Goal: Task Accomplishment & Management: Manage account settings

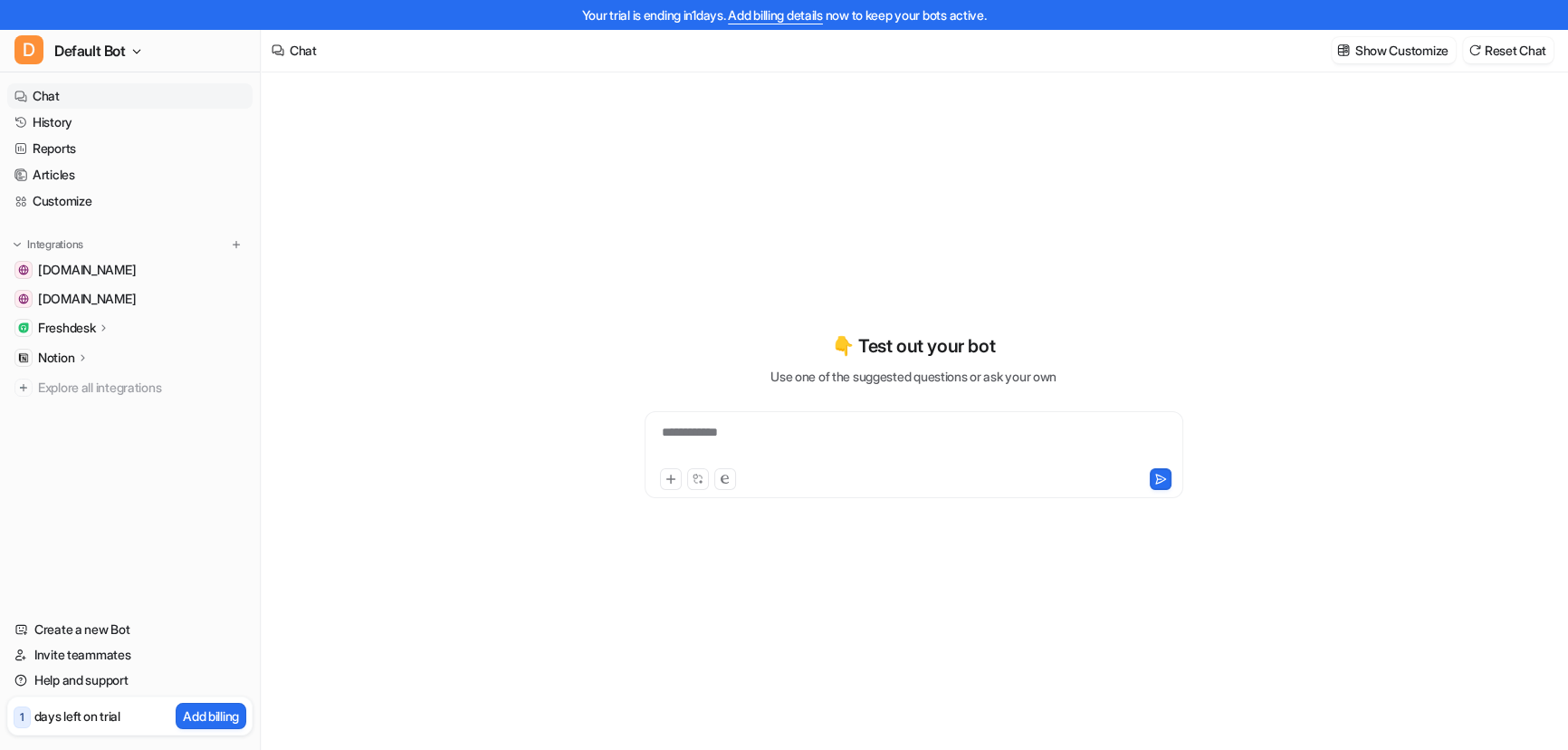
type textarea "**********"
click at [78, 681] on link "Help and support" at bounding box center [130, 680] width 245 height 25
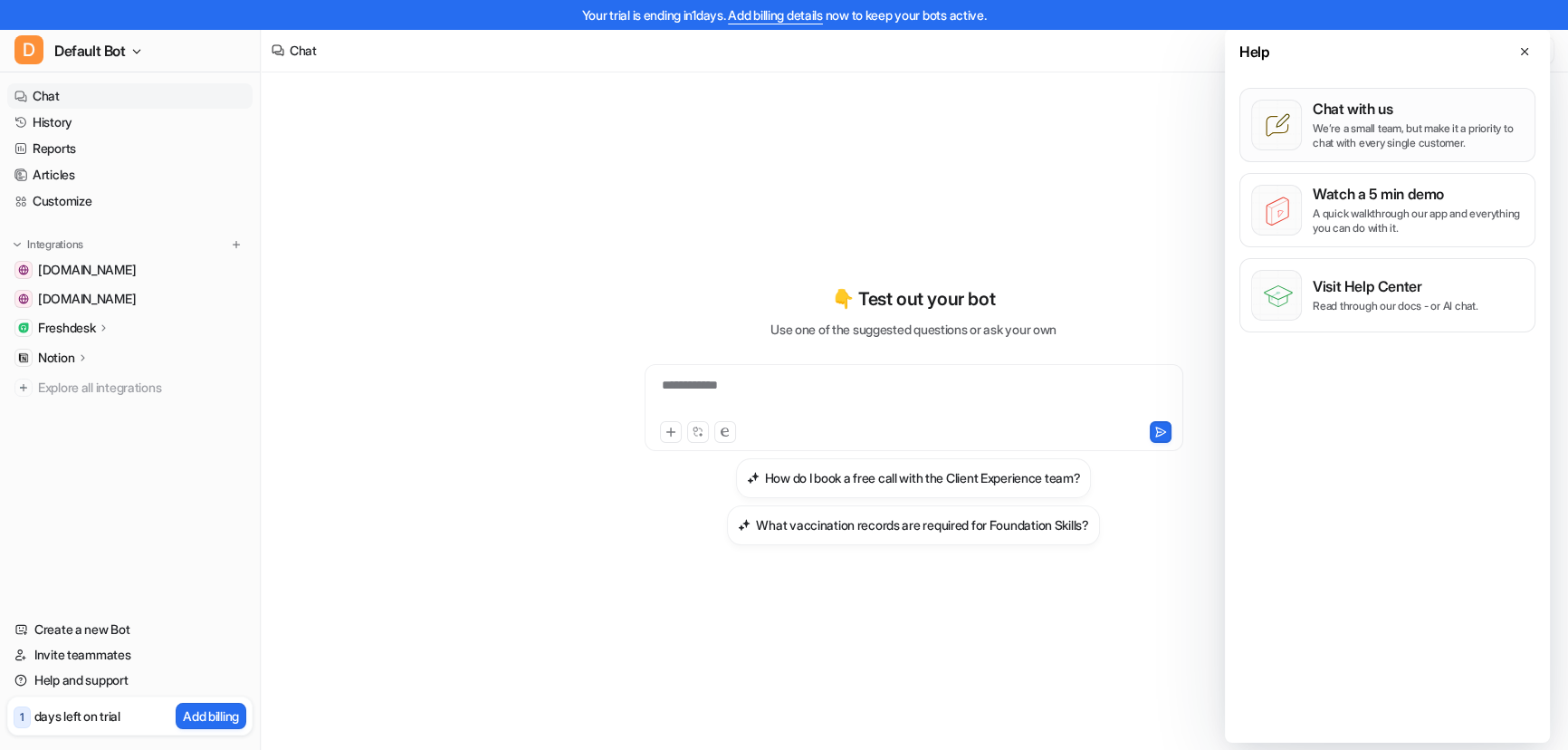
click at [1385, 122] on p "We’re a small team, but make it a priority to chat with every single customer." at bounding box center [1417, 136] width 211 height 29
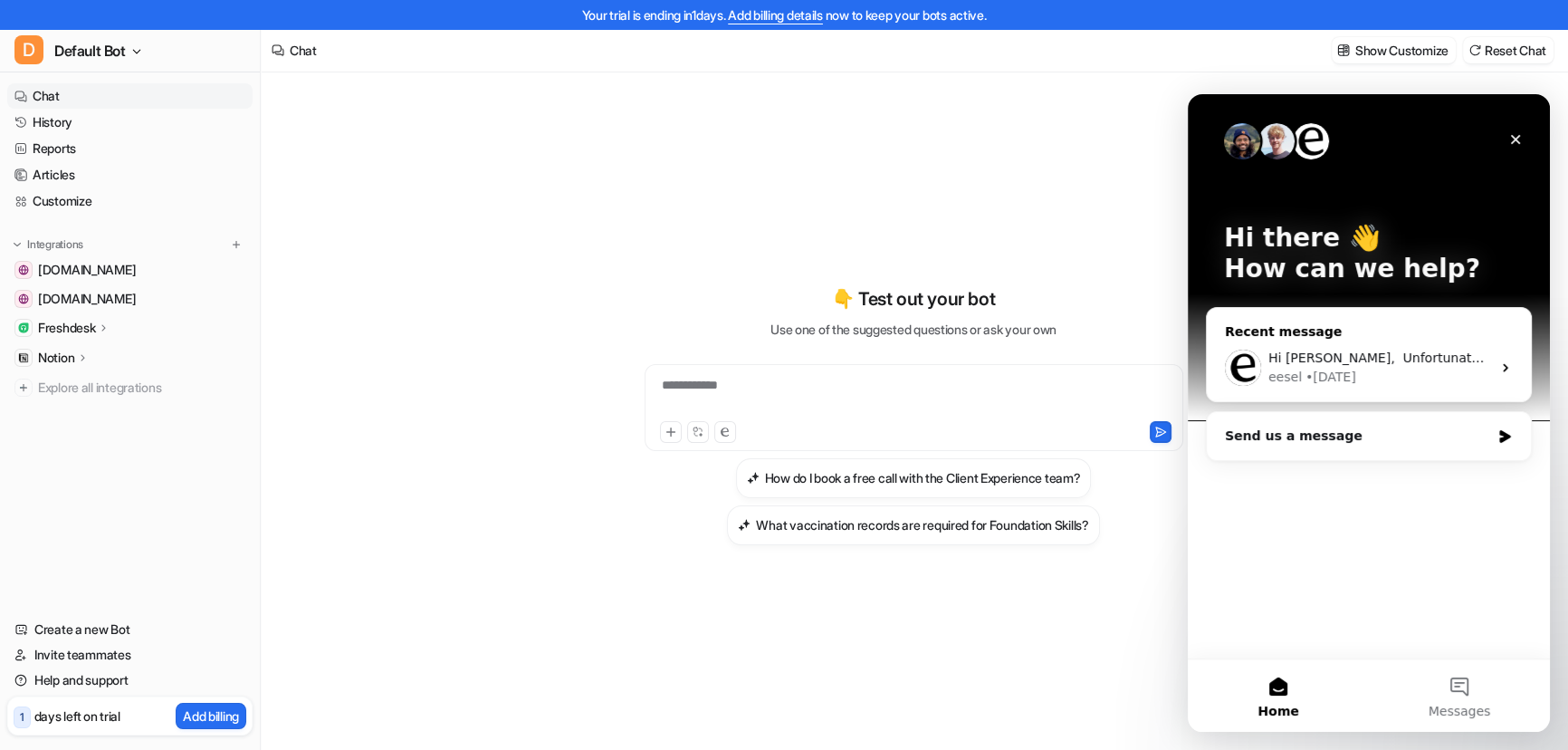
click at [1368, 374] on div "eesel • 2d ago" at bounding box center [1378, 377] width 222 height 19
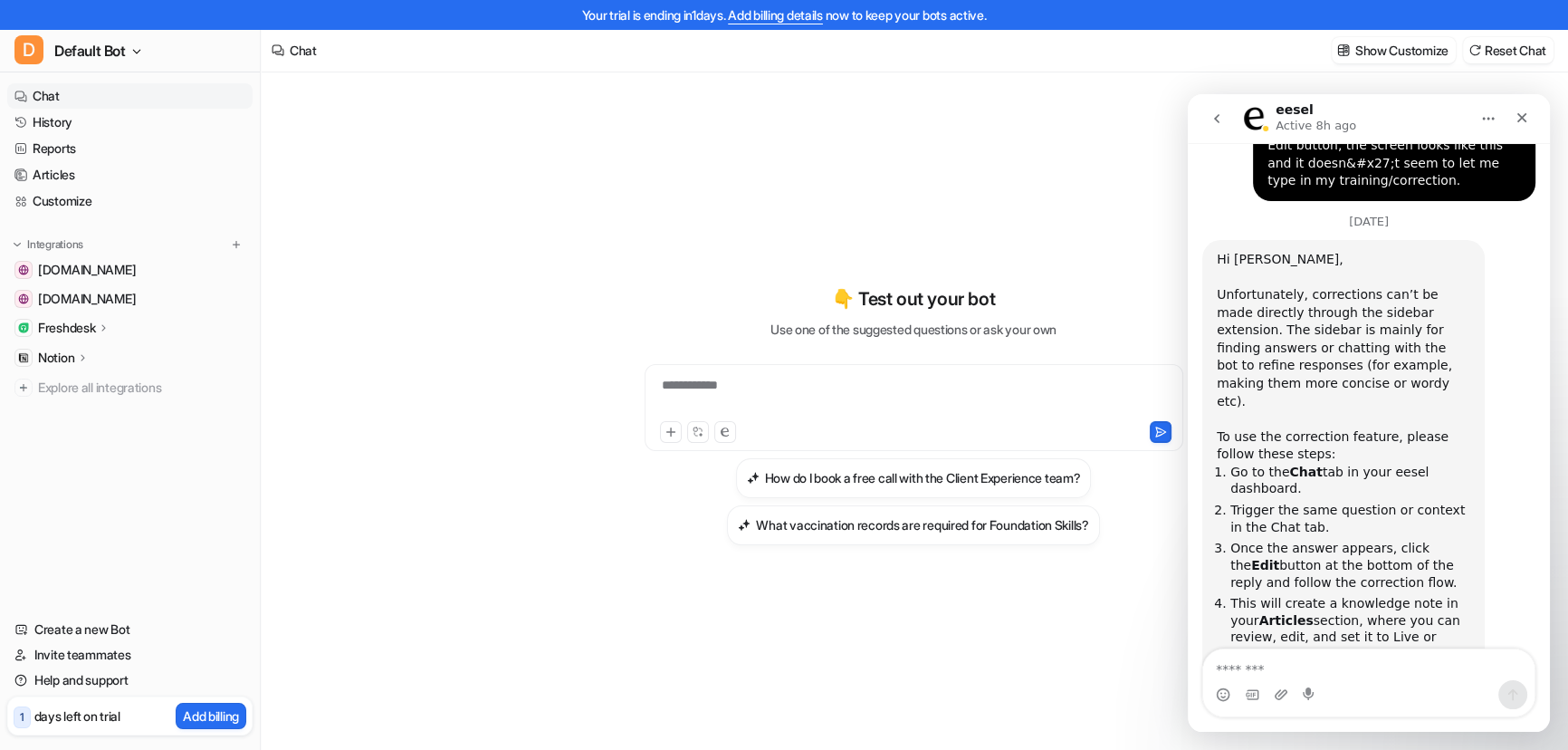
scroll to position [1217, 0]
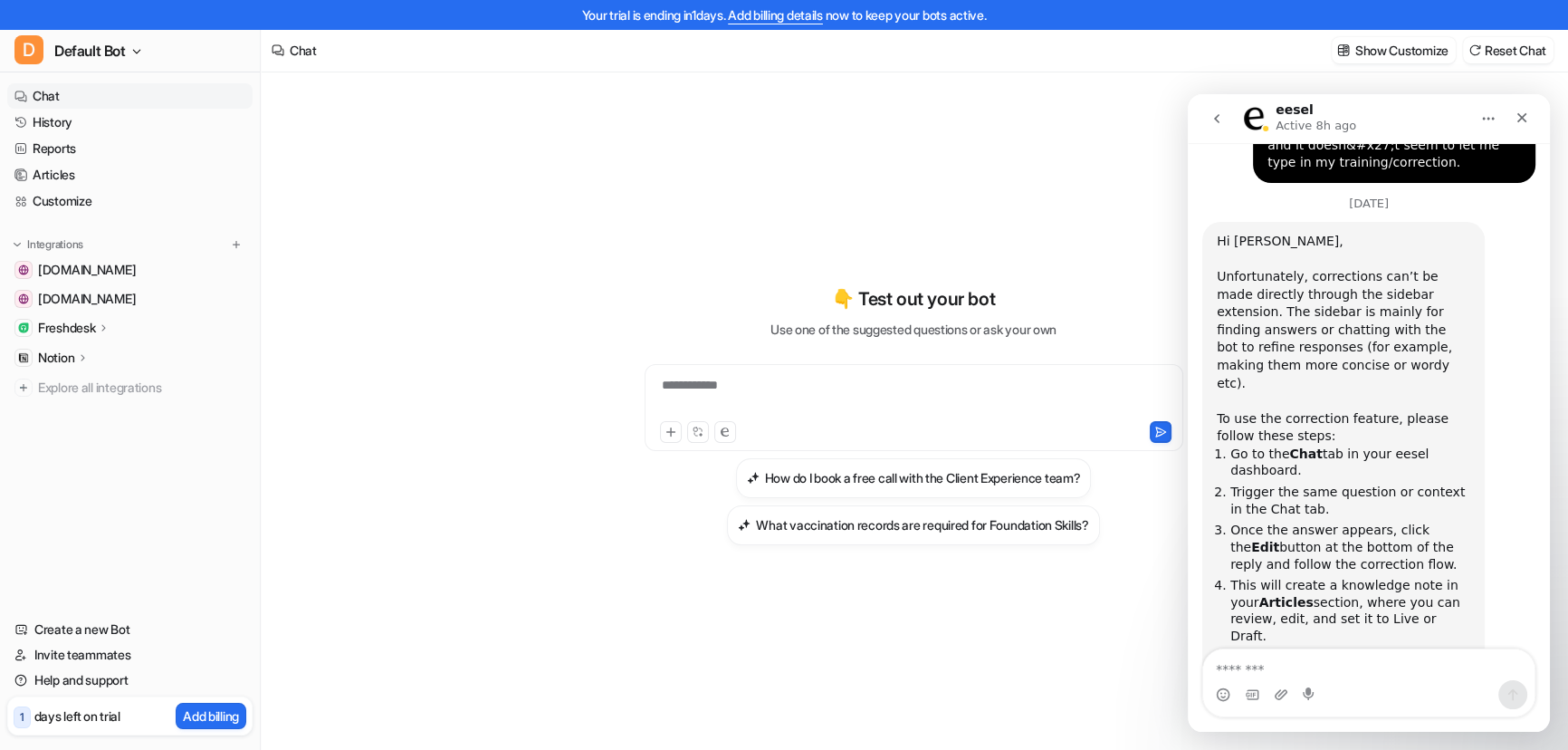
click at [1210, 123] on icon "go back" at bounding box center [1217, 119] width 15 height 15
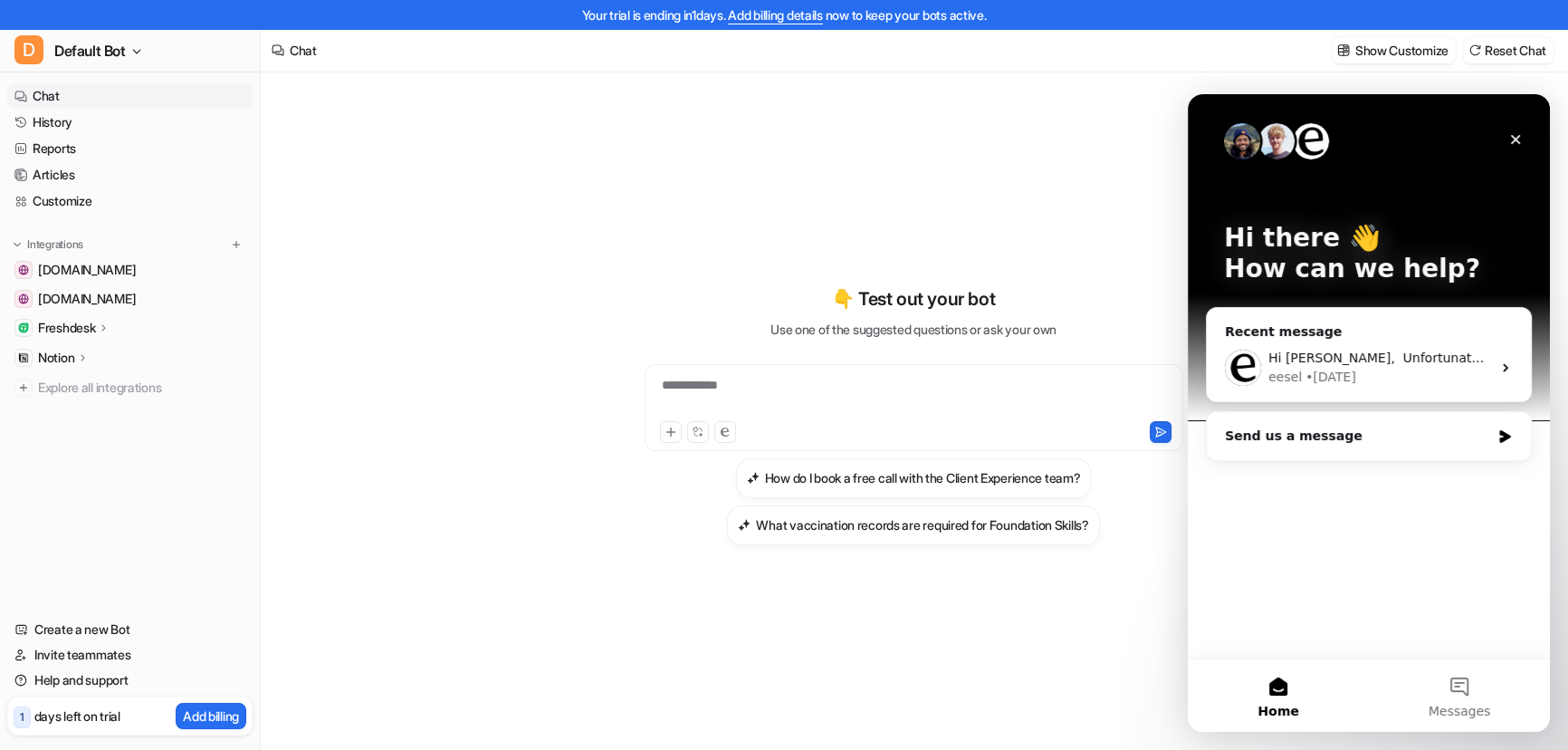
scroll to position [0, 0]
click at [1509, 143] on icon "Close" at bounding box center [1515, 140] width 15 height 15
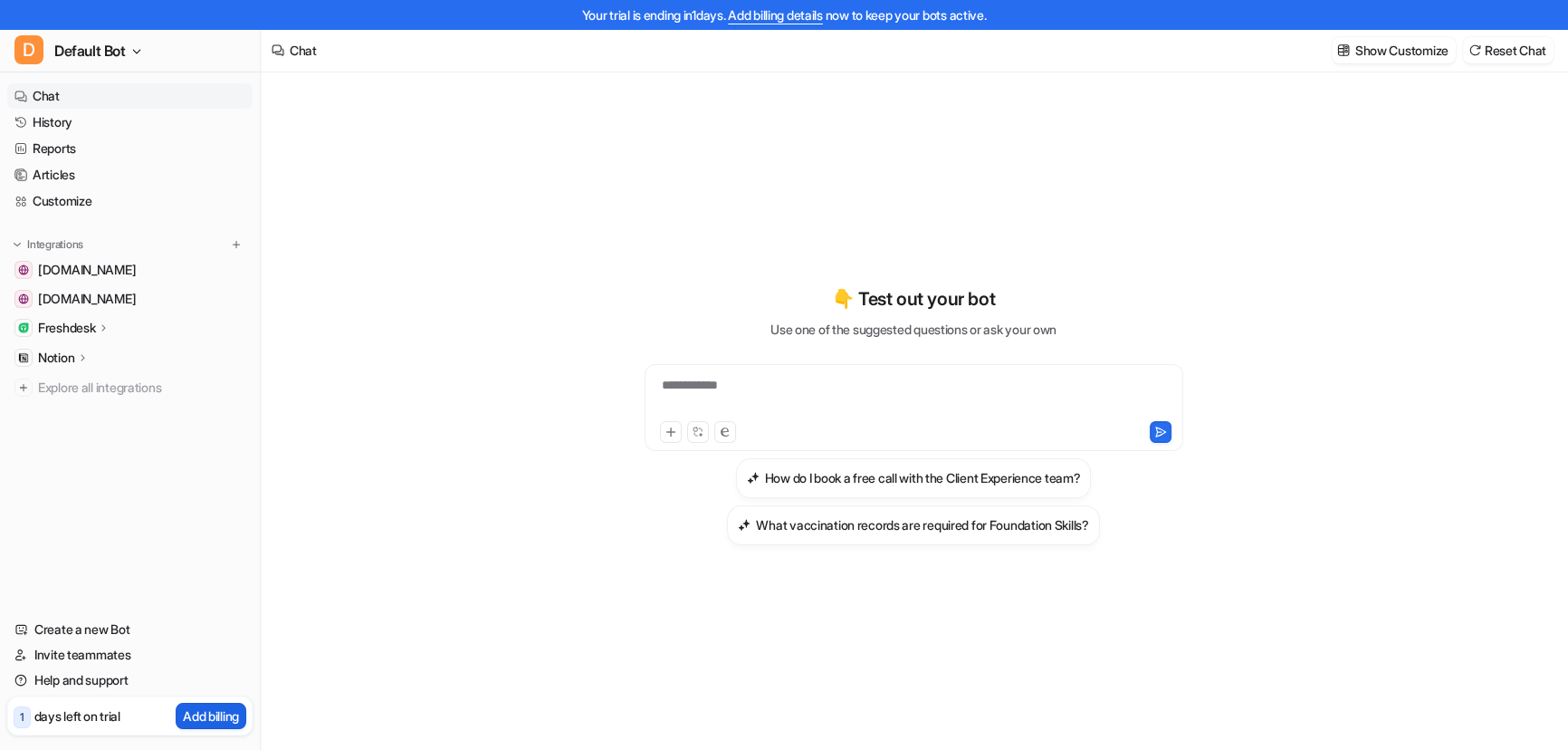
click at [218, 715] on p "Add billing" at bounding box center [211, 715] width 56 height 19
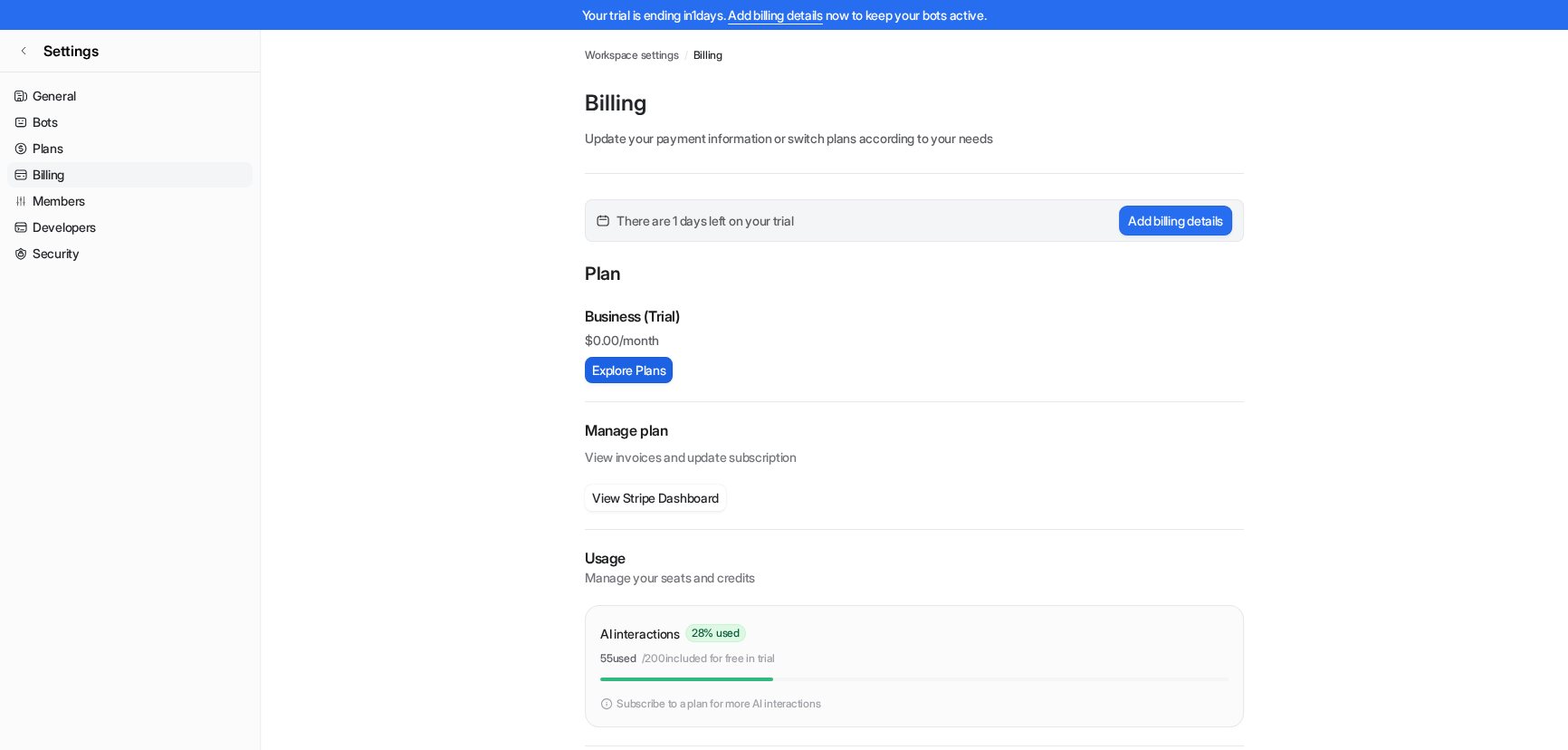
click at [648, 376] on button "Explore Plans" at bounding box center [628, 370] width 88 height 26
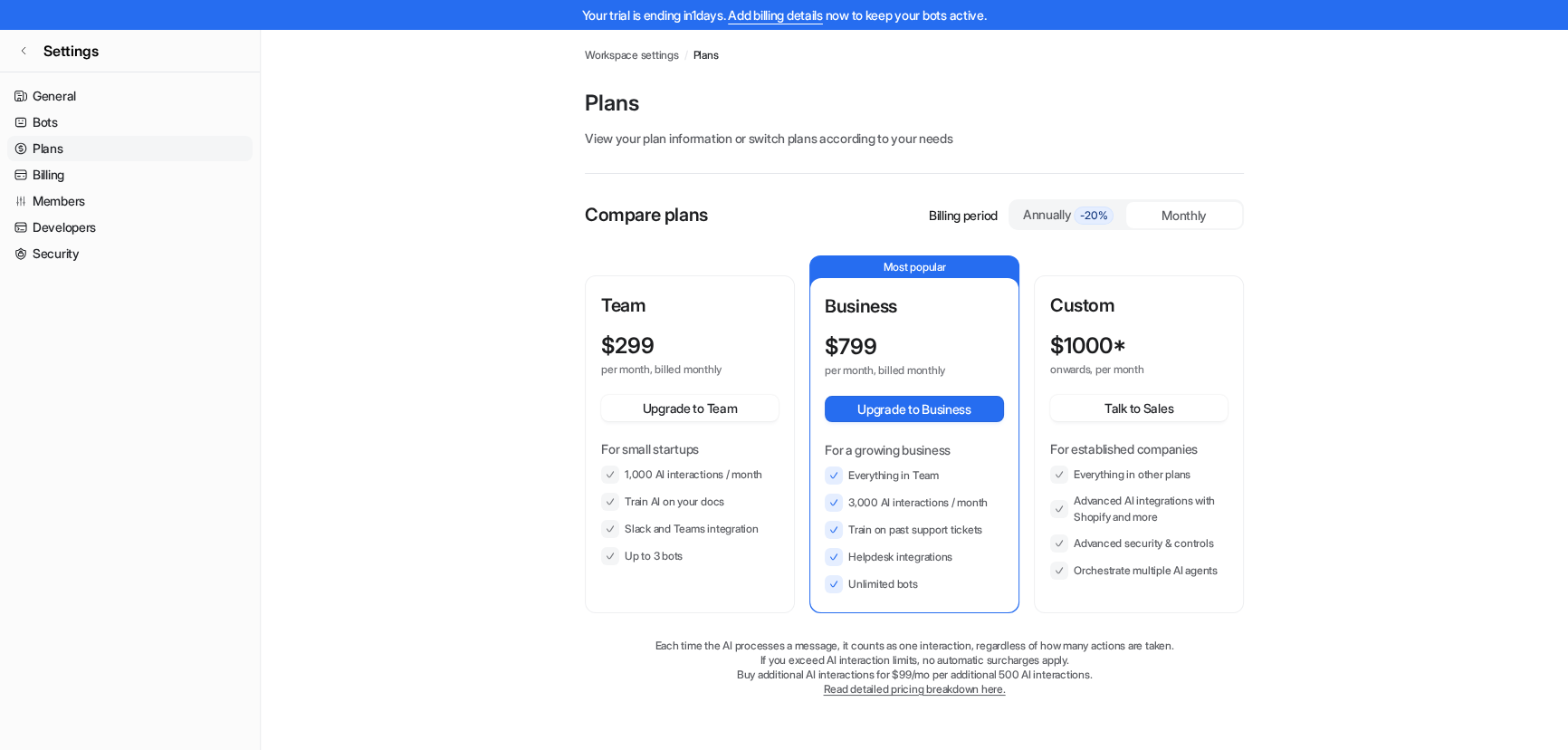
click at [668, 534] on li "Slack and Teams integration" at bounding box center [689, 529] width 177 height 18
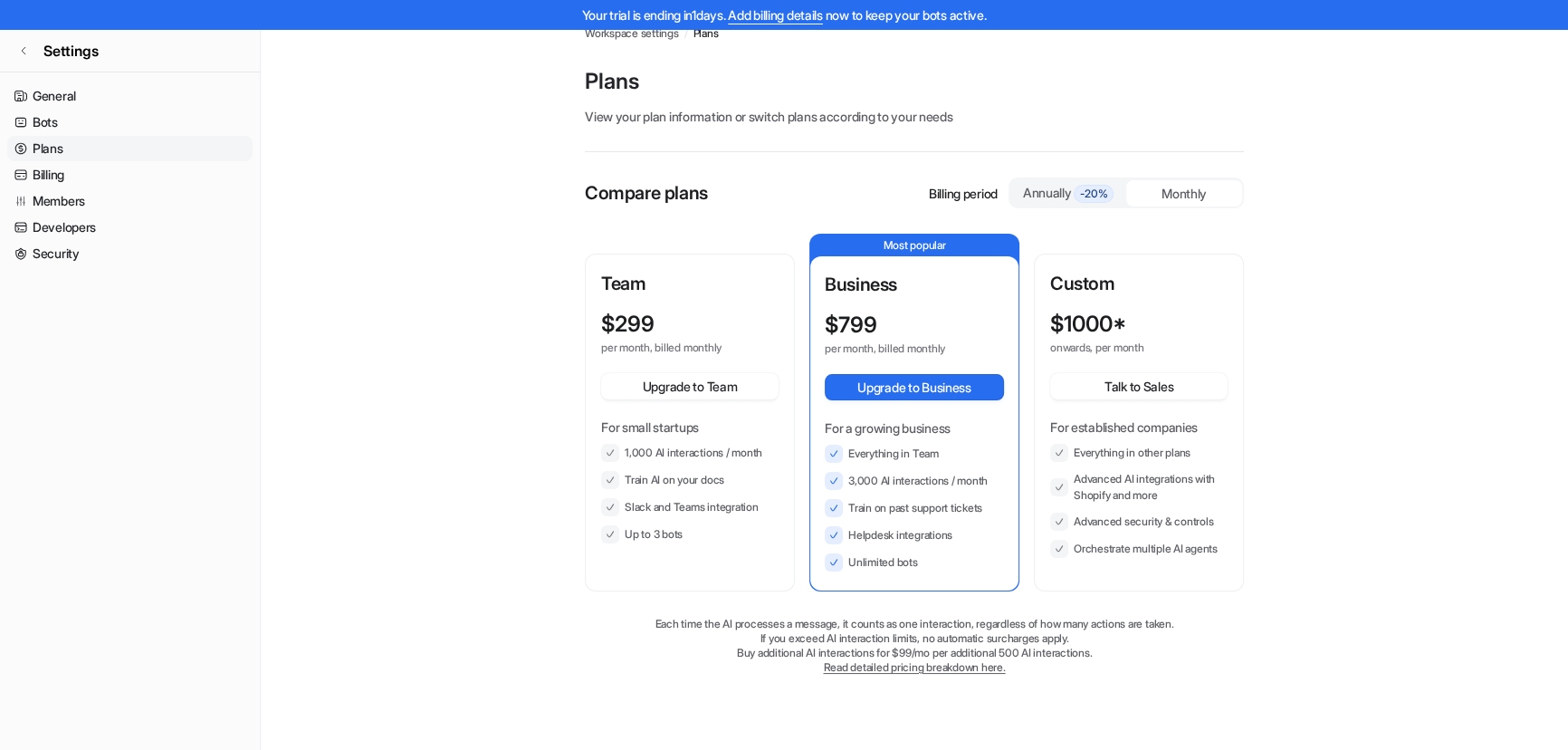
scroll to position [28, 0]
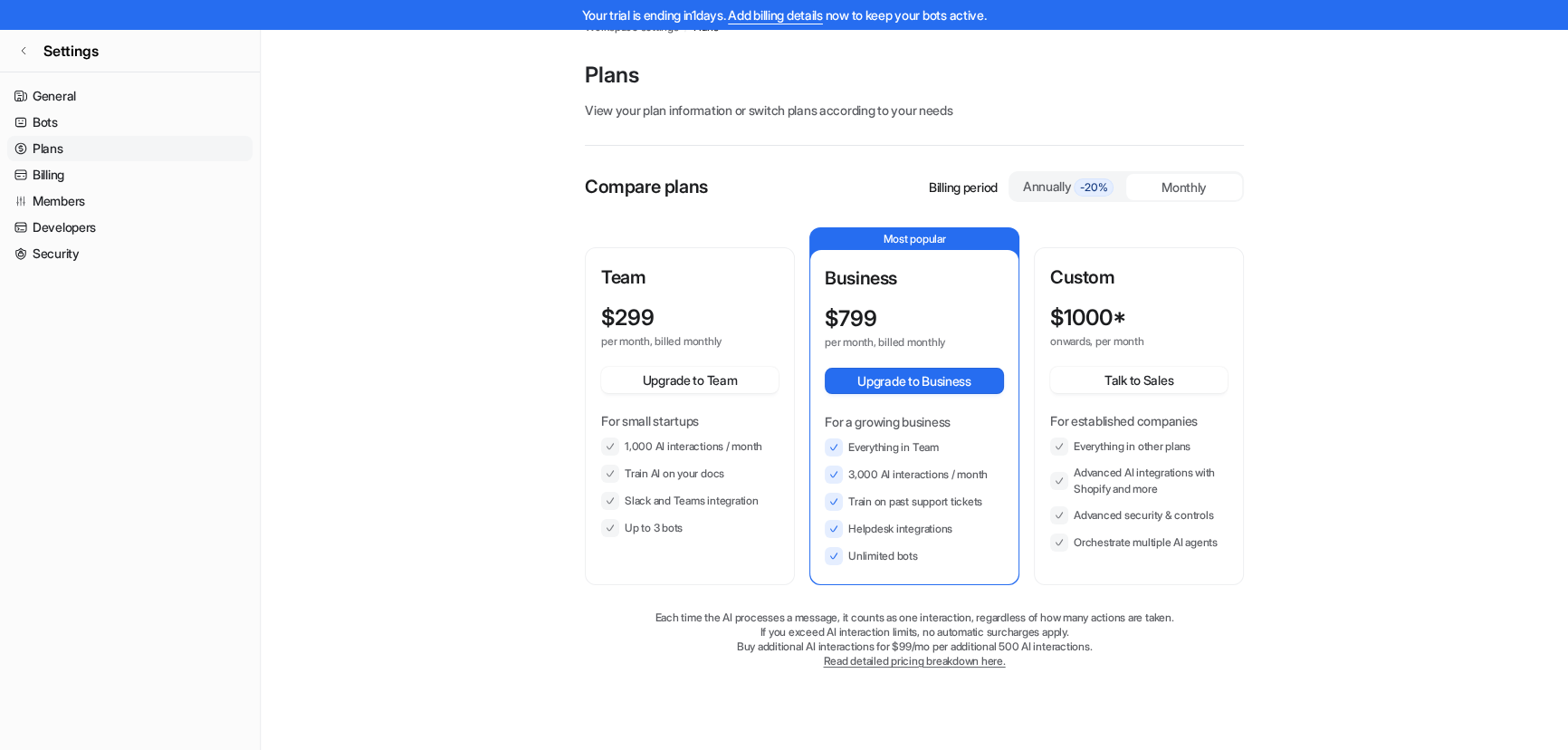
drag, startPoint x: 904, startPoint y: 526, endPoint x: 958, endPoint y: 526, distance: 54.0
click at [958, 526] on li "Helpdesk integrations" at bounding box center [914, 529] width 179 height 18
click at [951, 534] on li "Helpdesk integrations" at bounding box center [914, 529] width 179 height 18
click at [907, 664] on link "Read detailed pricing breakdown here." at bounding box center [914, 660] width 181 height 14
click at [31, 49] on link "Settings" at bounding box center [130, 51] width 260 height 44
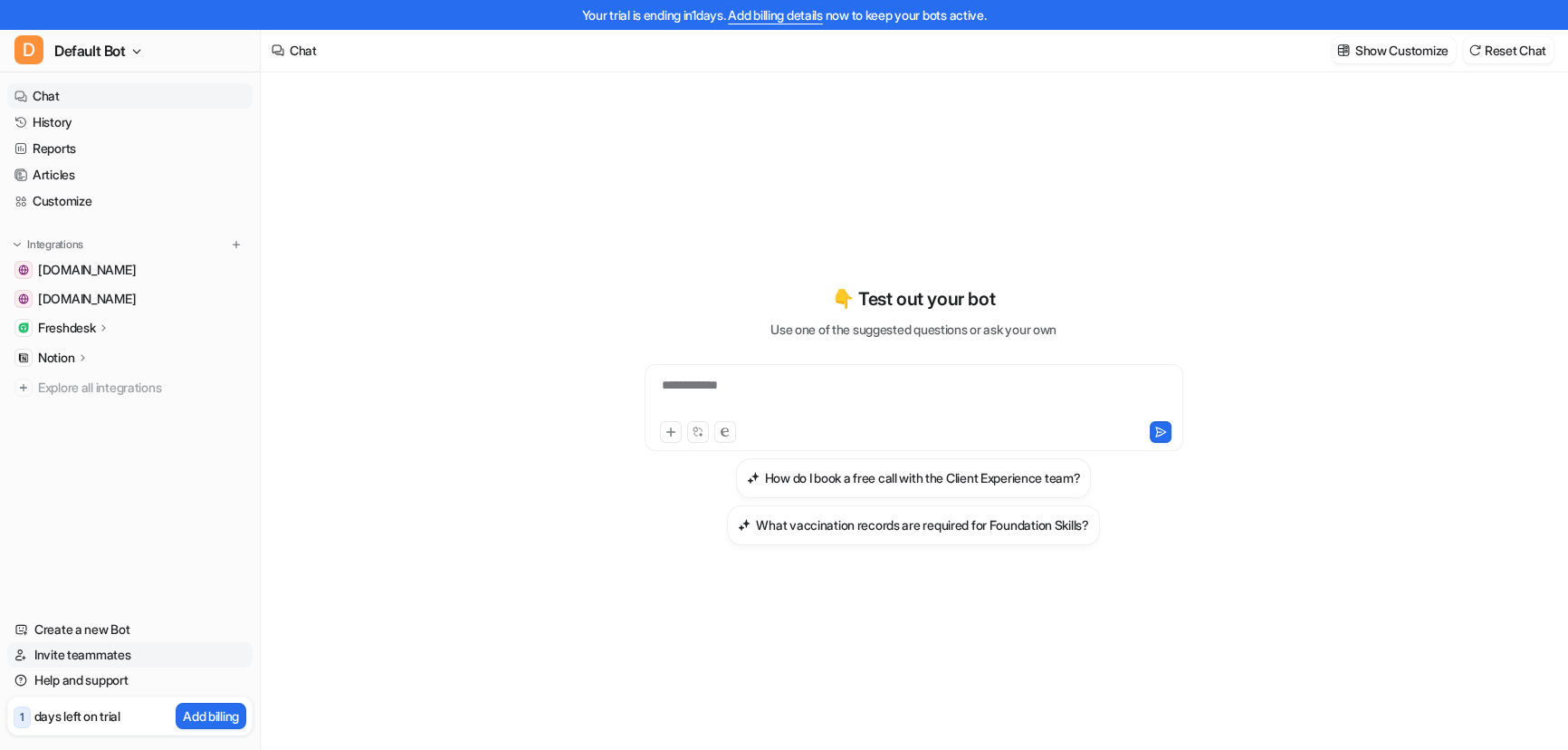
click at [85, 660] on link "Invite teammates" at bounding box center [130, 655] width 245 height 25
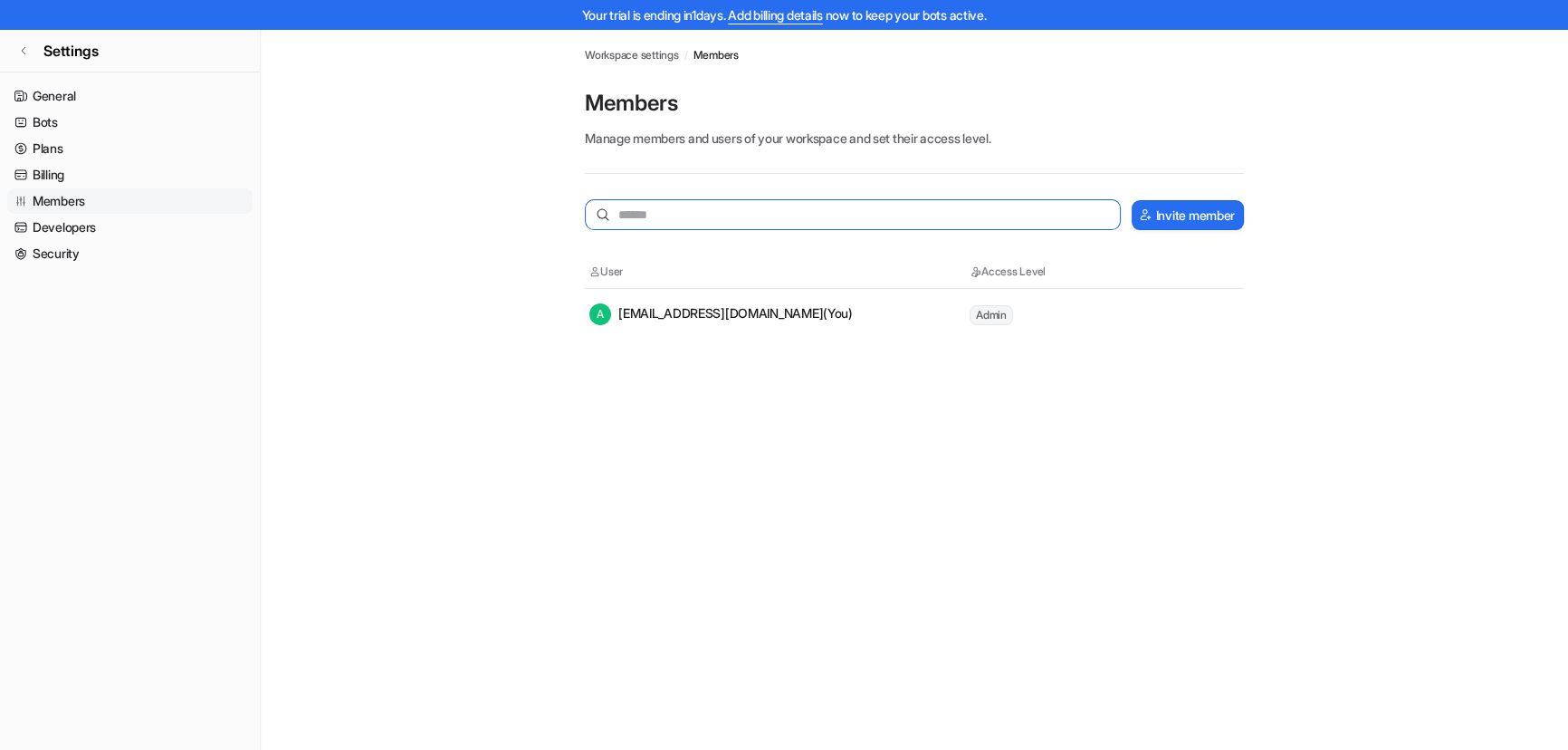
click at [881, 221] on input "text" at bounding box center [852, 214] width 535 height 31
click at [1218, 216] on button "Invite member" at bounding box center [1188, 214] width 113 height 30
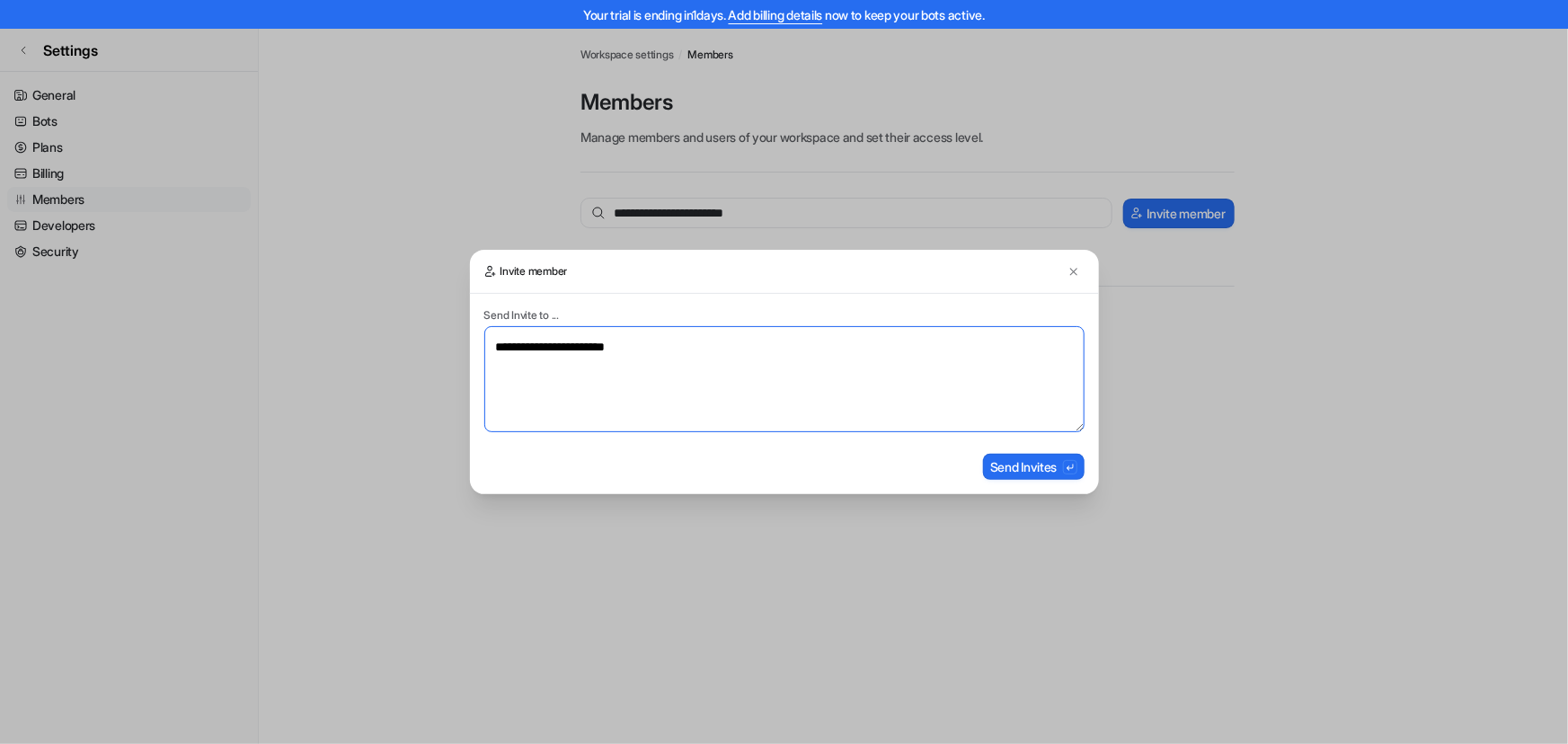
click at [939, 411] on textarea "**********" at bounding box center [784, 379] width 600 height 106
drag, startPoint x: 1076, startPoint y: 267, endPoint x: 1065, endPoint y: 269, distance: 11.2
click at [1076, 268] on img at bounding box center [1074, 271] width 13 height 14
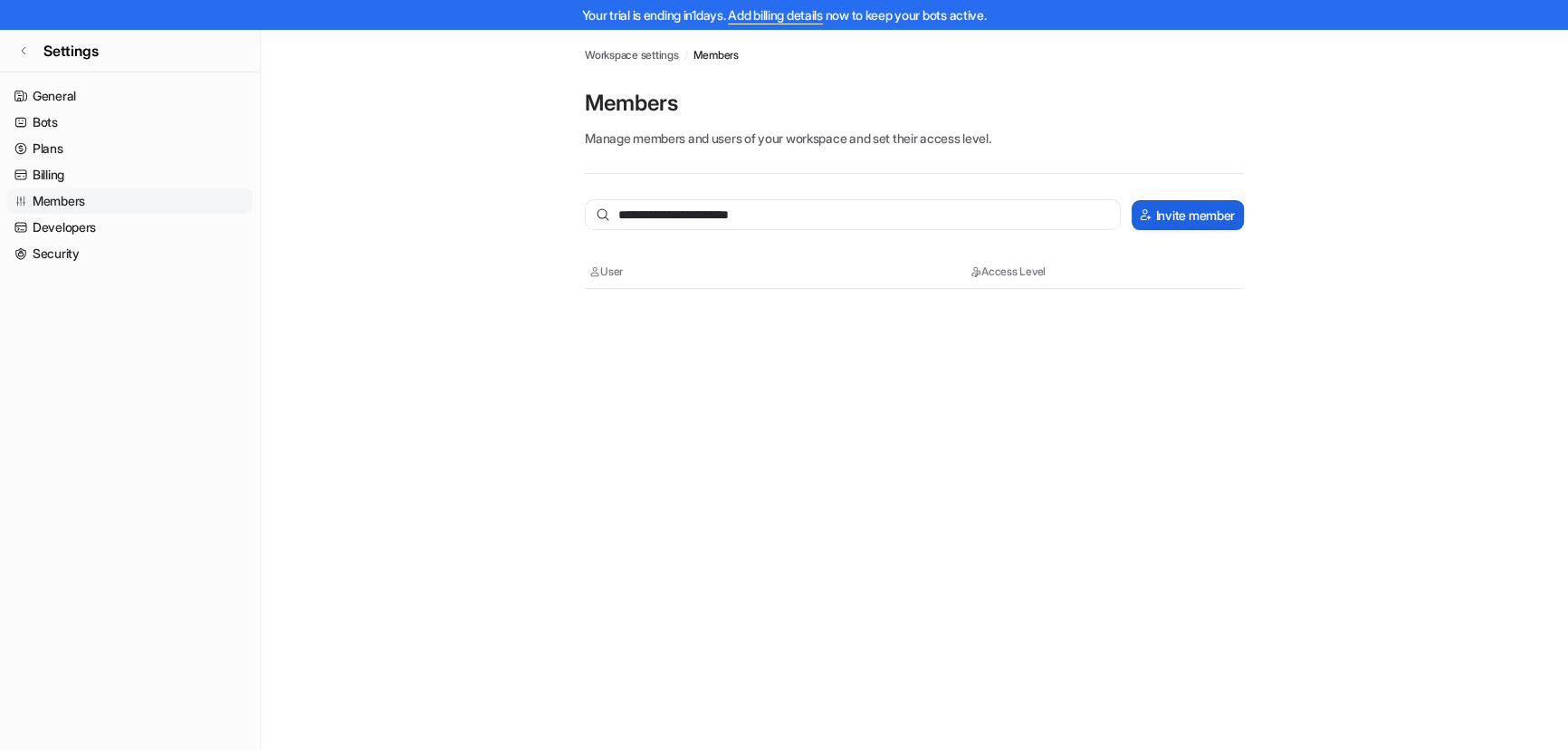
click at [1177, 209] on button "Invite member" at bounding box center [1188, 214] width 113 height 30
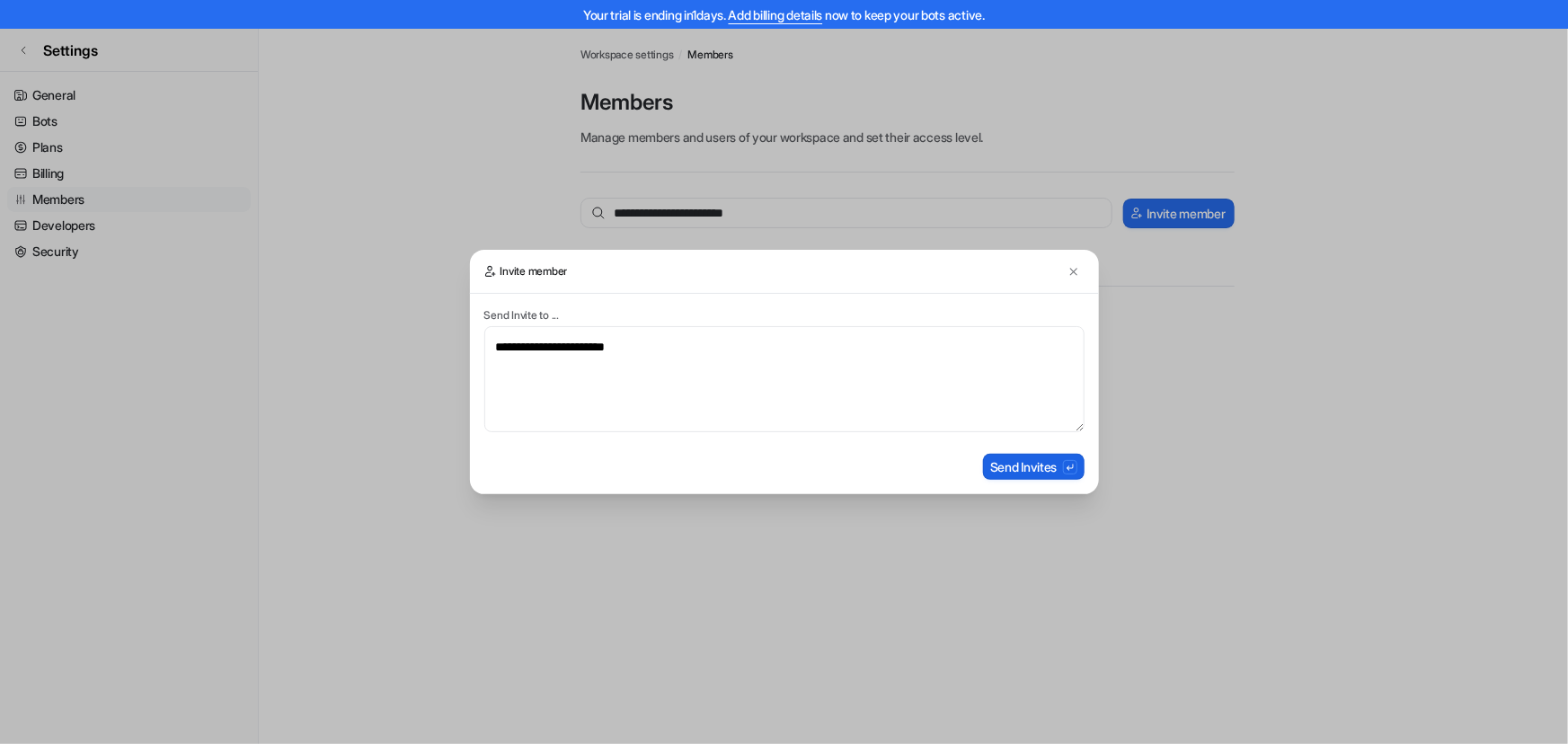
click at [1044, 479] on button "Send Invites" at bounding box center [1033, 467] width 102 height 26
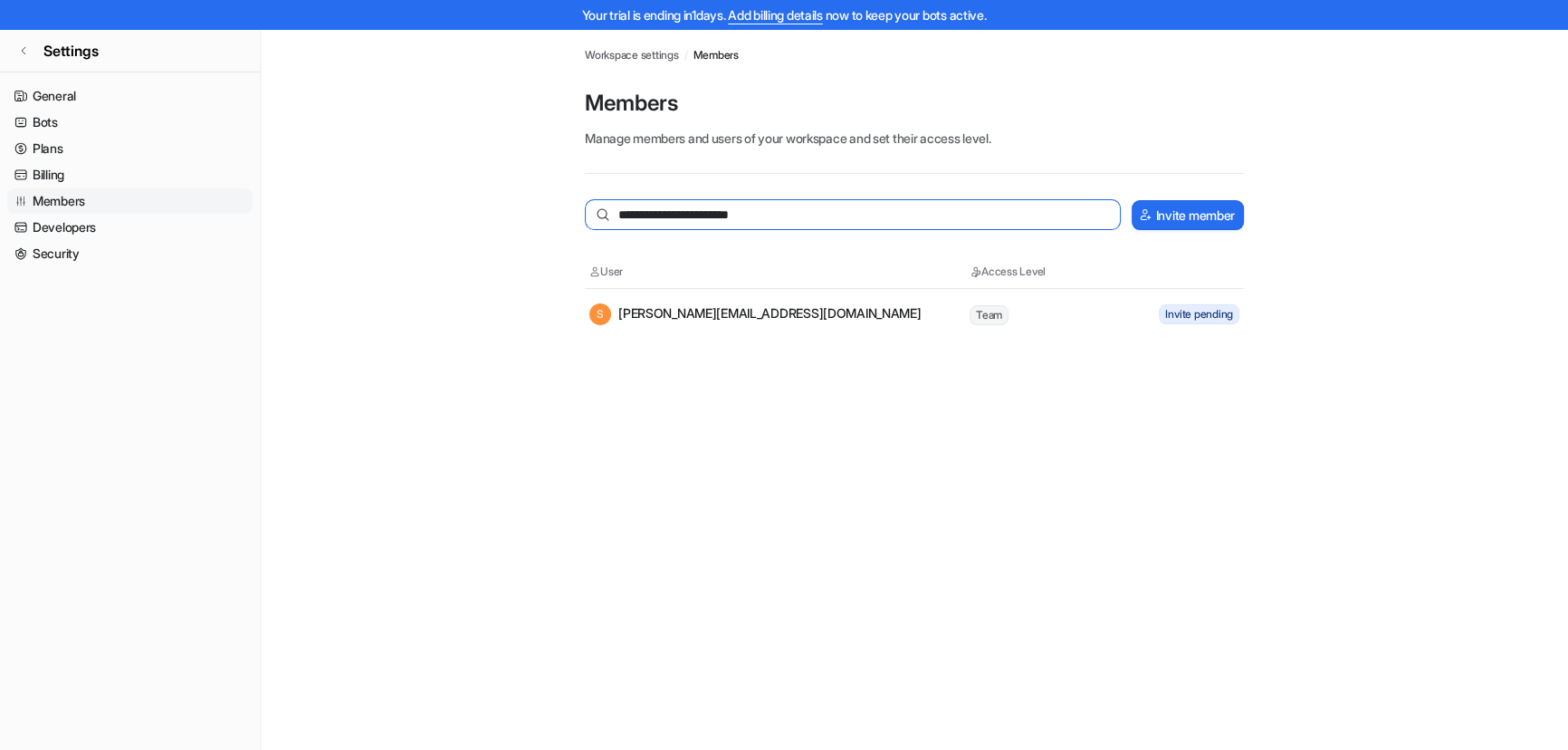
drag, startPoint x: 847, startPoint y: 217, endPoint x: 497, endPoint y: 202, distance: 350.3
click at [494, 203] on main "**********" at bounding box center [914, 184] width 1307 height 311
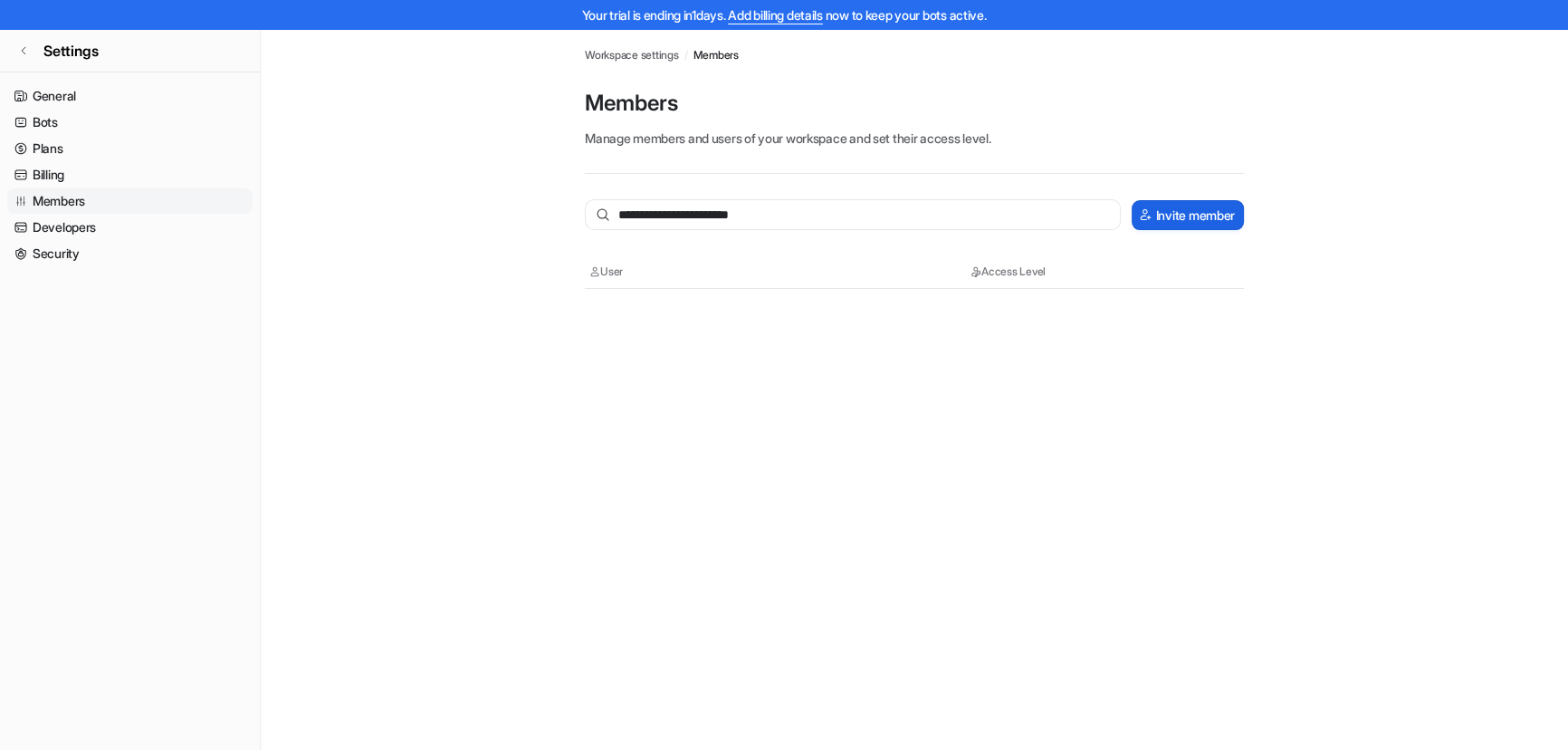
click at [1184, 212] on button "Invite member" at bounding box center [1188, 214] width 113 height 30
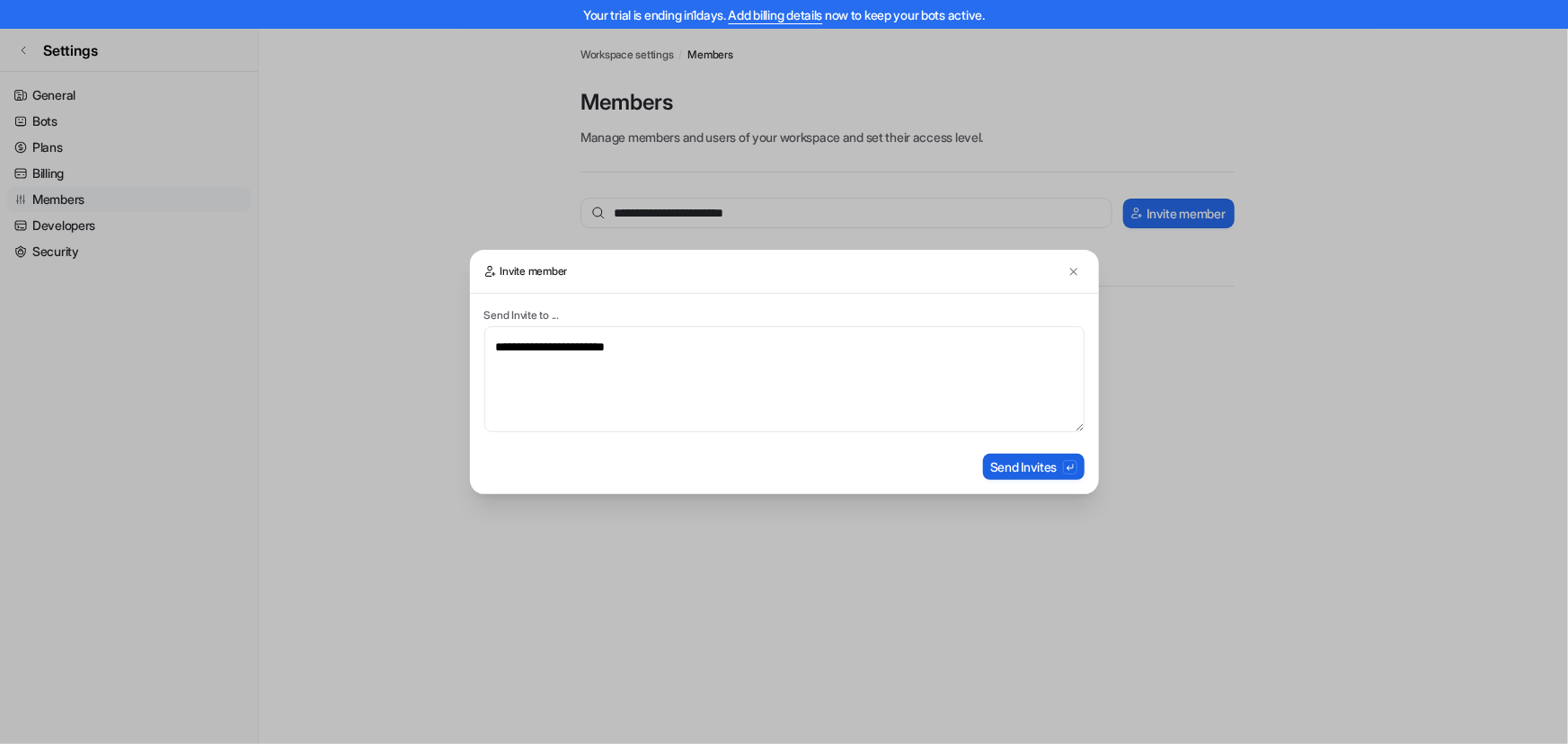
click at [1006, 462] on button "Send Invites" at bounding box center [1033, 467] width 102 height 26
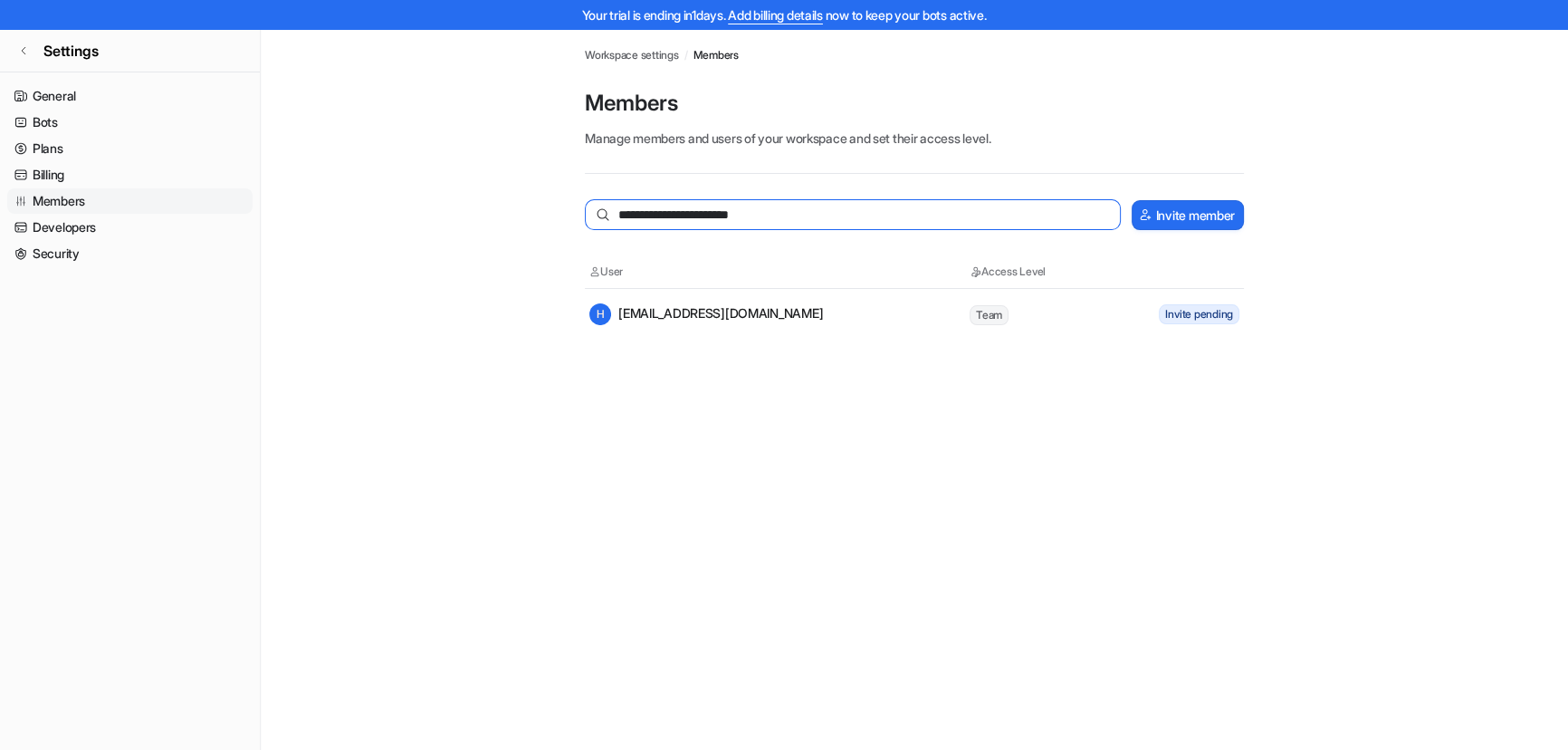
click at [832, 212] on input "**********" at bounding box center [852, 214] width 535 height 31
click at [1159, 221] on button "Invite member" at bounding box center [1188, 214] width 113 height 30
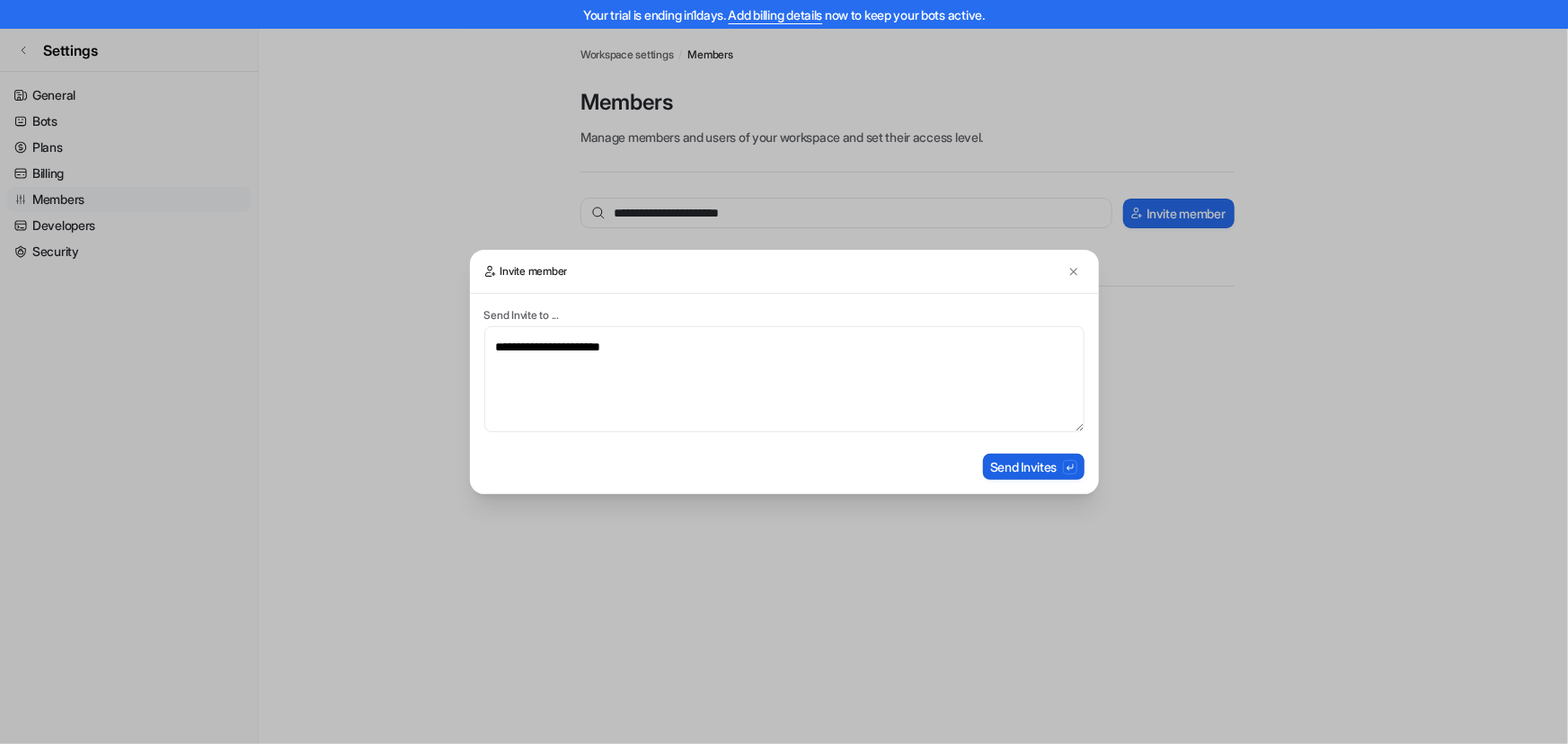
click at [1034, 471] on button "Send Invites" at bounding box center [1033, 467] width 102 height 26
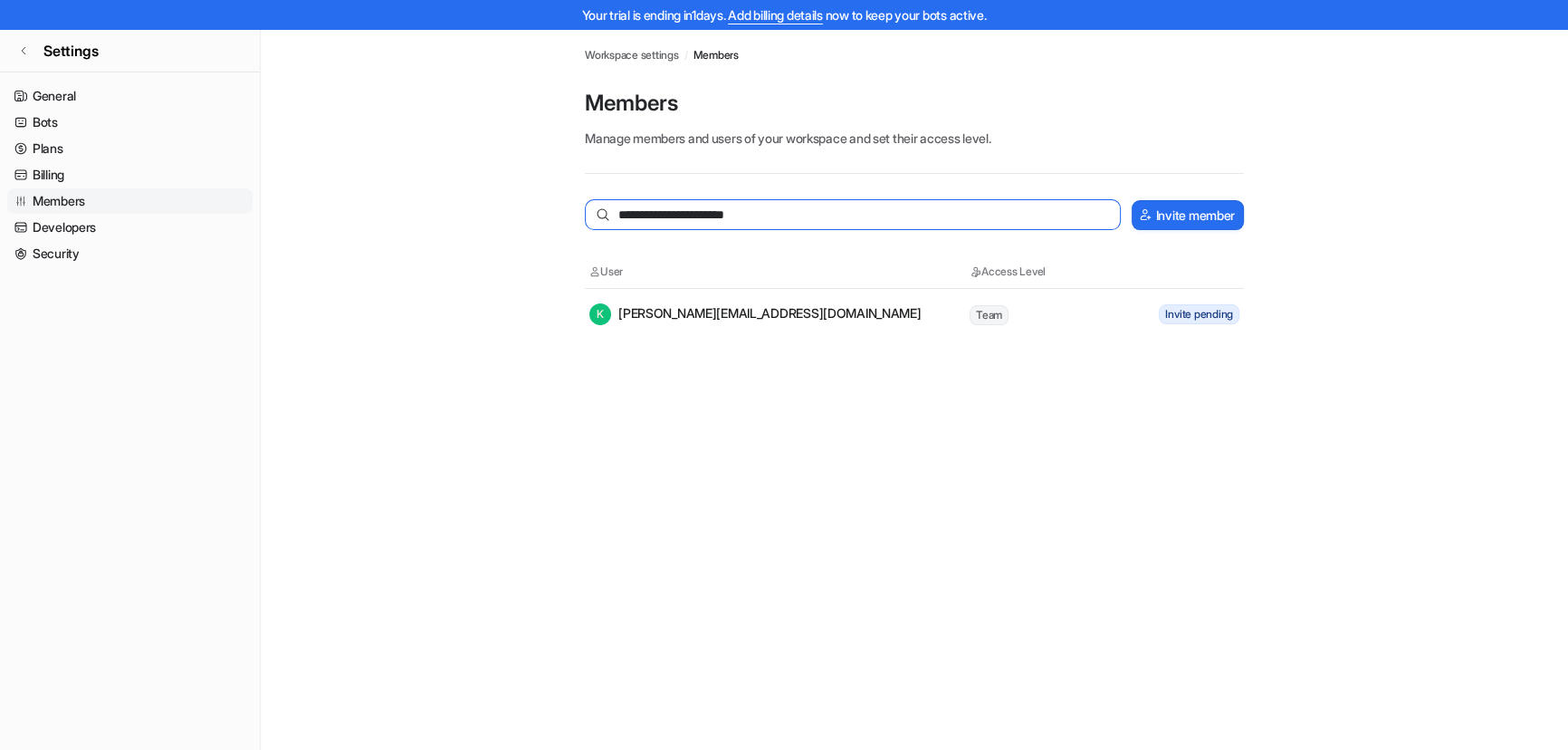
click at [845, 204] on input "**********" at bounding box center [852, 214] width 535 height 31
type input "**********"
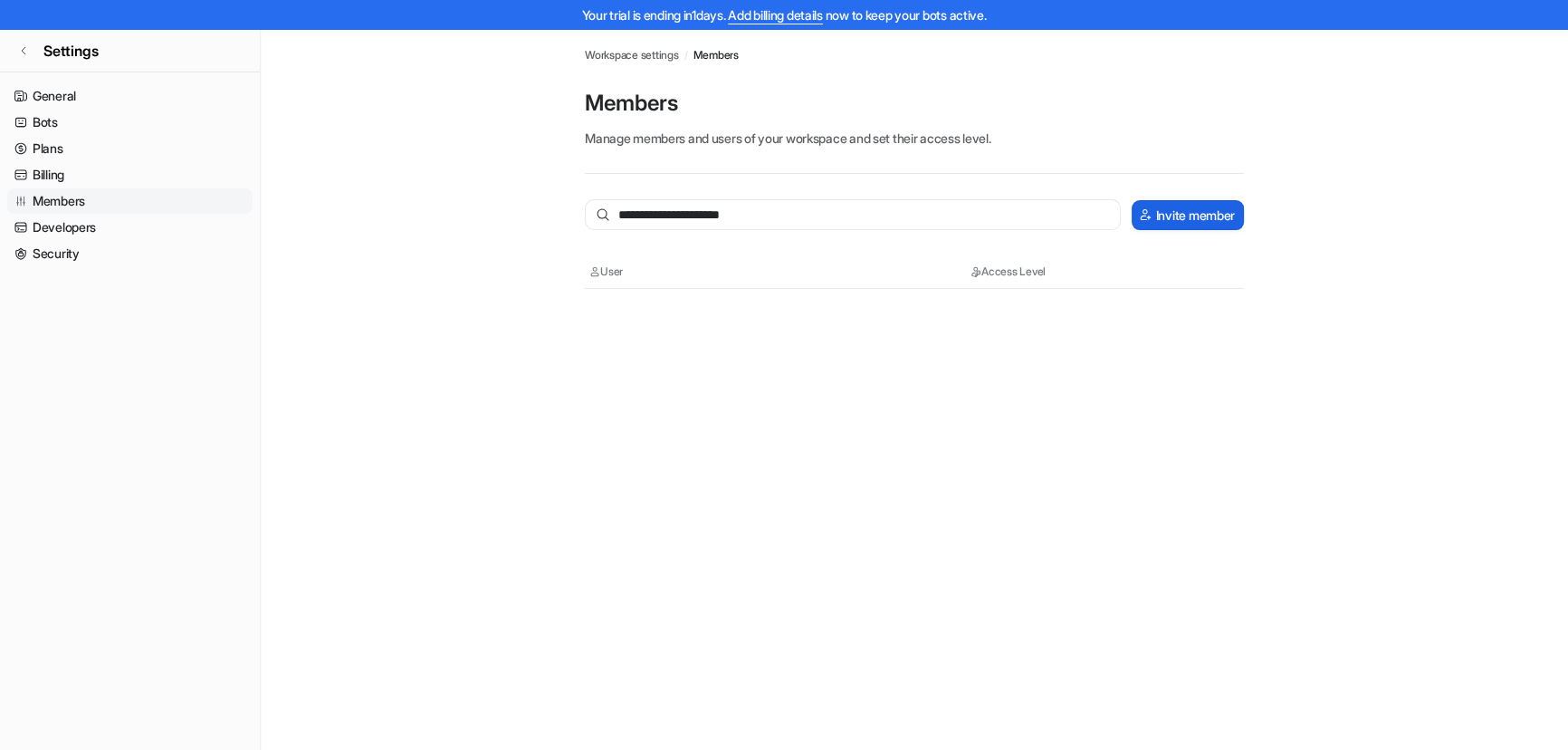
click at [1210, 207] on button "Invite member" at bounding box center [1188, 214] width 113 height 30
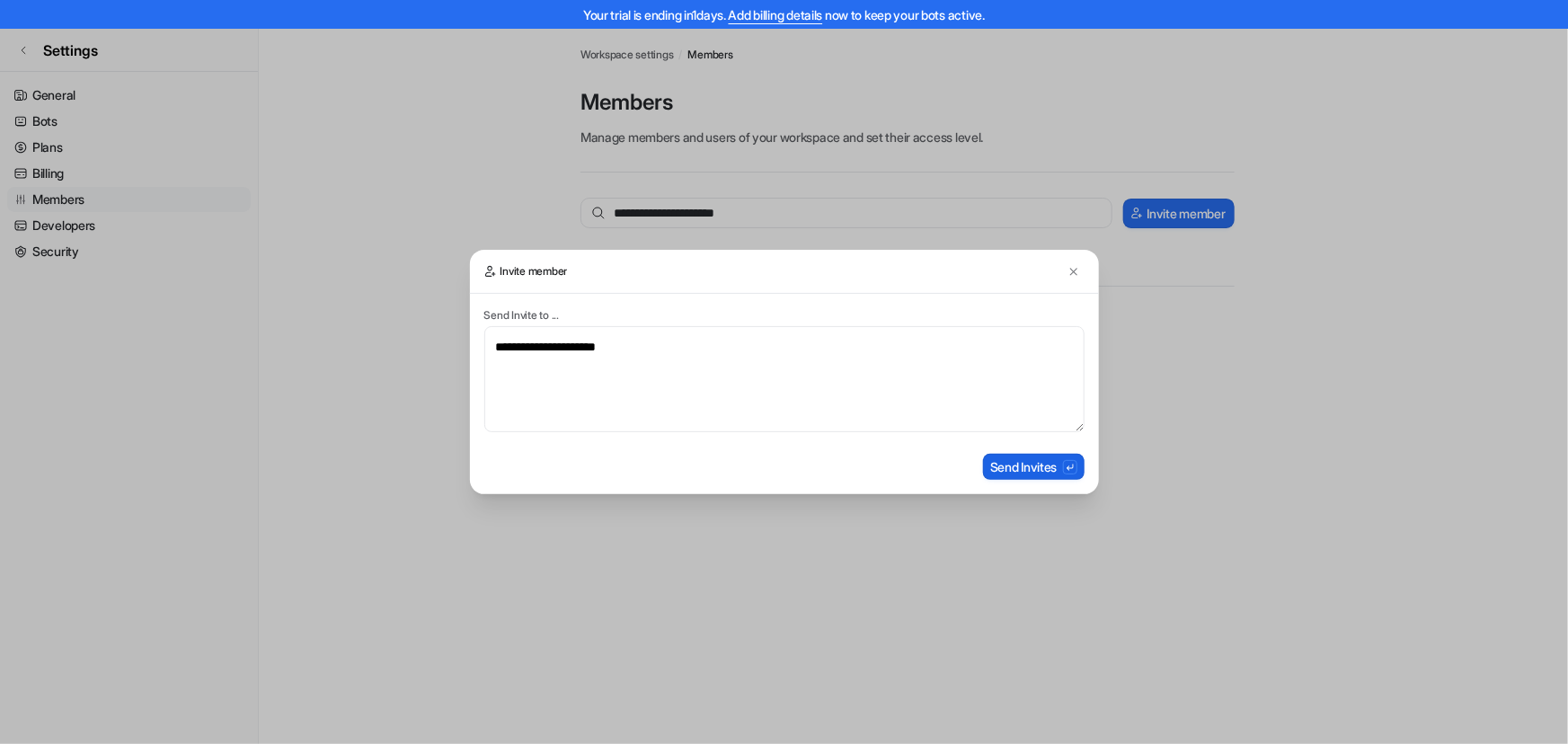
click at [1042, 467] on button "Send Invites" at bounding box center [1033, 467] width 102 height 26
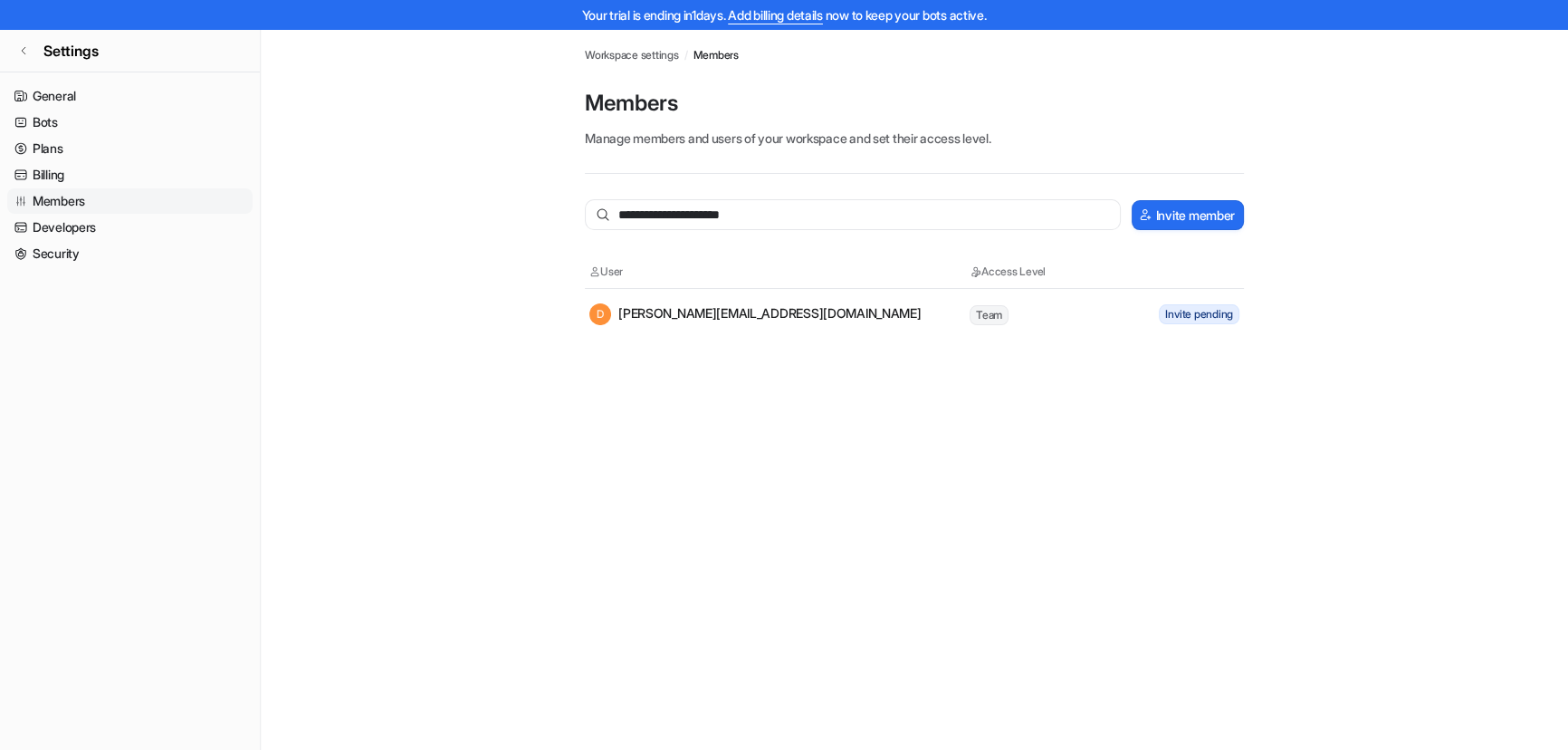
click at [1133, 539] on div "**********" at bounding box center [784, 404] width 1568 height 750
click at [662, 49] on span "Workspace settings" at bounding box center [632, 55] width 94 height 16
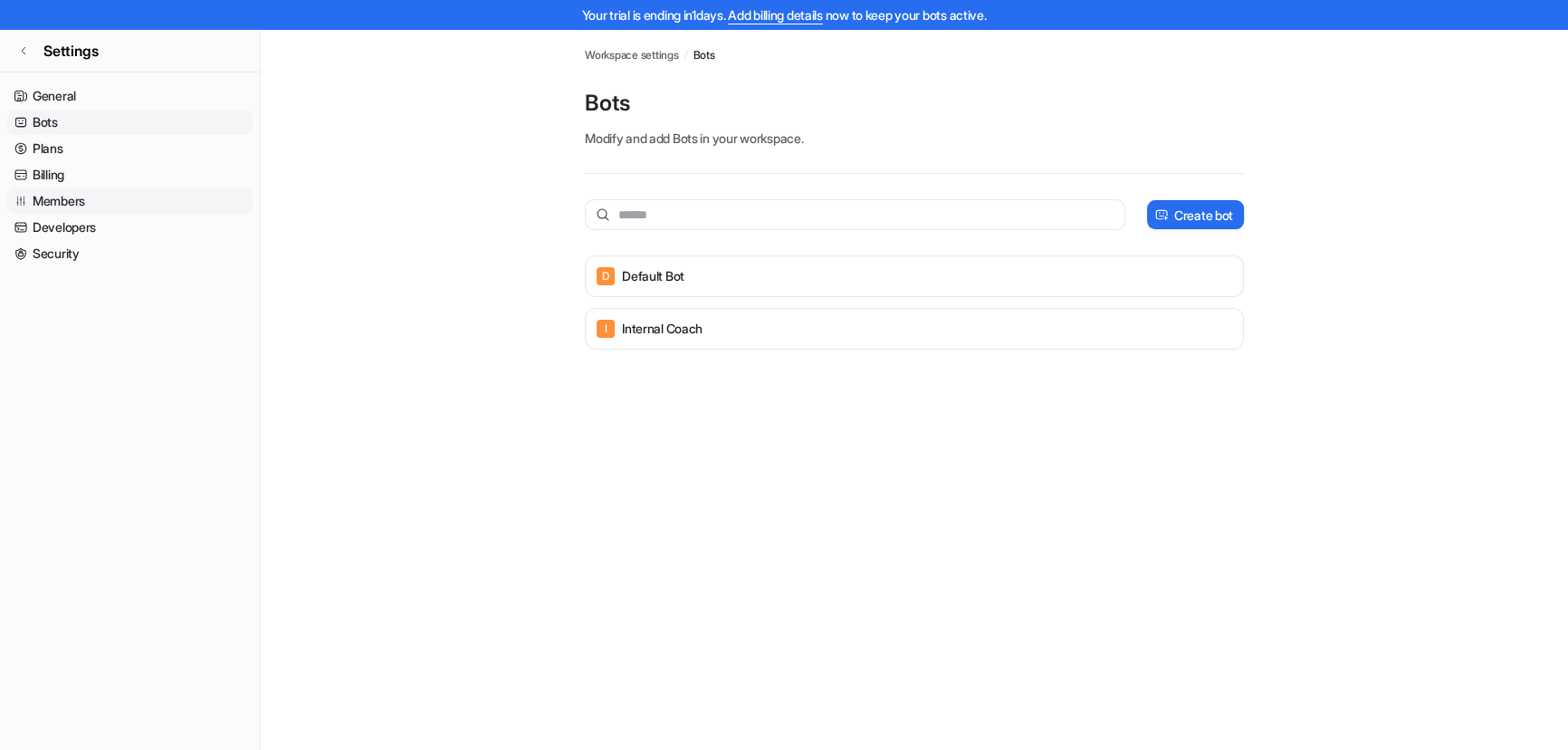
click at [73, 202] on link "Members" at bounding box center [130, 201] width 245 height 25
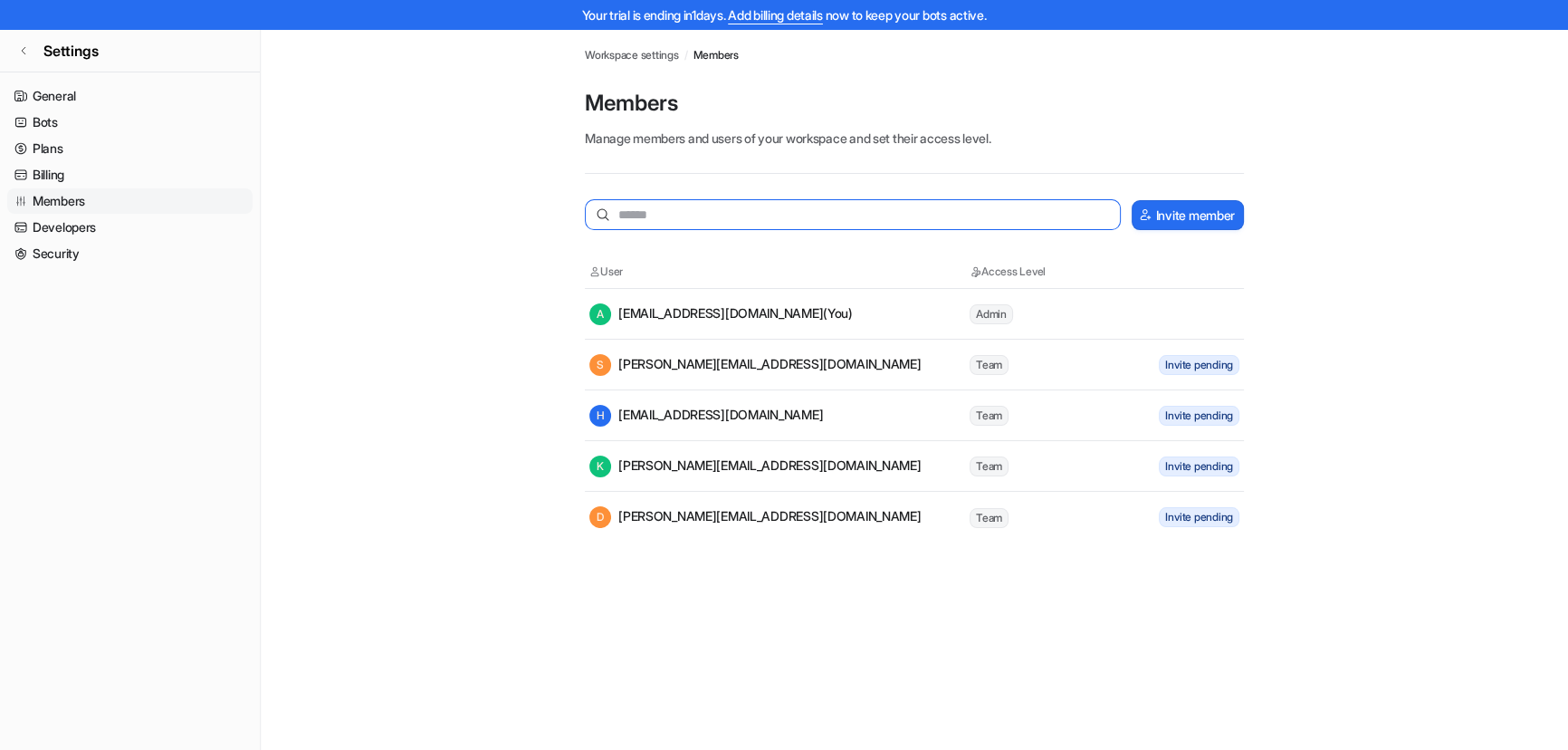
click at [730, 218] on input "text" at bounding box center [852, 214] width 535 height 31
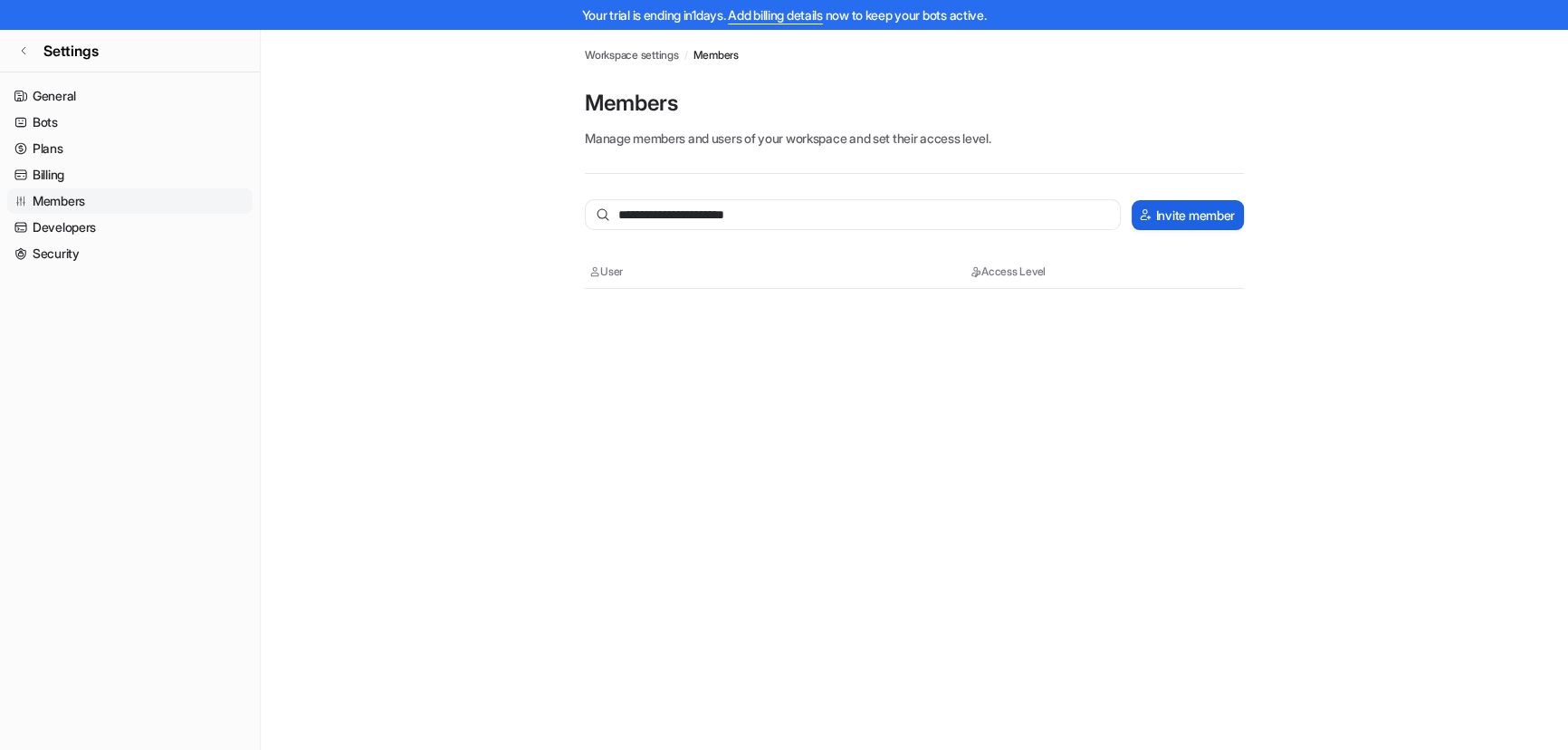
click at [1189, 217] on button "Invite member" at bounding box center [1188, 214] width 113 height 30
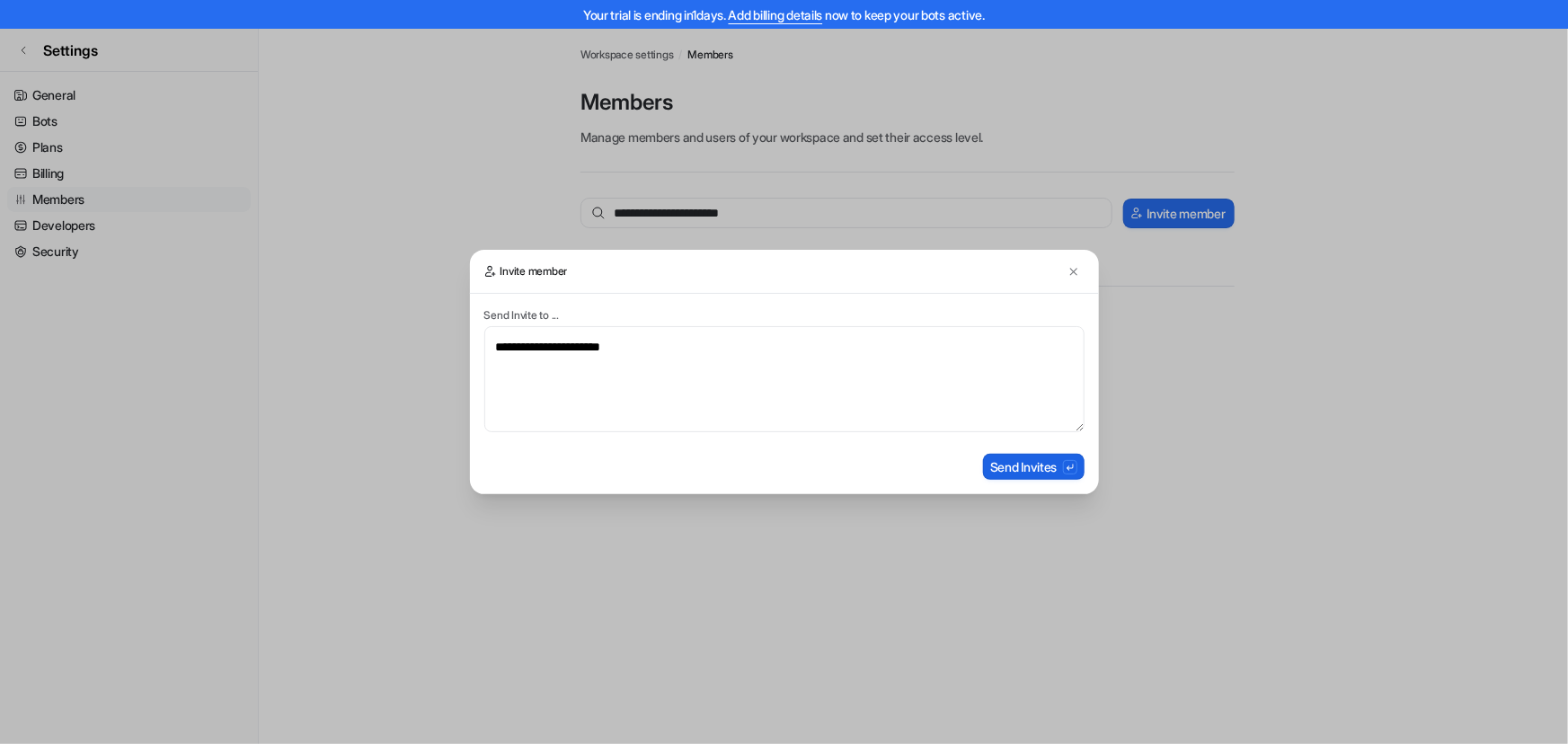
click at [1047, 467] on button "Send Invites" at bounding box center [1033, 467] width 102 height 26
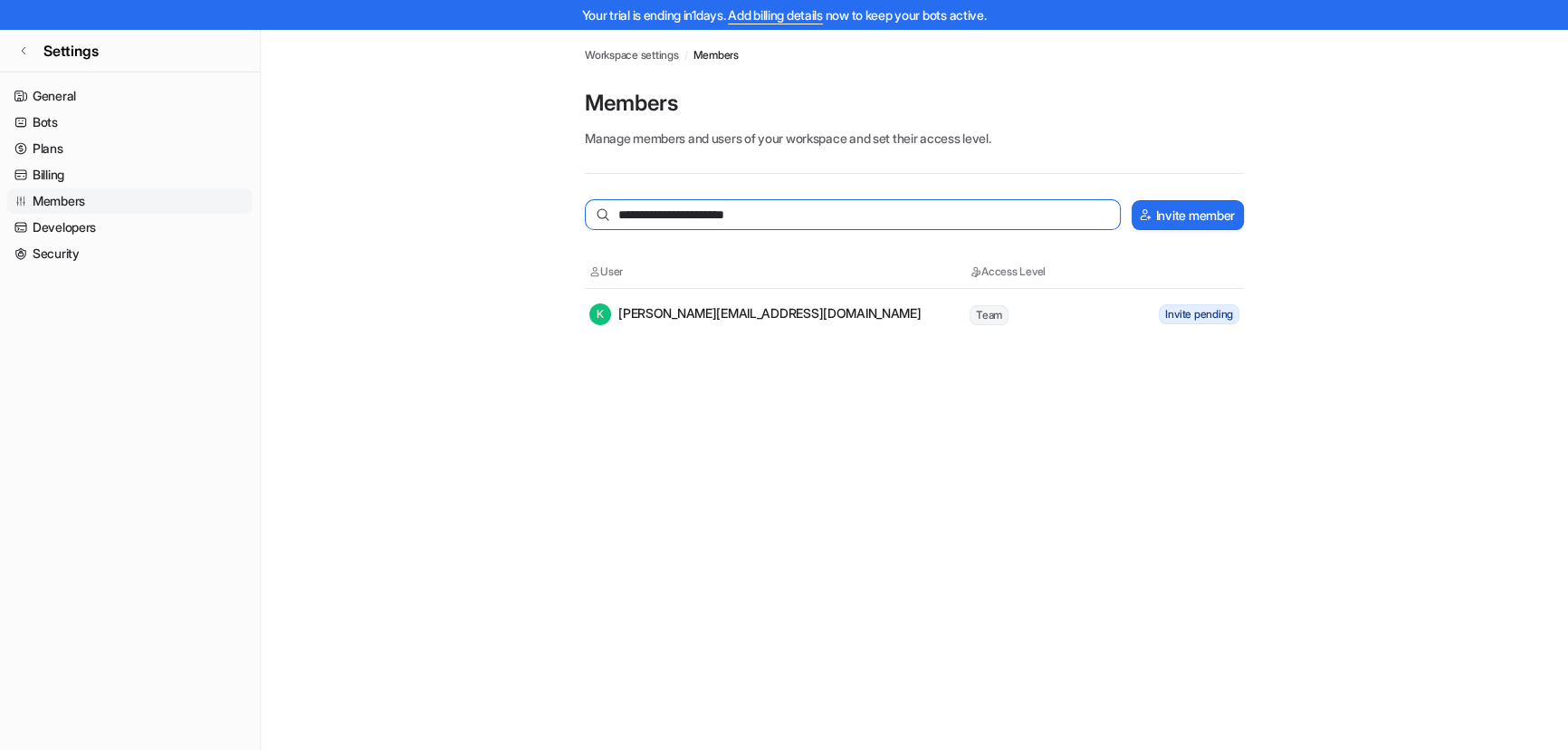
click at [818, 218] on input "**********" at bounding box center [852, 214] width 535 height 31
click at [841, 218] on input "**********" at bounding box center [852, 214] width 535 height 31
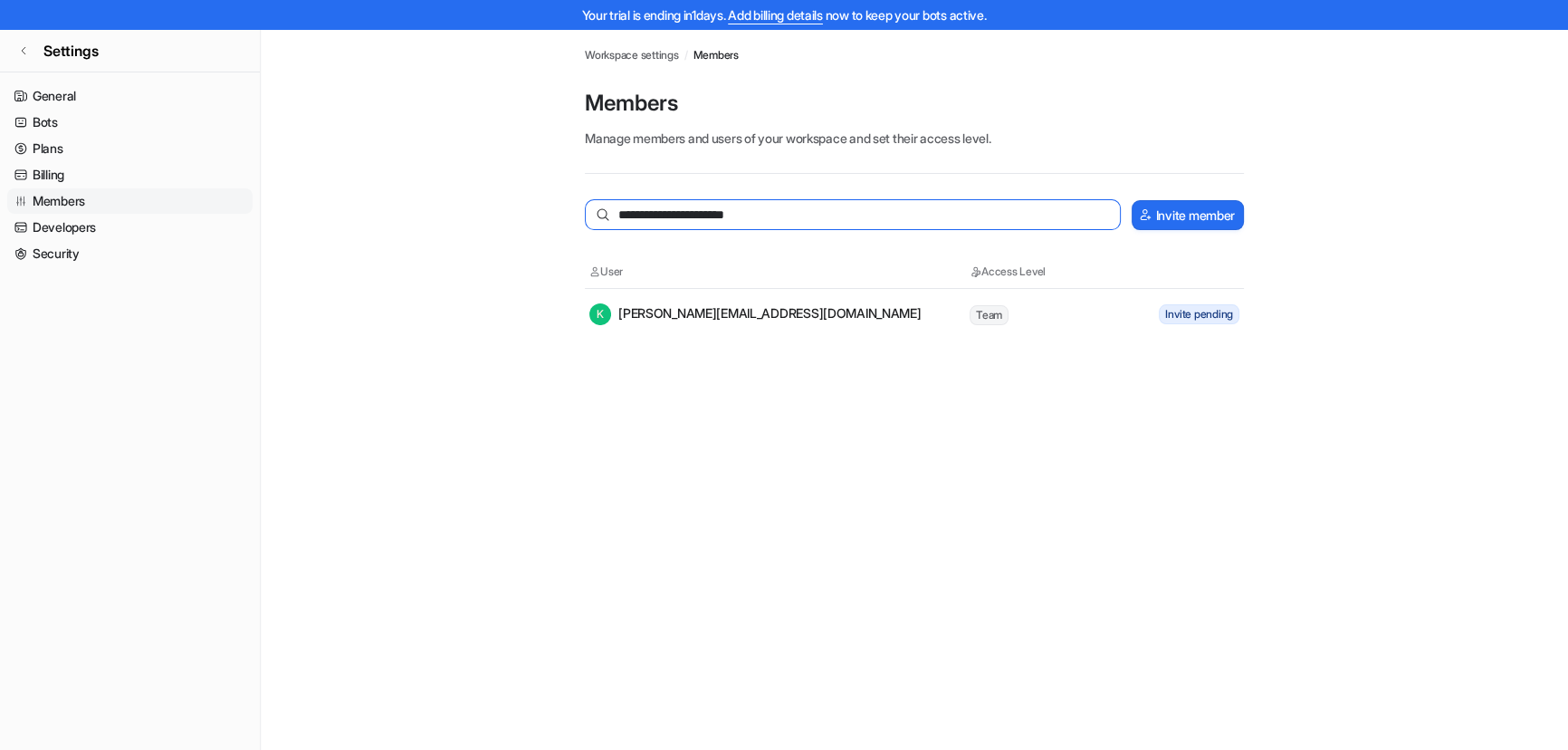
click at [841, 218] on input "**********" at bounding box center [852, 214] width 535 height 31
type input "**********"
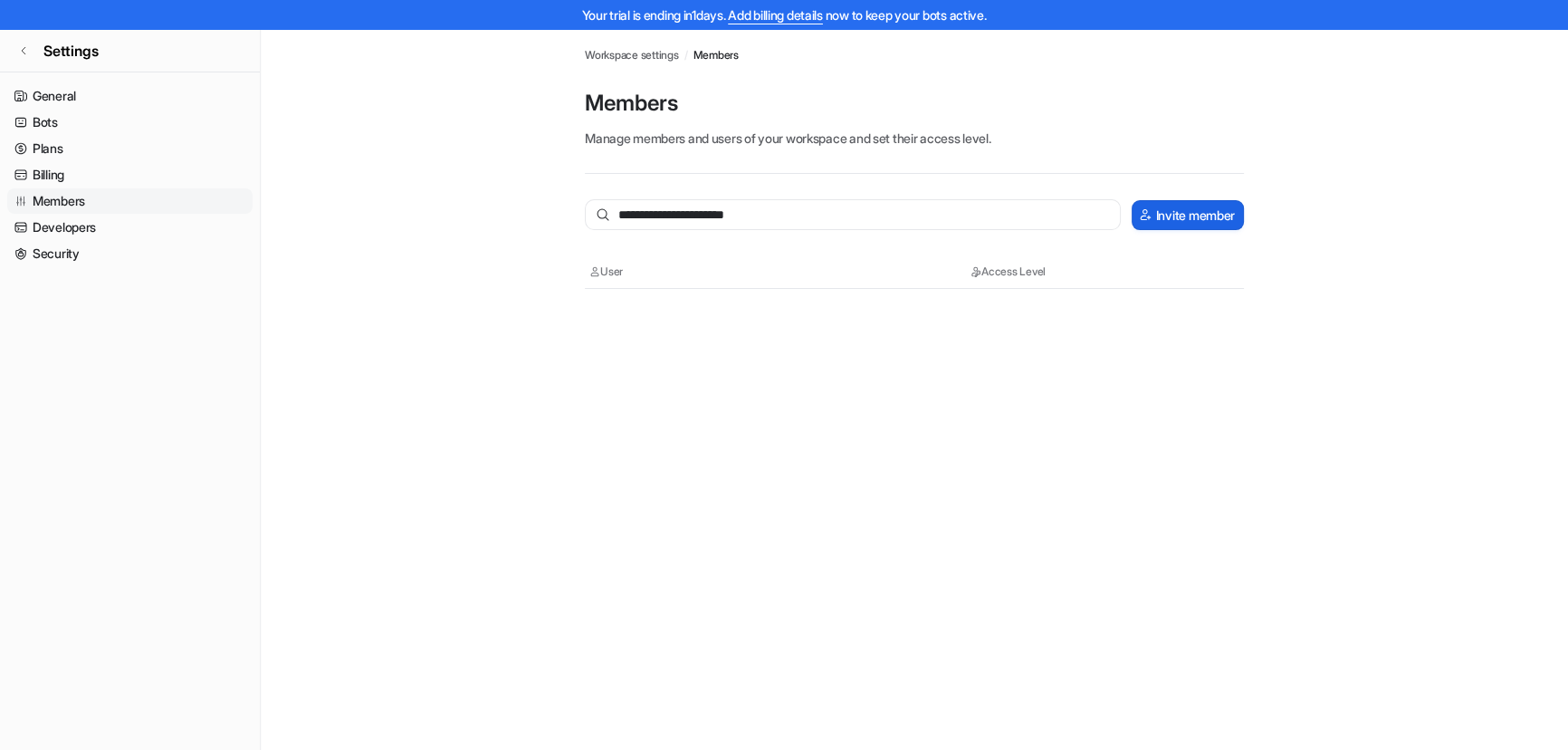
click at [1186, 225] on button "Invite member" at bounding box center [1188, 214] width 113 height 30
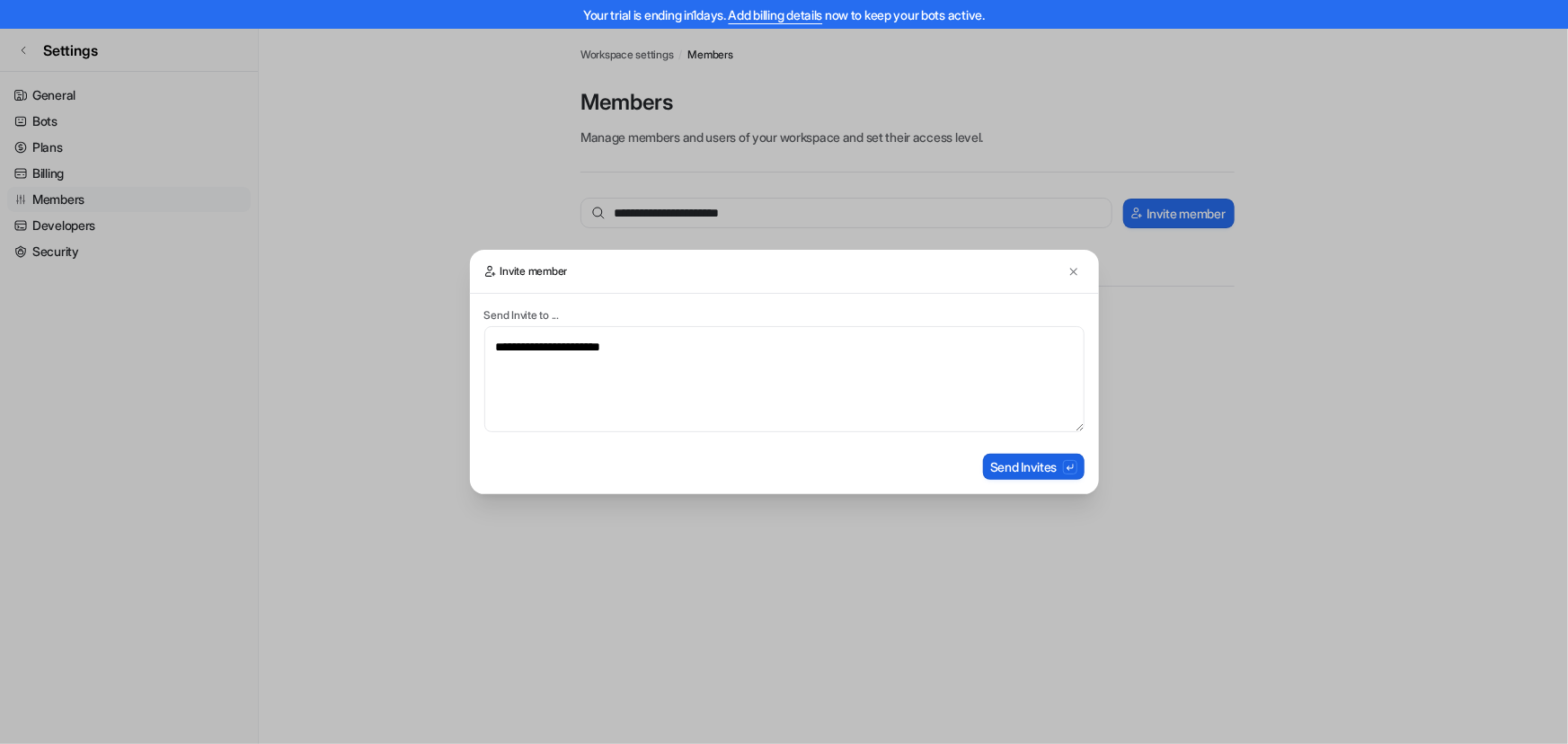
click at [1042, 464] on button "Send Invites" at bounding box center [1033, 467] width 102 height 26
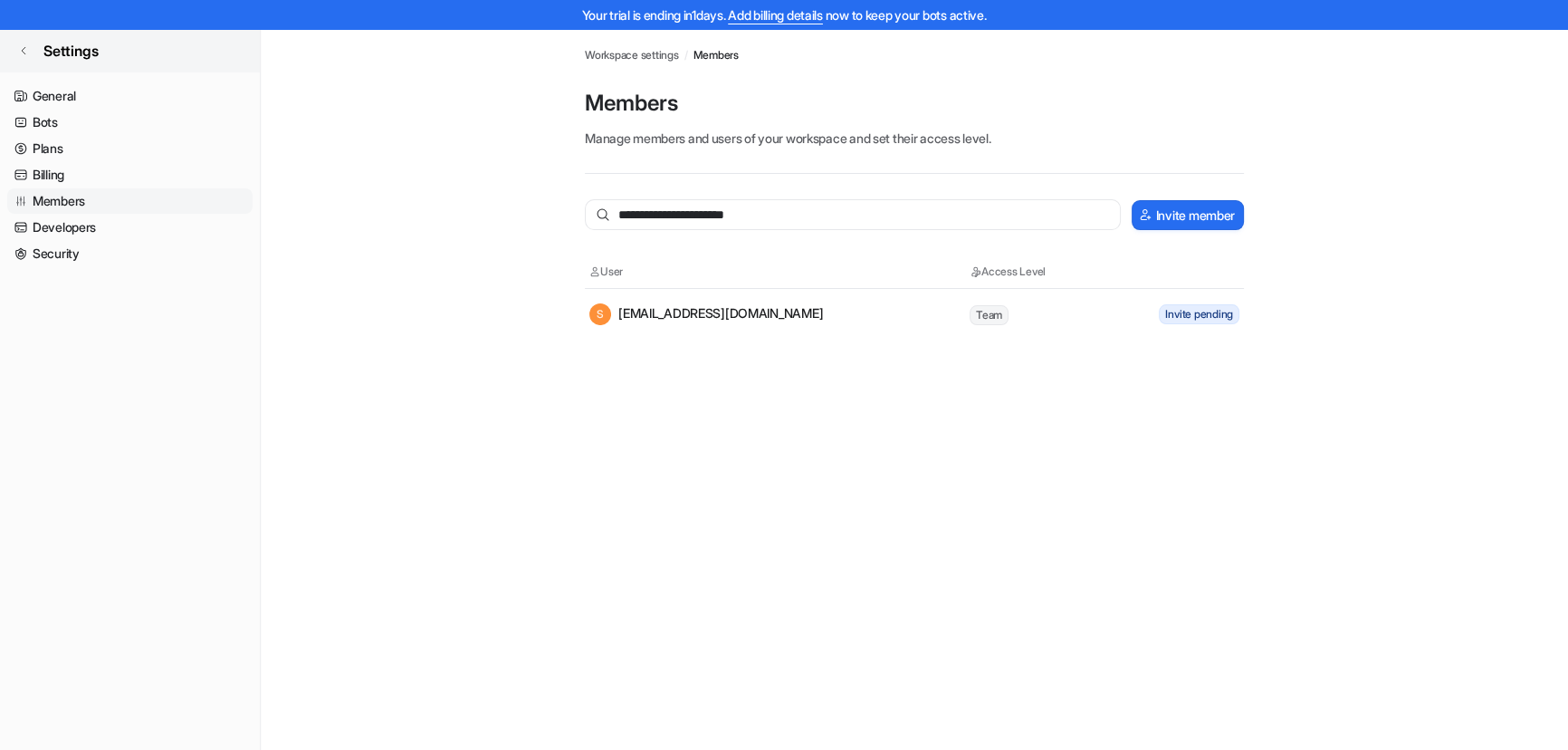
click at [18, 49] on icon at bounding box center [24, 51] width 11 height 11
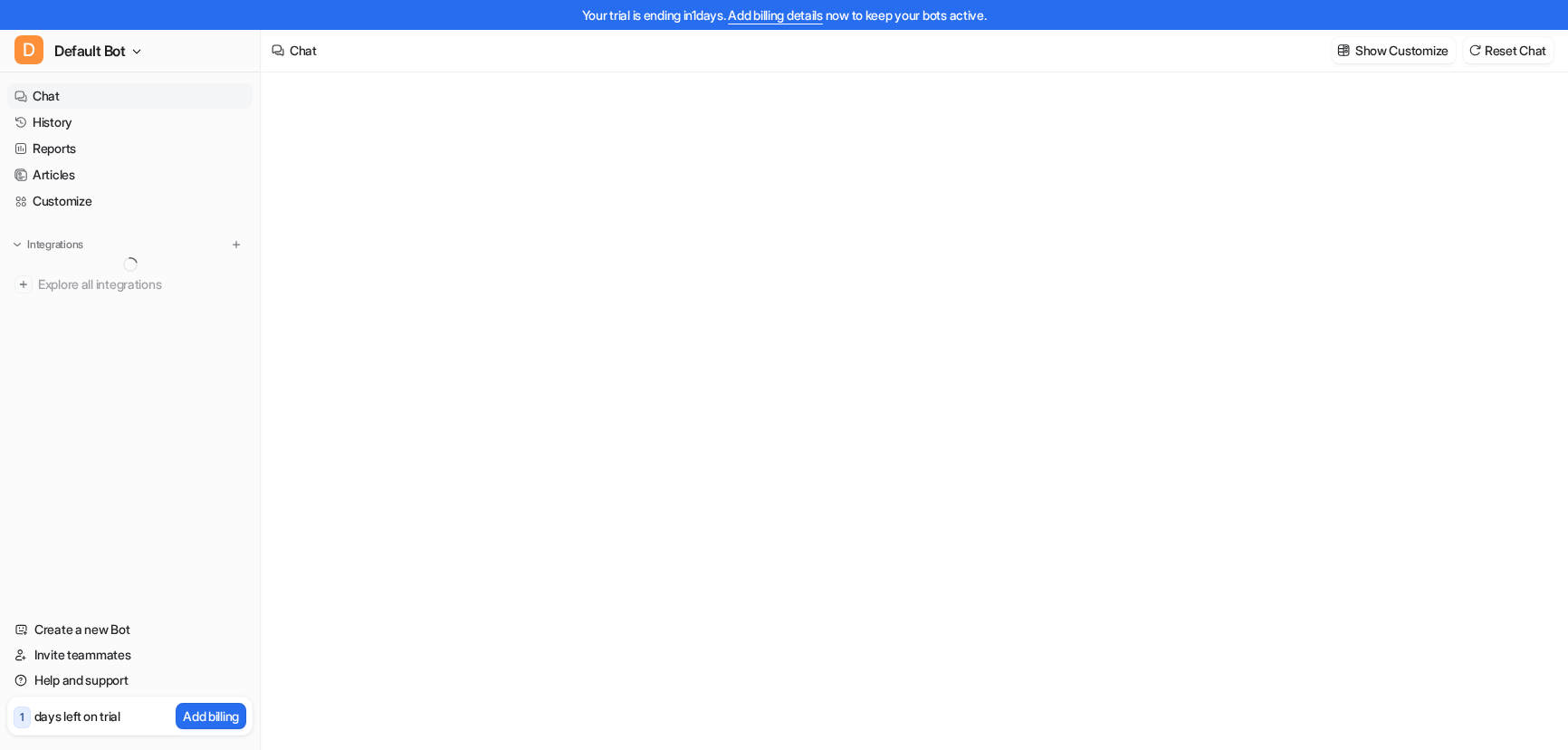
type textarea "**********"
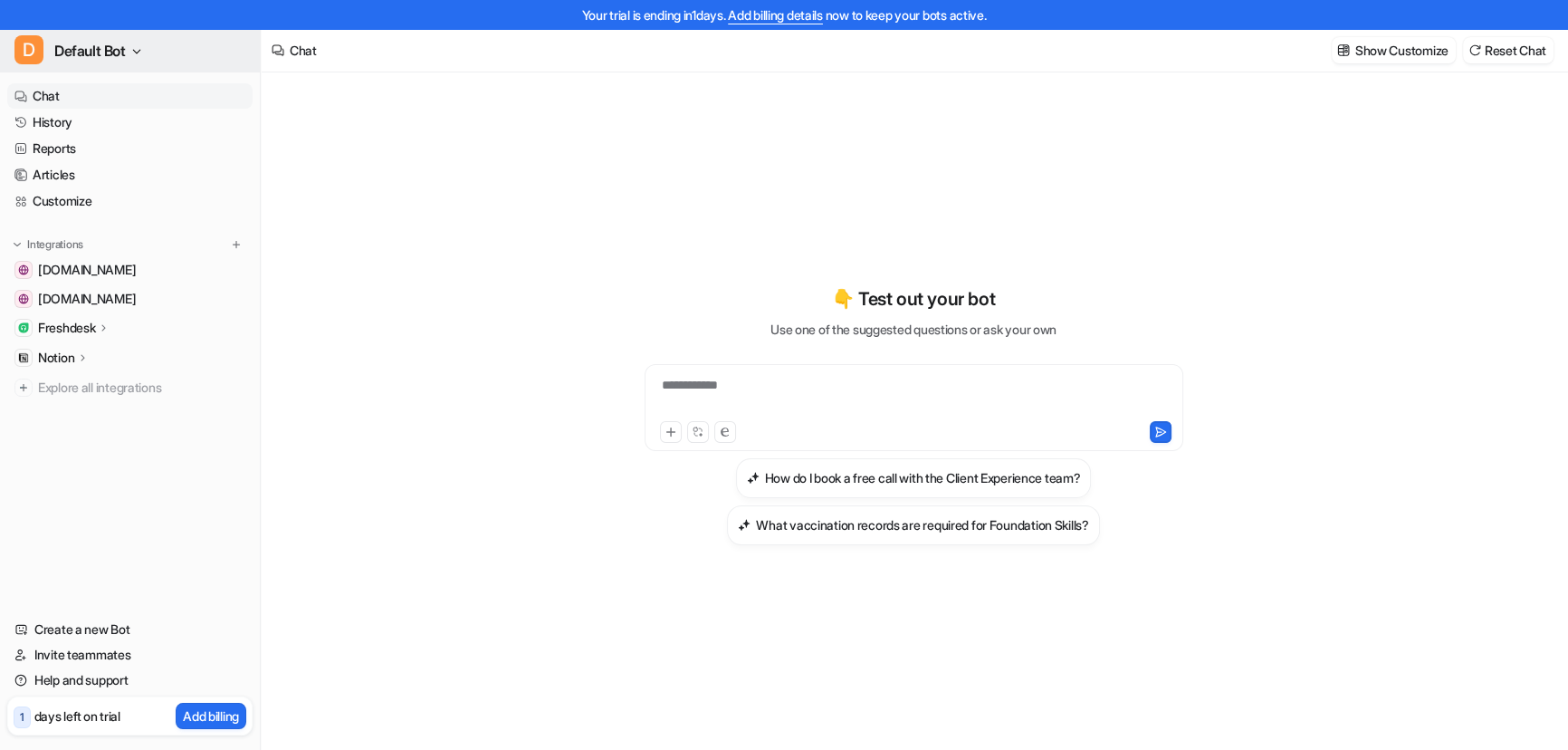
click at [145, 52] on button "D Default Bot" at bounding box center [130, 51] width 260 height 44
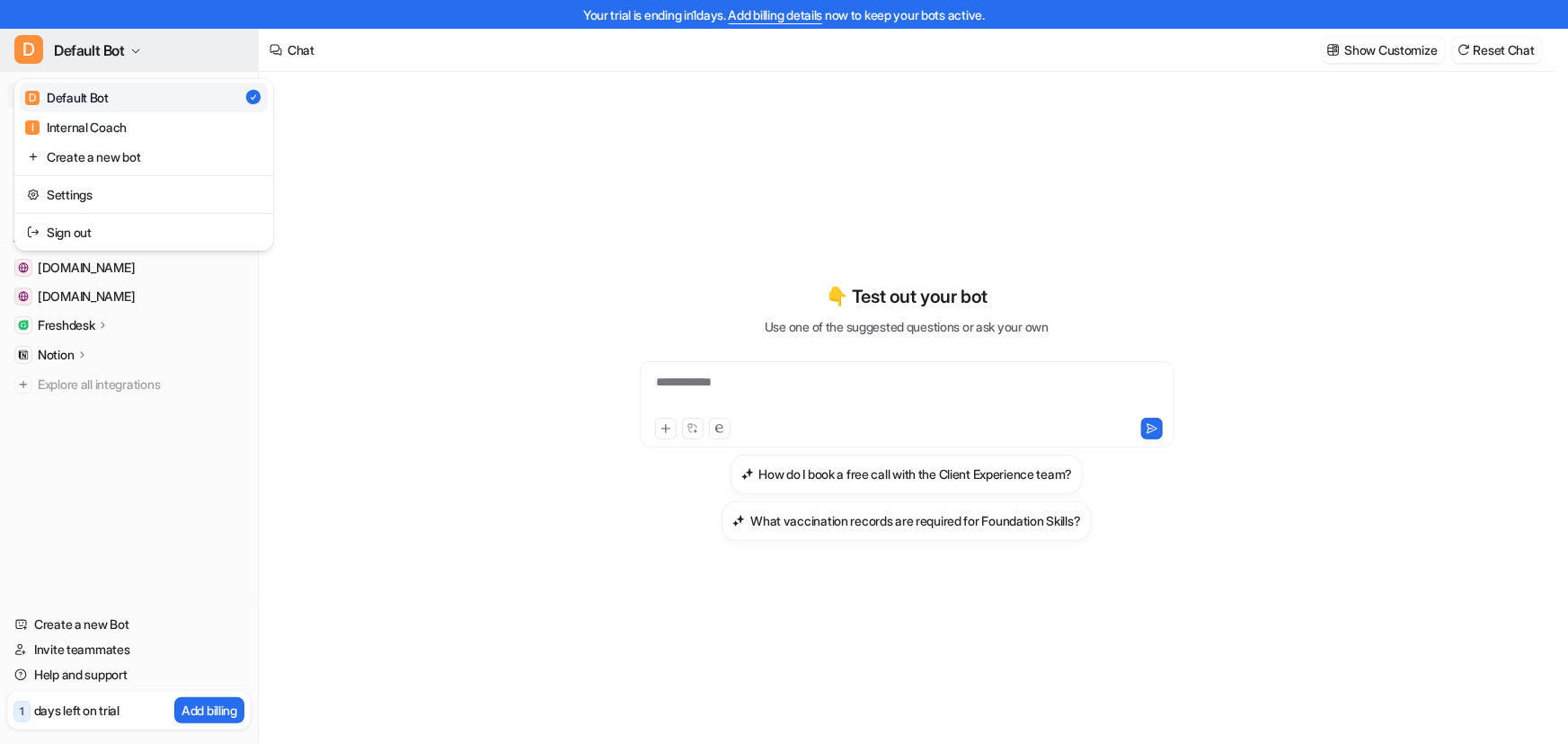
click at [144, 51] on button "D Default Bot" at bounding box center [129, 50] width 258 height 43
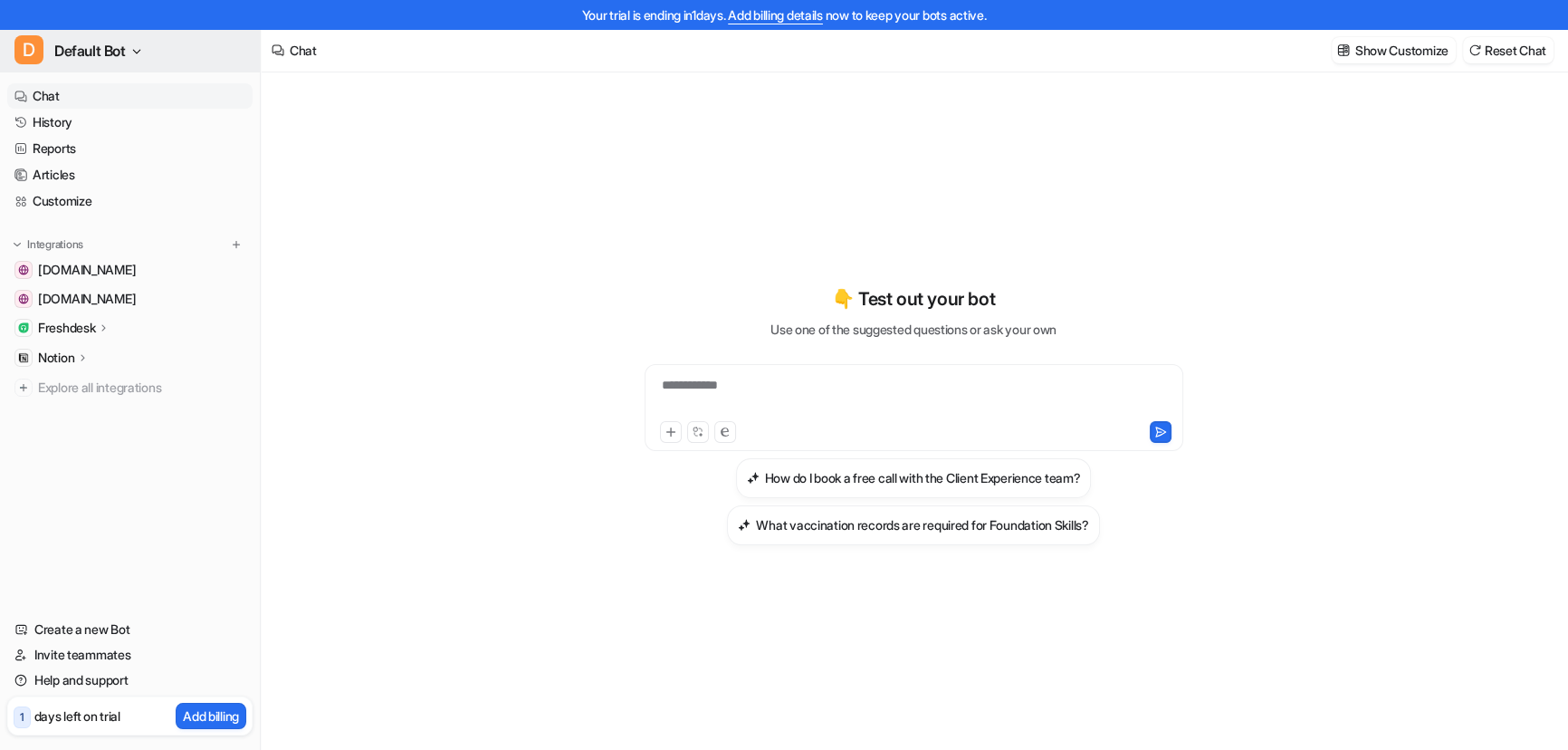
click at [145, 50] on button "D Default Bot" at bounding box center [130, 51] width 260 height 44
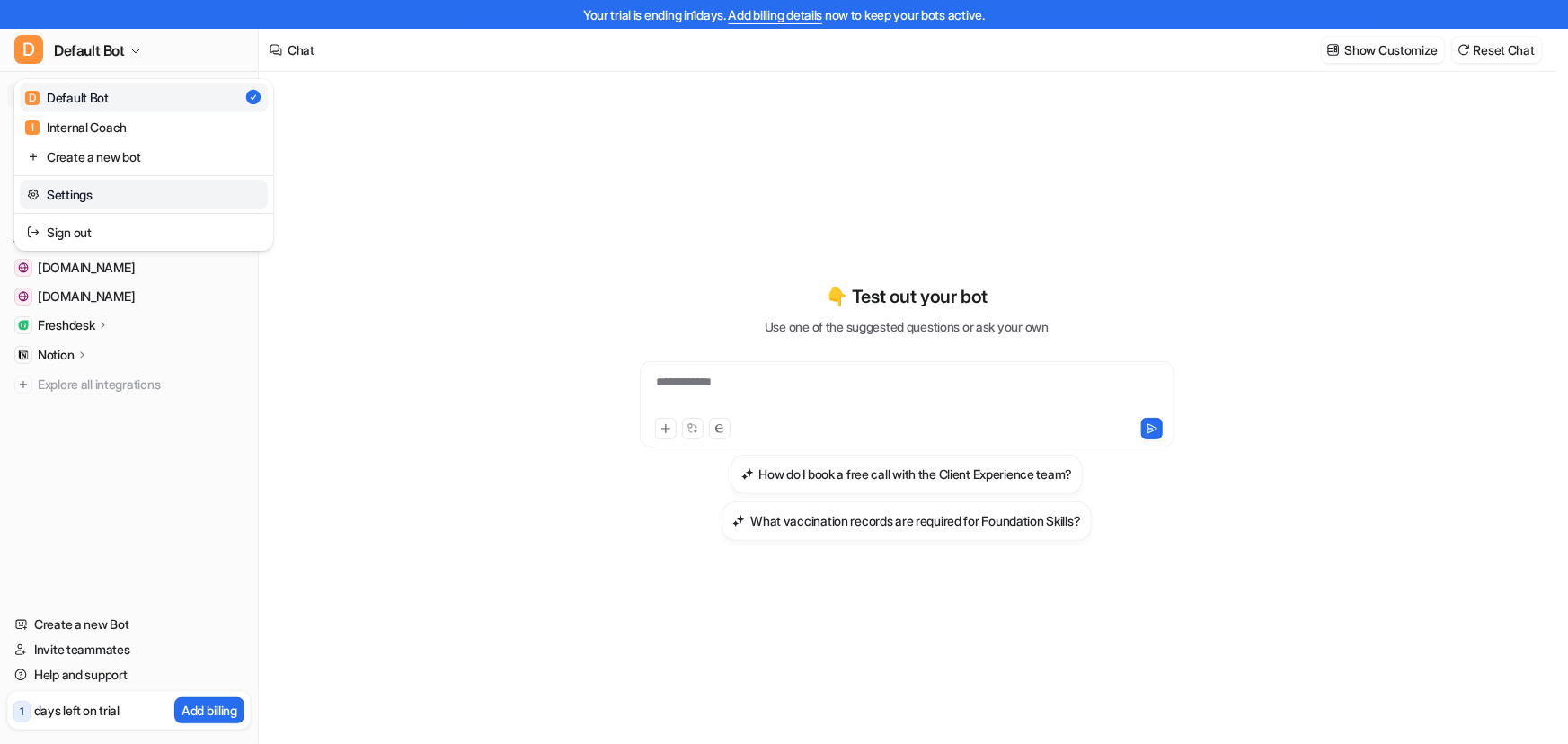
click at [81, 200] on link "Settings" at bounding box center [143, 194] width 248 height 30
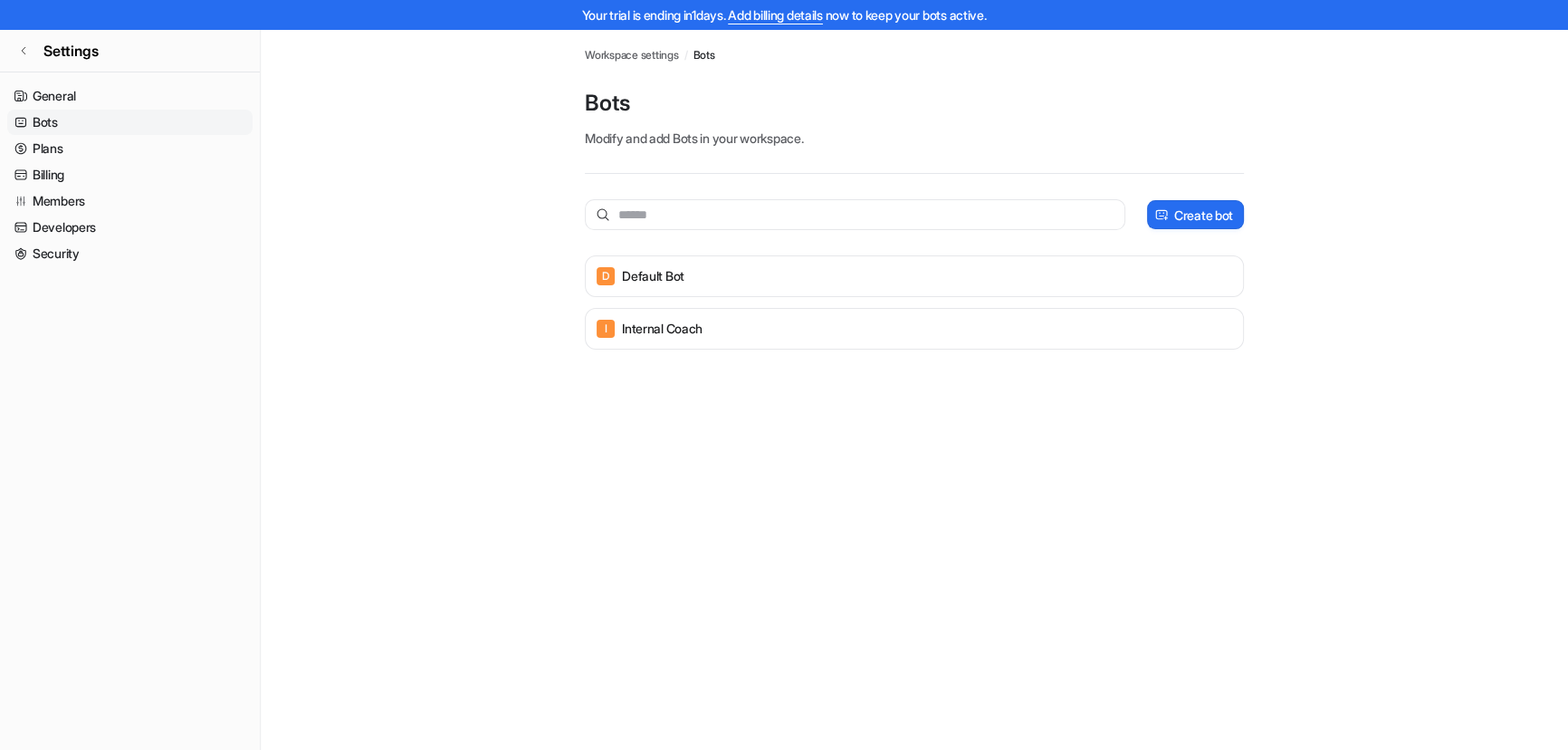
click at [93, 120] on link "Bots" at bounding box center [130, 123] width 245 height 25
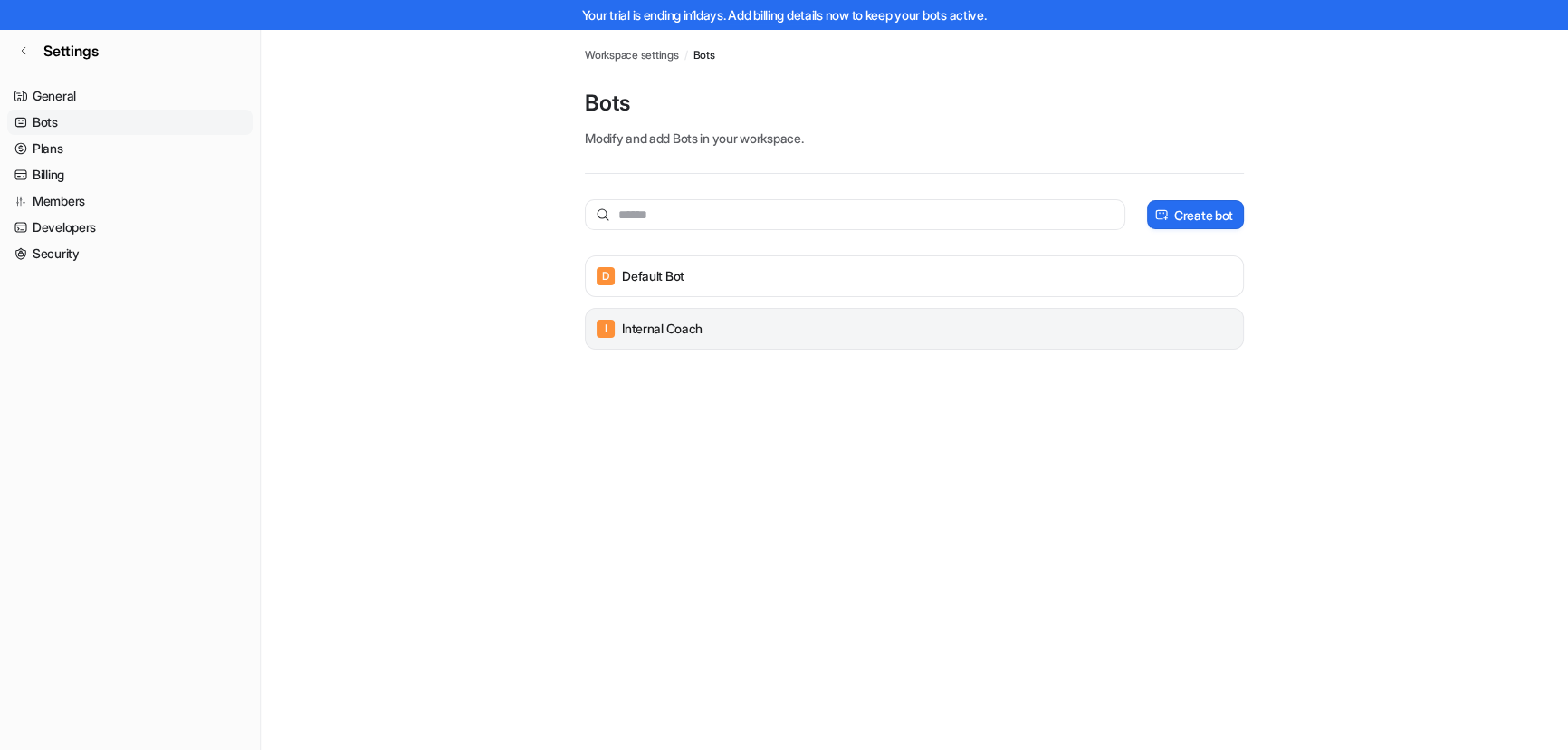
click at [1191, 323] on div "I Internal Coach" at bounding box center [914, 329] width 642 height 25
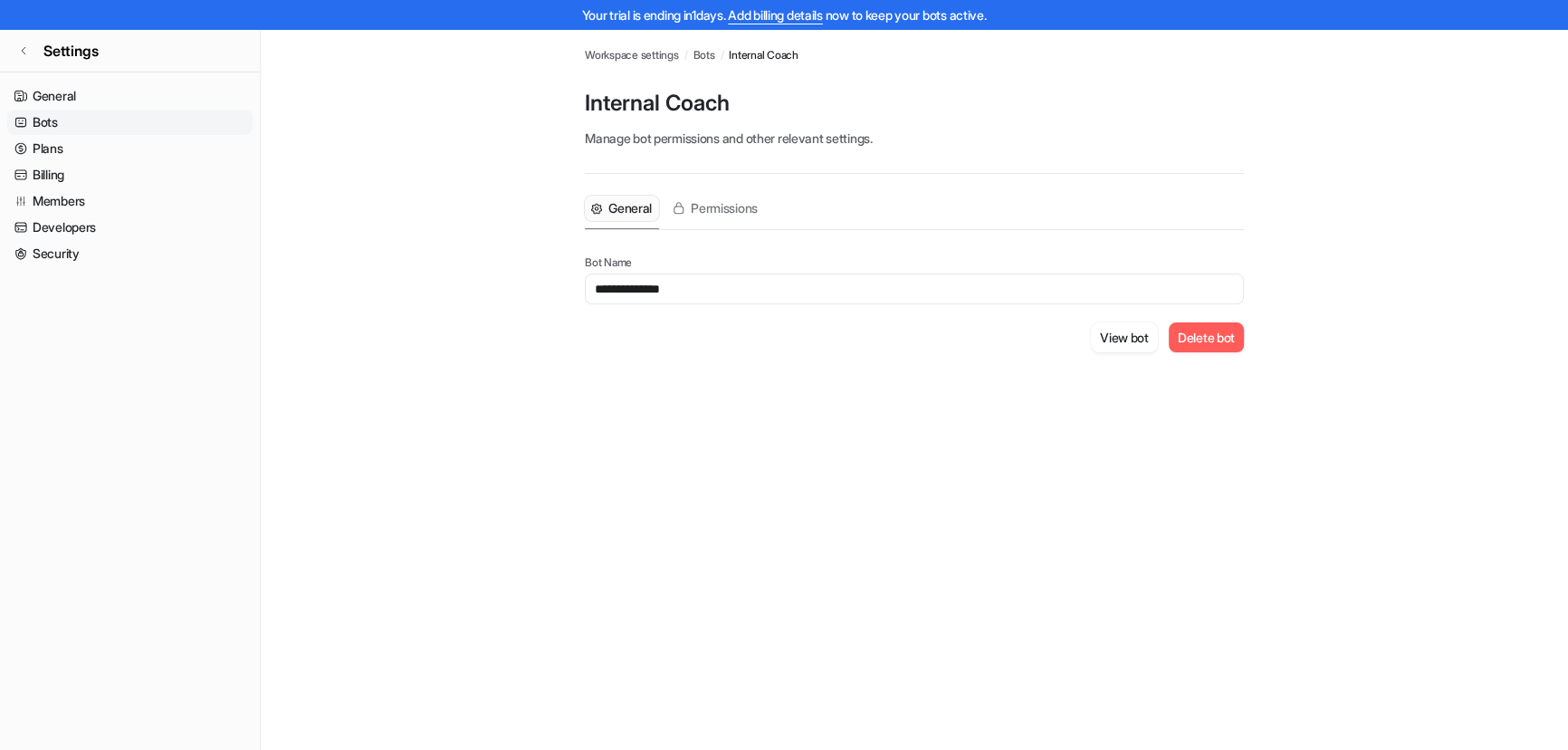
click at [1186, 340] on button "Delete bot" at bounding box center [1206, 337] width 75 height 30
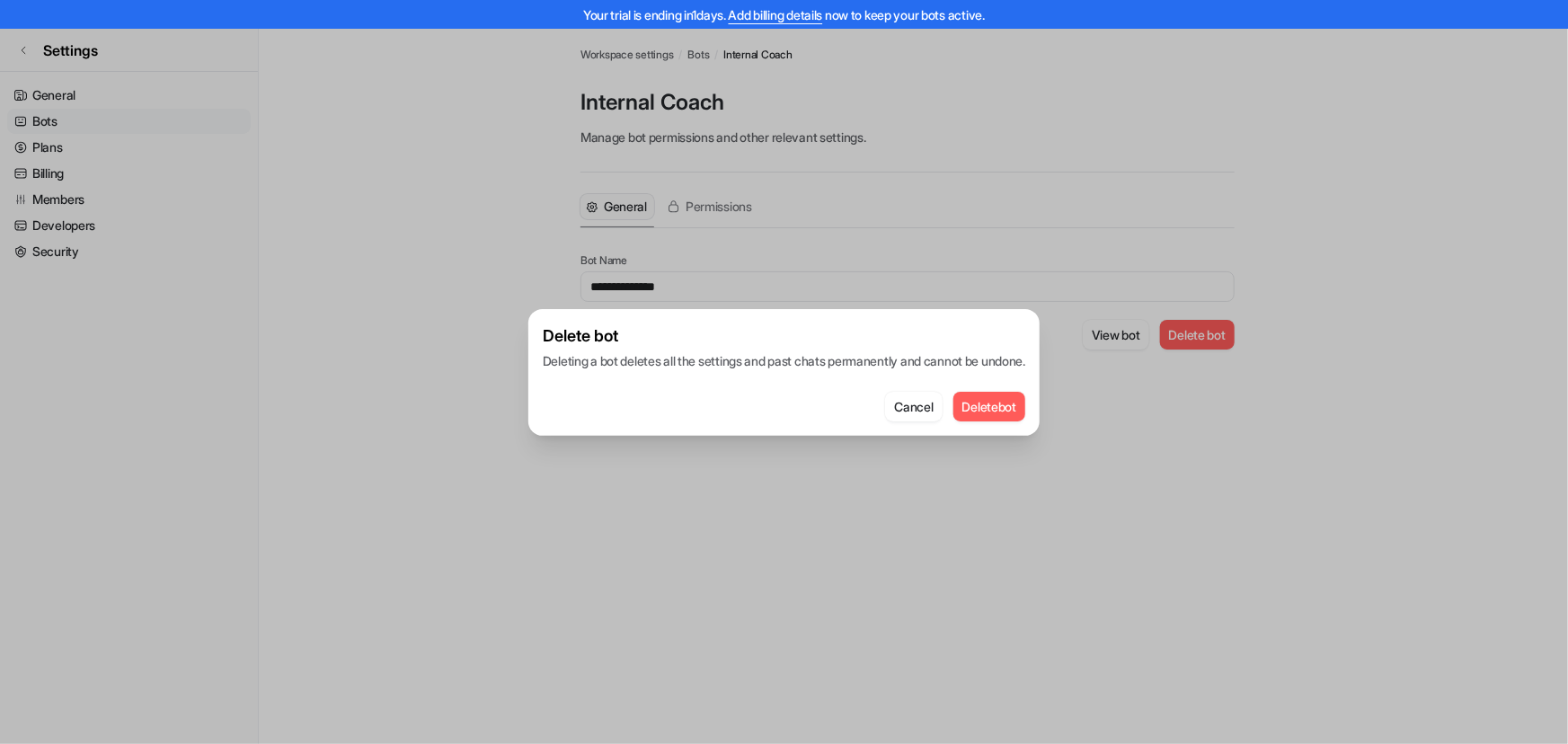
click at [1014, 404] on button "Delete bot" at bounding box center [989, 406] width 73 height 30
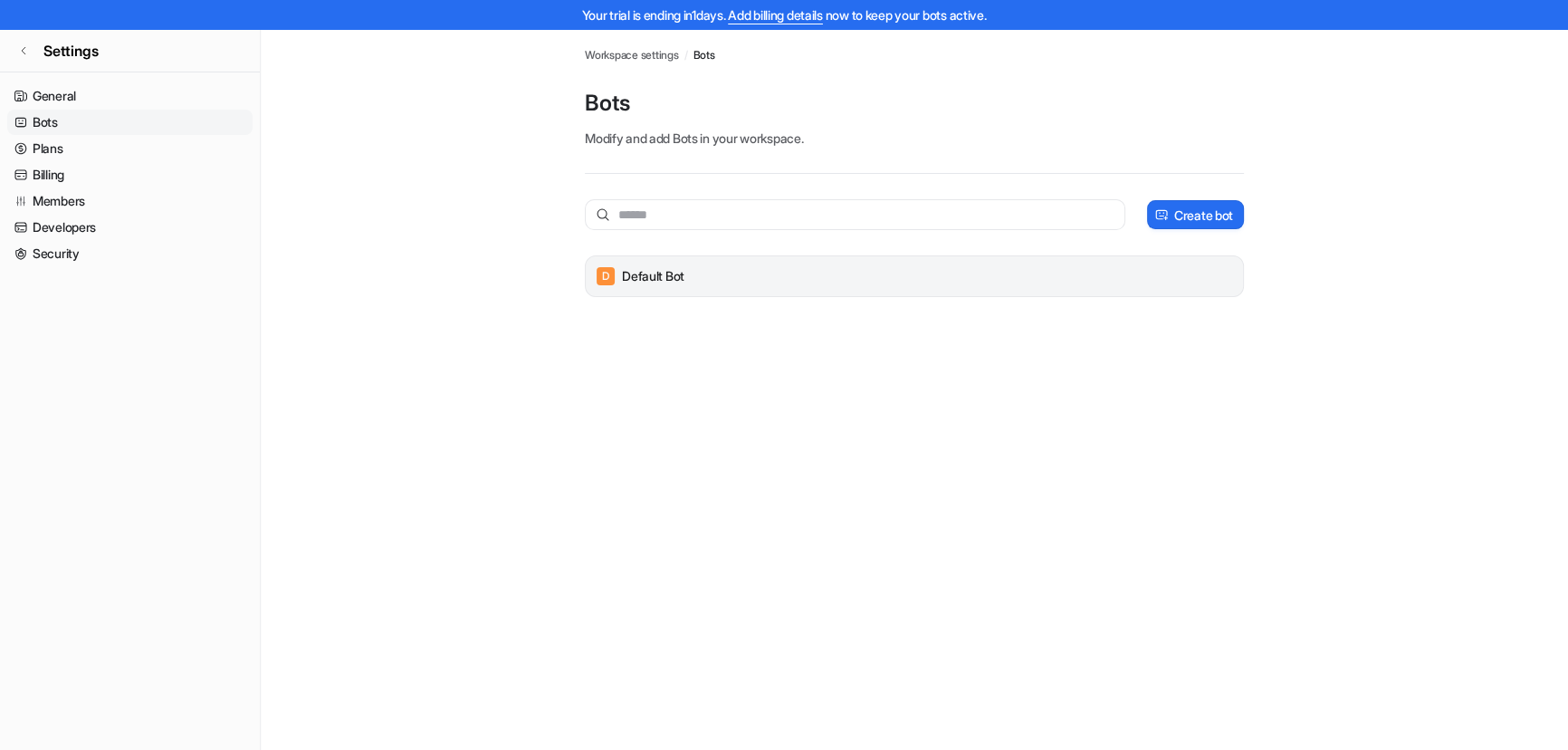
click at [795, 289] on div "D Default Bot" at bounding box center [914, 276] width 659 height 42
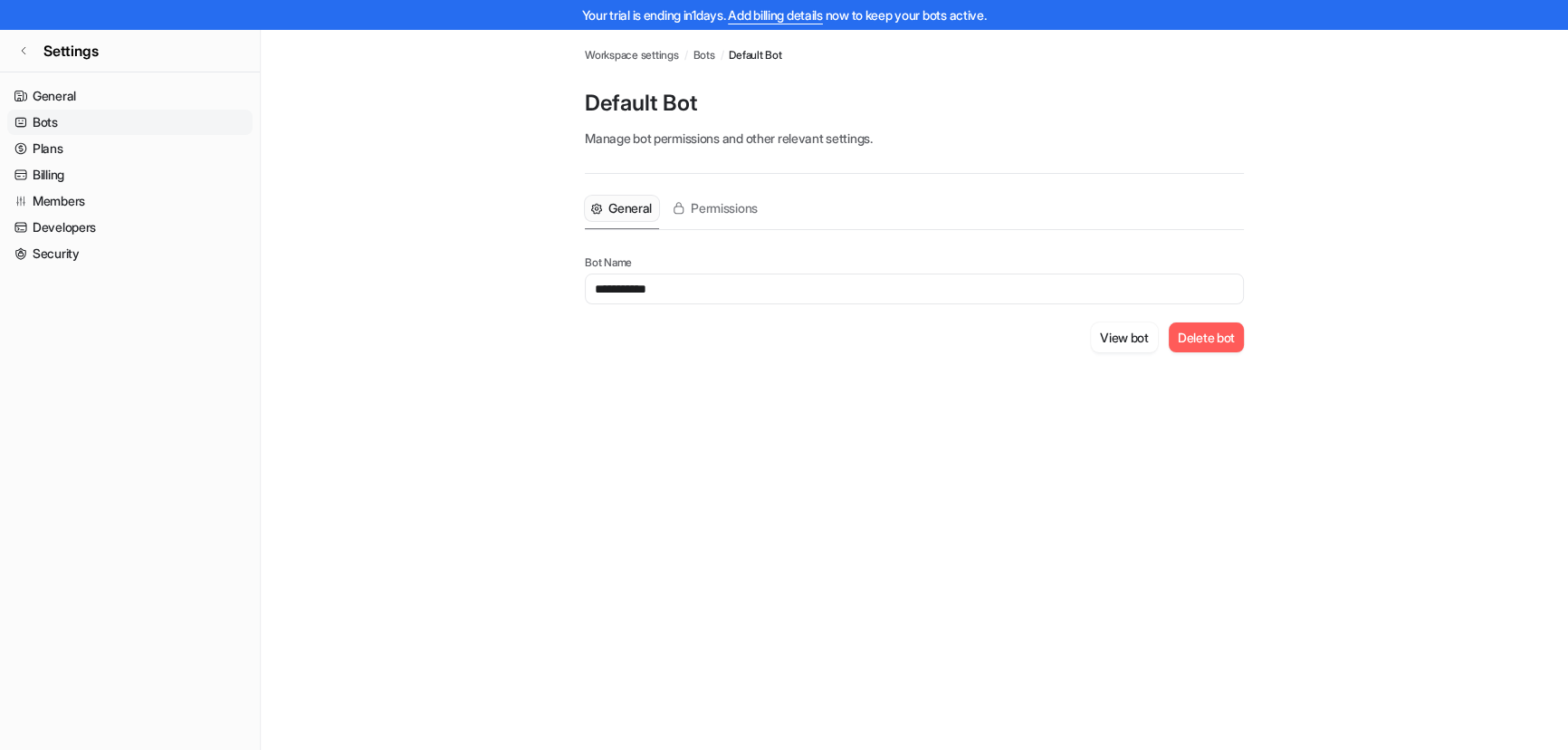
drag, startPoint x: 727, startPoint y: 282, endPoint x: 415, endPoint y: 277, distance: 312.0
click at [416, 271] on main "**********" at bounding box center [914, 212] width 1307 height 367
click at [1057, 400] on div "**********" at bounding box center [784, 404] width 1568 height 750
click at [738, 291] on input "**********" at bounding box center [914, 289] width 659 height 31
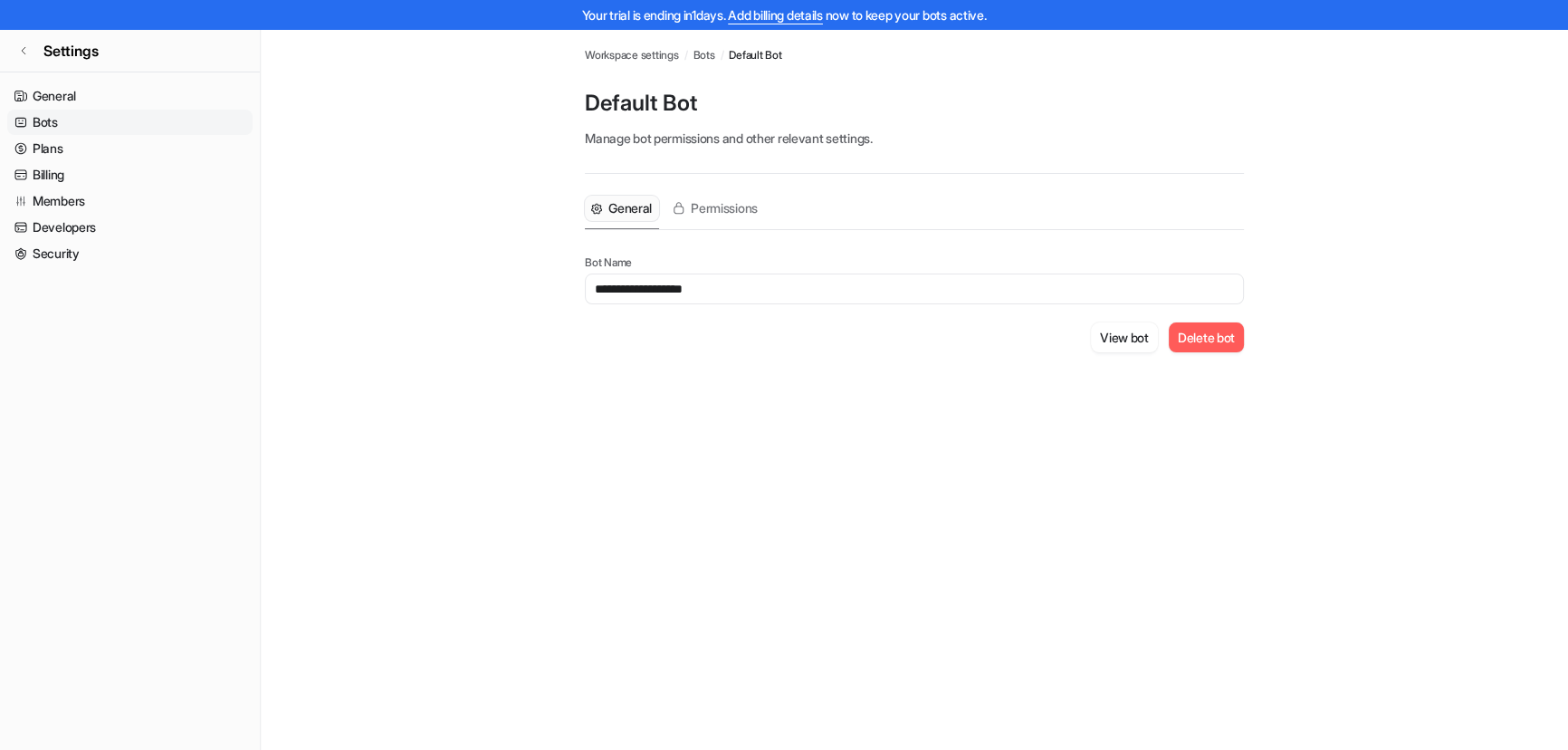
drag, startPoint x: 704, startPoint y: 285, endPoint x: 778, endPoint y: 284, distance: 74.0
click at [767, 290] on input "**********" at bounding box center [914, 289] width 659 height 31
type input "*"
type input "******"
click at [914, 410] on div "Bots Workspace settings / Bots / Default Bot Default Bot Manage bot permissions…" at bounding box center [784, 404] width 1568 height 750
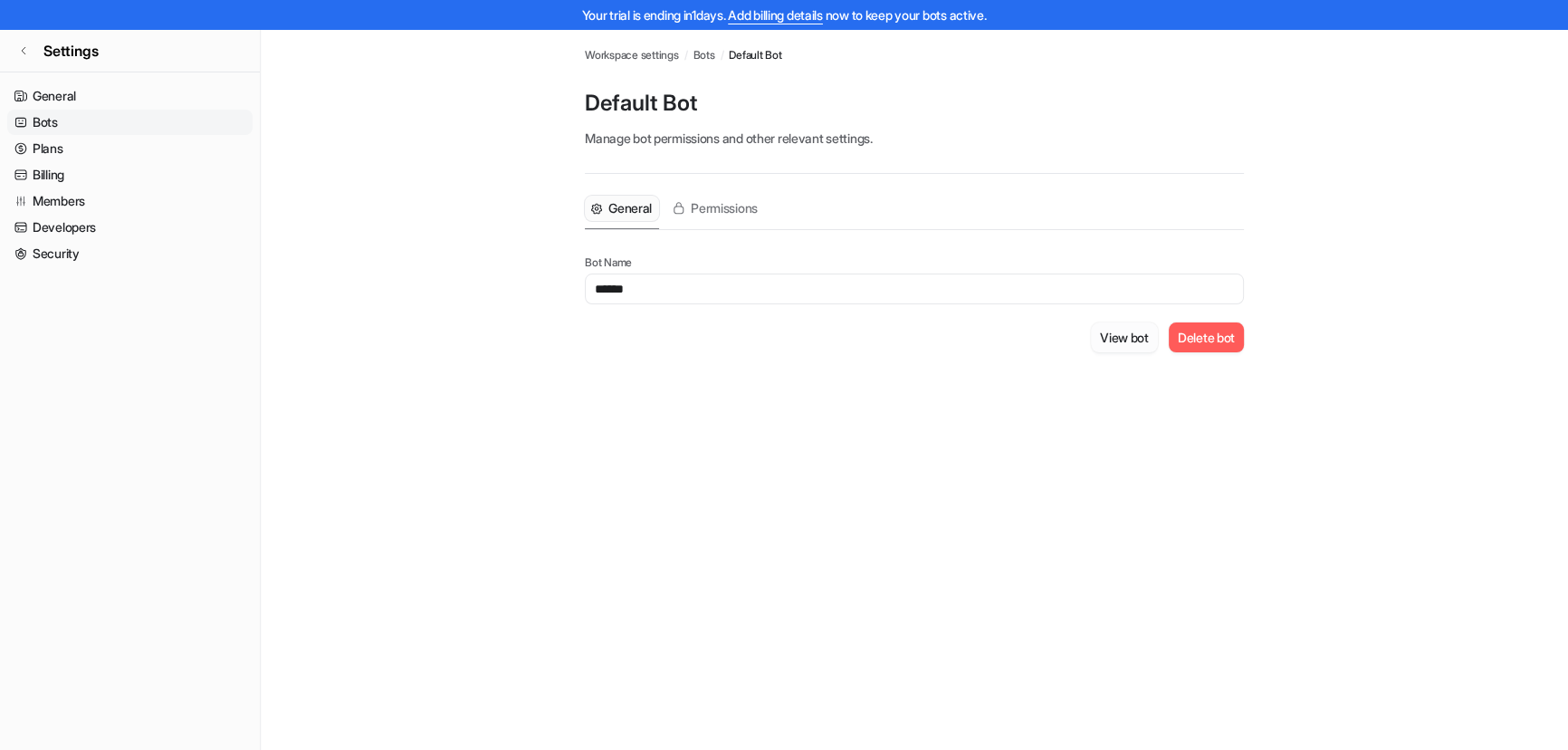
click at [1111, 340] on button "View bot" at bounding box center [1124, 337] width 67 height 30
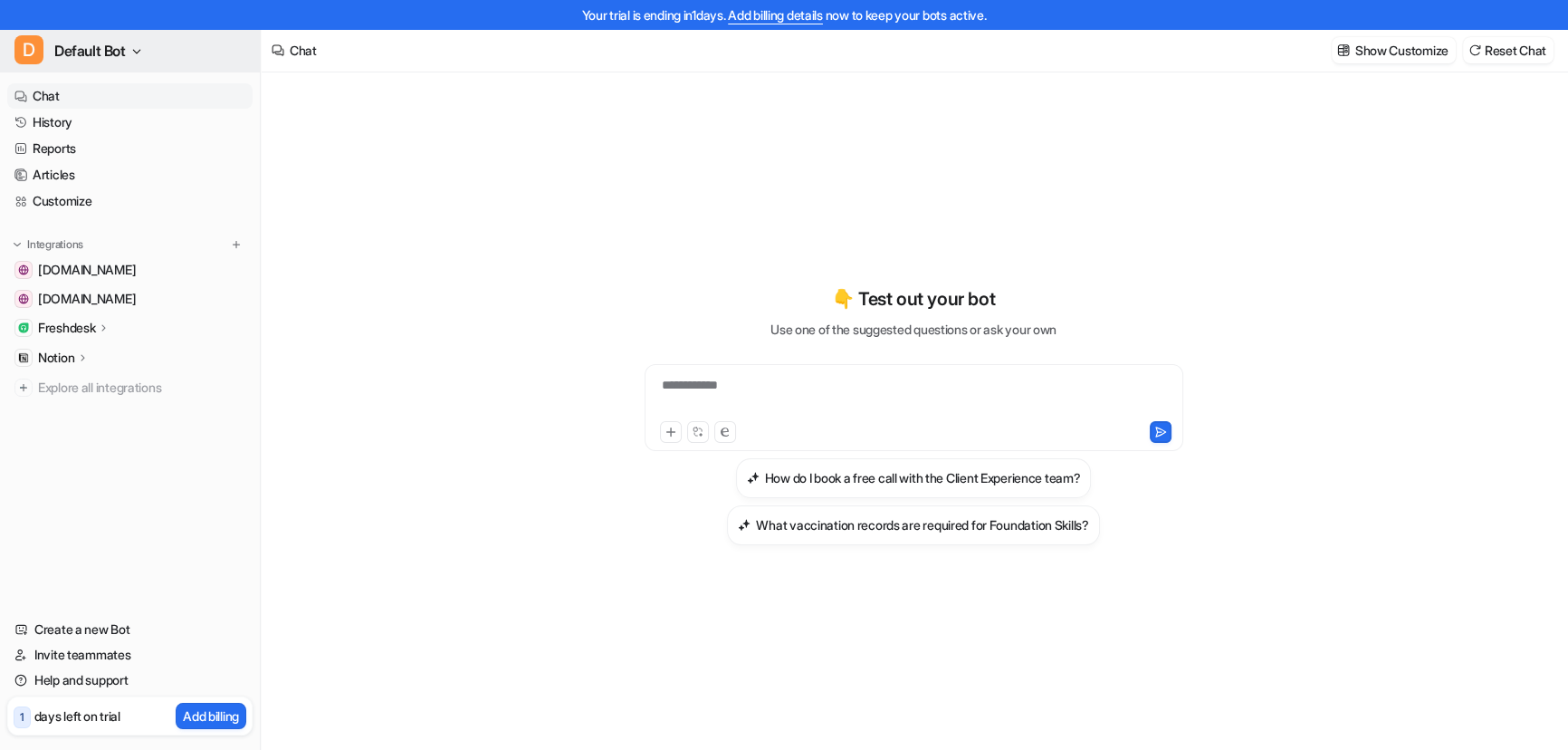
click at [139, 50] on icon "button" at bounding box center [137, 52] width 11 height 11
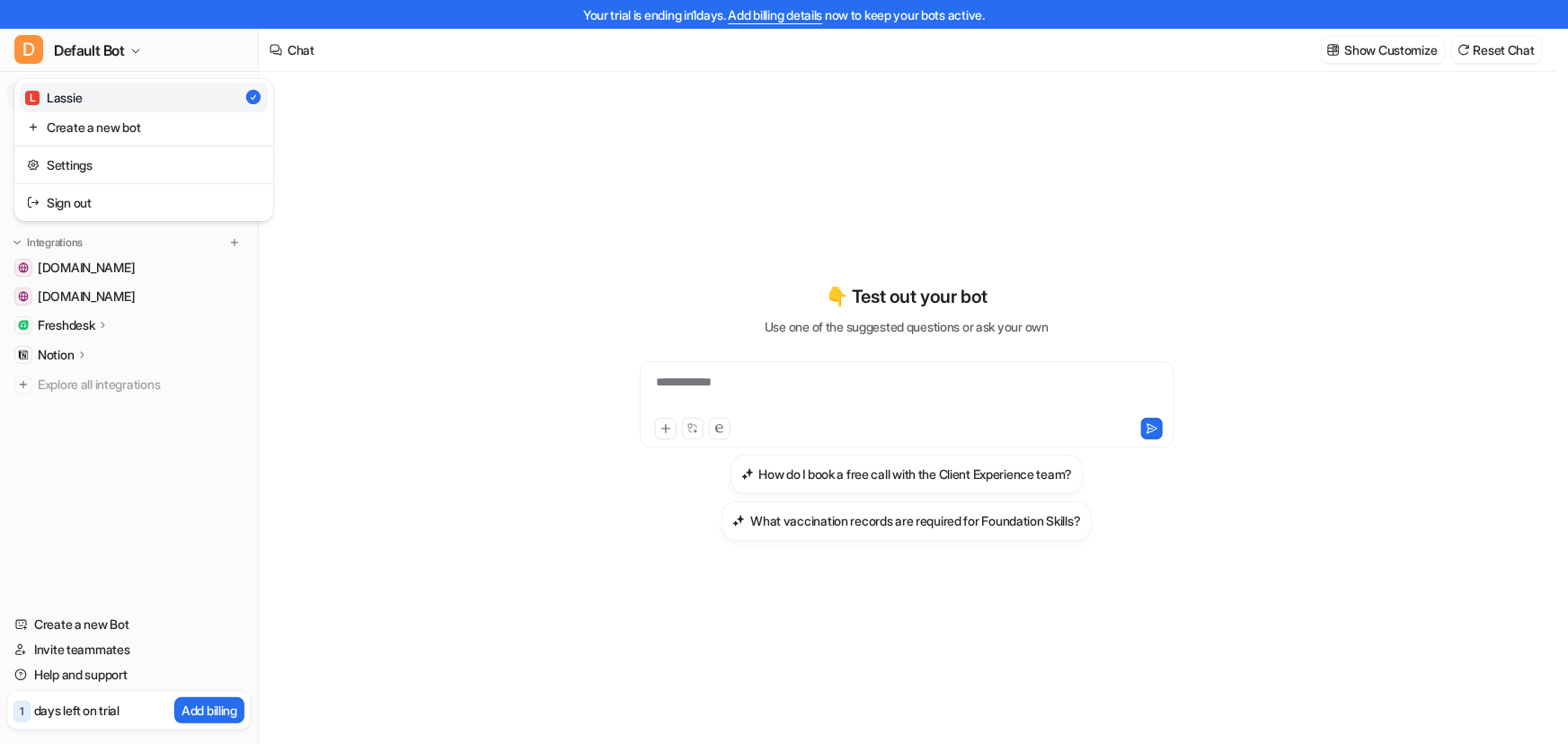
click at [482, 177] on div "**********" at bounding box center [778, 372] width 1556 height 744
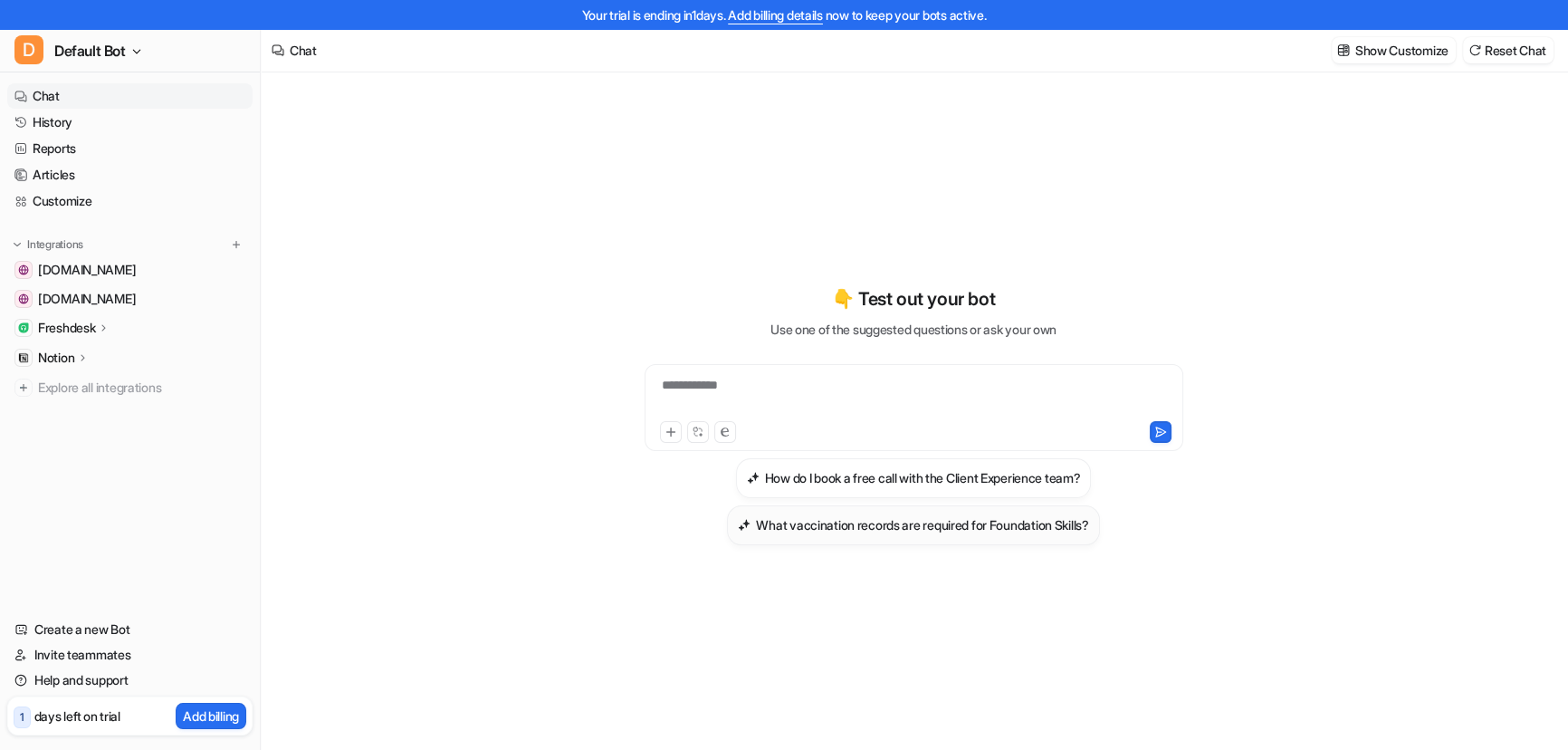
click at [859, 529] on h3 "What vaccination records are required for Foundation Skills?" at bounding box center [922, 525] width 332 height 19
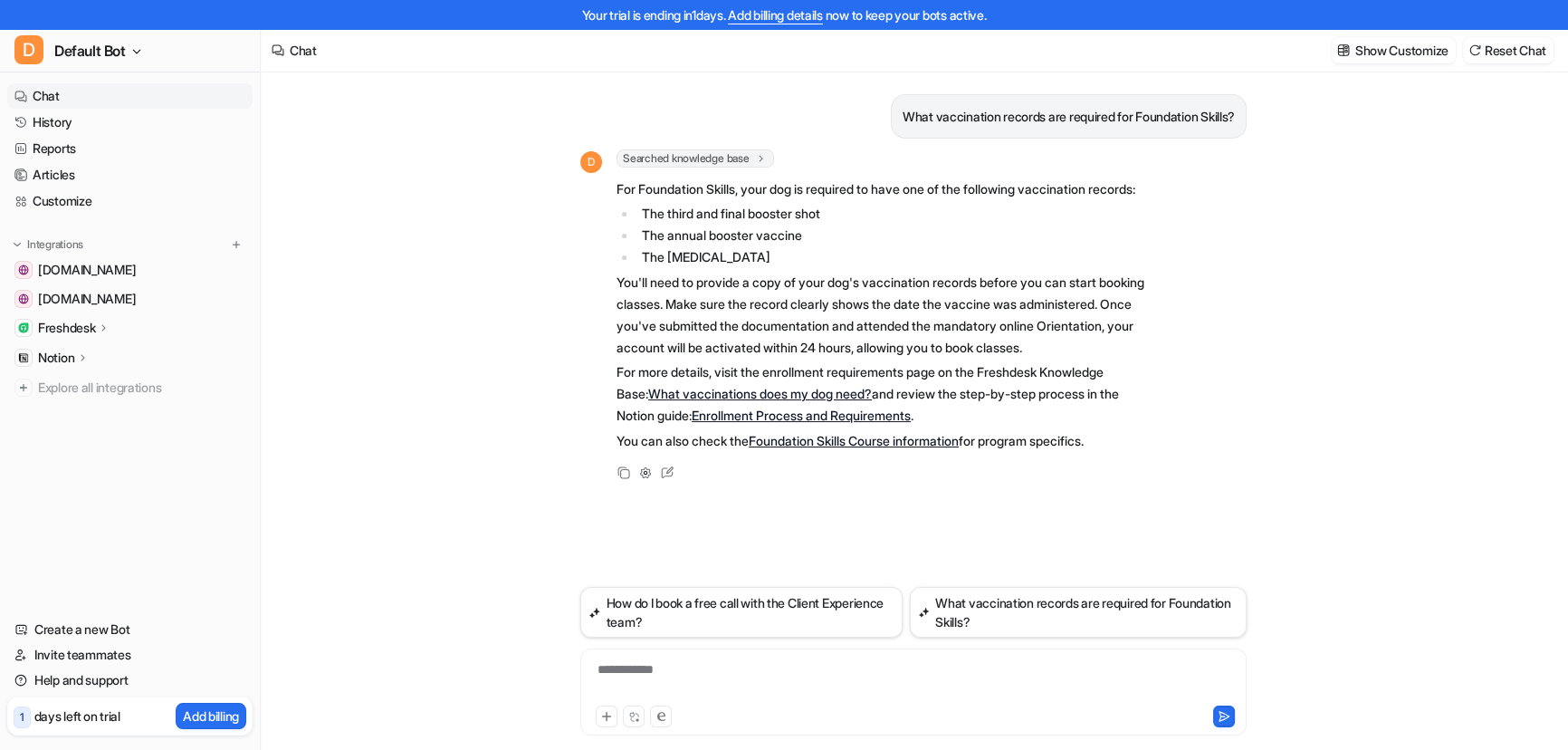
click at [87, 325] on p "Freshdesk" at bounding box center [66, 328] width 57 height 18
click at [54, 468] on p "Notion" at bounding box center [56, 462] width 36 height 18
click at [81, 486] on p "Overview" at bounding box center [79, 488] width 54 height 18
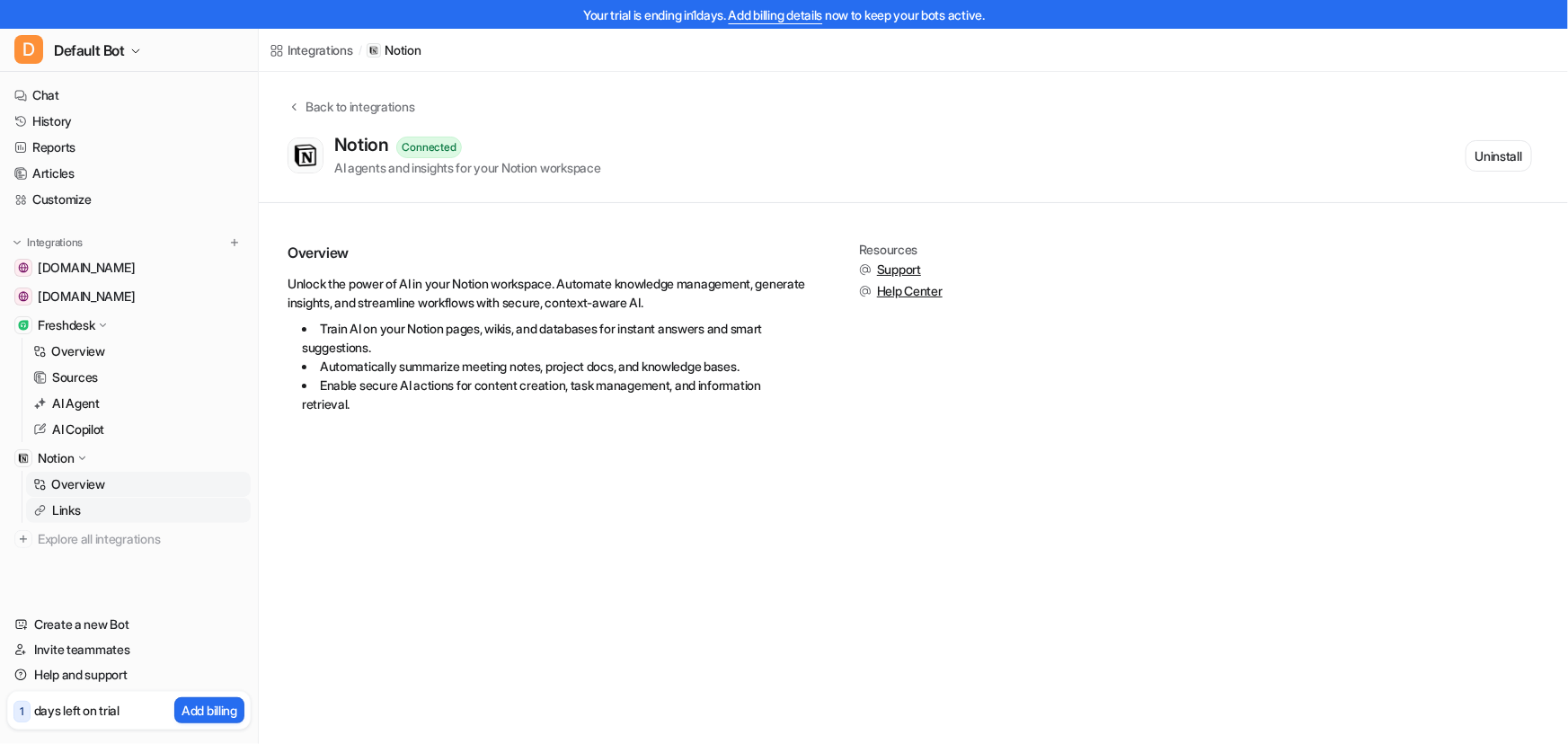
click at [67, 504] on p "Links" at bounding box center [67, 511] width 29 height 18
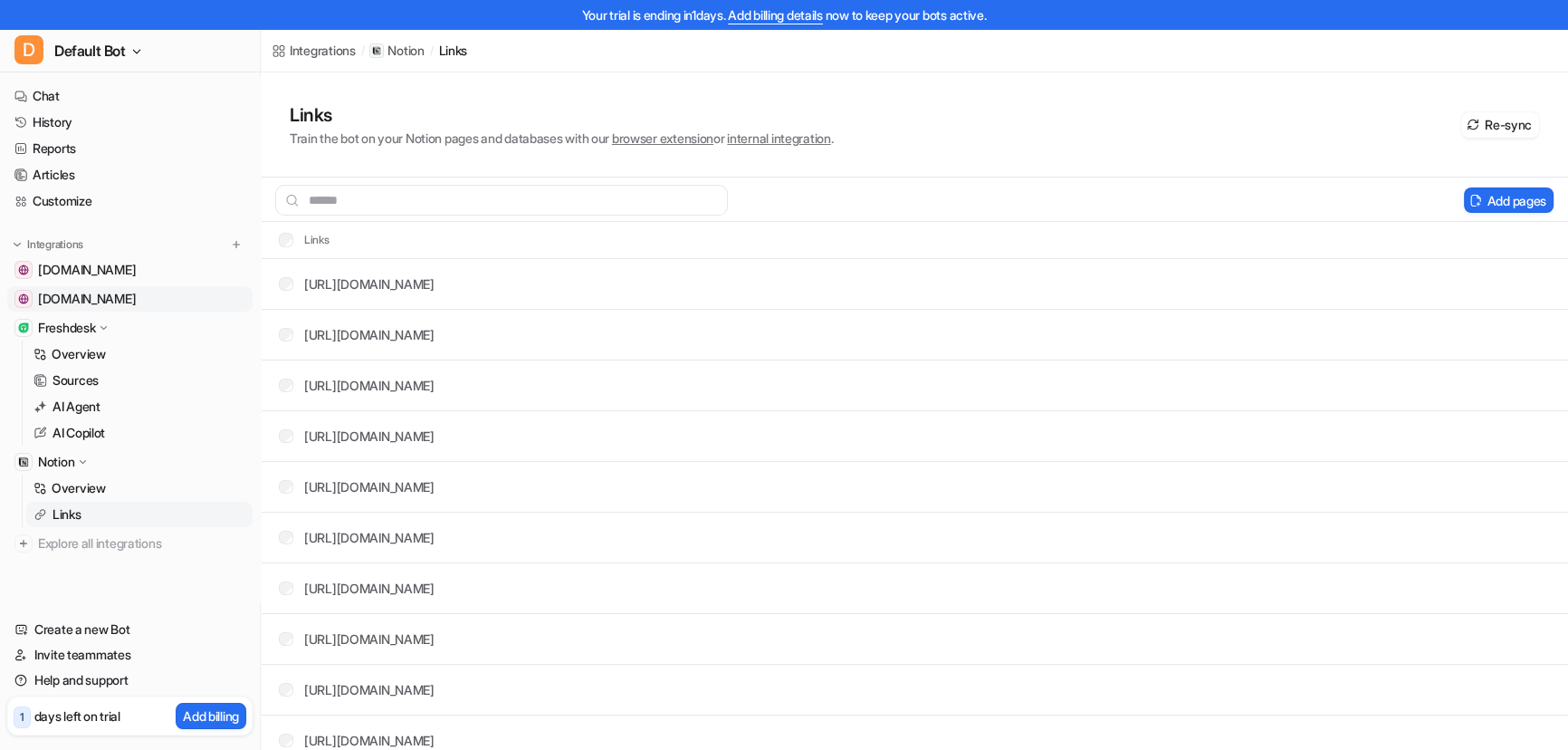
click at [93, 298] on span "[DOMAIN_NAME]" at bounding box center [87, 299] width 98 height 18
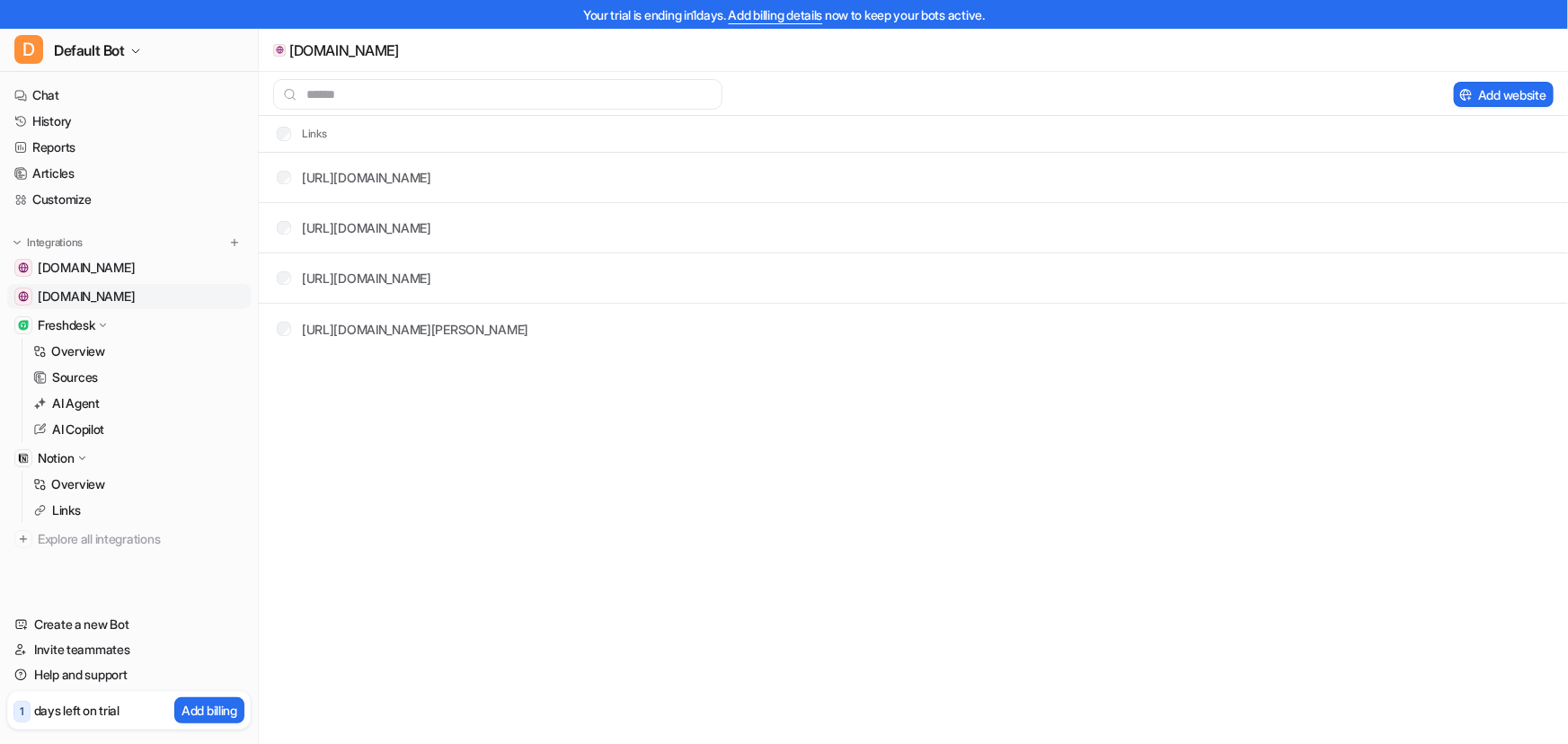
click at [135, 288] on span "[DOMAIN_NAME]" at bounding box center [86, 296] width 97 height 18
drag, startPoint x: 159, startPoint y: 288, endPoint x: 131, endPoint y: 296, distance: 29.1
click at [131, 296] on span "[DOMAIN_NAME]" at bounding box center [86, 296] width 97 height 18
click at [135, 265] on span "[DOMAIN_NAME]" at bounding box center [86, 268] width 97 height 18
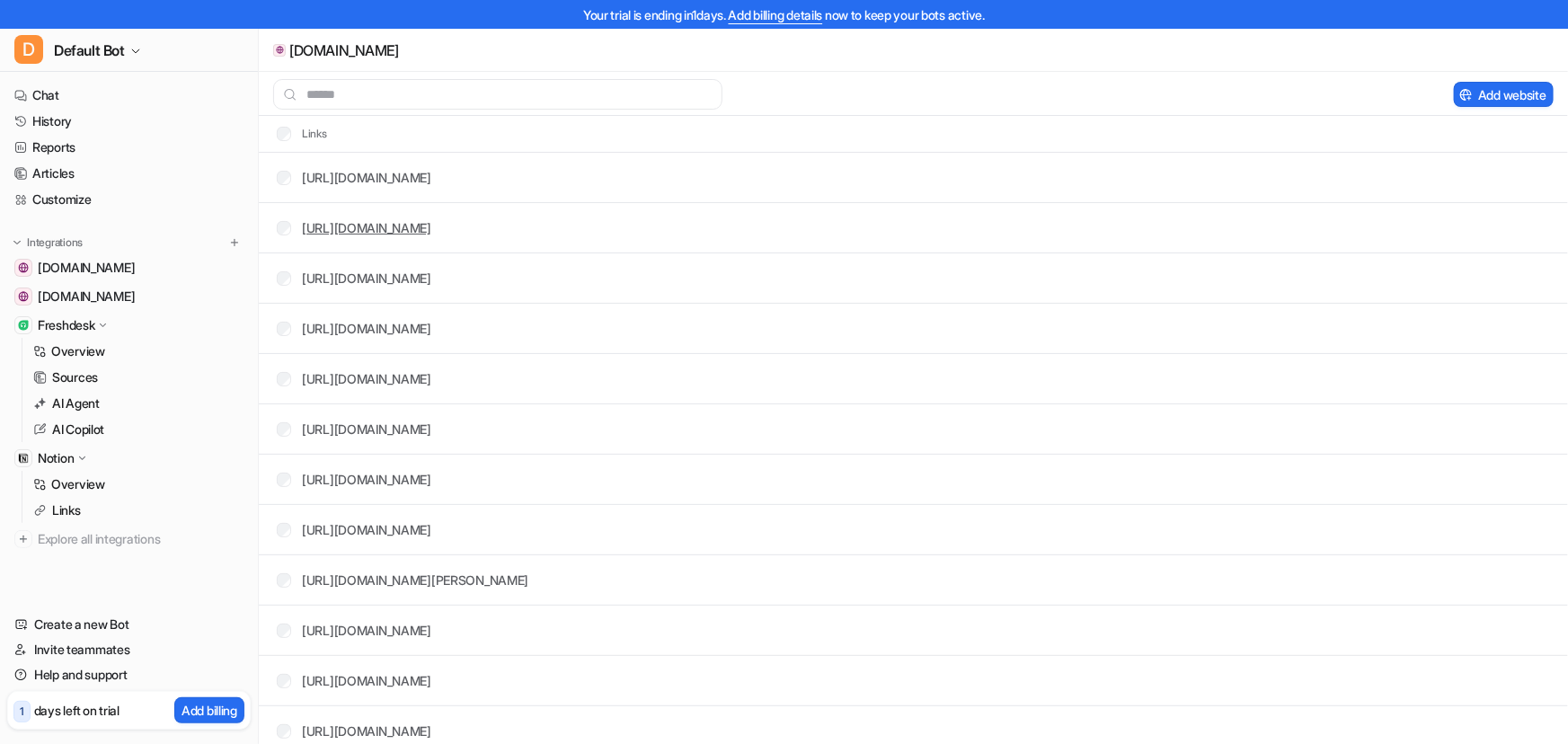
click at [431, 223] on link "https://www.whenhoundsfly.com/.../" at bounding box center [367, 227] width 130 height 15
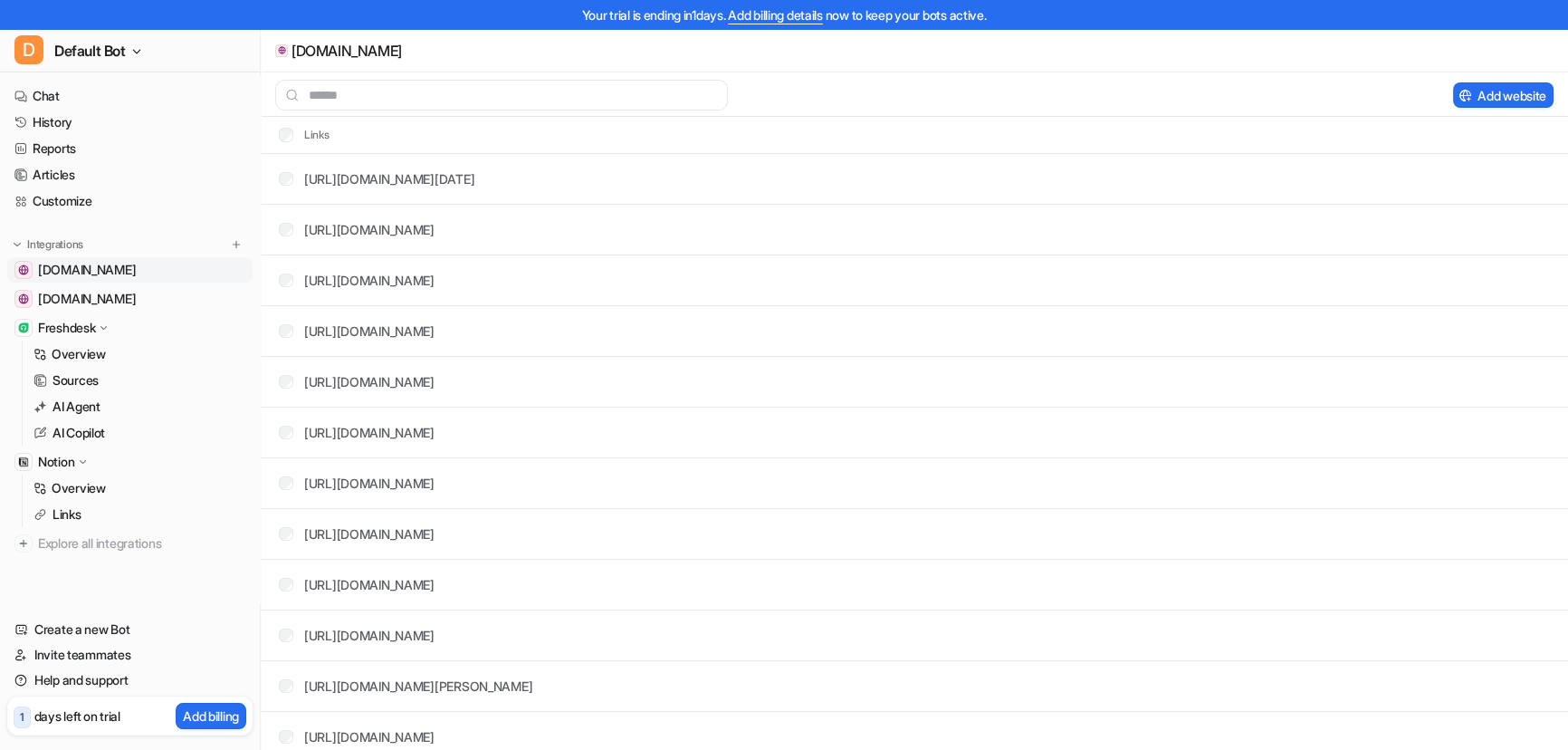
click at [121, 262] on span "[DOMAIN_NAME]" at bounding box center [87, 270] width 98 height 18
click at [112, 295] on span "[DOMAIN_NAME]" at bounding box center [87, 299] width 98 height 18
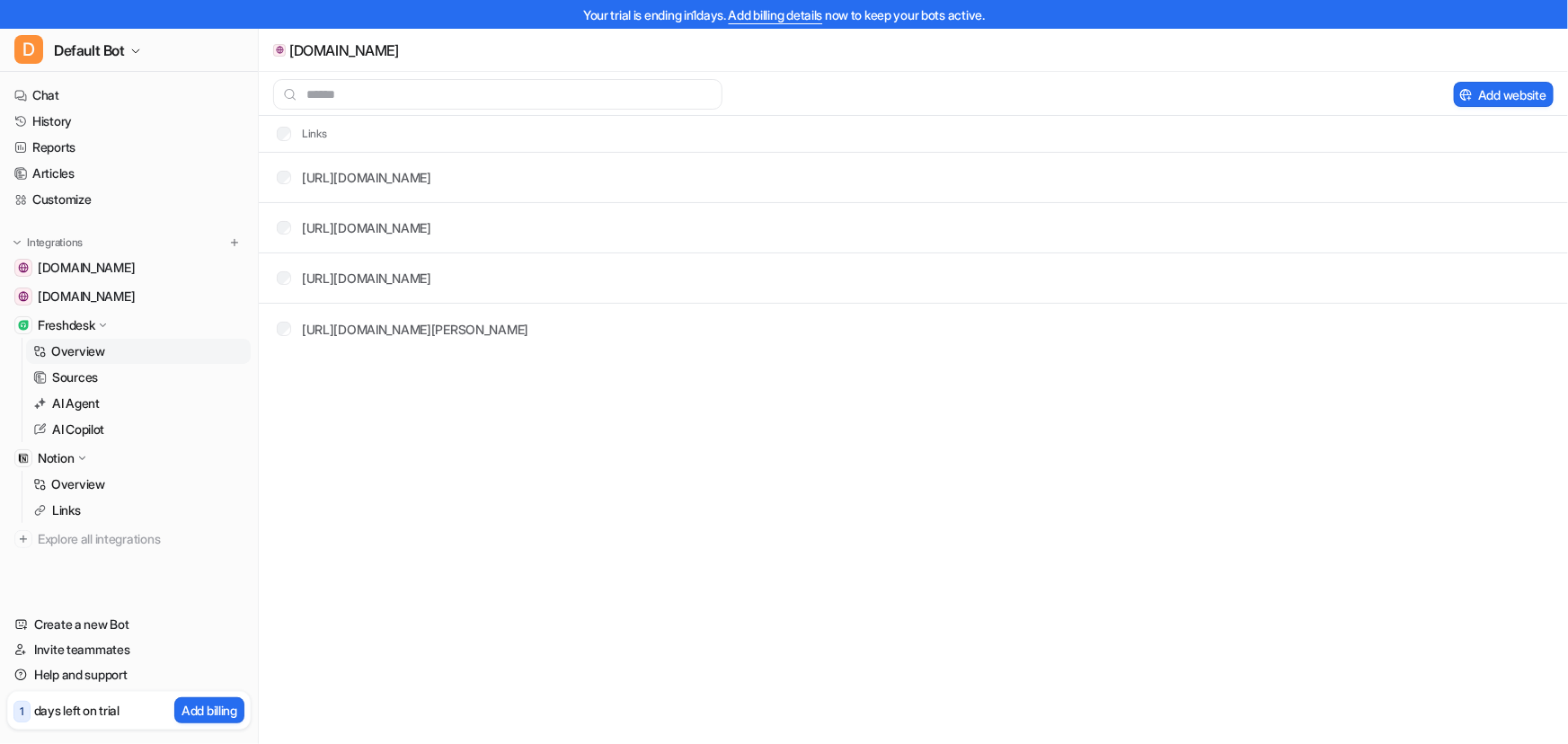
click at [86, 347] on p "Overview" at bounding box center [78, 351] width 54 height 18
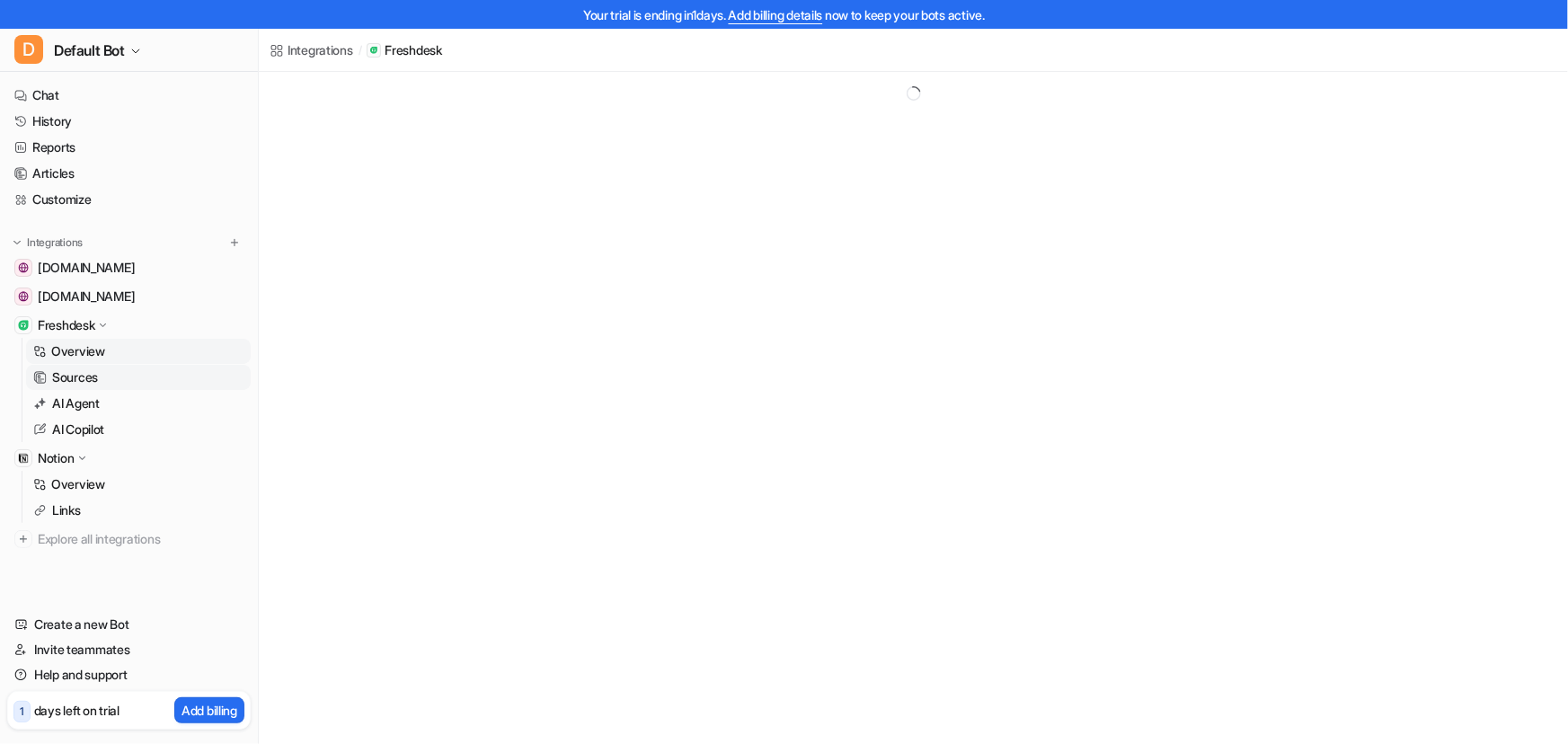
click at [91, 377] on p "Sources" at bounding box center [75, 377] width 46 height 18
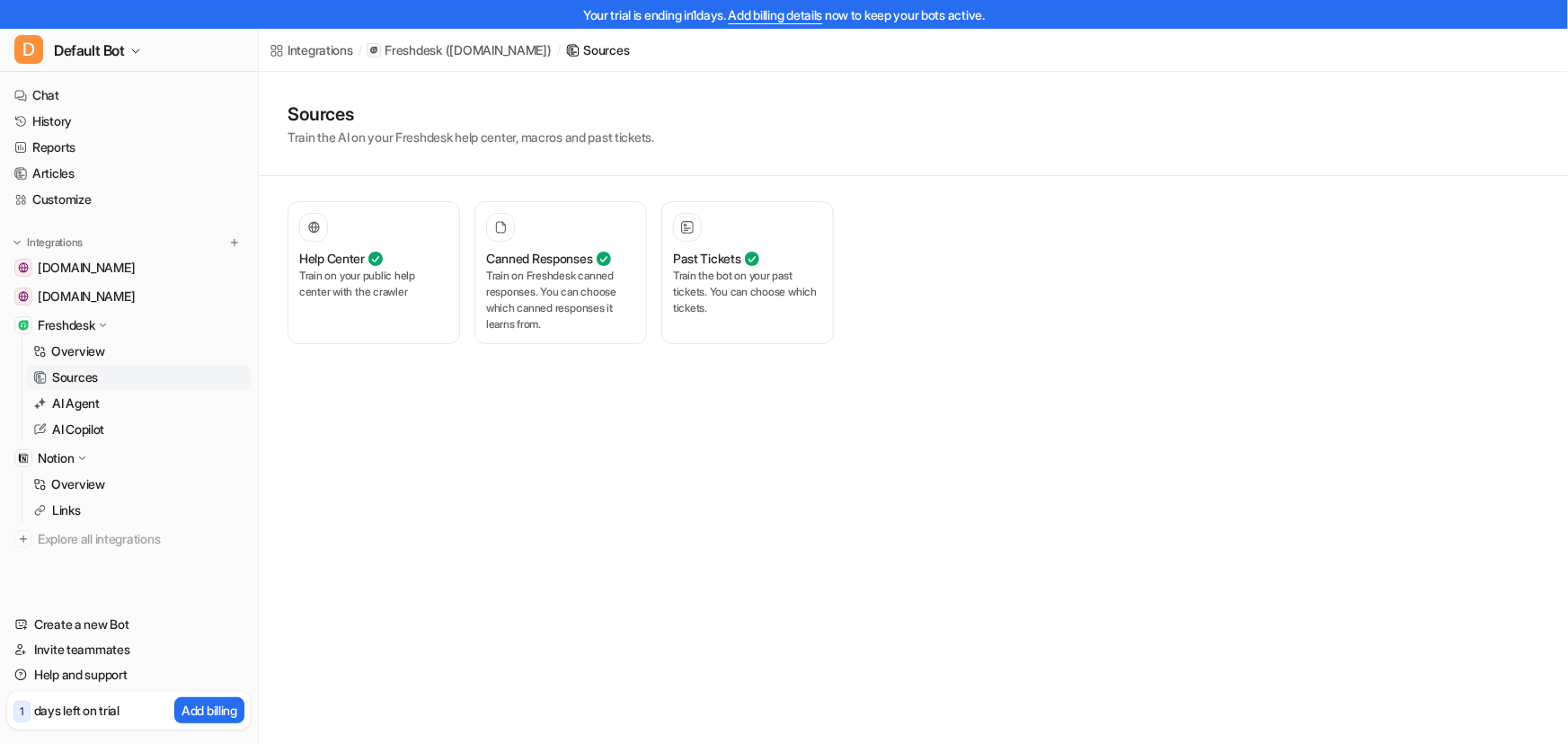
click at [89, 707] on p "days left on trial" at bounding box center [77, 710] width 86 height 19
click at [190, 699] on button "Add billing" at bounding box center [210, 710] width 70 height 26
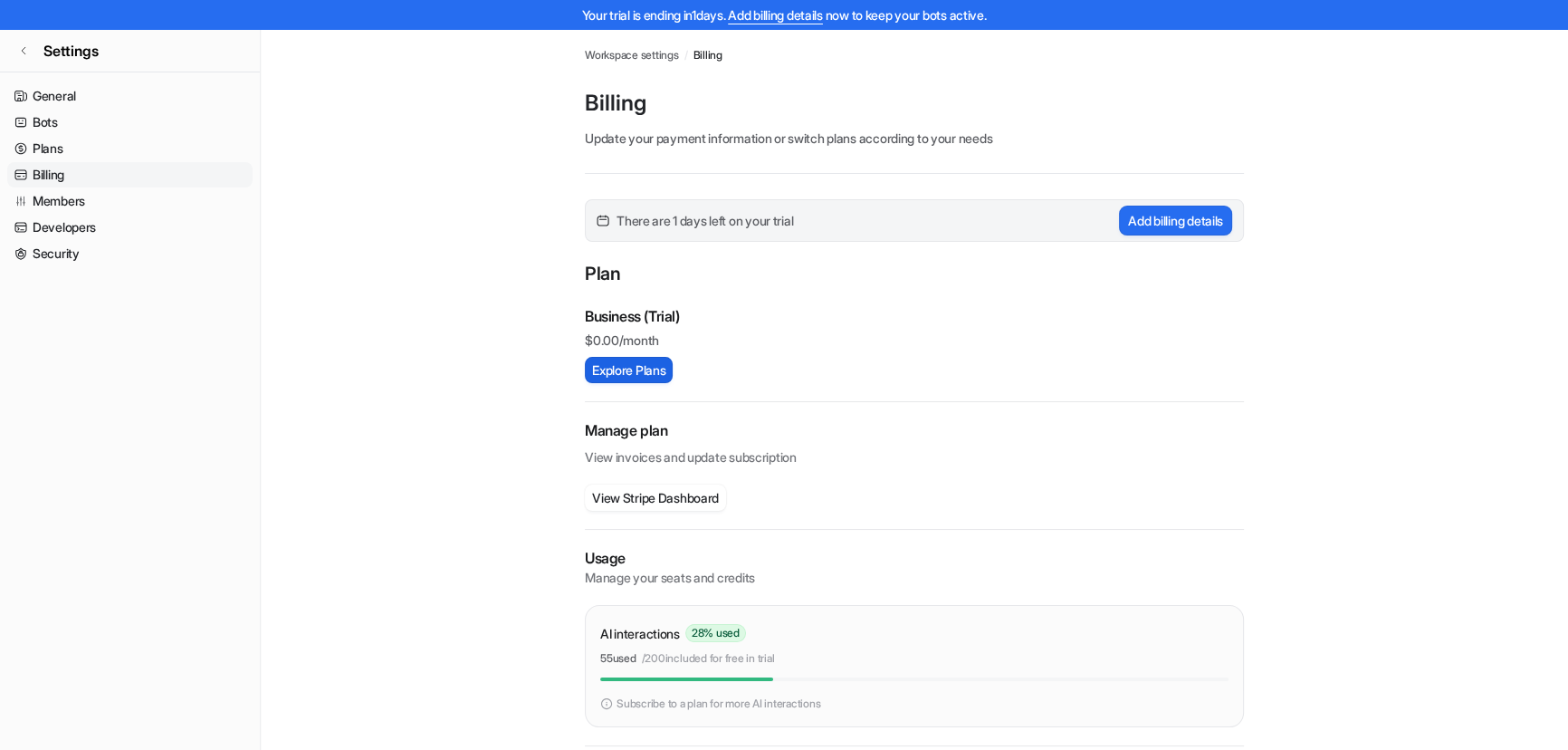
click at [665, 368] on button "Explore Plans" at bounding box center [628, 370] width 88 height 26
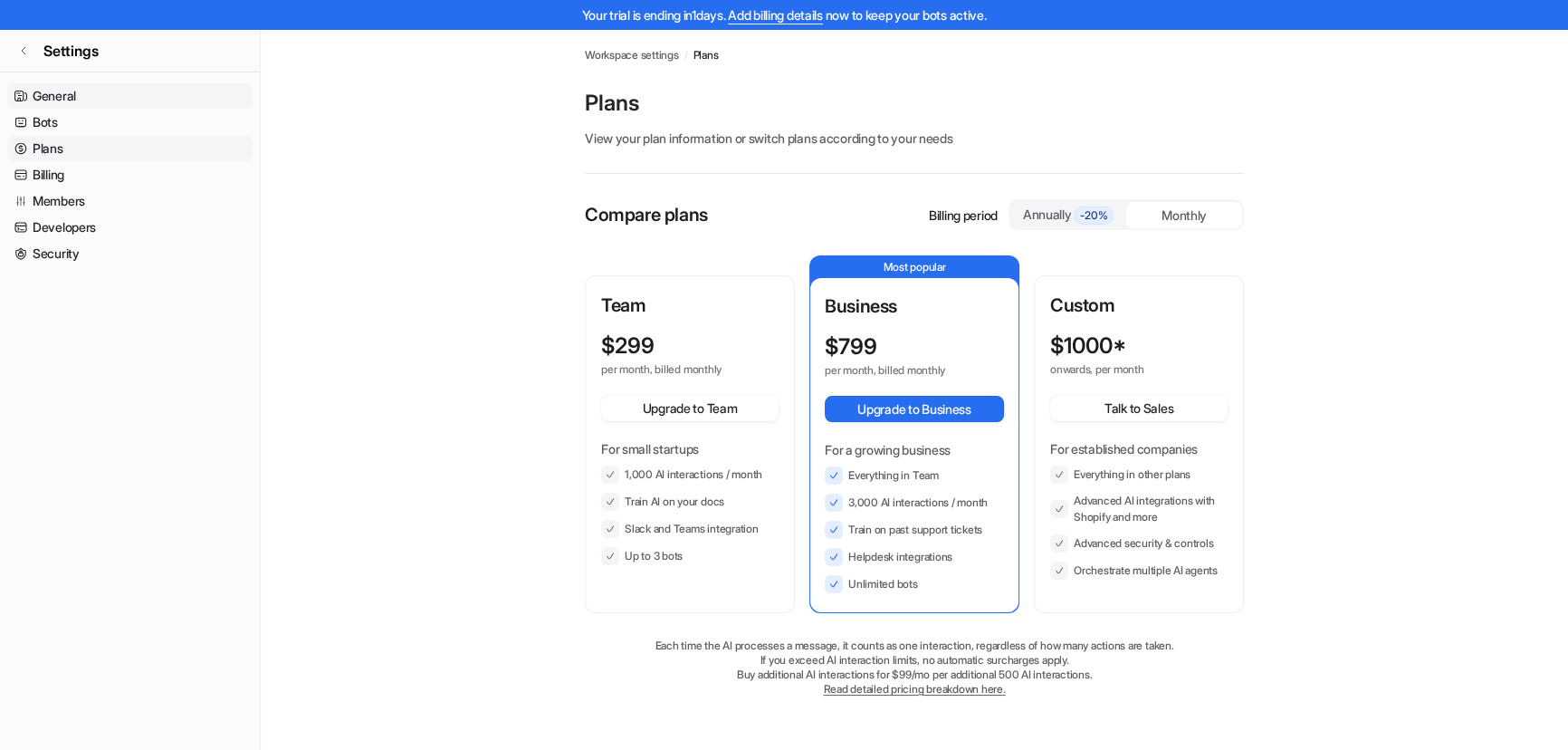
click at [70, 94] on link "General" at bounding box center [130, 96] width 245 height 25
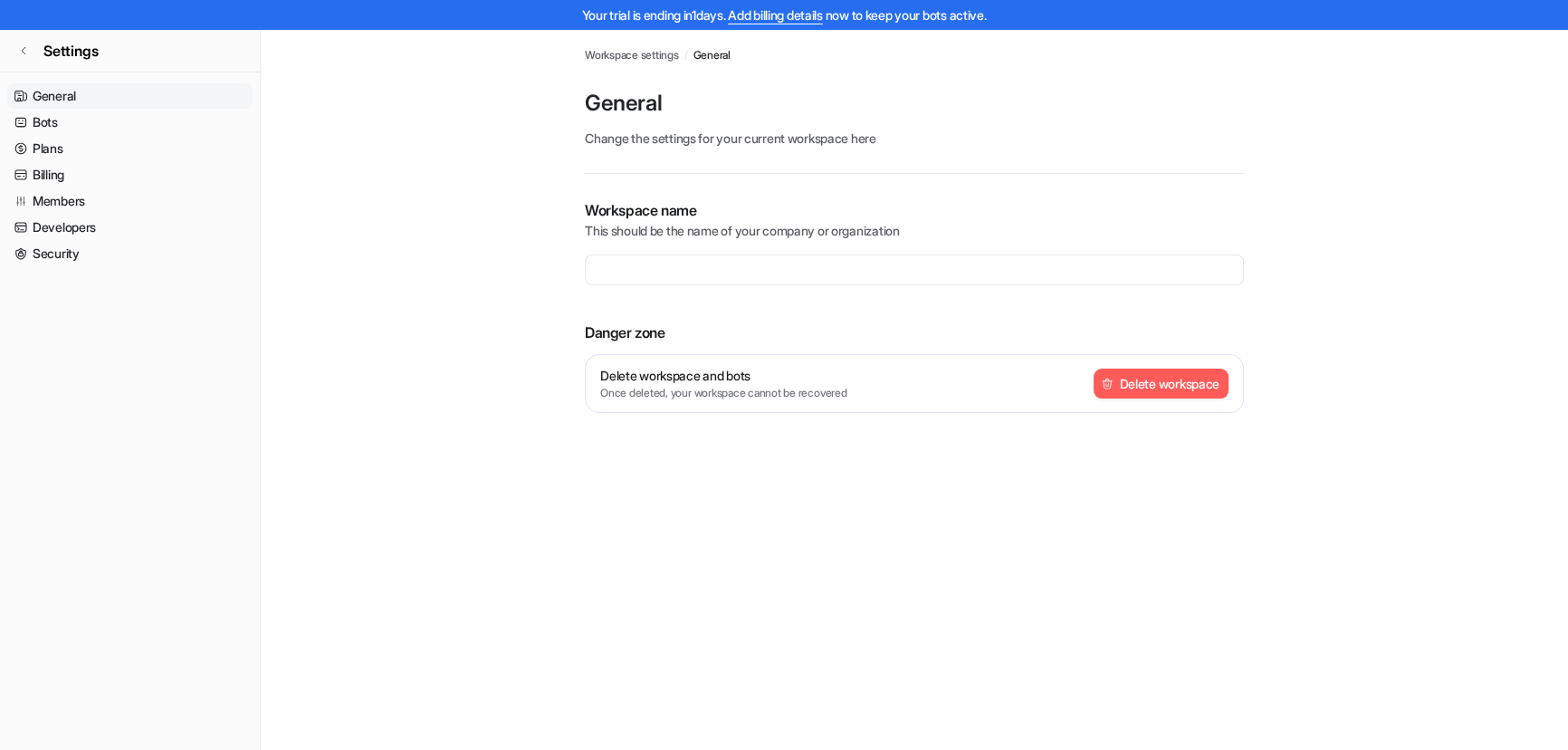
type input "**********"
click at [26, 47] on icon at bounding box center [24, 51] width 11 height 11
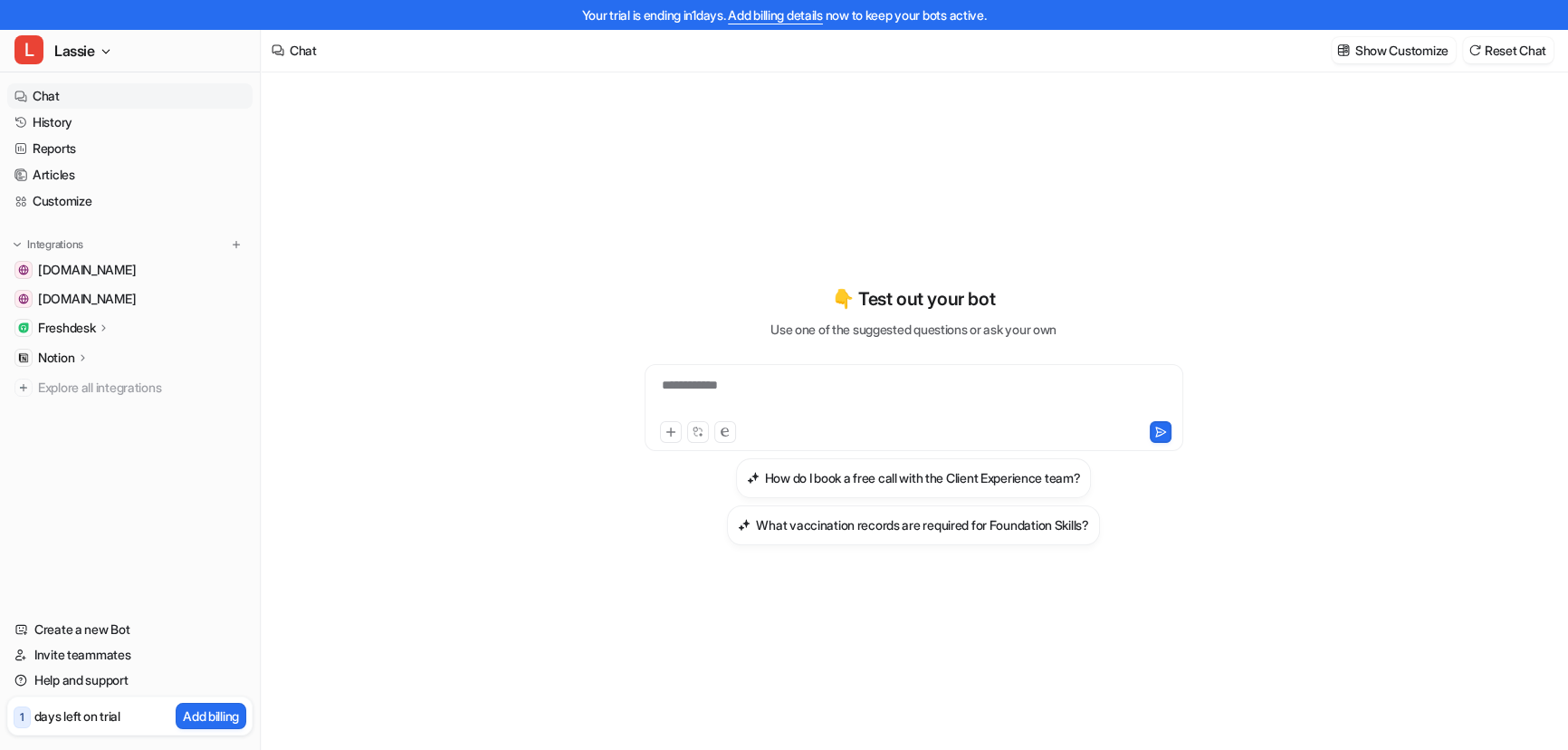
click at [793, 373] on div "**********" at bounding box center [913, 408] width 538 height 87
click at [810, 391] on div "**********" at bounding box center [913, 397] width 529 height 42
paste div
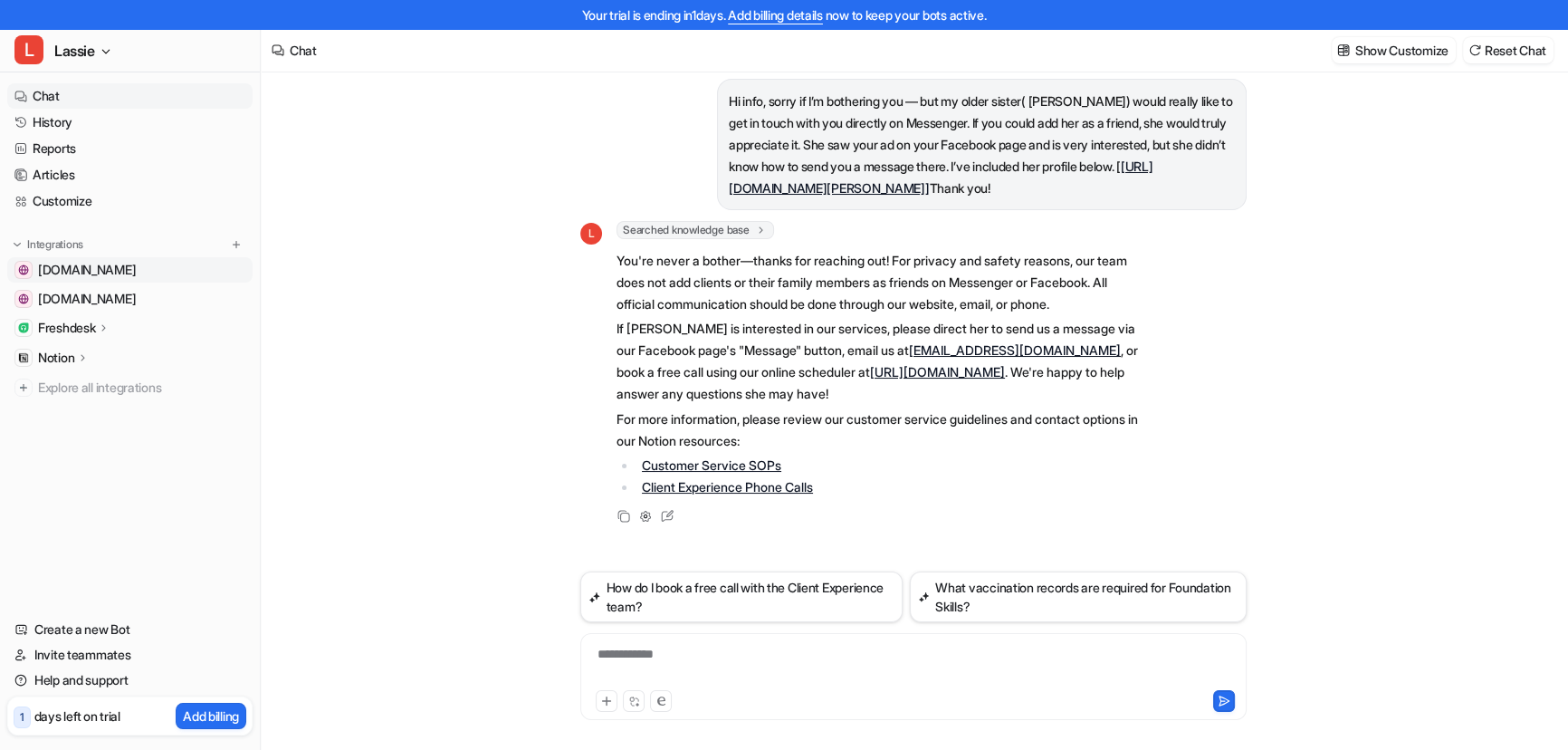
scroll to position [28, 0]
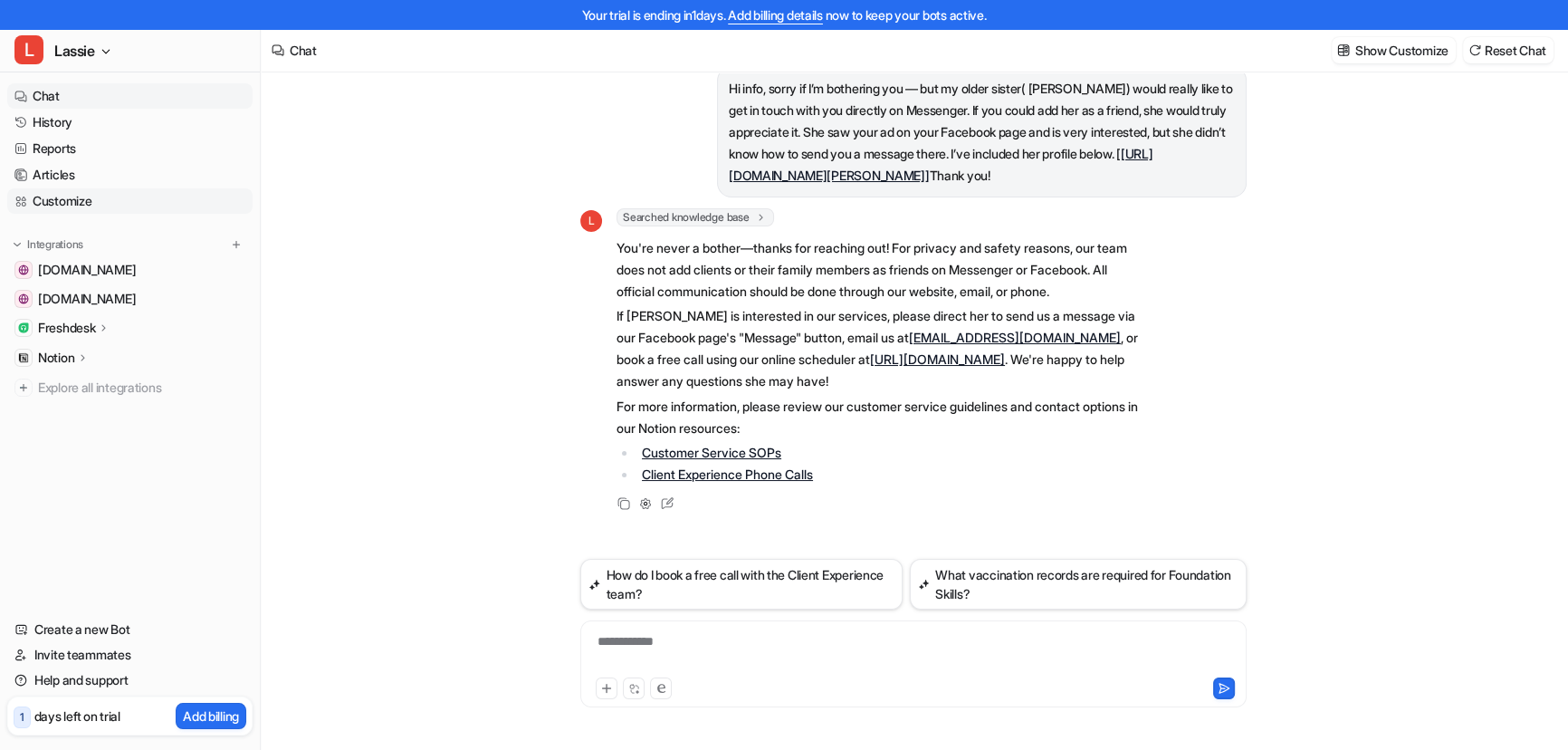
click at [92, 206] on link "Customize" at bounding box center [130, 201] width 245 height 25
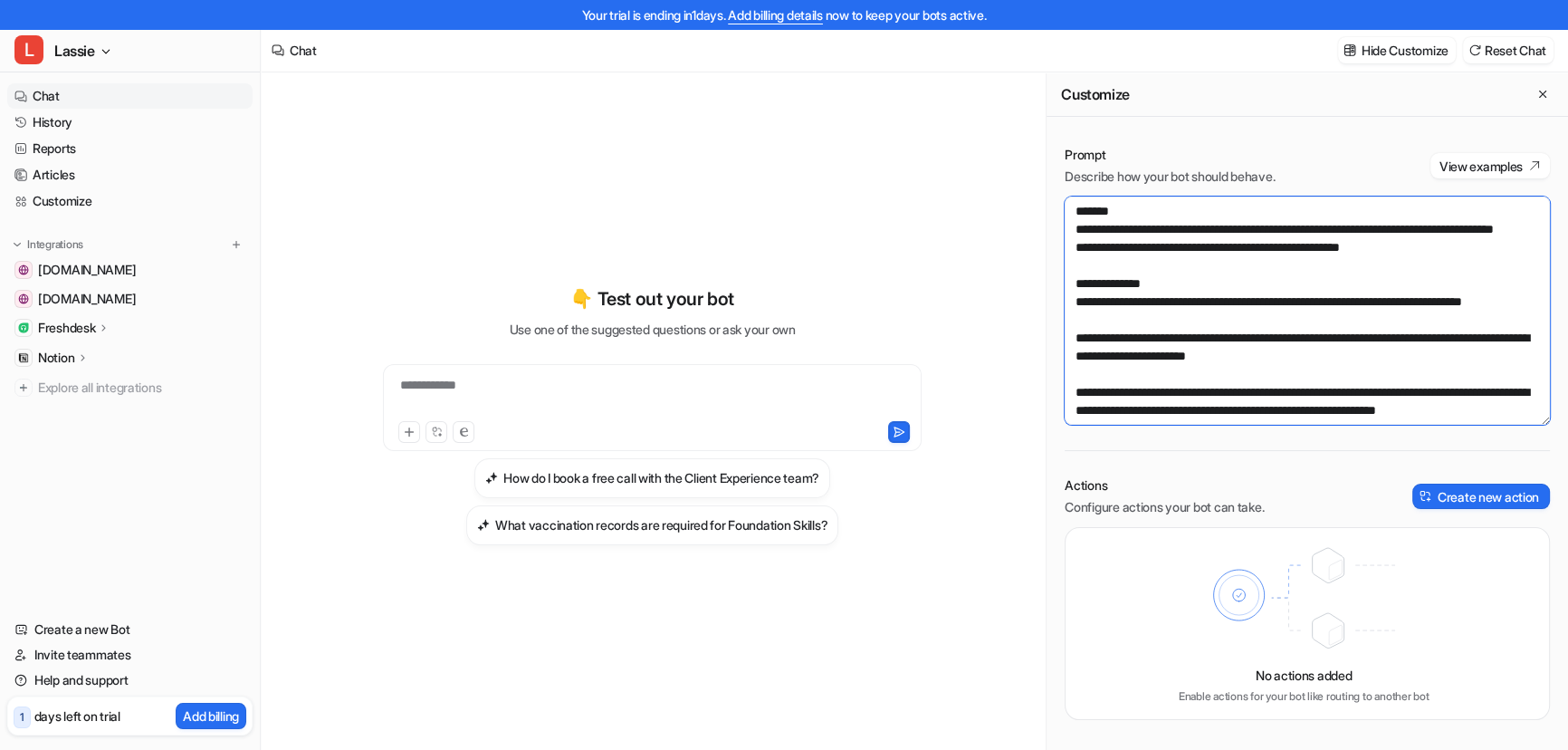
click at [1238, 287] on textarea "**********" at bounding box center [1307, 310] width 485 height 228
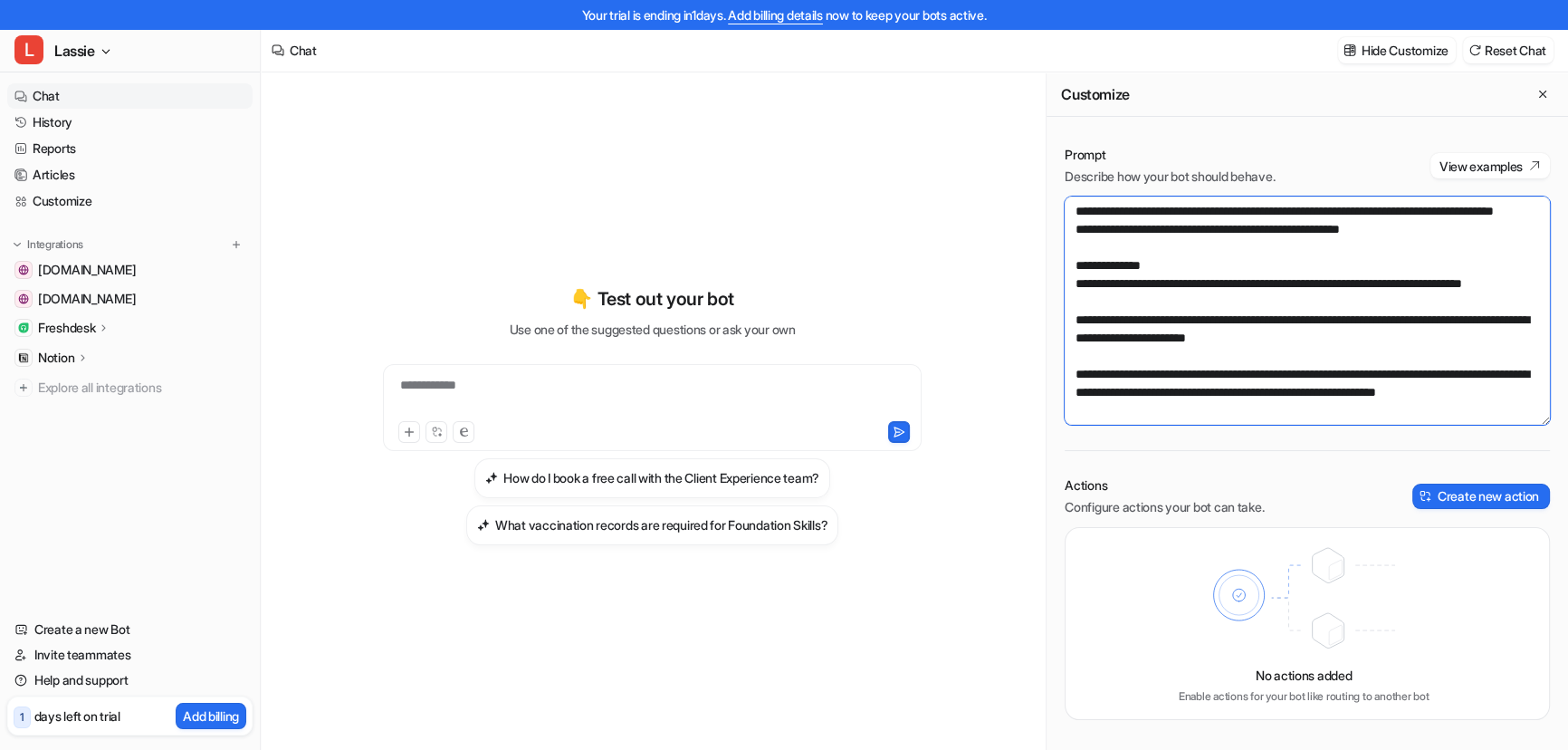
scroll to position [82, 0]
click at [1259, 390] on textarea "**********" at bounding box center [1307, 310] width 485 height 228
click at [1264, 398] on textarea "**********" at bounding box center [1307, 310] width 485 height 228
click at [1276, 415] on textarea "**********" at bounding box center [1307, 310] width 485 height 228
click at [1354, 309] on textarea "**********" at bounding box center [1307, 310] width 485 height 228
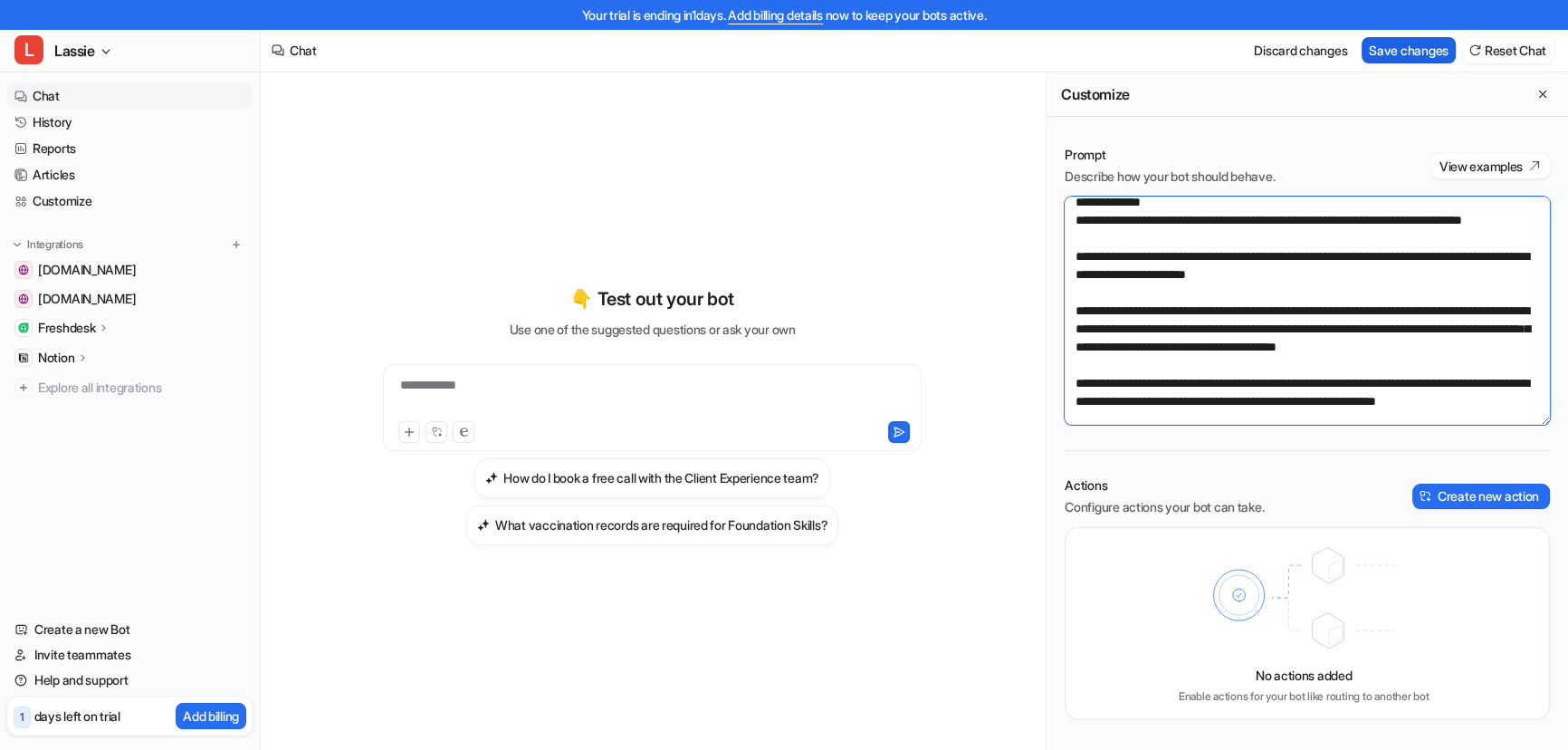
type textarea "**********"
click at [1427, 51] on button "Save changes" at bounding box center [1408, 50] width 94 height 26
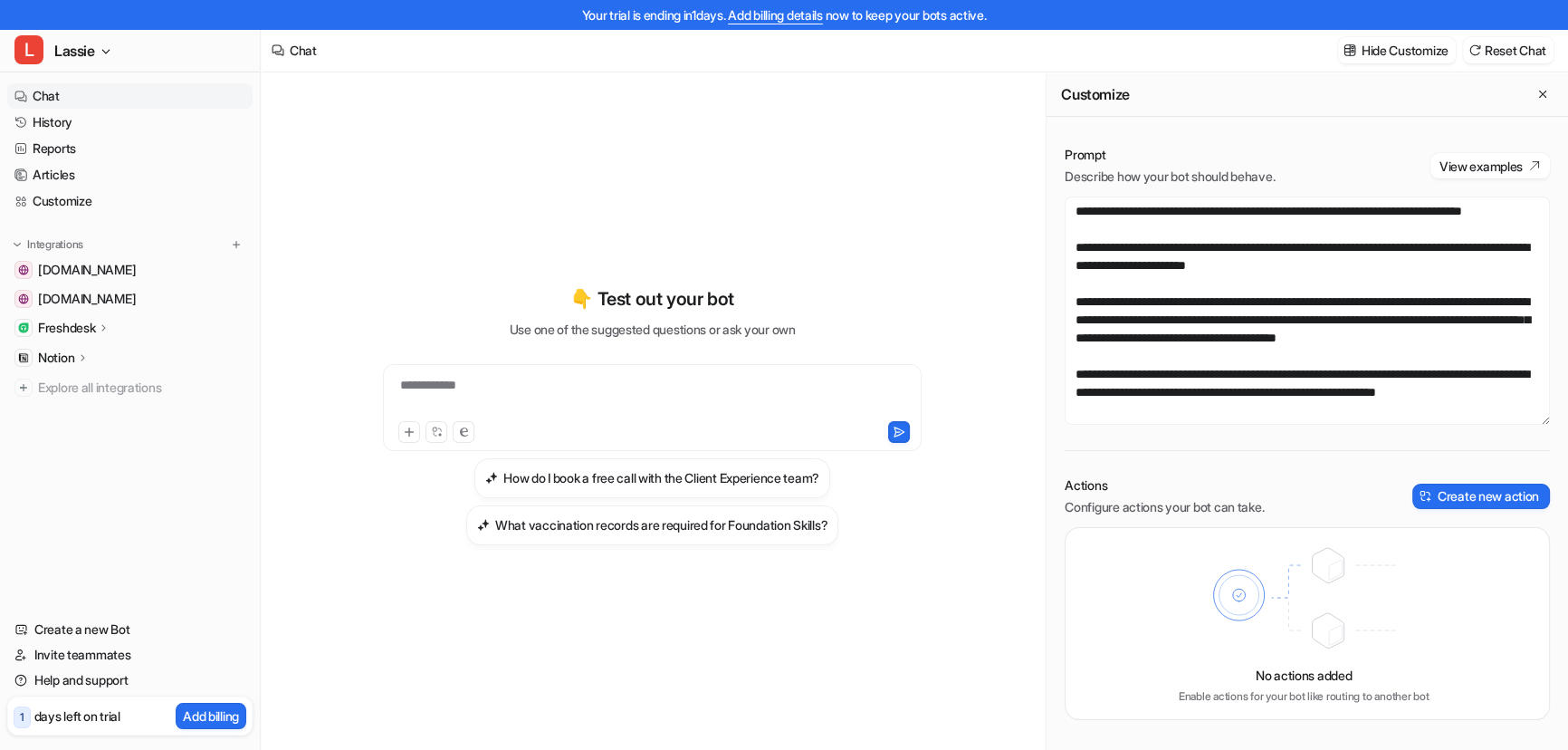
scroll to position [181, 0]
click at [47, 100] on link "Chat" at bounding box center [130, 96] width 245 height 25
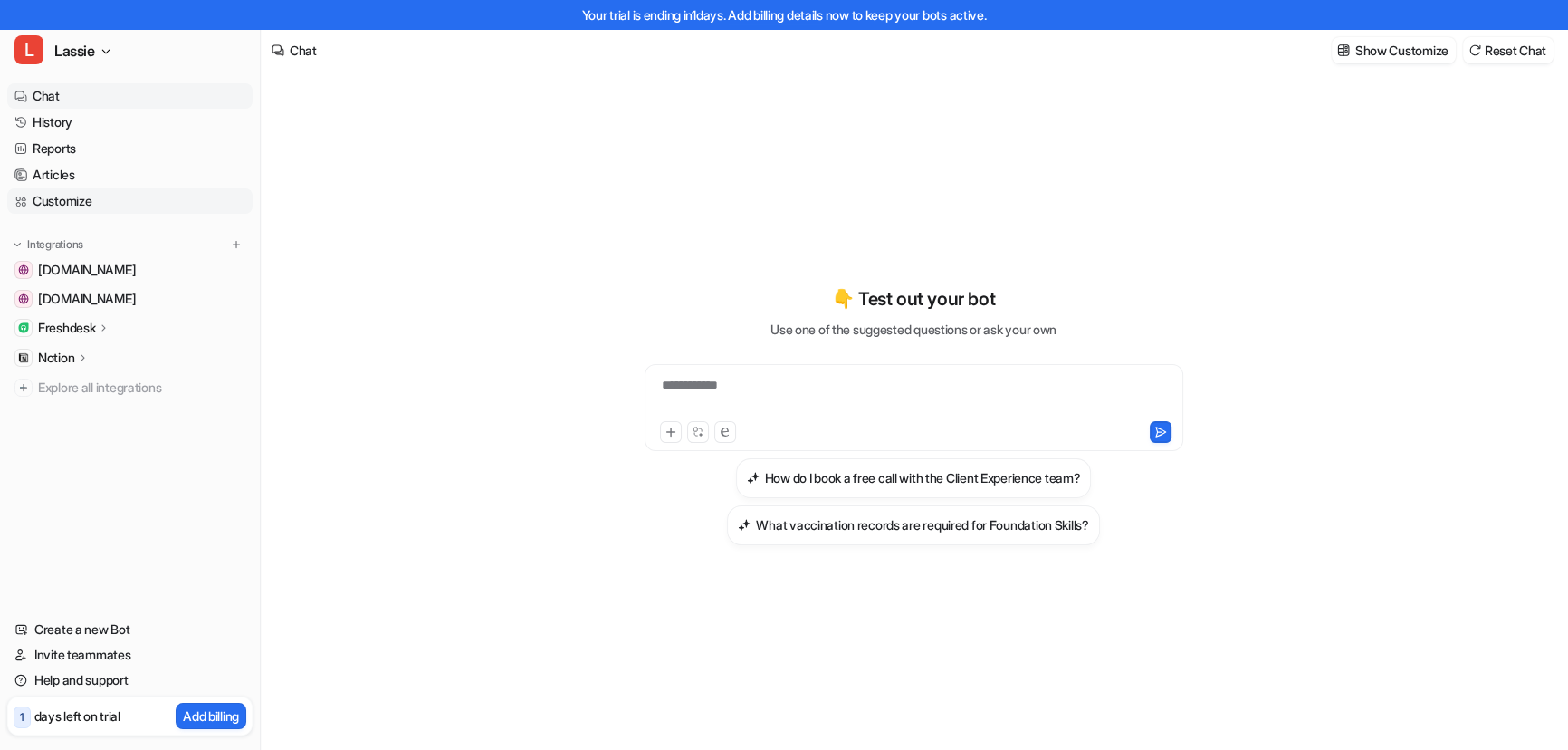
click at [109, 208] on link "Customize" at bounding box center [130, 201] width 245 height 25
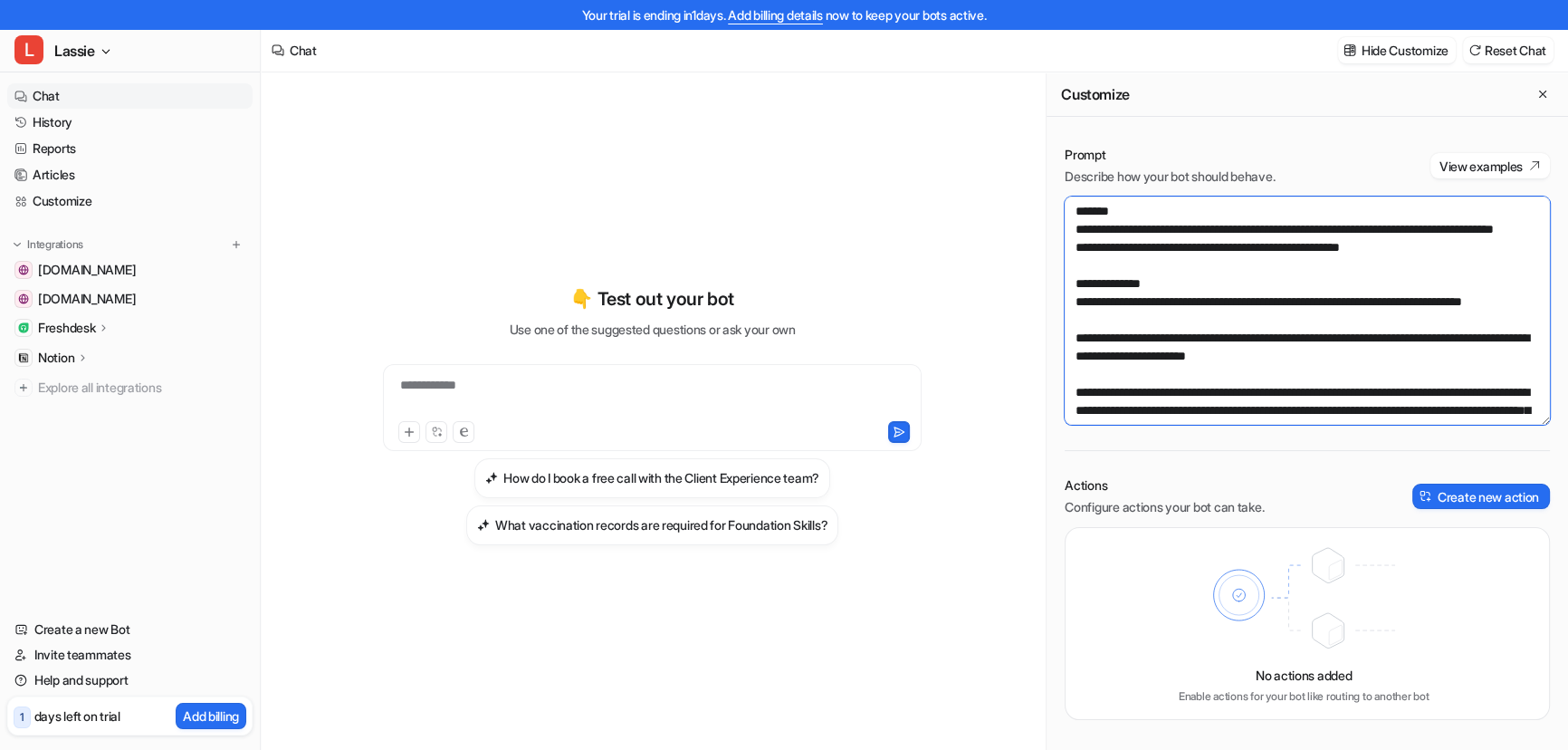
click at [1076, 209] on textarea "**********" at bounding box center [1307, 310] width 485 height 228
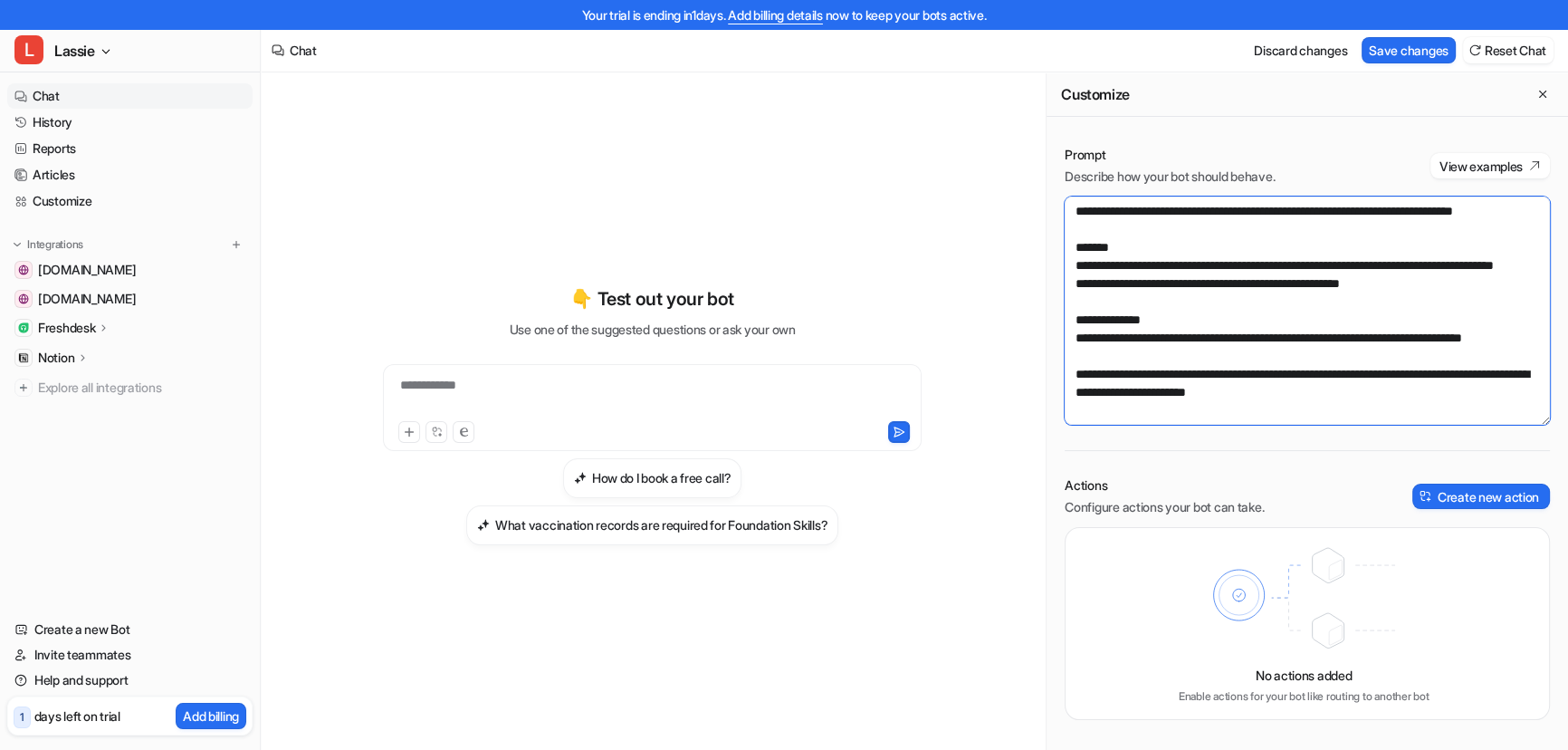
drag, startPoint x: 1142, startPoint y: 228, endPoint x: 1059, endPoint y: 202, distance: 87.0
click at [1059, 202] on div "**********" at bounding box center [1307, 433] width 522 height 610
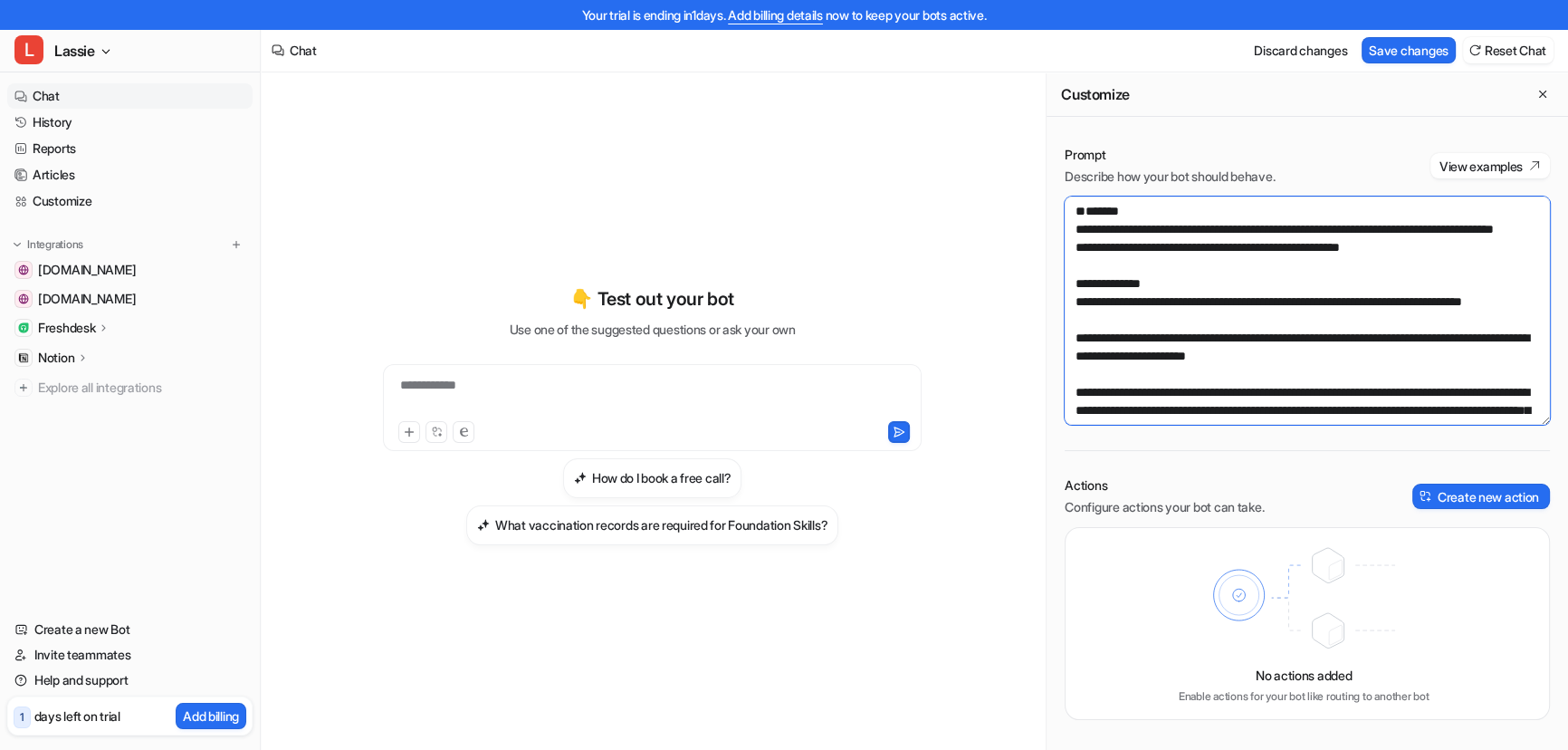
click at [1149, 247] on textarea "**********" at bounding box center [1307, 310] width 485 height 228
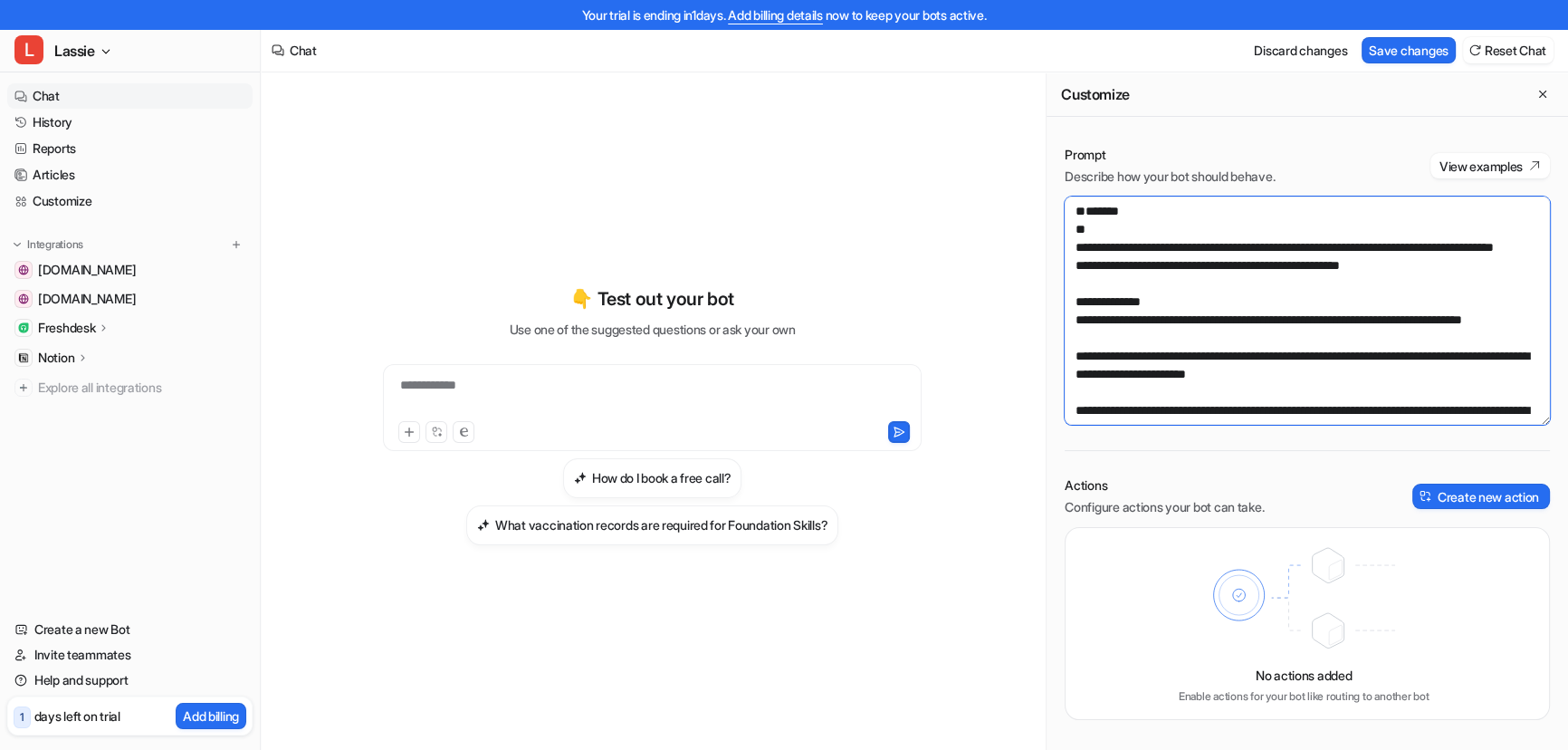
paste textarea "**********"
type textarea "**********"
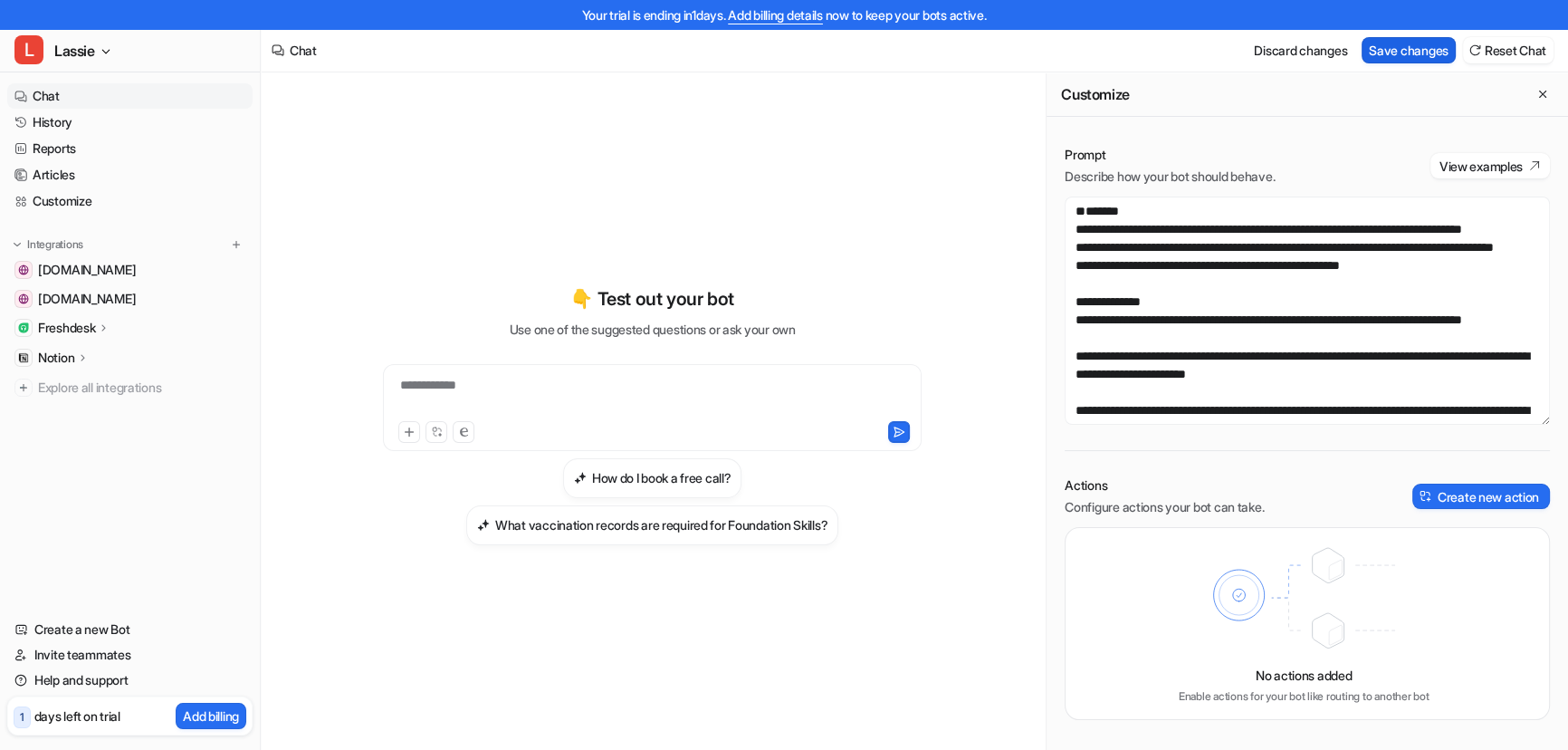
click at [1414, 42] on button "Save changes" at bounding box center [1408, 50] width 94 height 26
click at [72, 94] on link "Chat" at bounding box center [130, 96] width 245 height 25
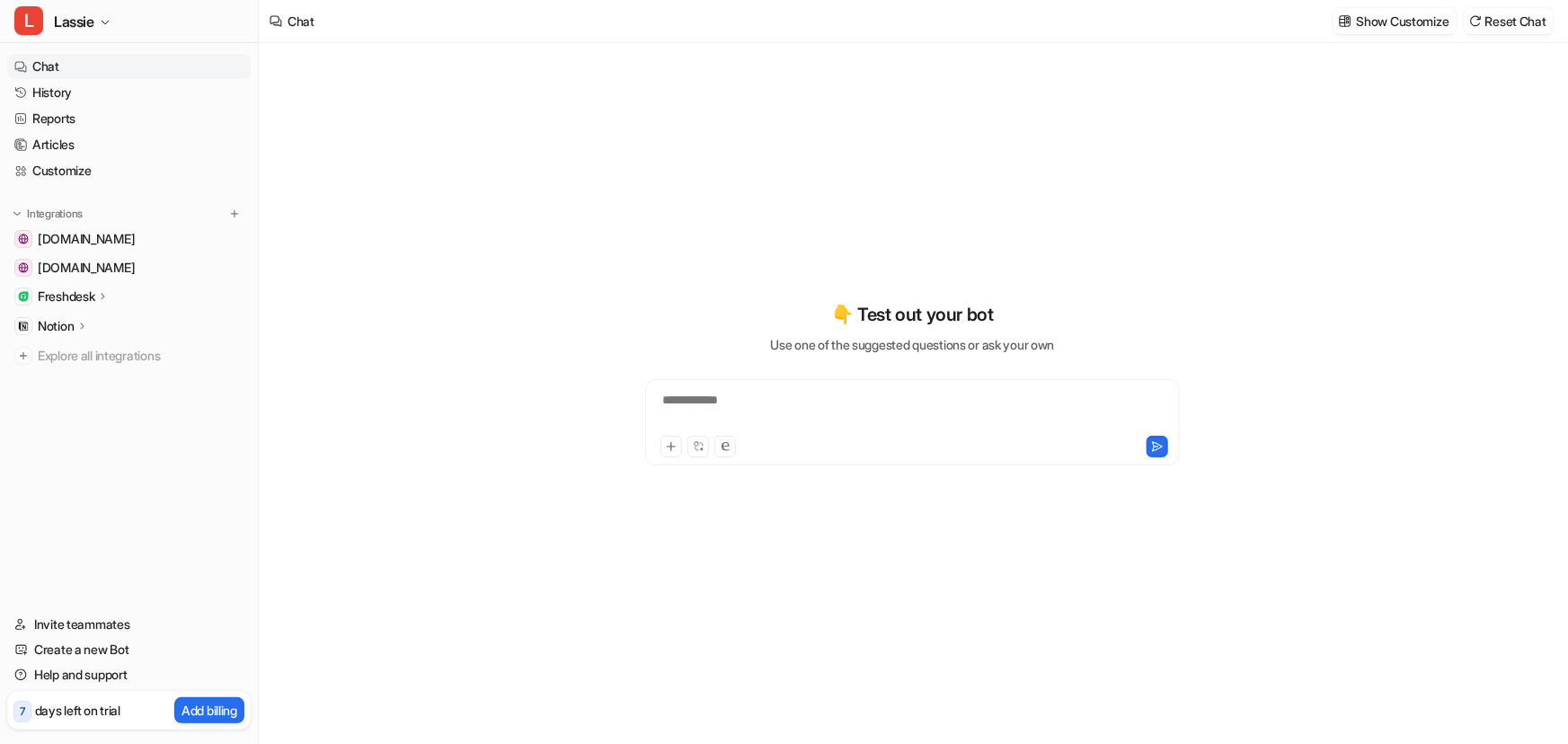
type textarea "**********"
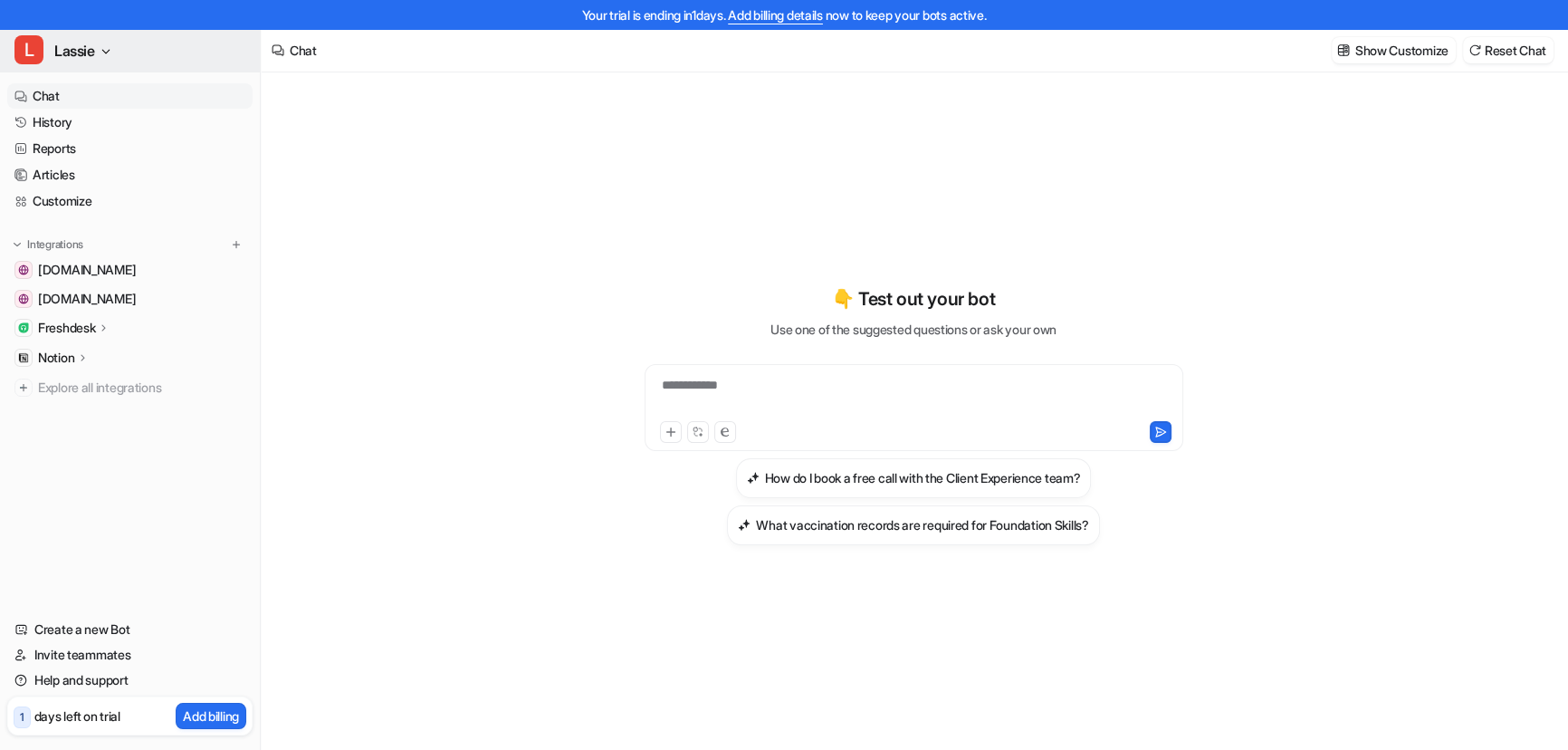
click at [101, 54] on button "[PERSON_NAME]" at bounding box center [130, 51] width 260 height 44
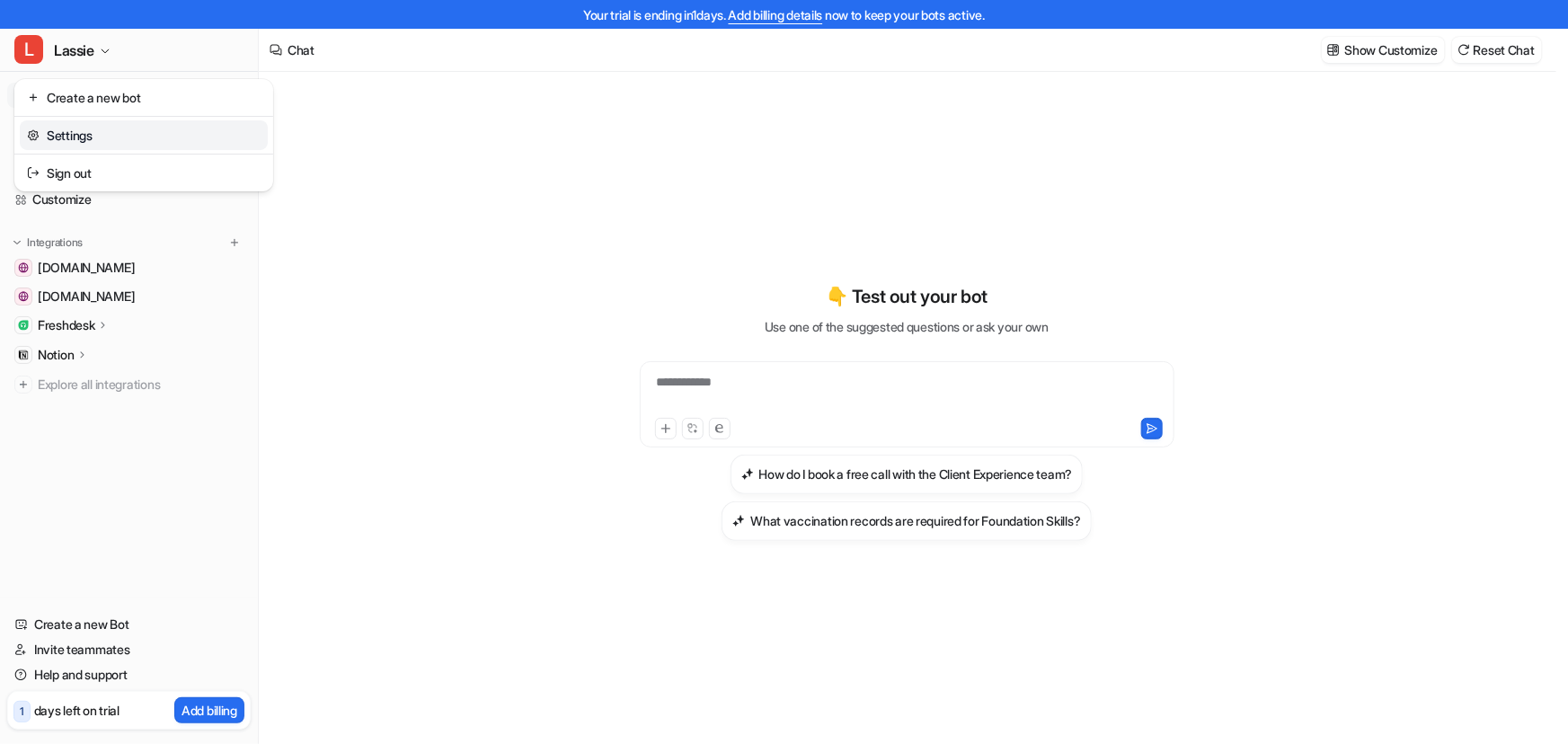
click at [98, 123] on link "Settings" at bounding box center [143, 135] width 248 height 30
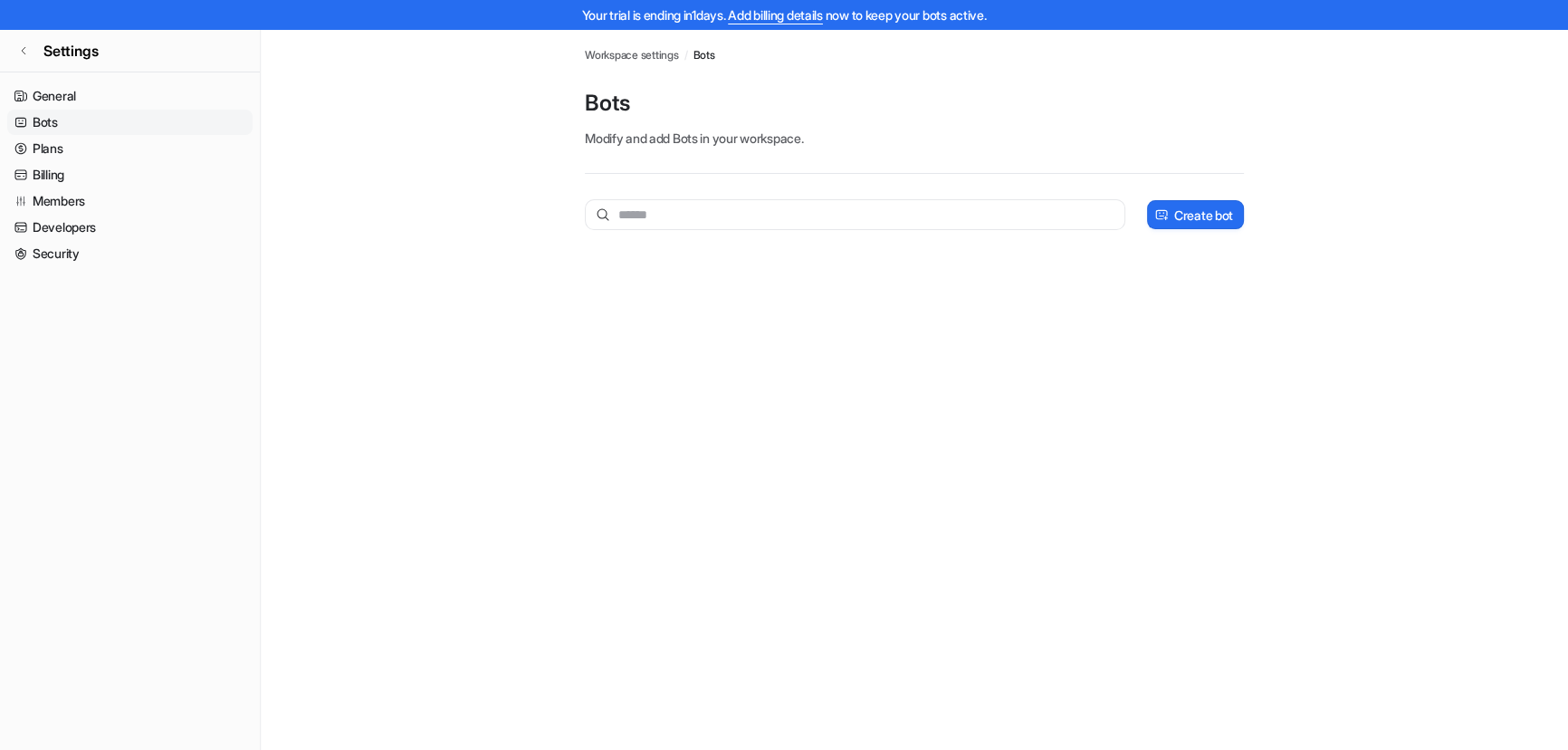
click at [54, 121] on link "Bots" at bounding box center [130, 123] width 245 height 25
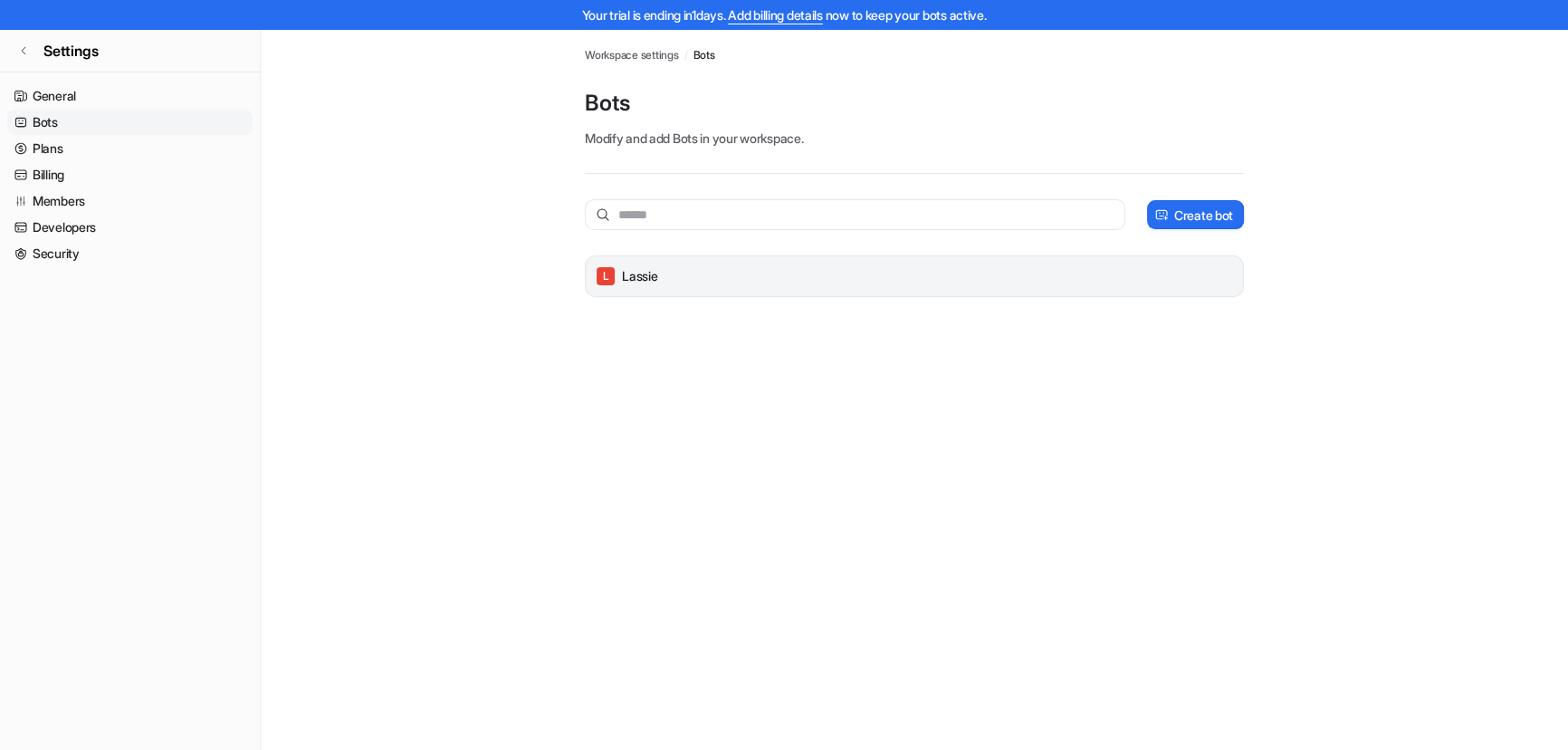
click at [704, 271] on div "[PERSON_NAME]" at bounding box center [914, 276] width 642 height 25
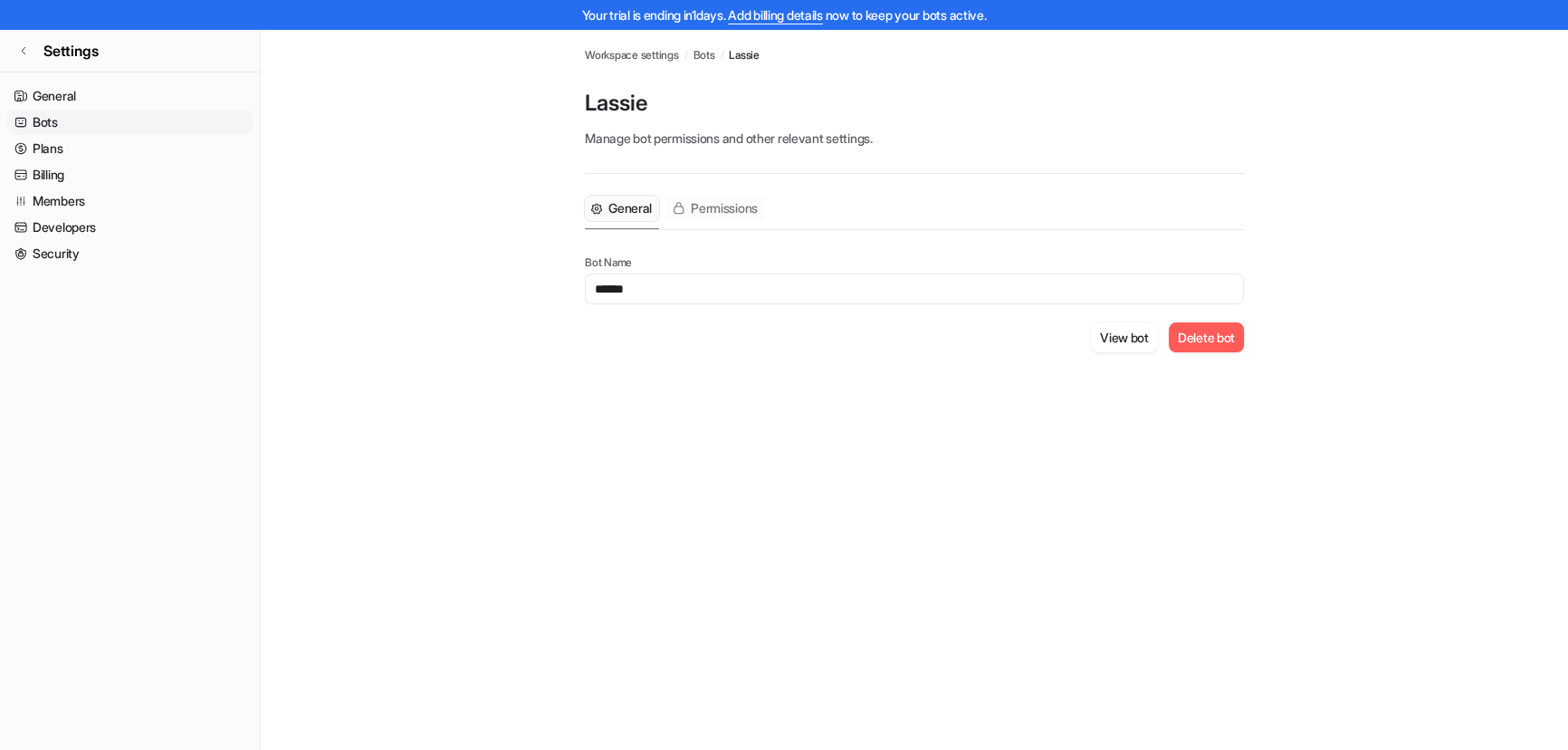
click at [711, 207] on span "Permissions" at bounding box center [724, 208] width 67 height 18
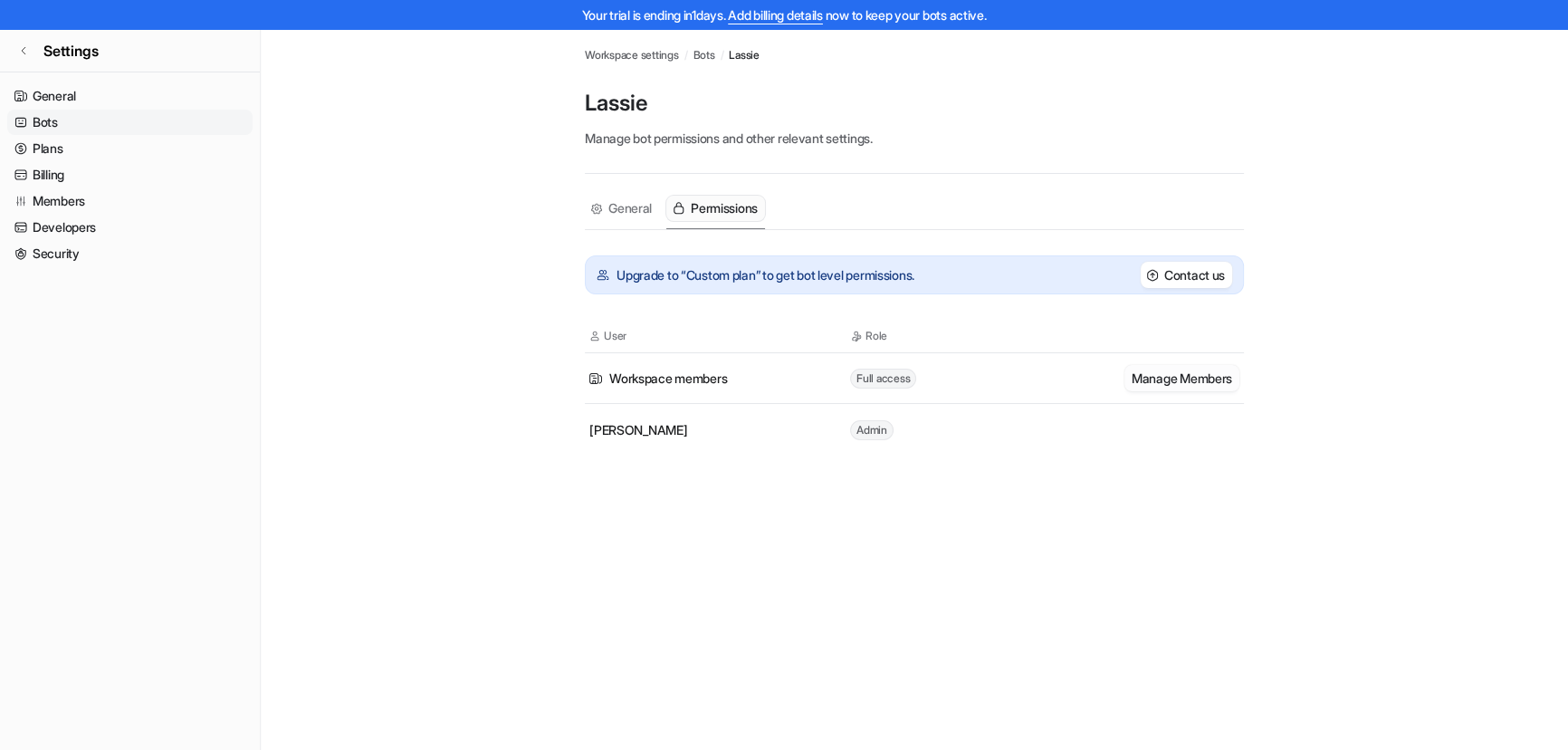
click at [1168, 385] on button "Manage Members" at bounding box center [1181, 378] width 115 height 26
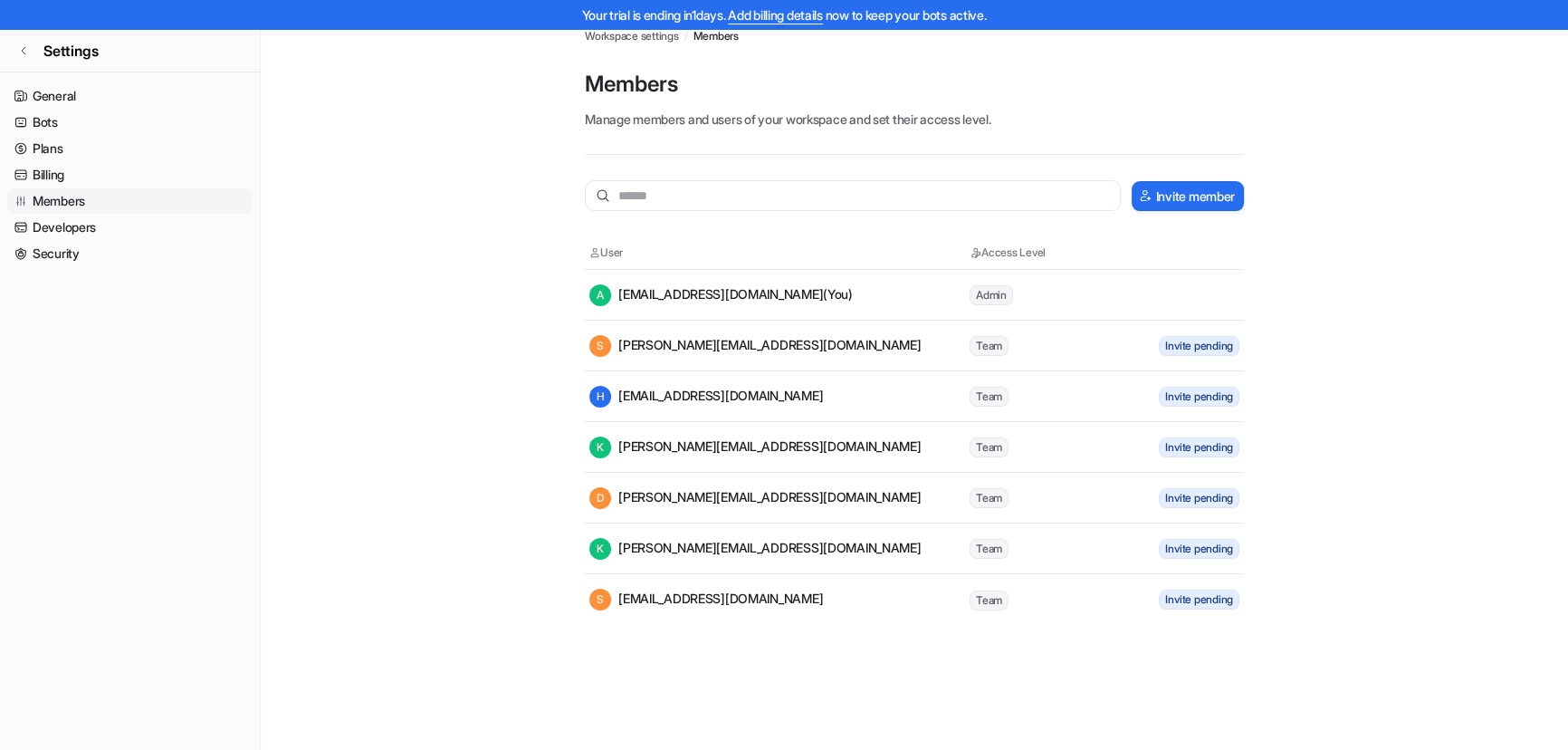
scroll to position [28, 0]
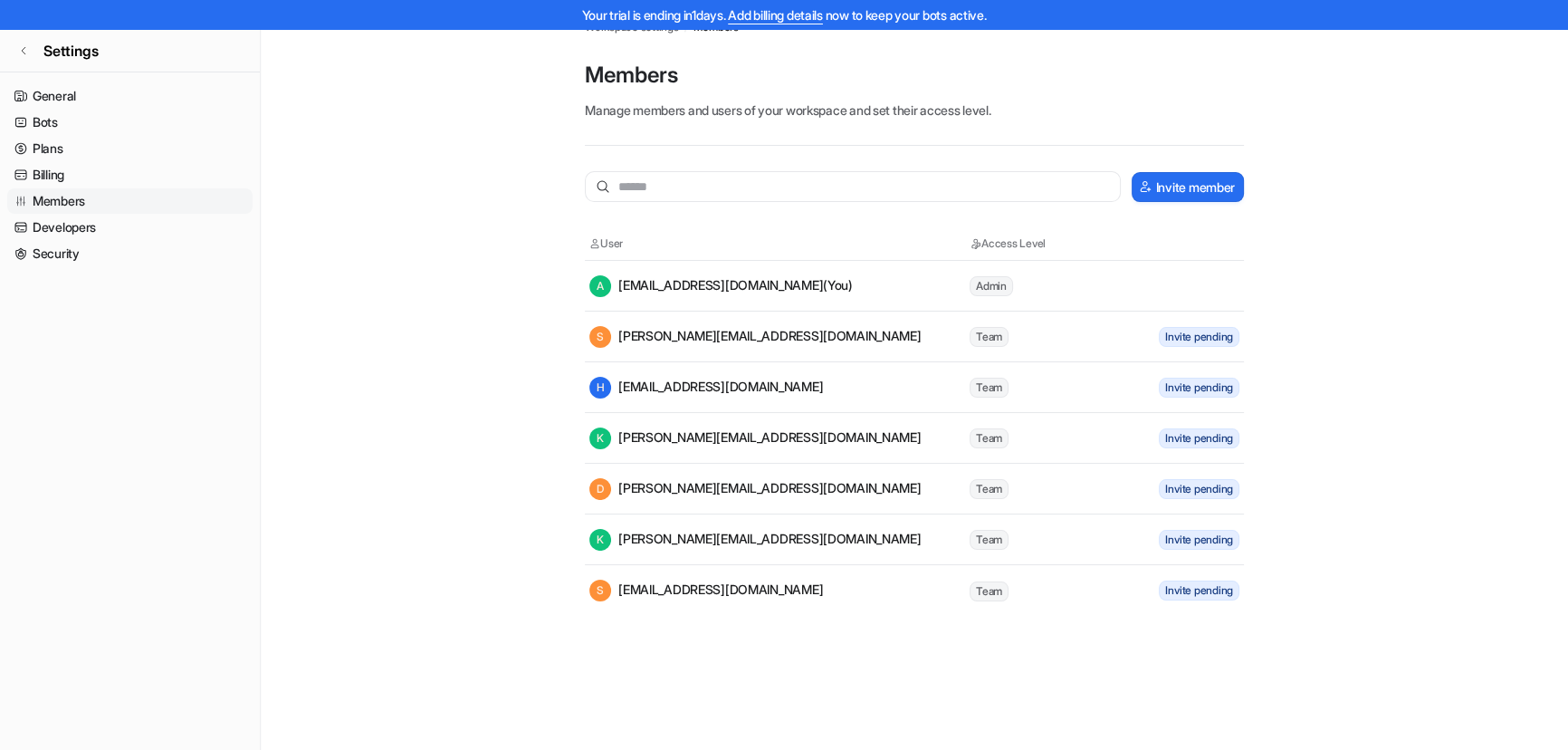
click at [981, 332] on span "Team" at bounding box center [988, 337] width 39 height 20
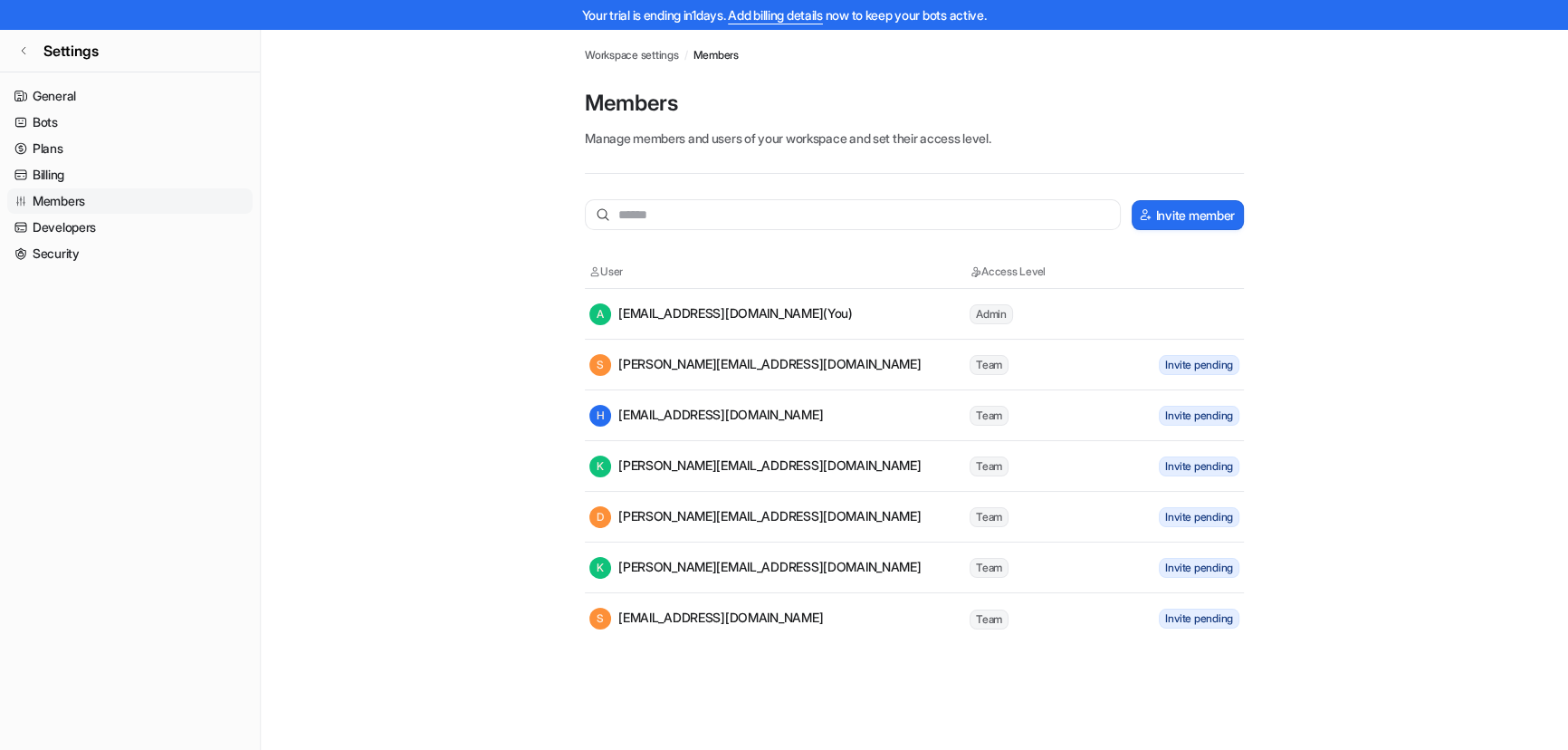
click at [632, 54] on span "Workspace settings" at bounding box center [632, 55] width 94 height 16
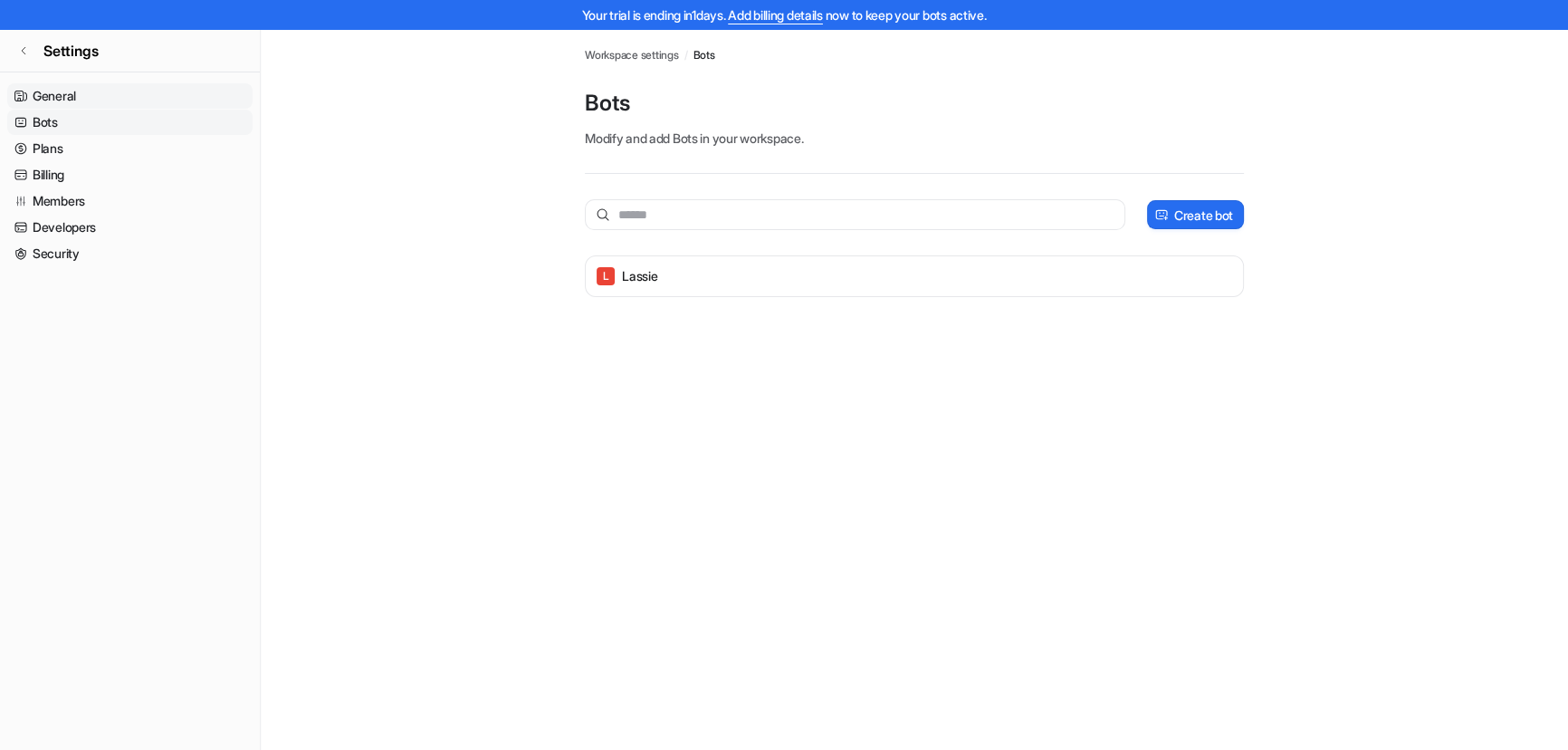
click at [48, 95] on link "General" at bounding box center [130, 96] width 245 height 25
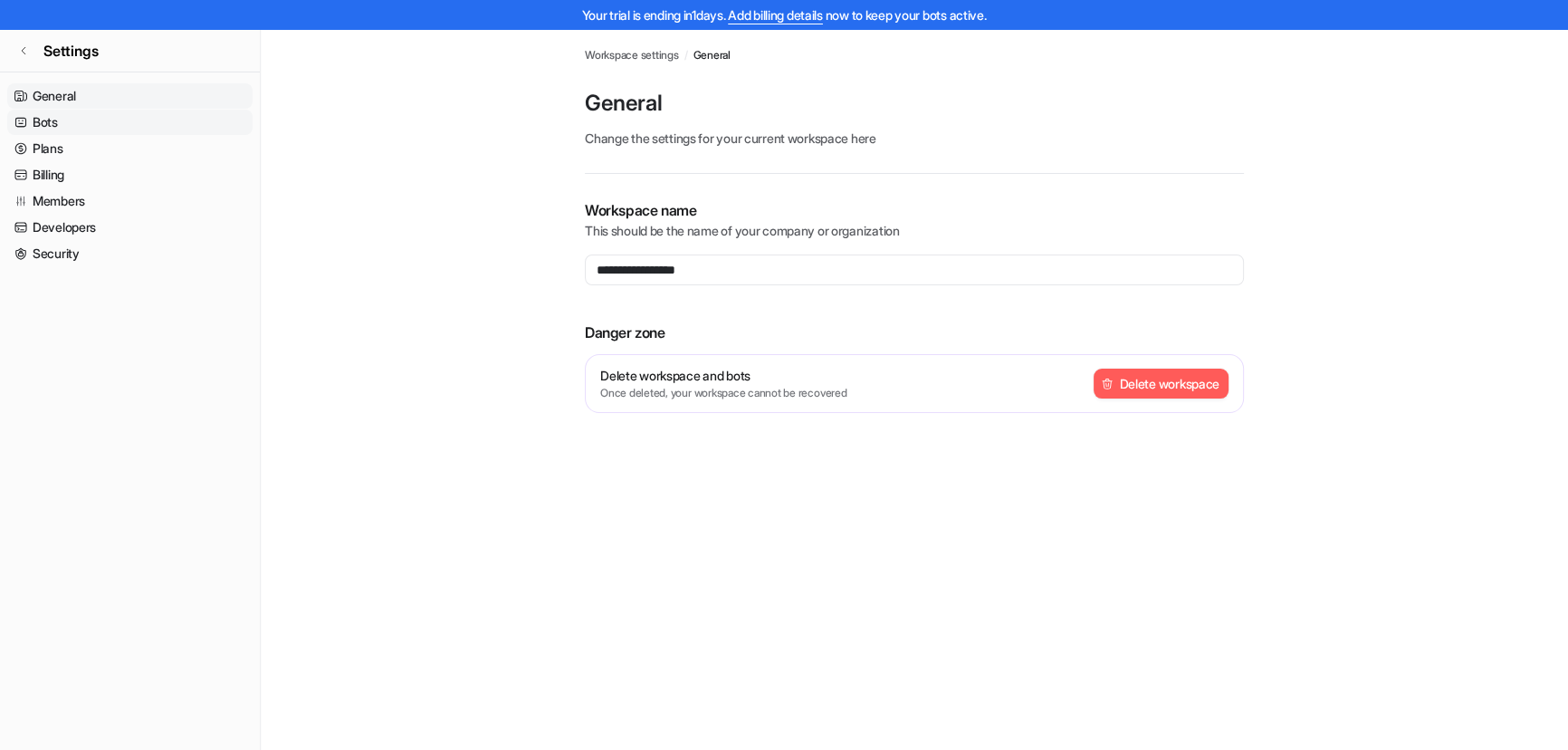
click at [51, 130] on link "Bots" at bounding box center [130, 123] width 245 height 25
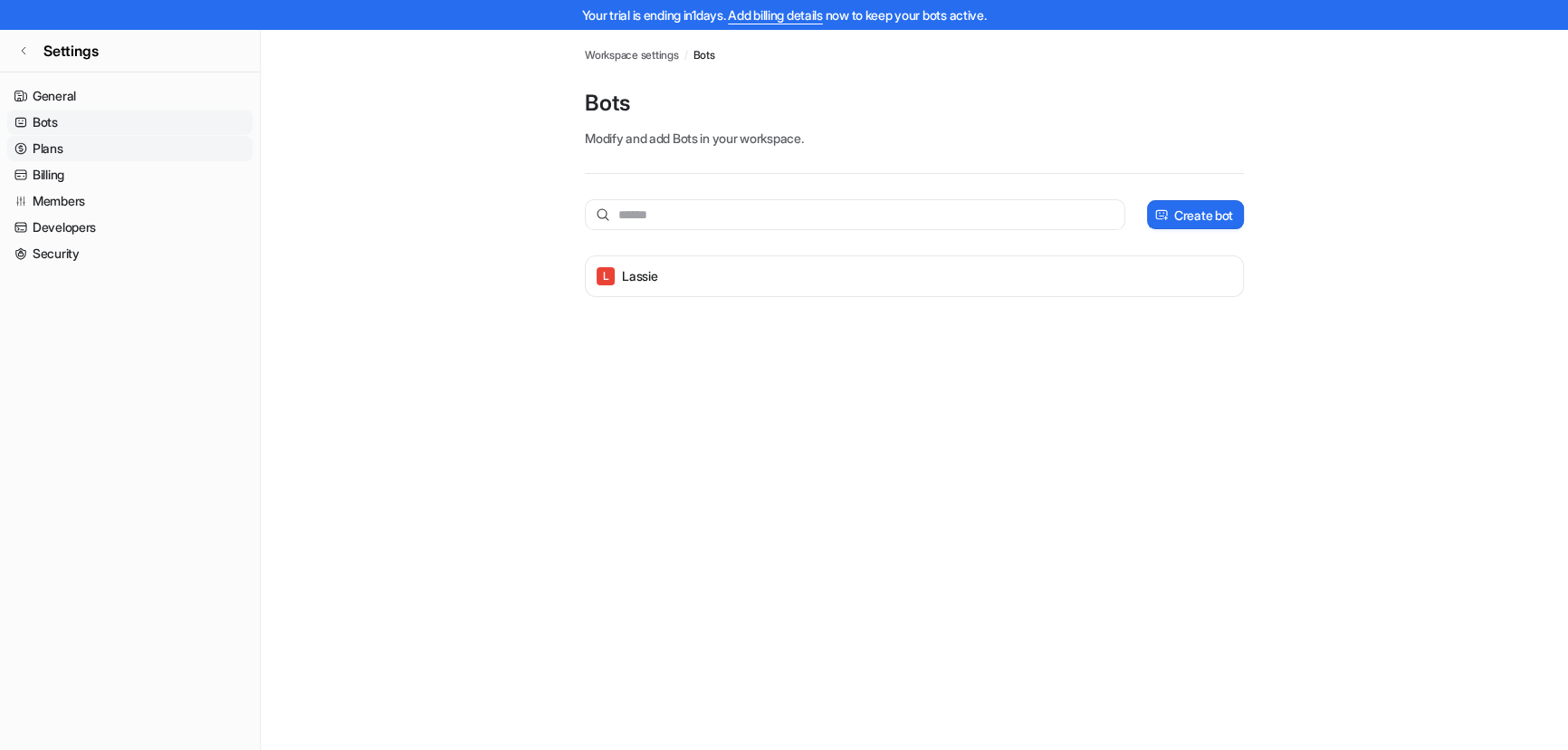
click at [51, 145] on link "Plans" at bounding box center [130, 149] width 245 height 25
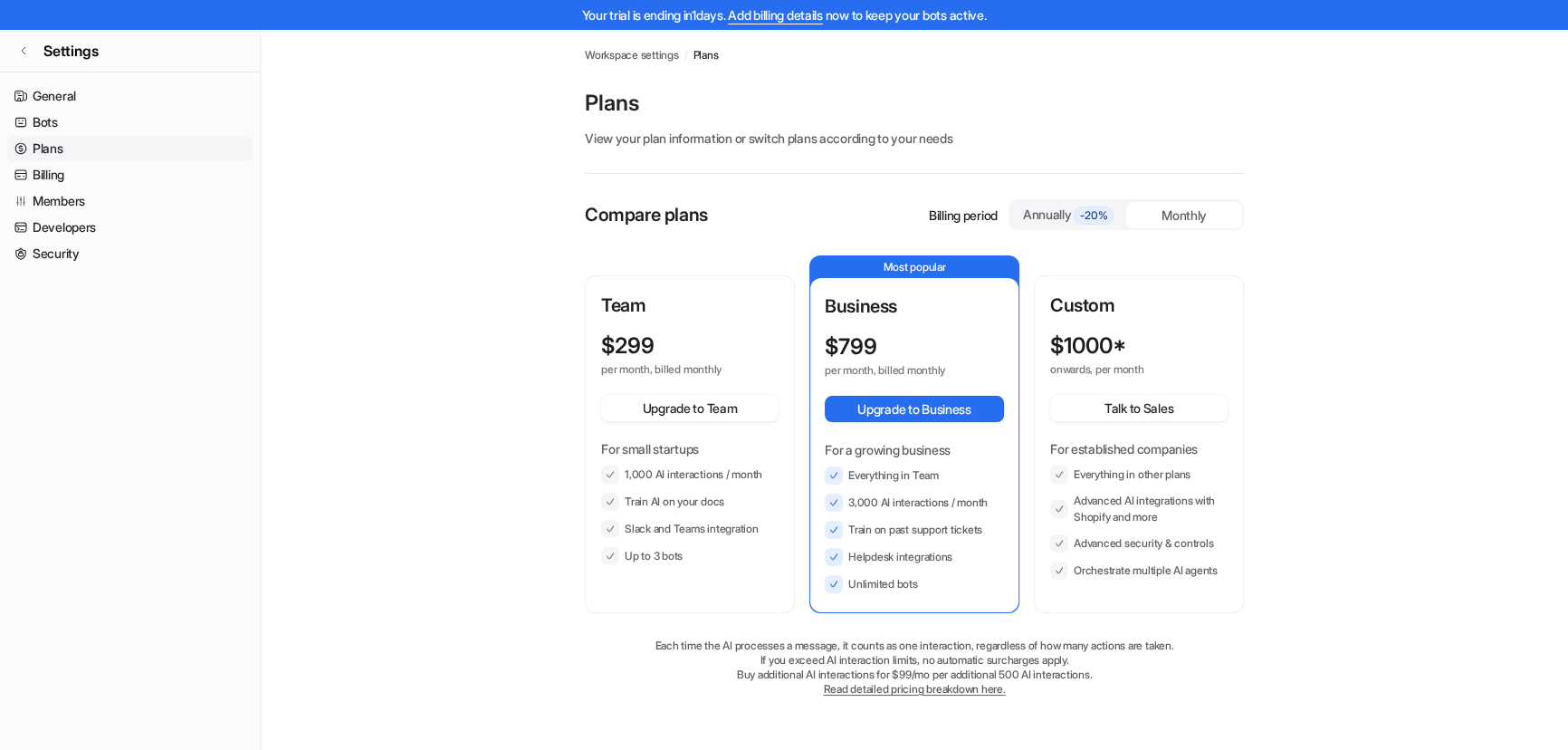
click at [960, 212] on p "Billing period" at bounding box center [963, 214] width 69 height 19
click at [1191, 204] on div "Monthly" at bounding box center [1184, 214] width 116 height 26
click at [1069, 215] on div "Annually -20%" at bounding box center [1068, 214] width 102 height 20
click at [1191, 226] on div "Monthly" at bounding box center [1184, 214] width 116 height 26
click at [1081, 221] on span "-20%" at bounding box center [1093, 215] width 40 height 18
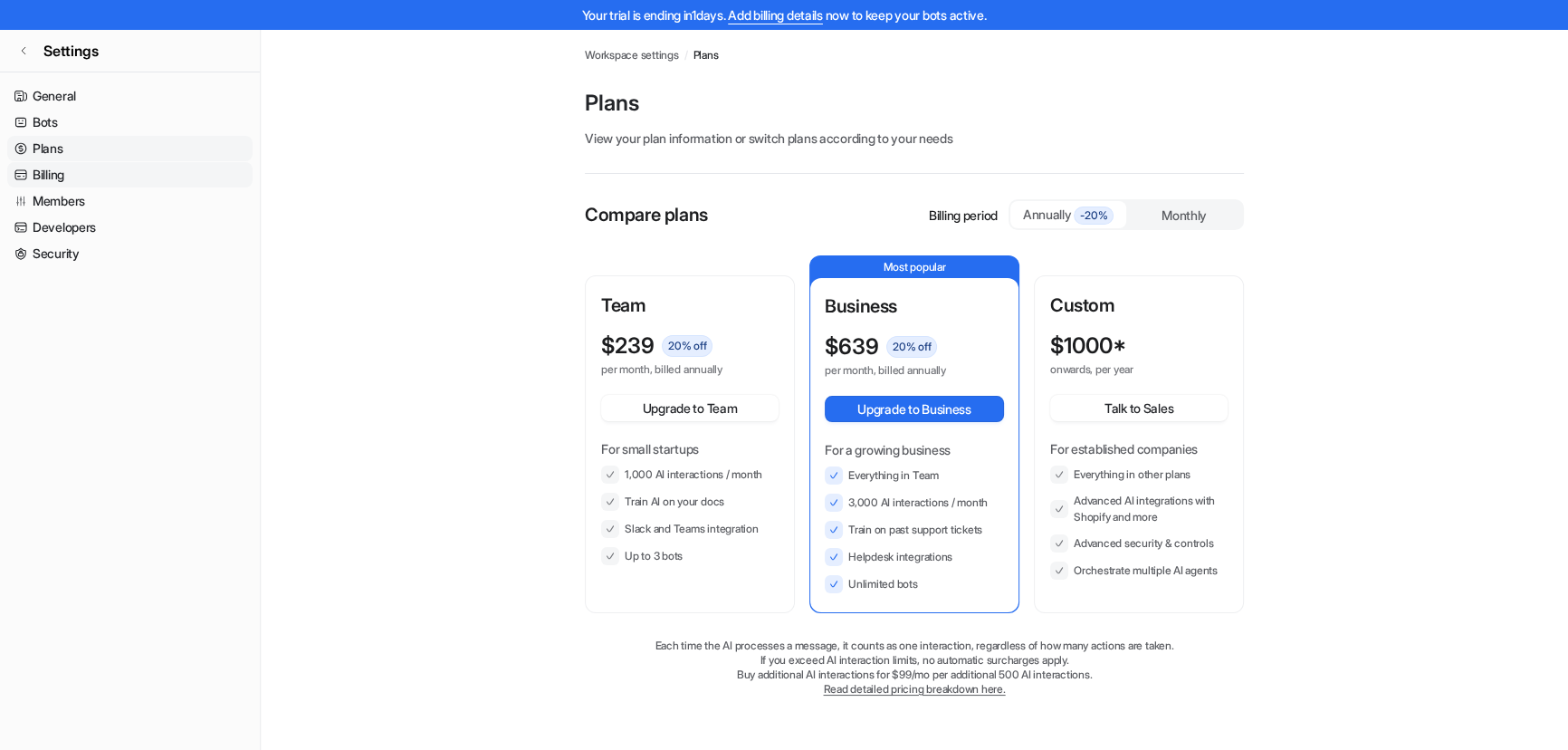
click at [69, 163] on link "Billing" at bounding box center [130, 175] width 245 height 25
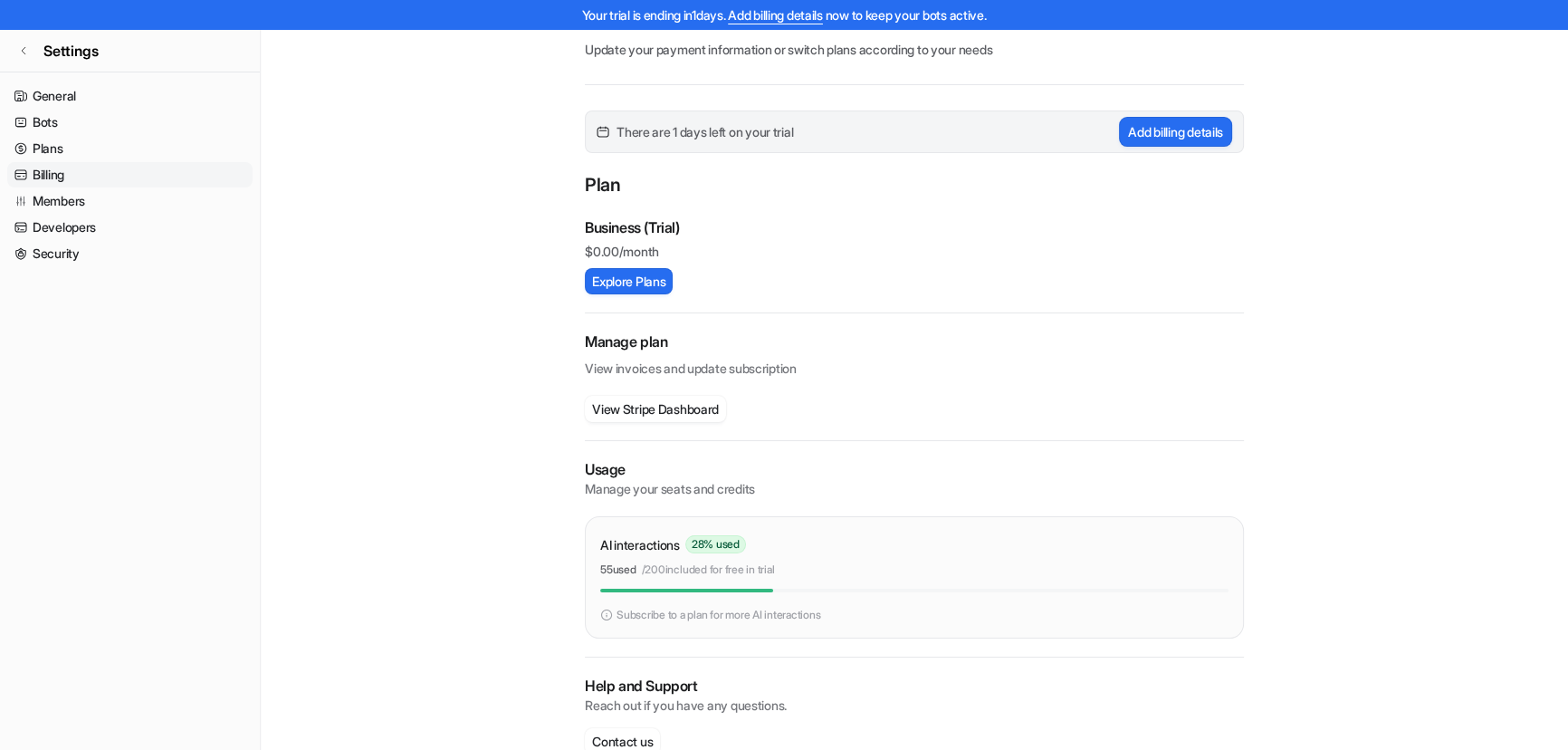
scroll to position [129, 0]
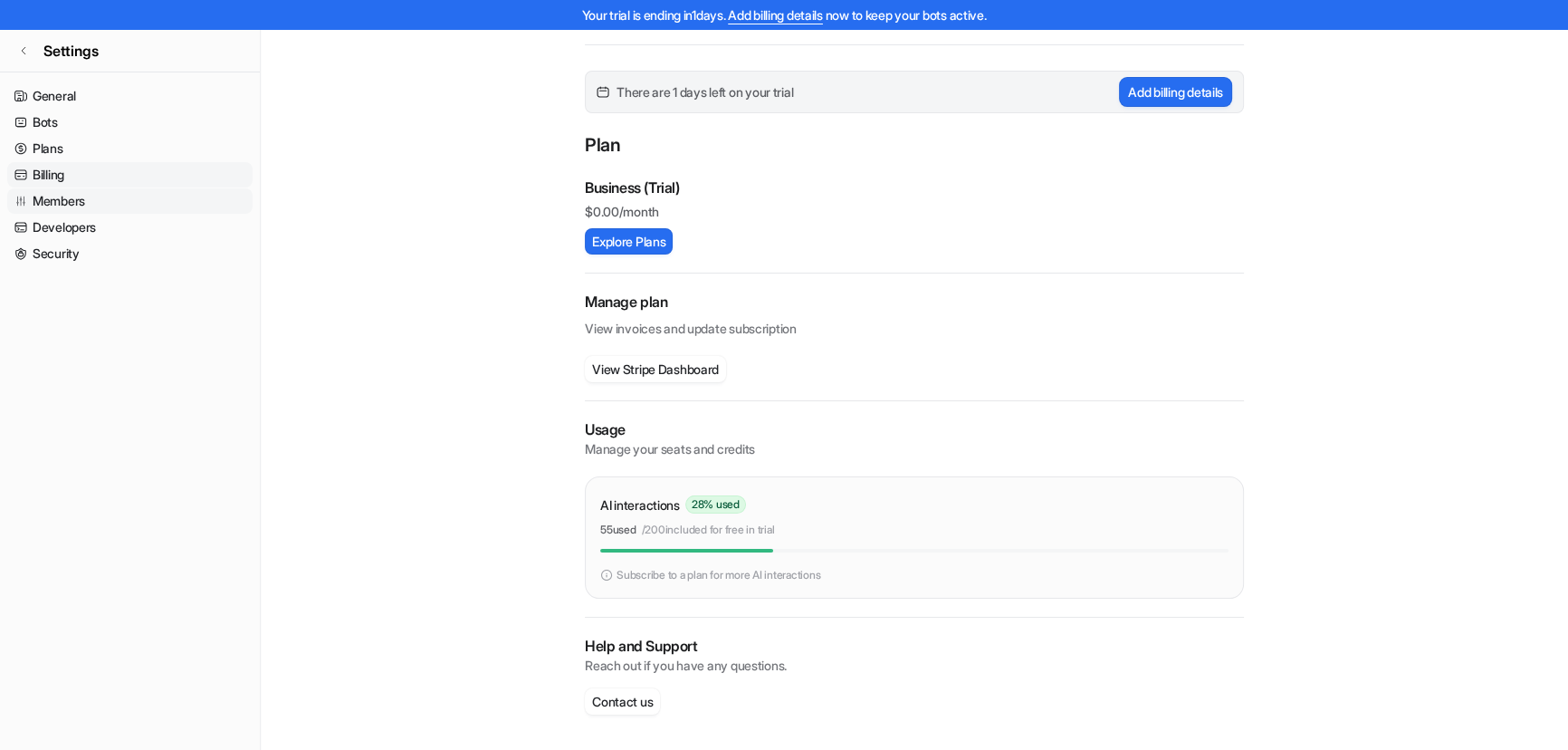
click at [83, 193] on link "Members" at bounding box center [130, 201] width 245 height 25
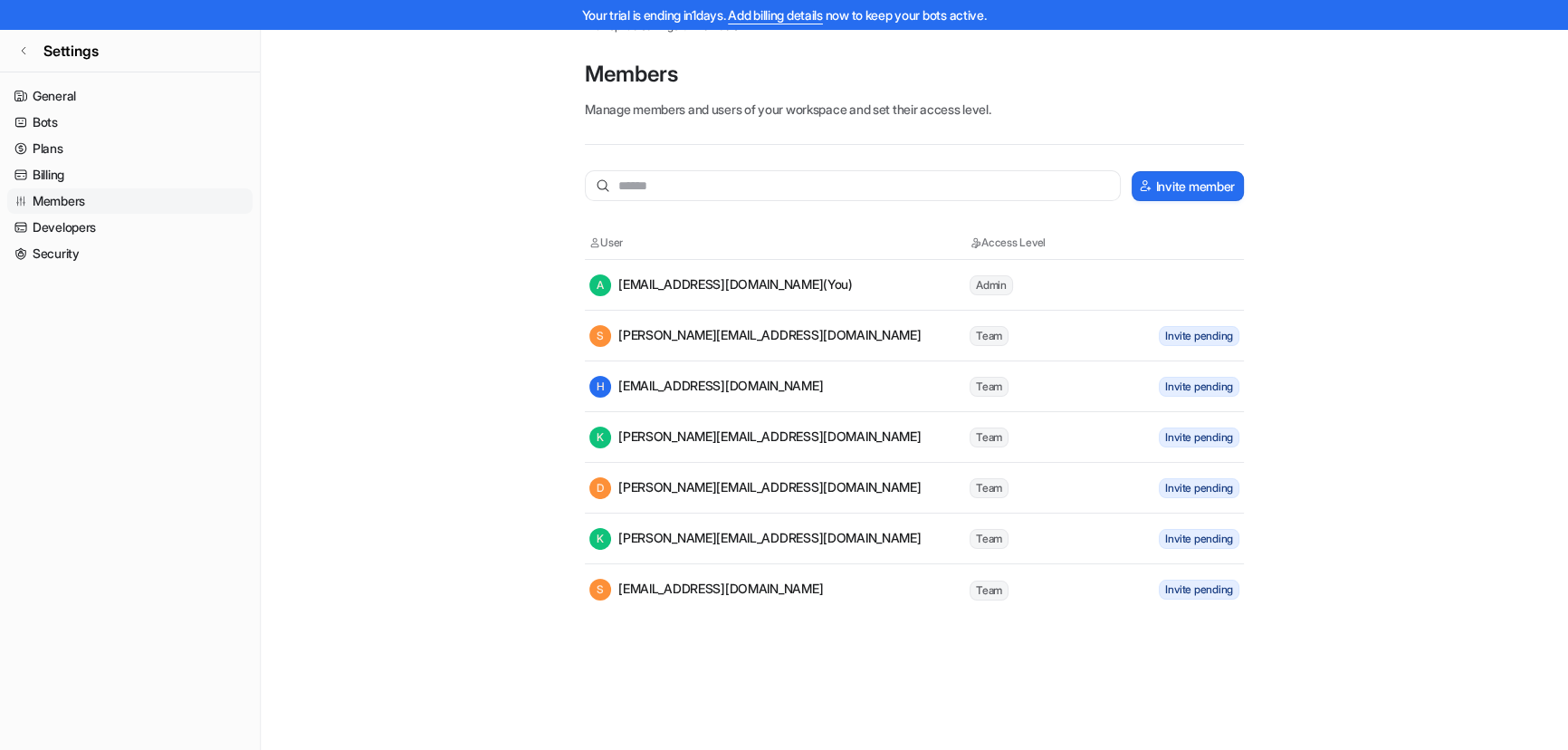
scroll to position [28, 0]
click at [73, 228] on link "Developers" at bounding box center [130, 227] width 245 height 25
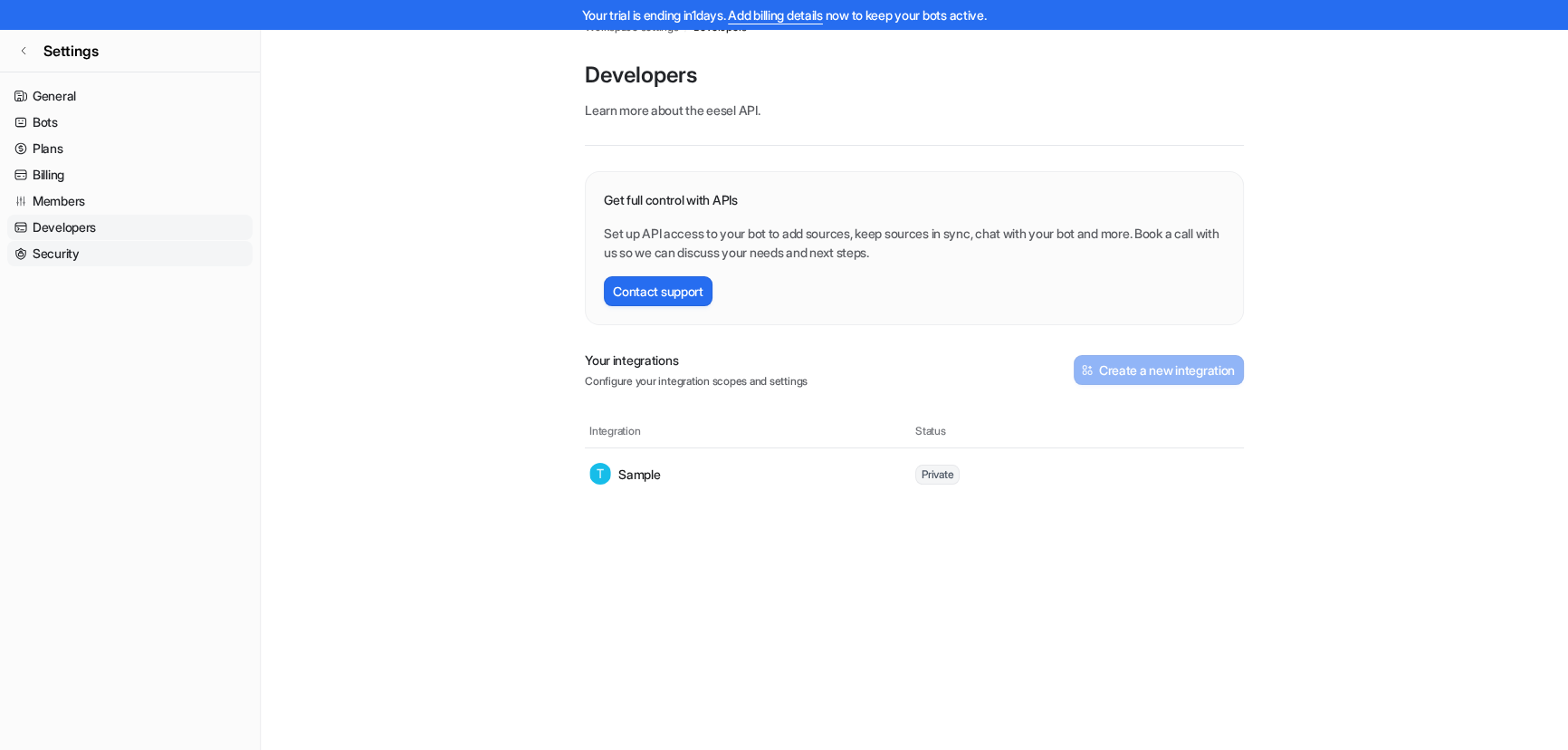
click at [67, 253] on link "Security" at bounding box center [130, 253] width 245 height 25
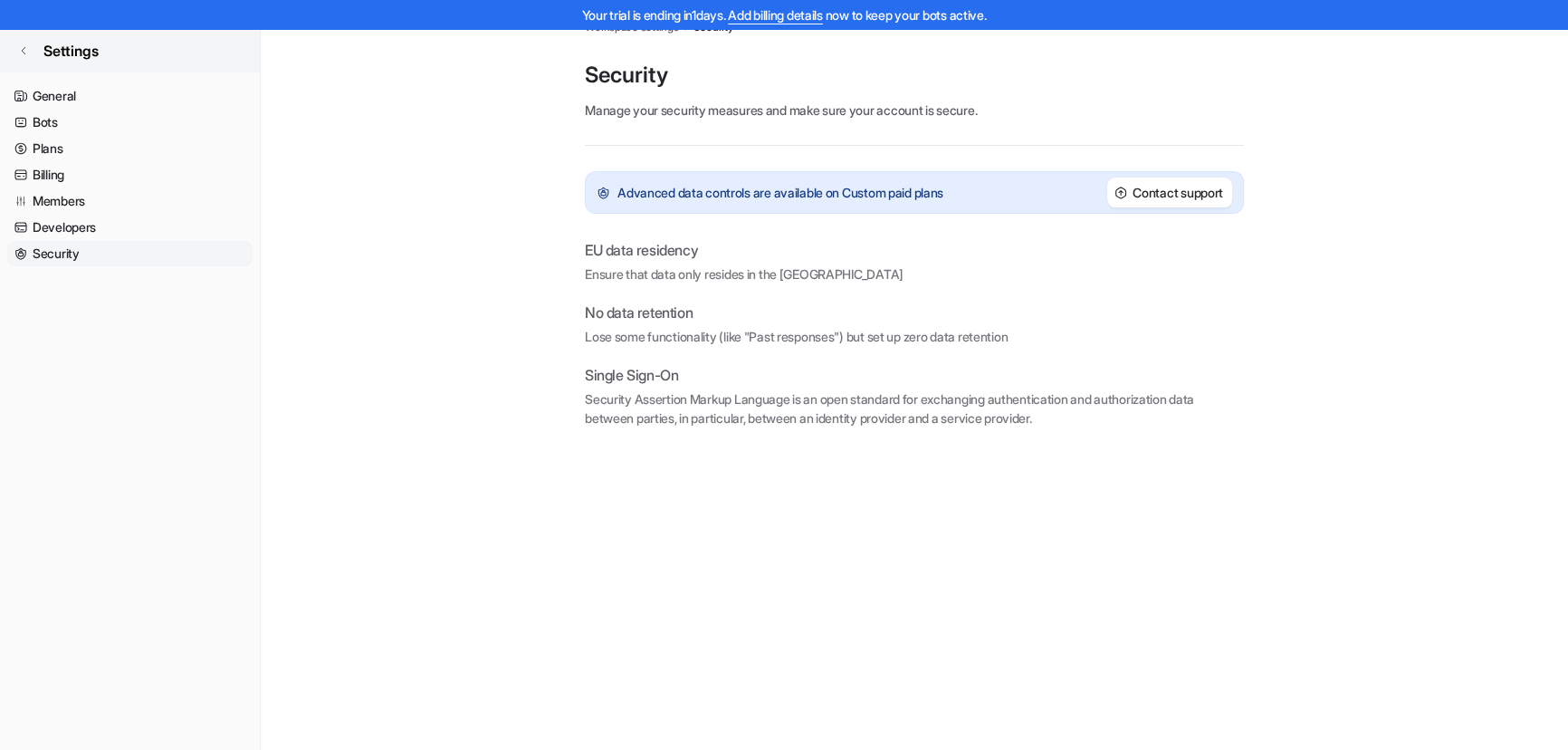
click at [19, 46] on icon at bounding box center [24, 51] width 11 height 11
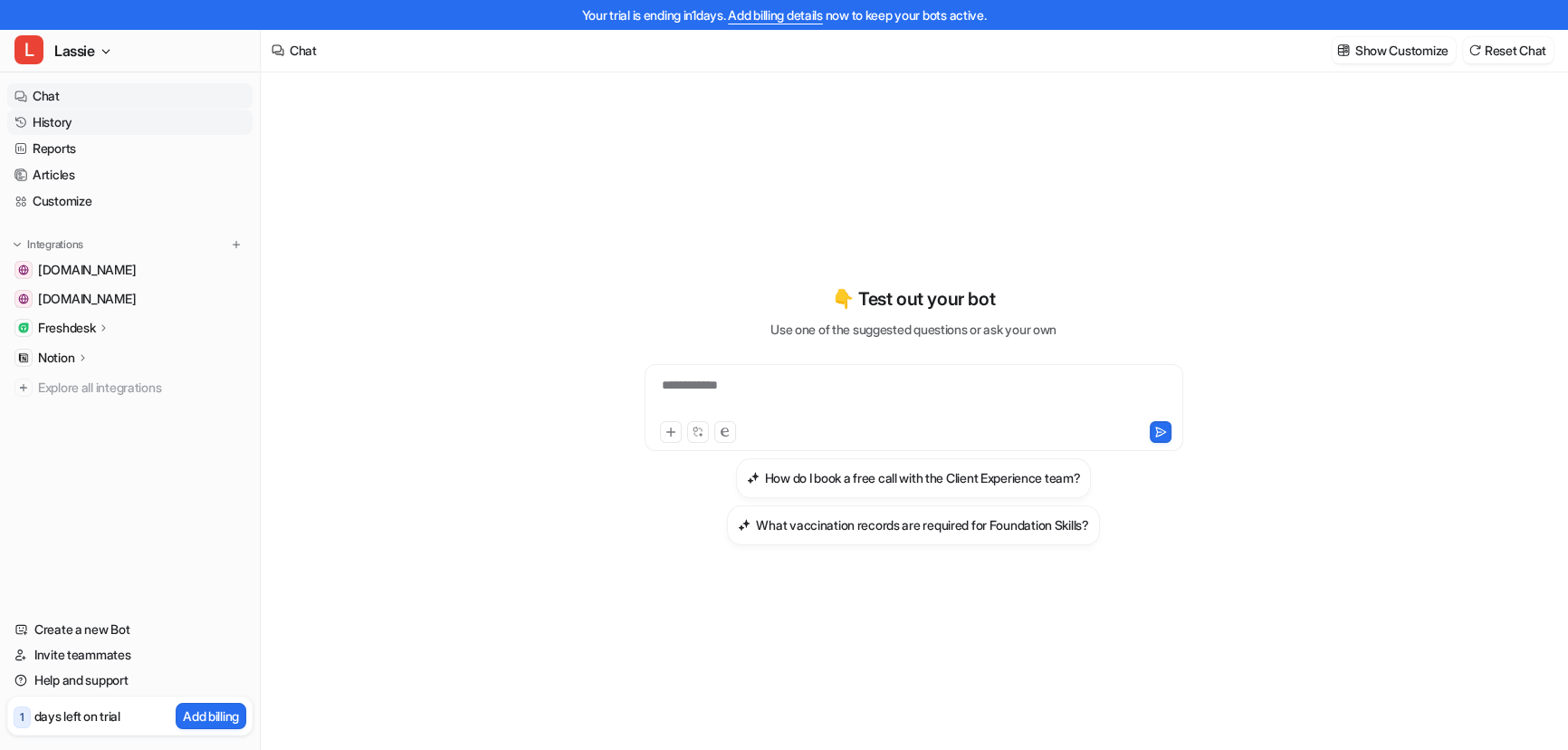
click at [78, 114] on link "History" at bounding box center [130, 123] width 245 height 25
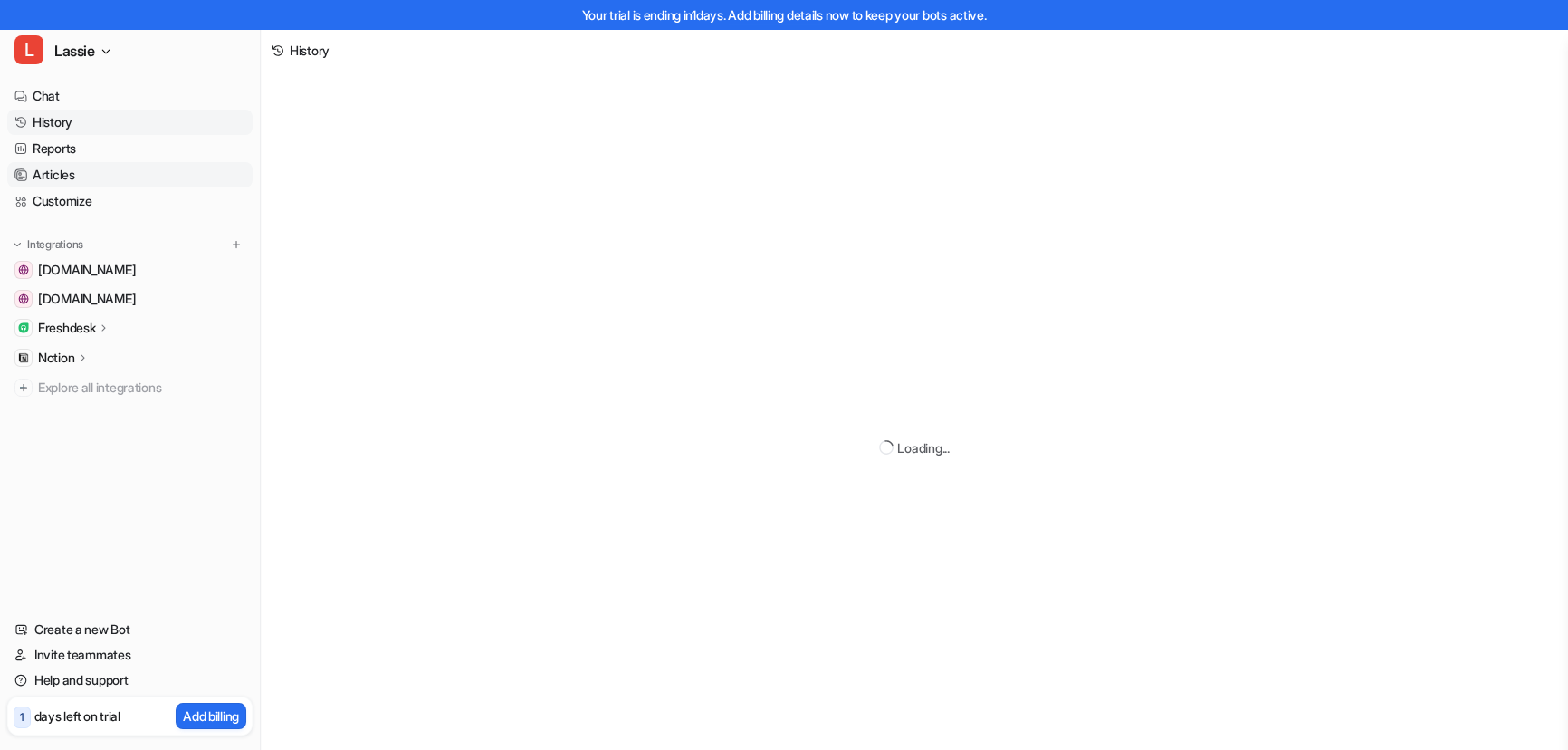
click at [66, 170] on link "Articles" at bounding box center [130, 175] width 245 height 25
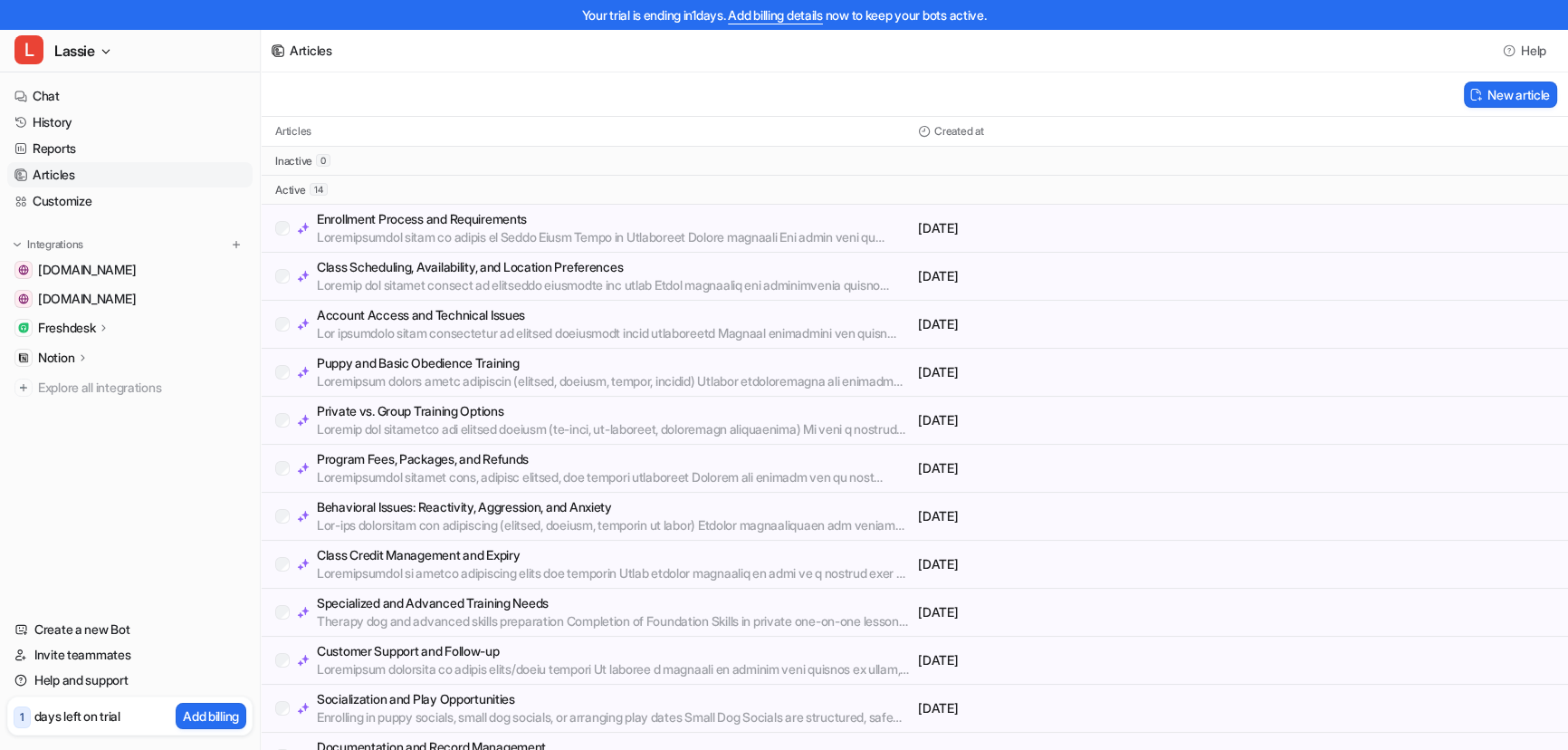
click at [621, 224] on p "Enrollment Process and Requirements" at bounding box center [613, 219] width 593 height 18
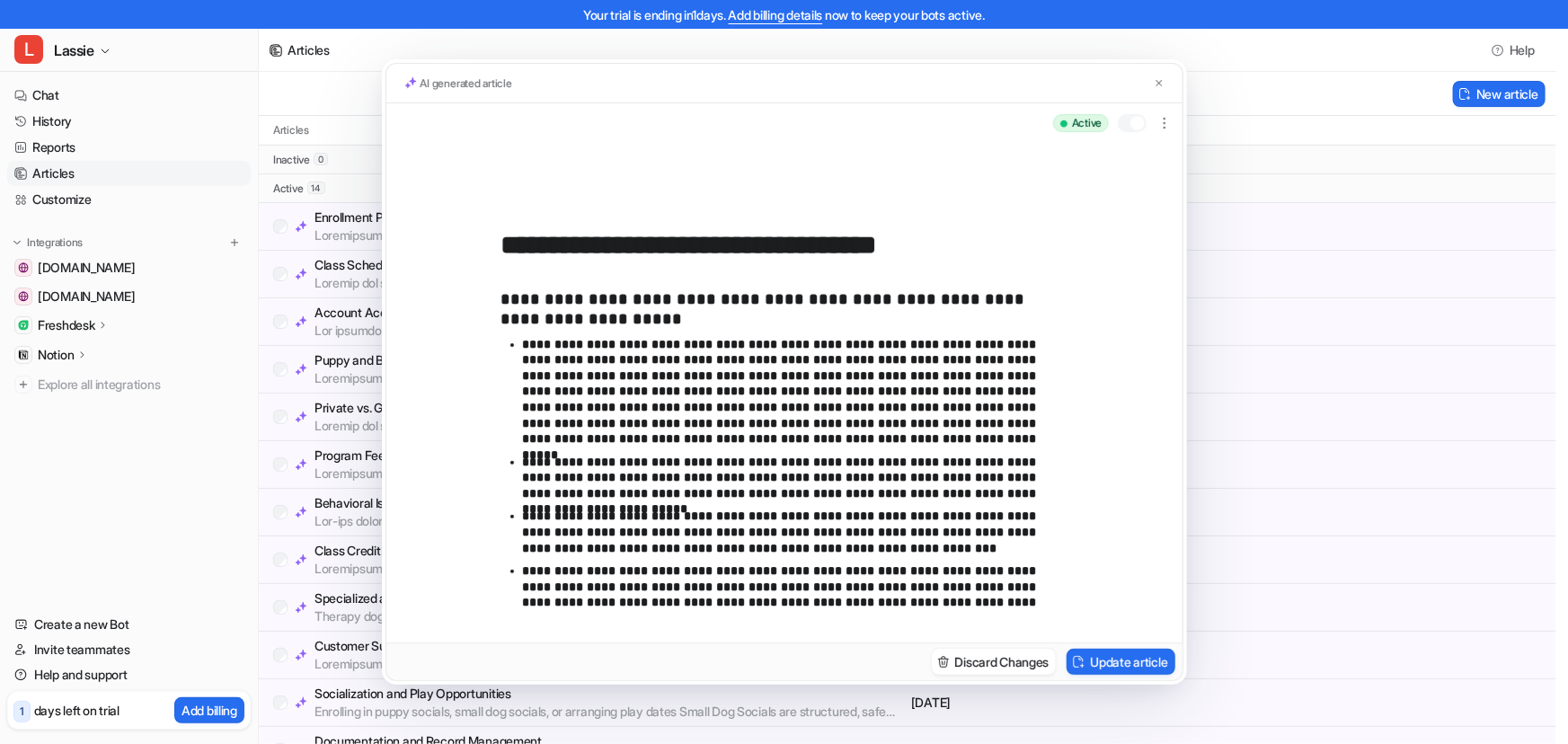
click at [1168, 81] on div "AI generated article" at bounding box center [784, 84] width 796 height 41
click at [1163, 81] on img at bounding box center [1159, 83] width 11 height 12
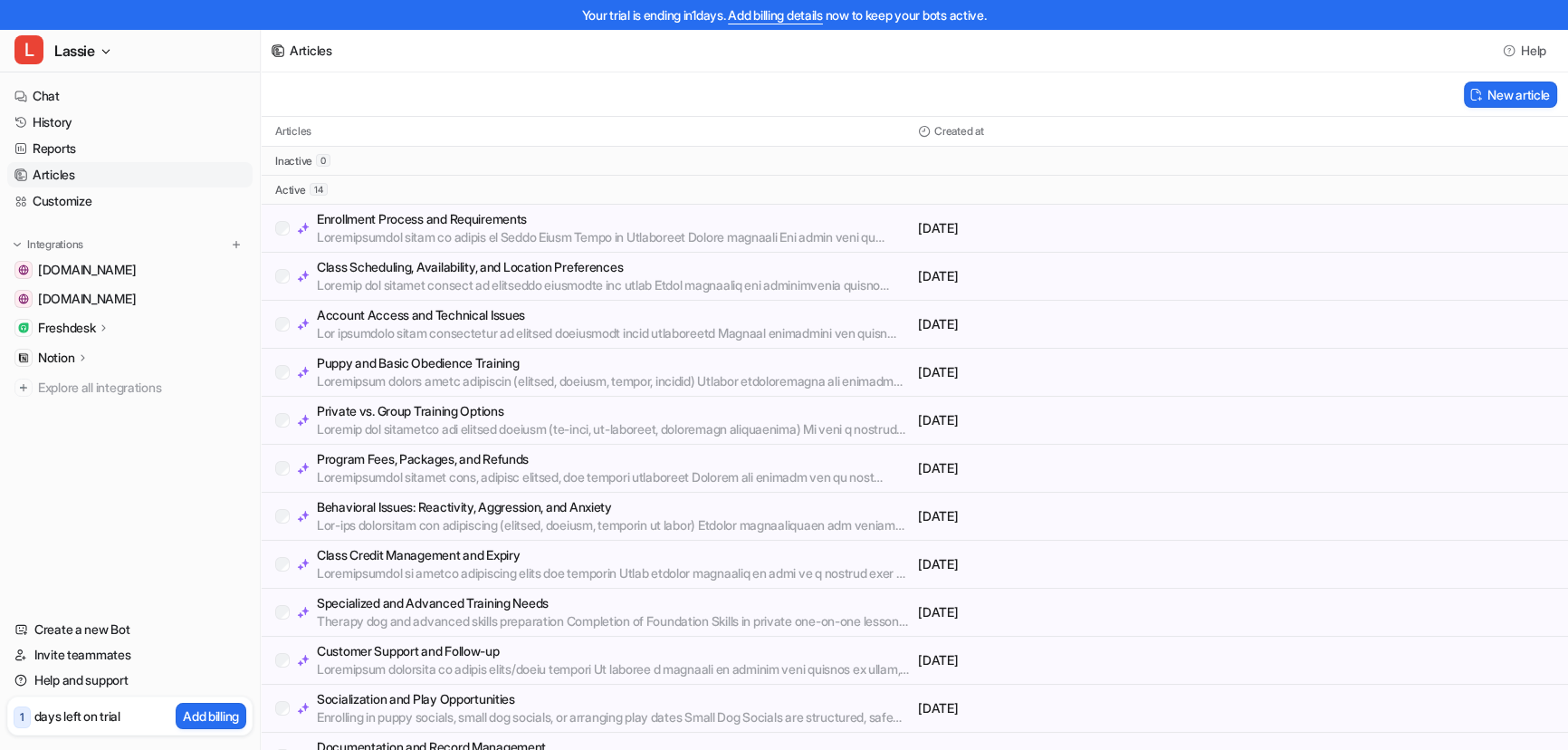
click at [573, 674] on p at bounding box center [613, 669] width 593 height 18
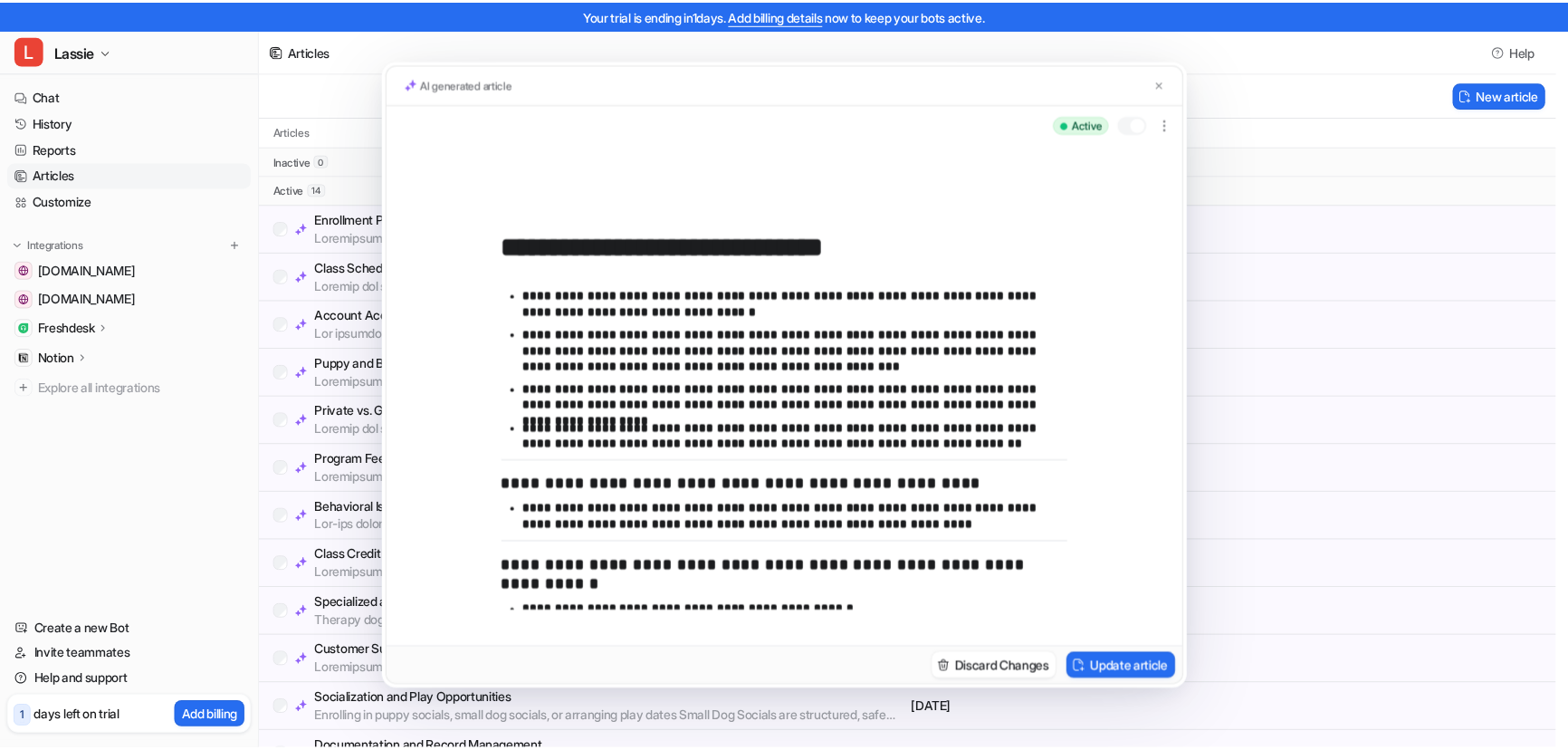
scroll to position [45, 0]
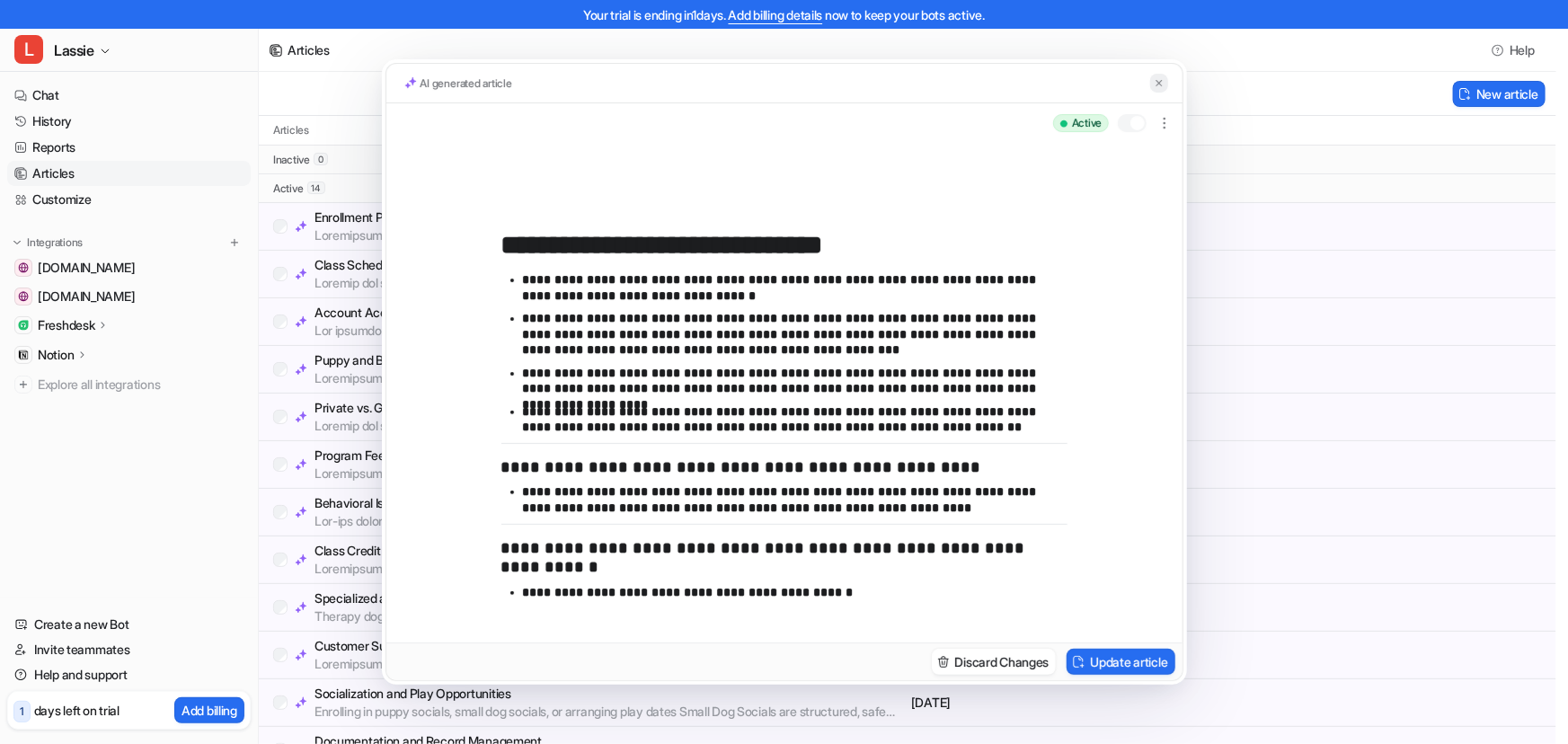
click at [1164, 84] on img at bounding box center [1159, 83] width 11 height 12
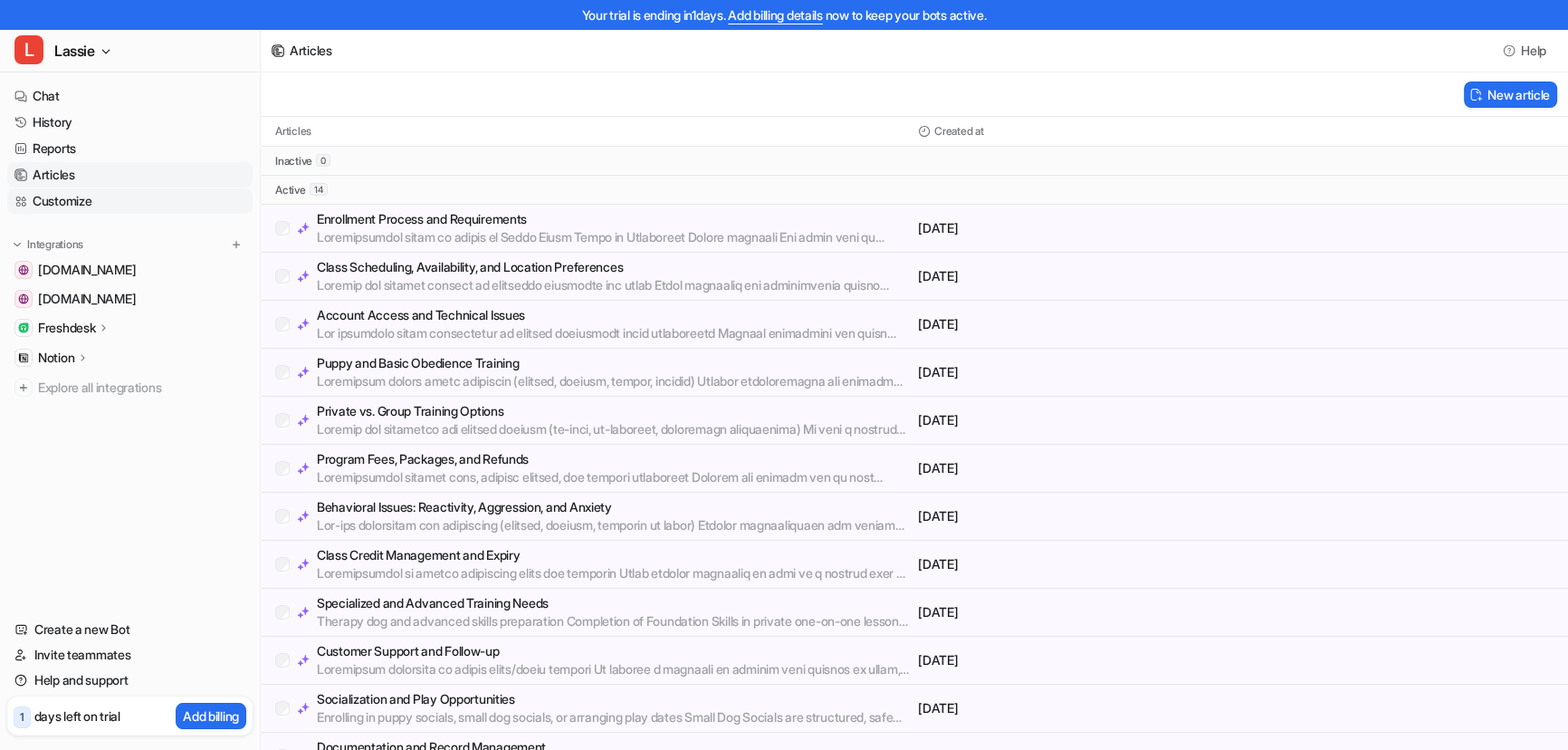
click at [66, 198] on link "Customize" at bounding box center [130, 201] width 245 height 25
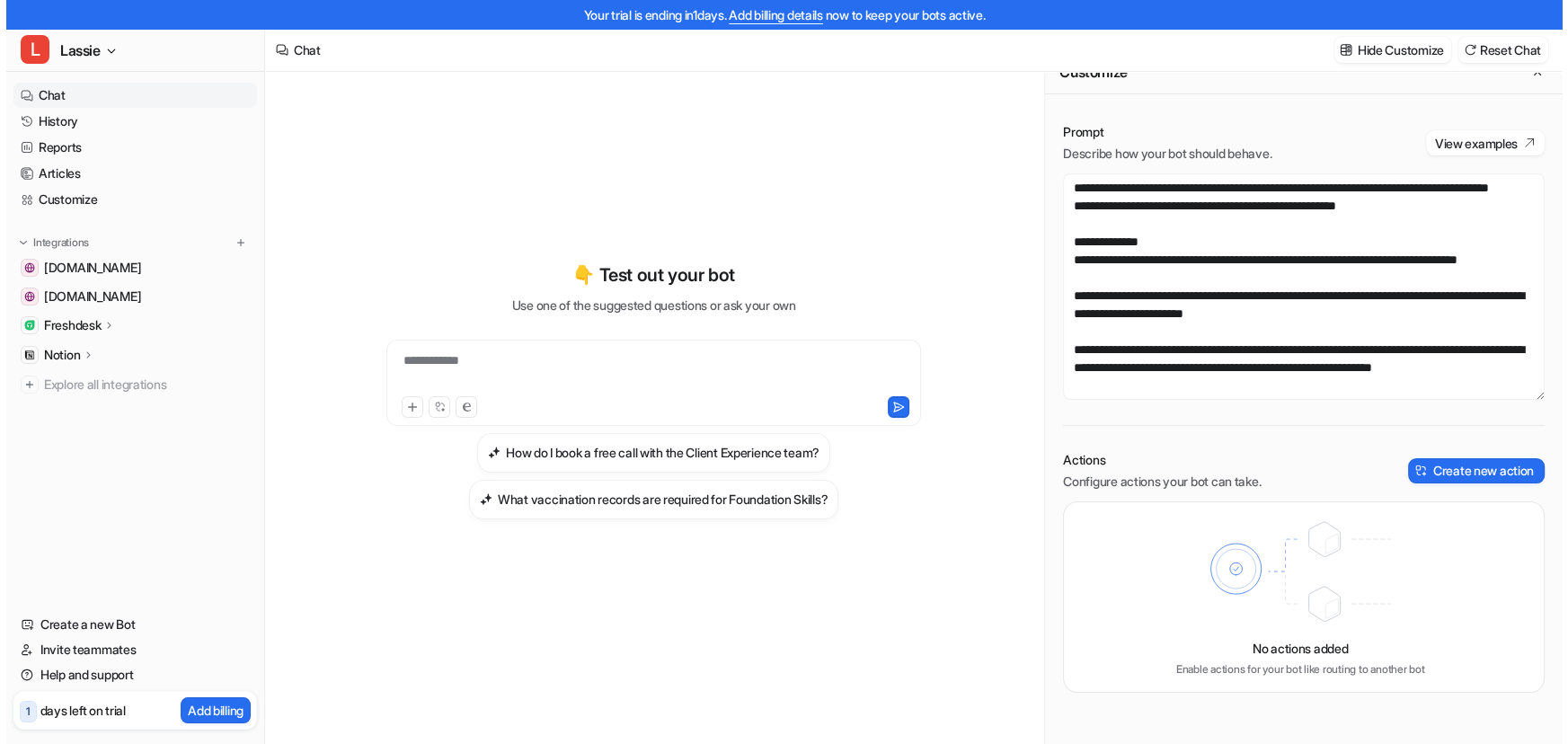
scroll to position [28, 0]
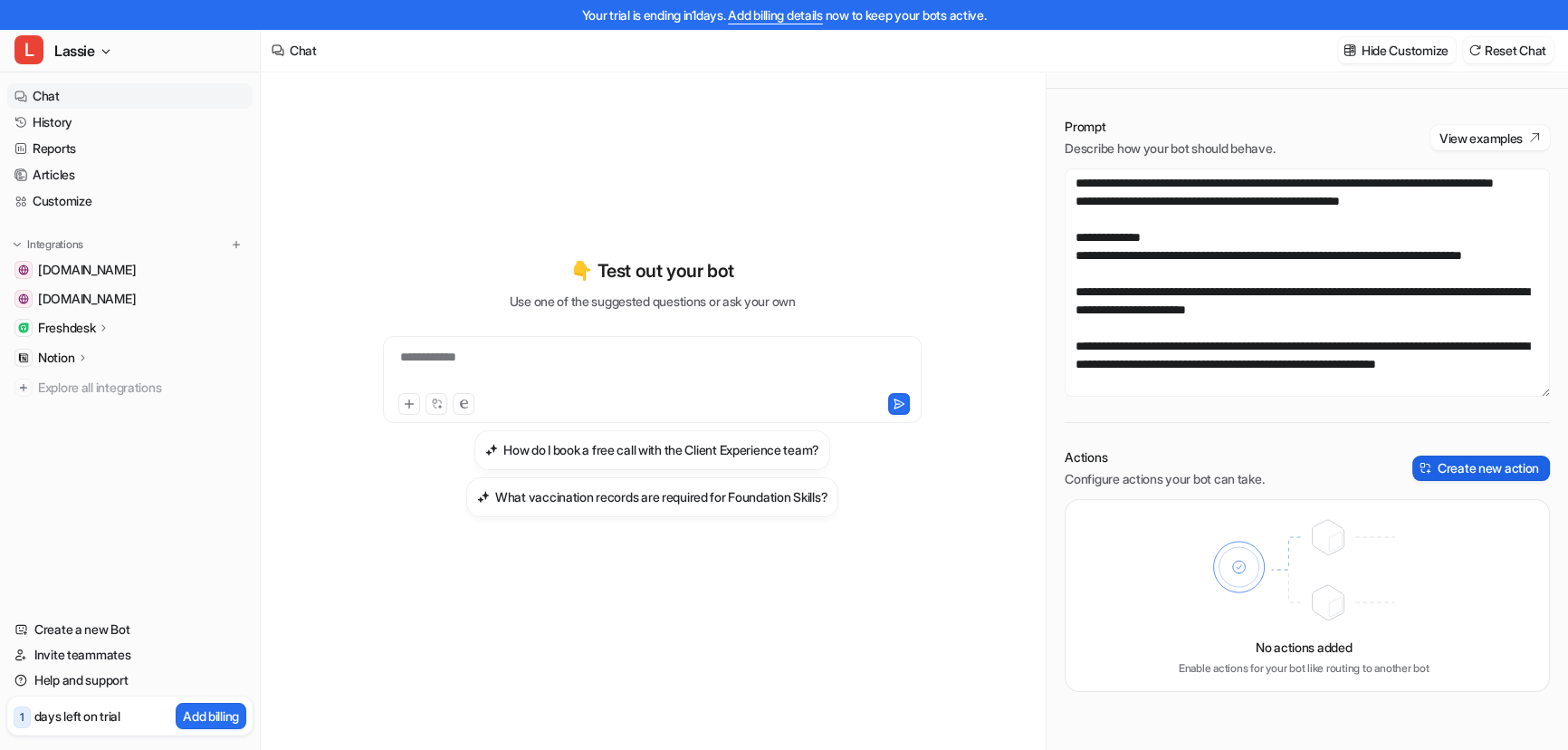
click at [1450, 461] on button "Create new action" at bounding box center [1481, 469] width 138 height 25
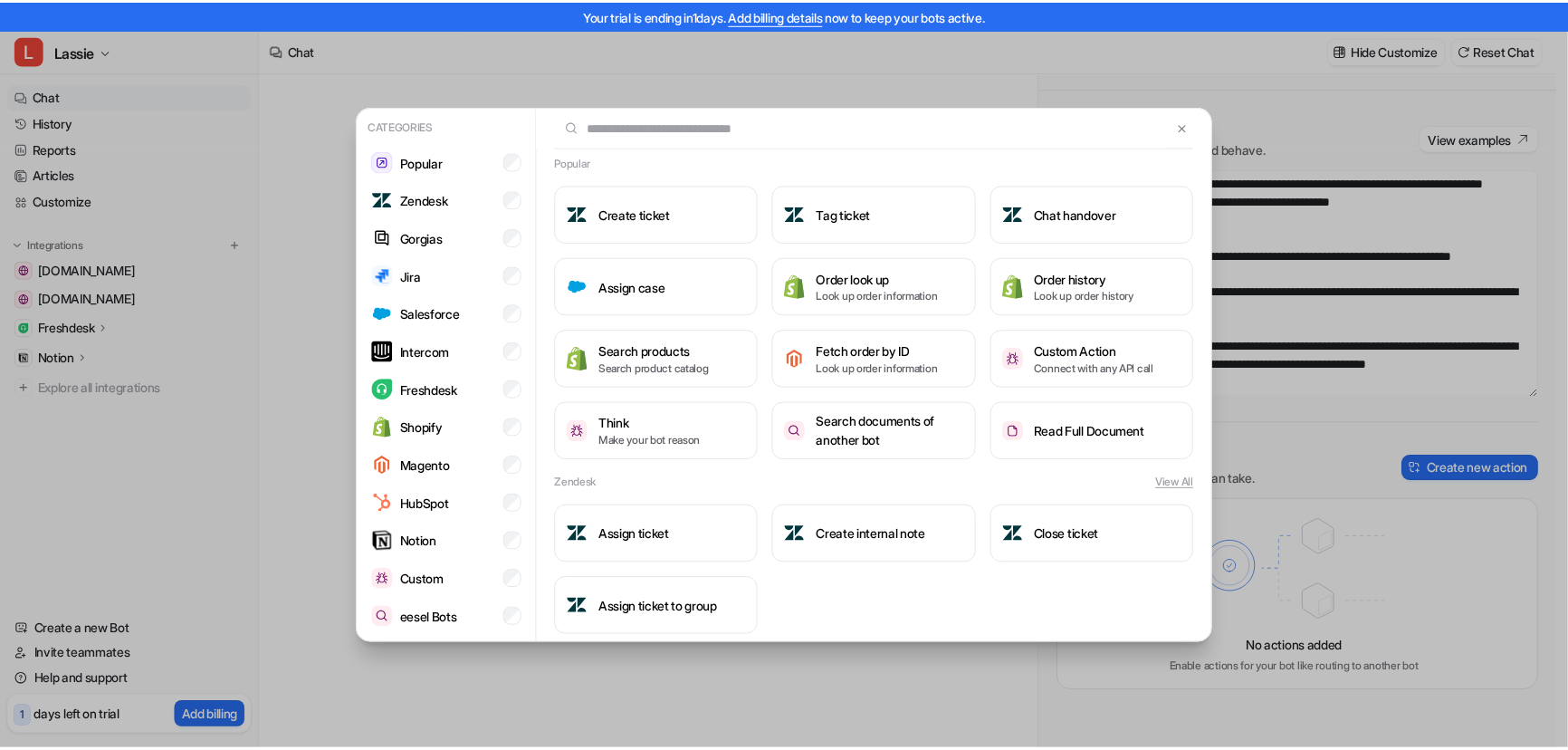
scroll to position [0, 0]
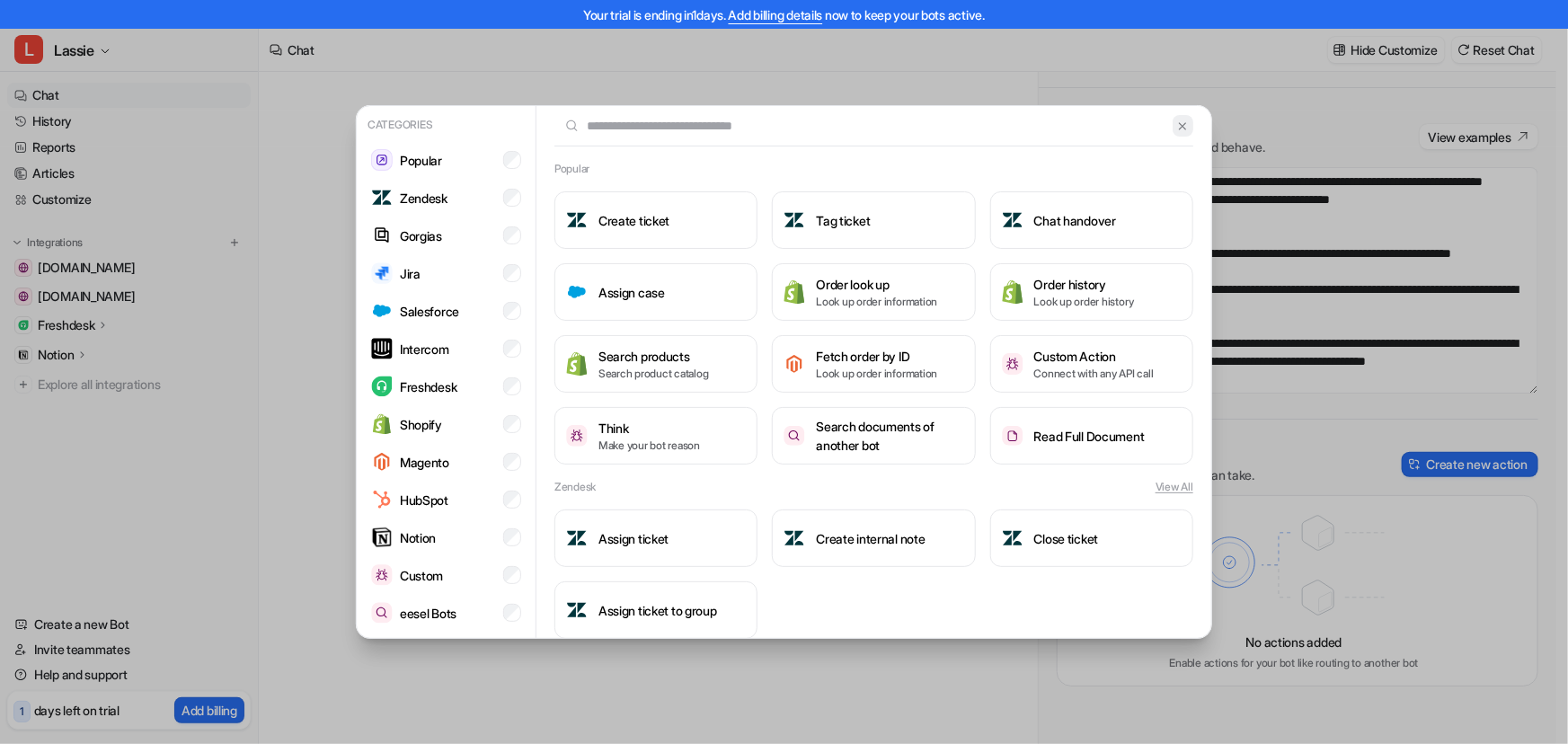
click at [1176, 123] on img at bounding box center [1183, 126] width 13 height 14
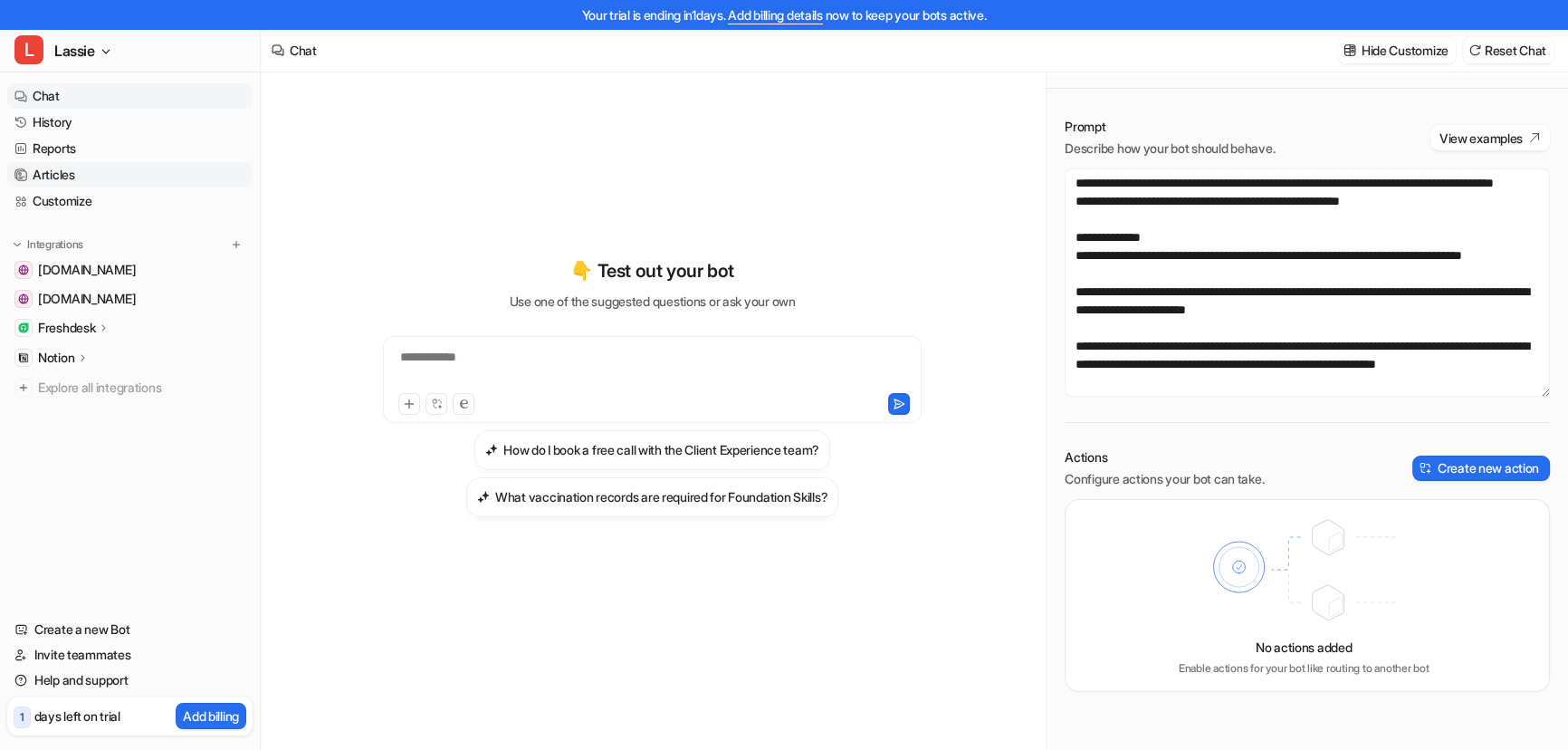
click at [68, 174] on link "Articles" at bounding box center [130, 175] width 245 height 25
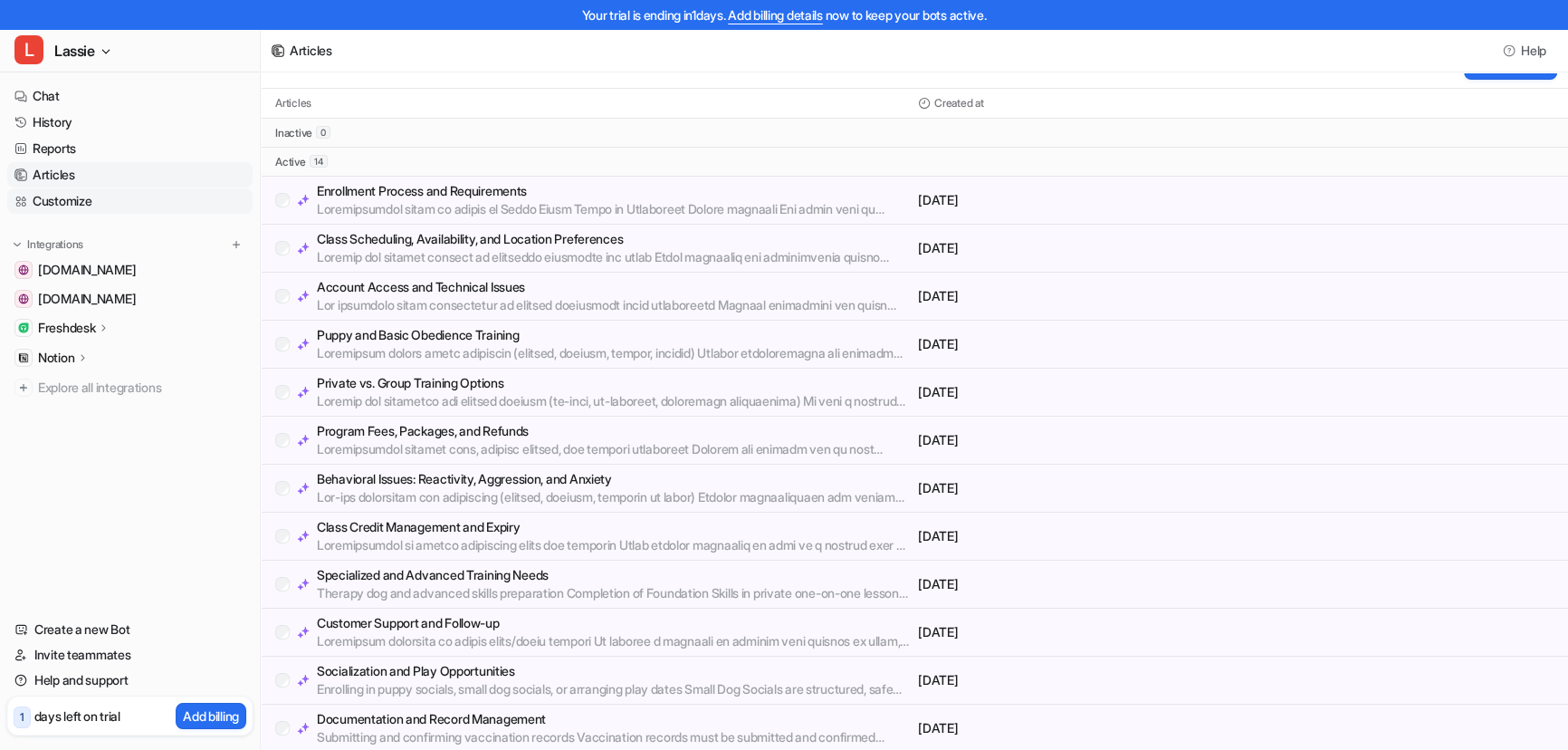
click at [64, 197] on link "Customize" at bounding box center [130, 201] width 245 height 25
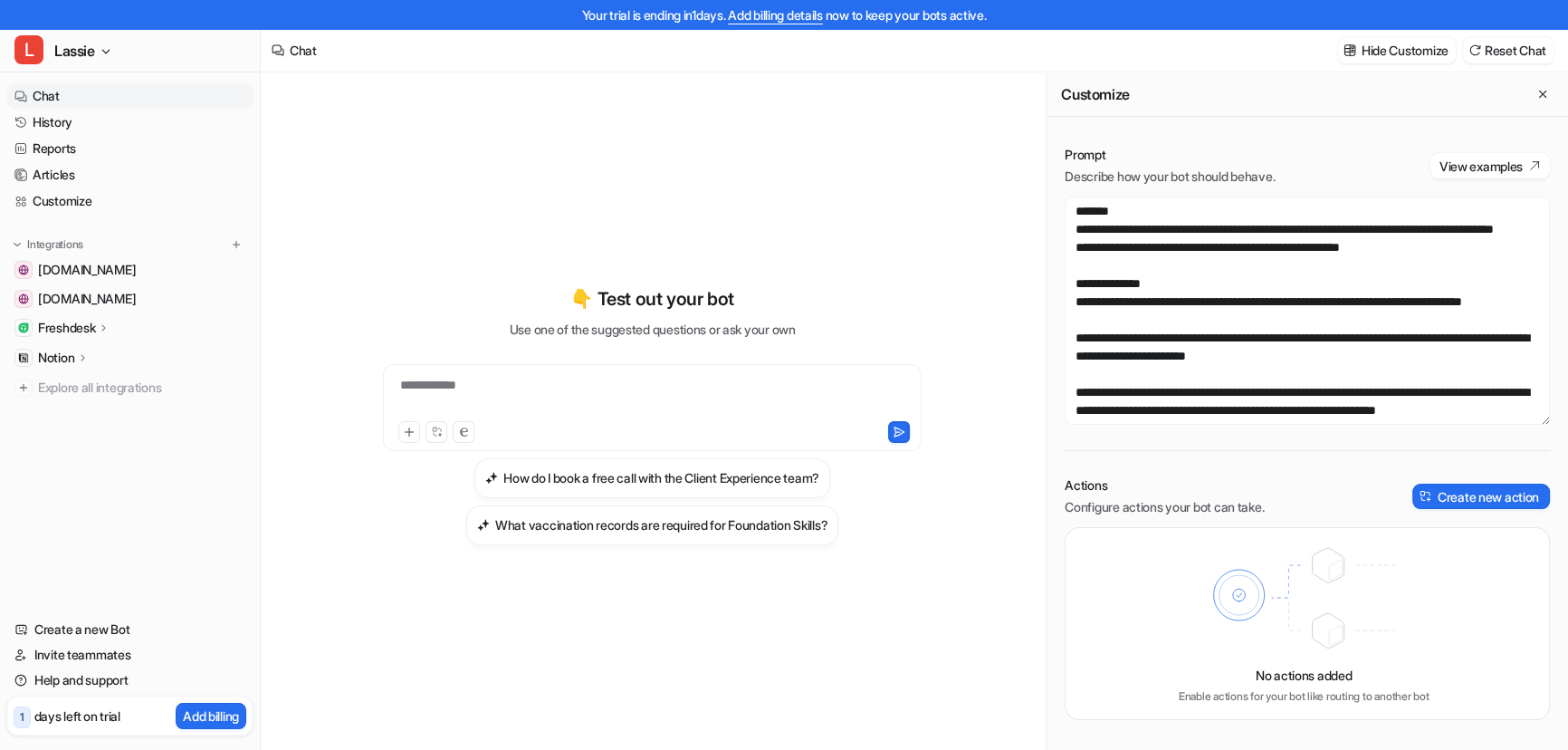
click at [64, 94] on link "Chat" at bounding box center [130, 96] width 245 height 25
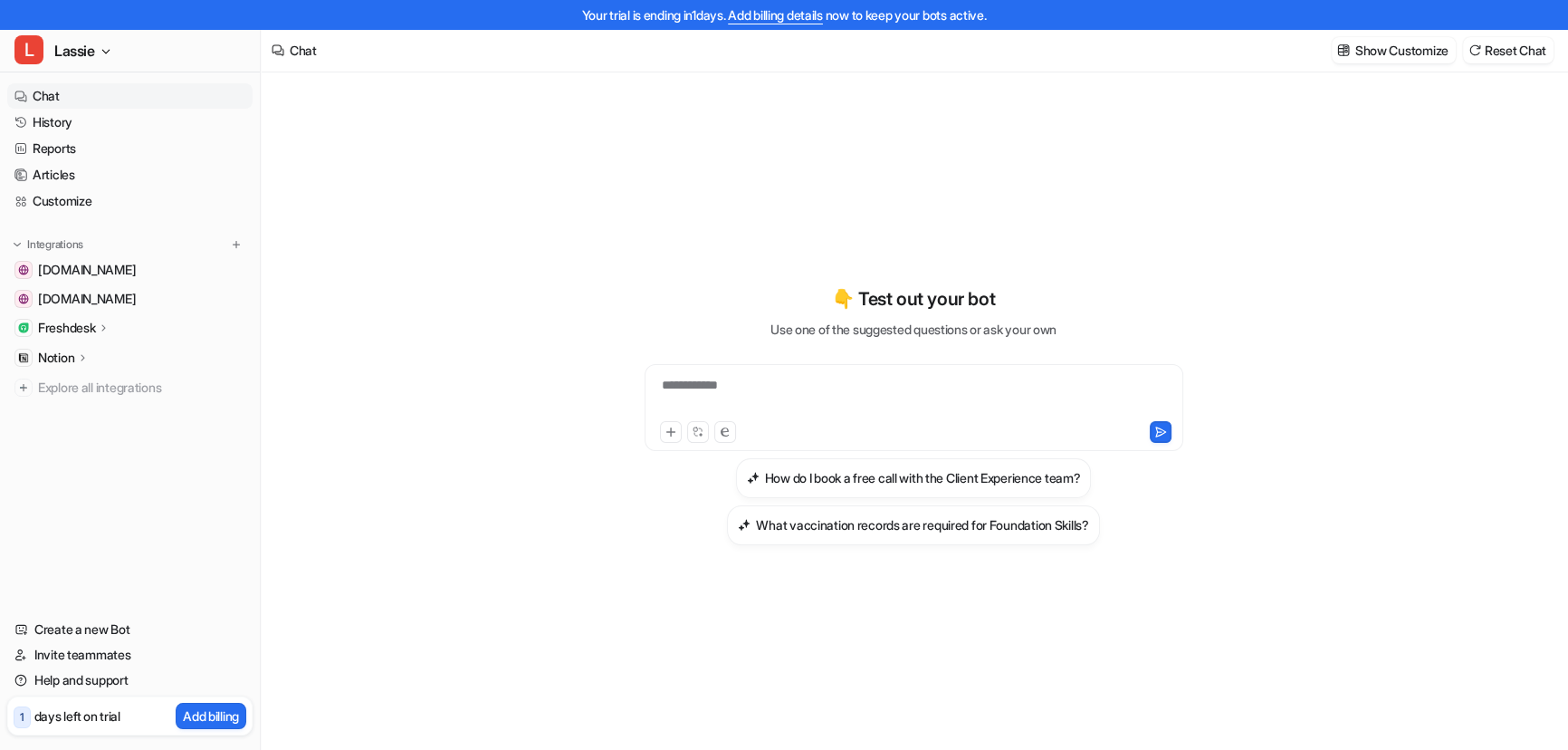
click at [728, 386] on div "**********" at bounding box center [913, 397] width 529 height 42
click at [702, 435] on icon at bounding box center [697, 431] width 12 height 12
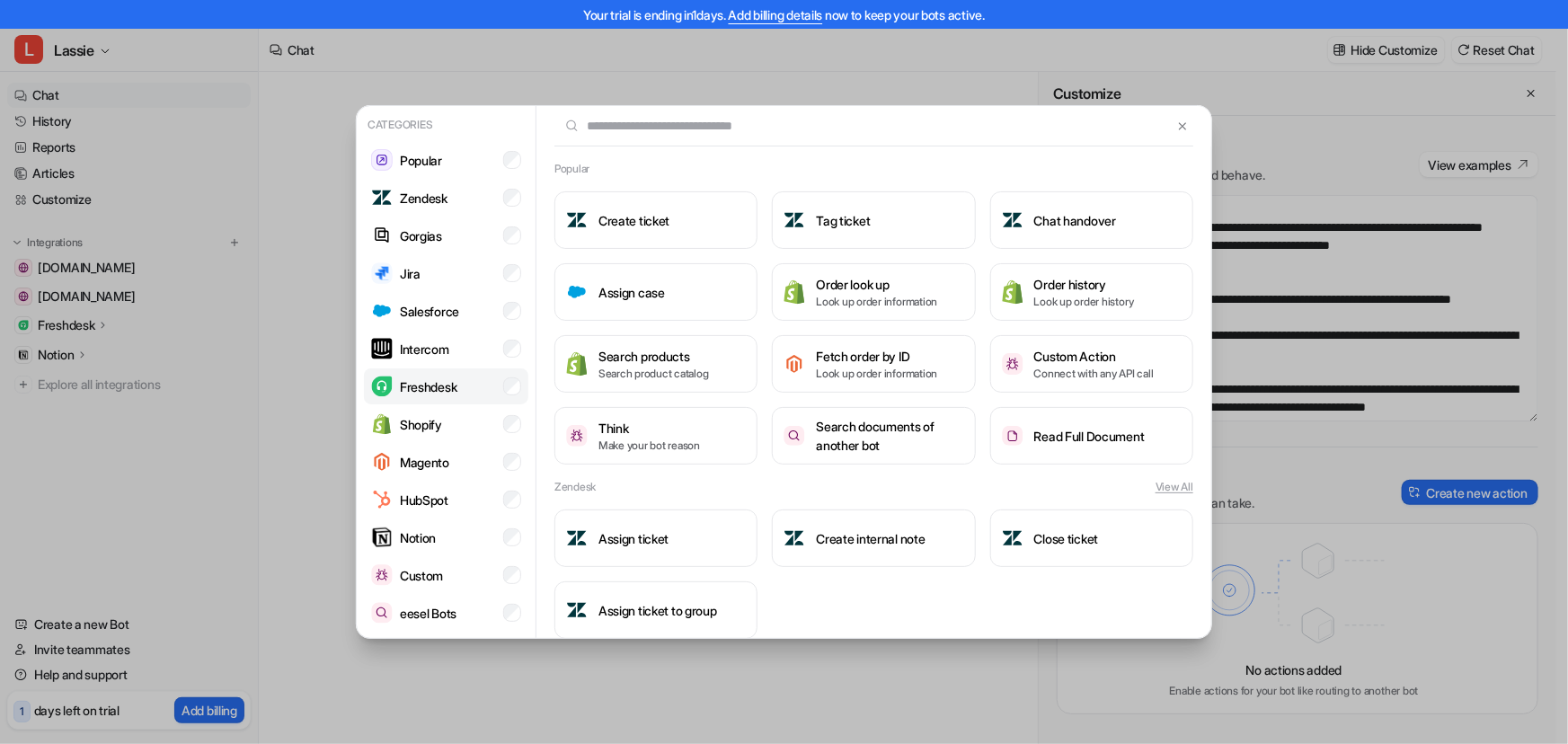
click at [434, 387] on p "Freshdesk" at bounding box center [428, 386] width 57 height 19
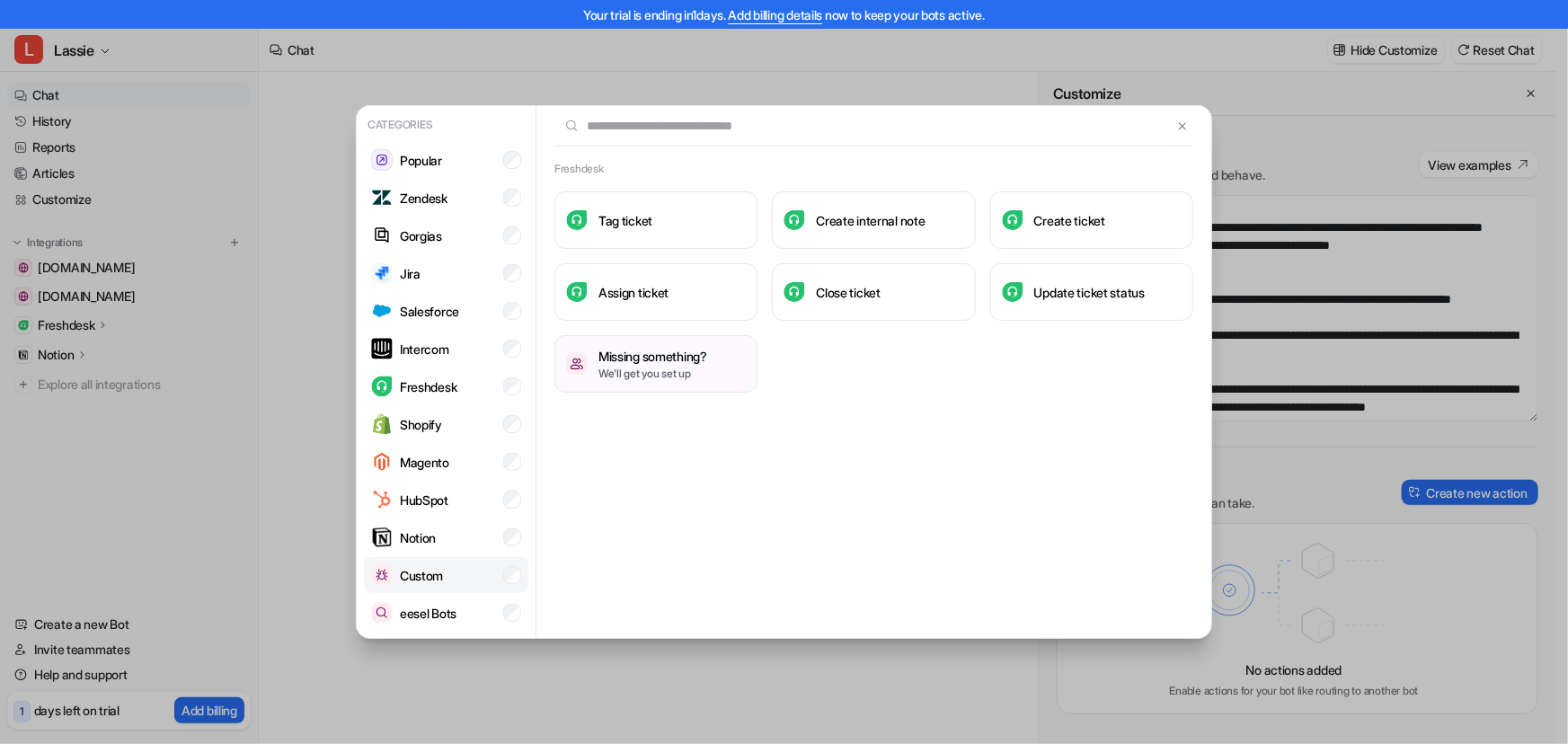
click at [431, 577] on p "Custom" at bounding box center [421, 575] width 43 height 19
click at [430, 605] on p "eesel Bots" at bounding box center [428, 612] width 57 height 19
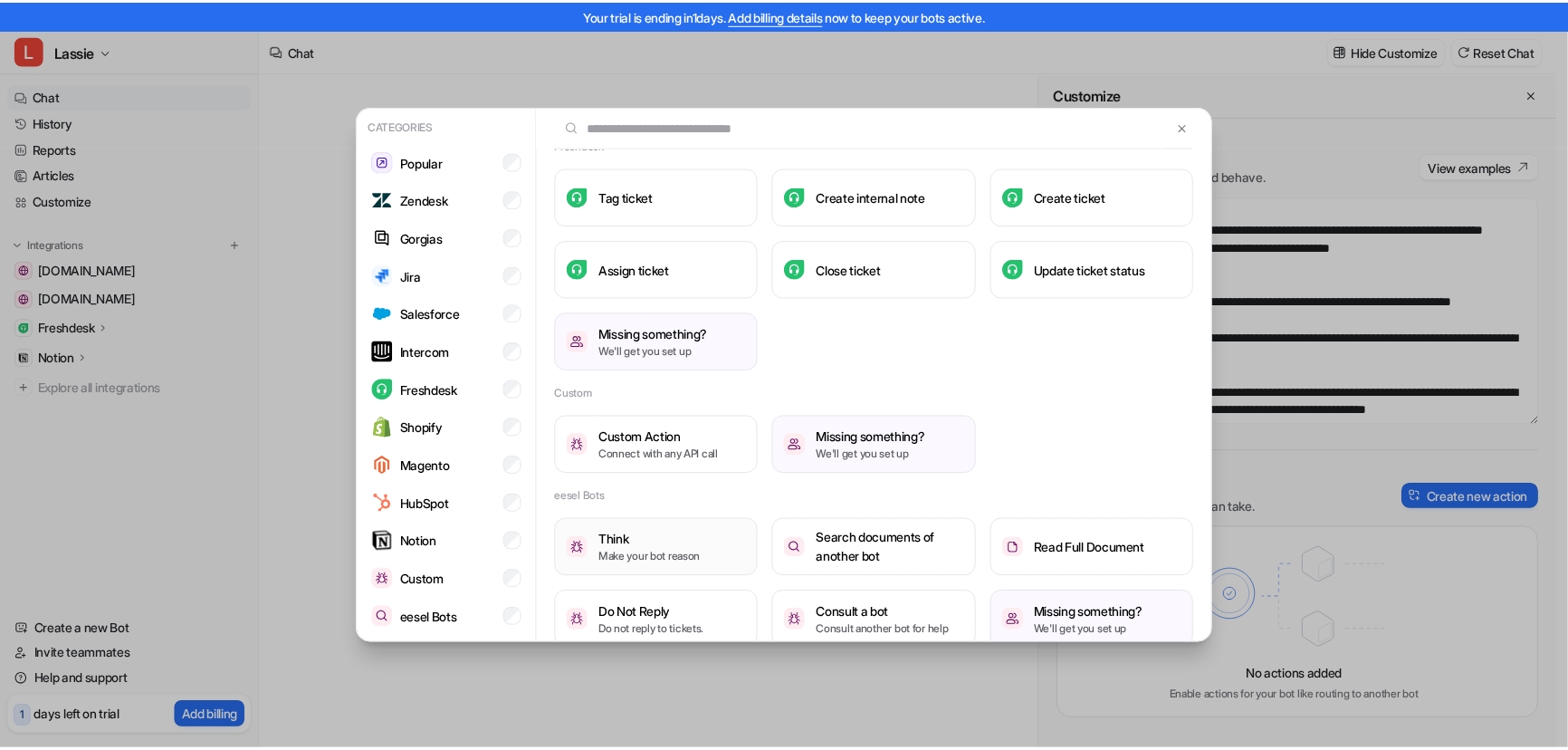
scroll to position [47, 0]
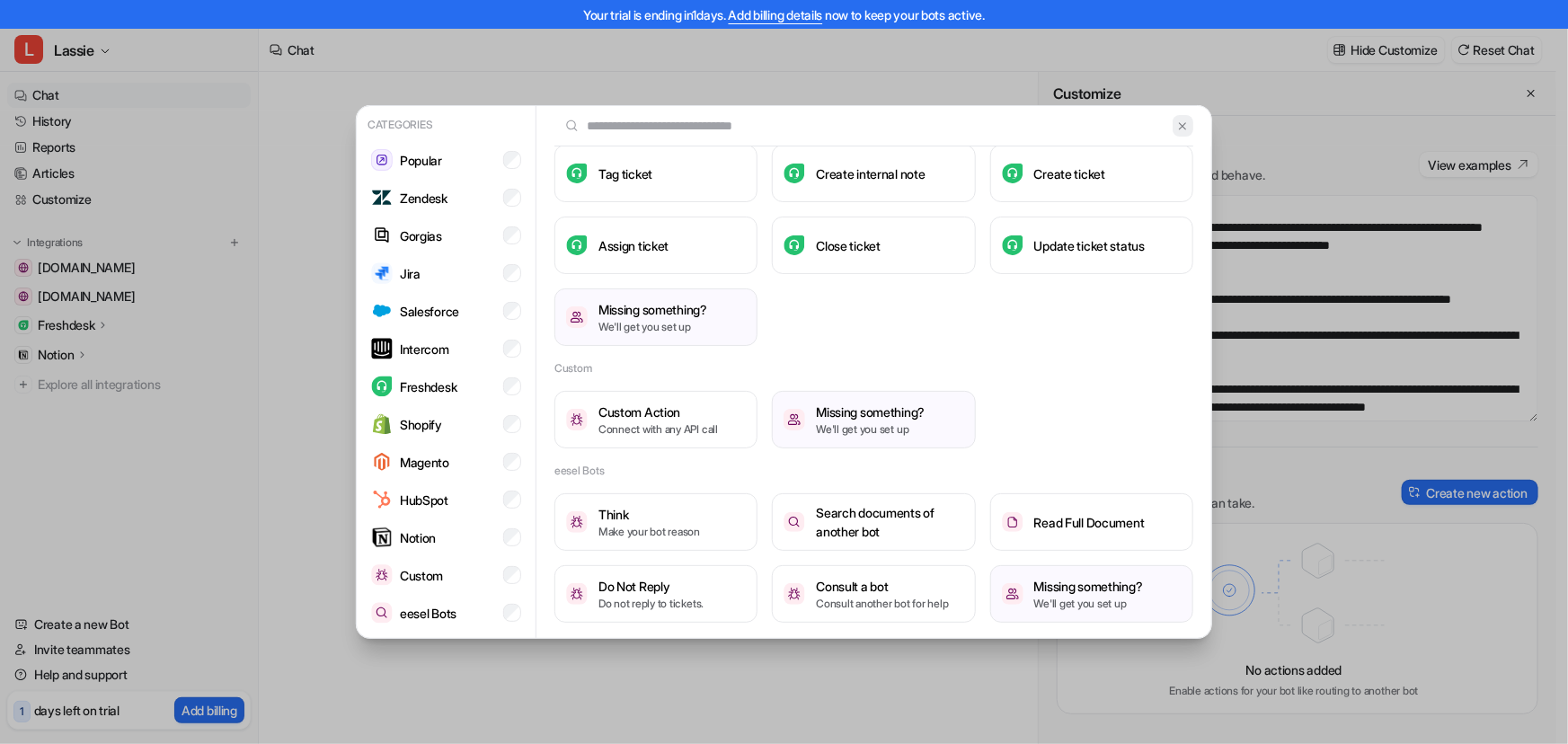
click at [1176, 125] on img at bounding box center [1183, 126] width 13 height 14
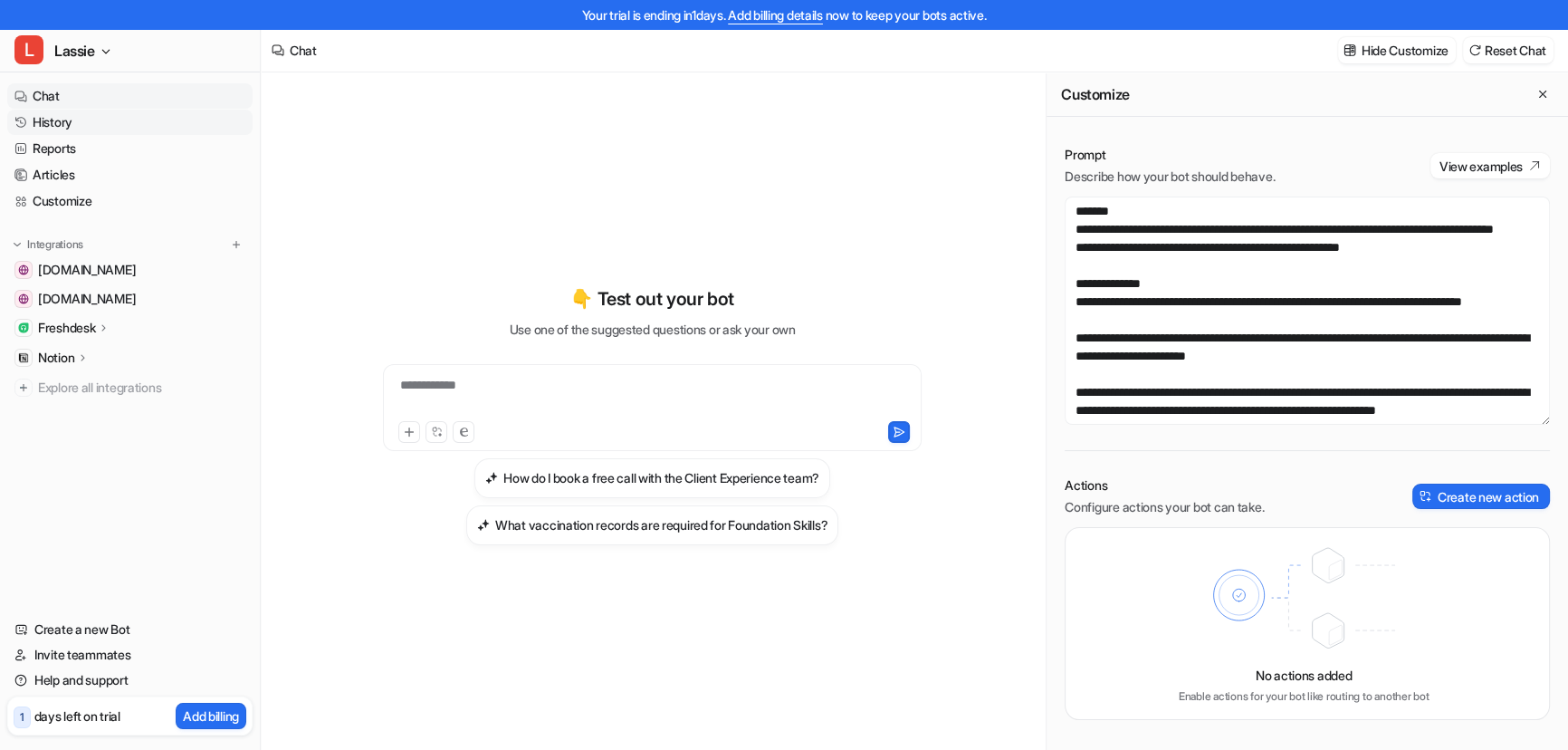
click at [51, 120] on link "History" at bounding box center [130, 123] width 245 height 25
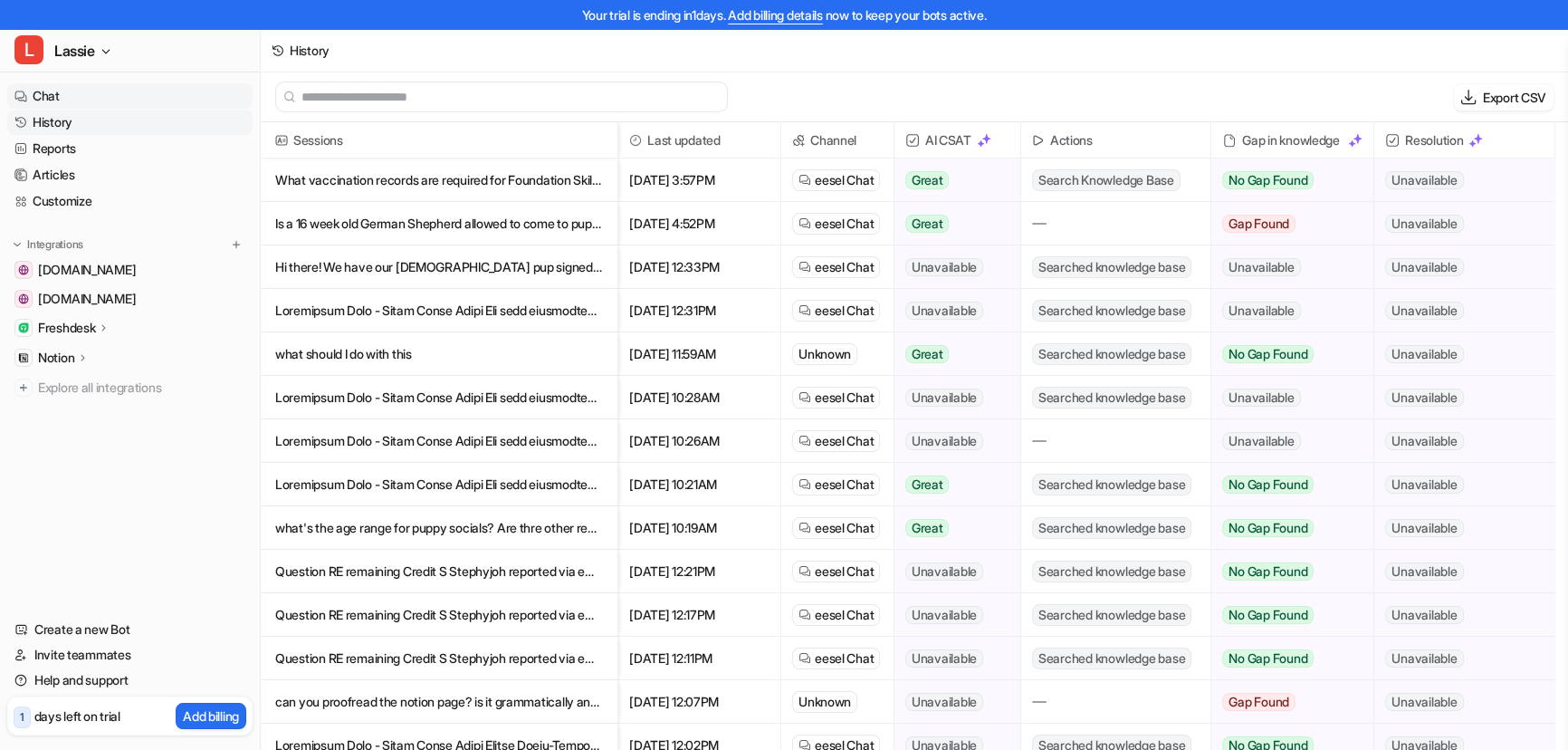
click at [51, 104] on link "Chat" at bounding box center [130, 96] width 245 height 25
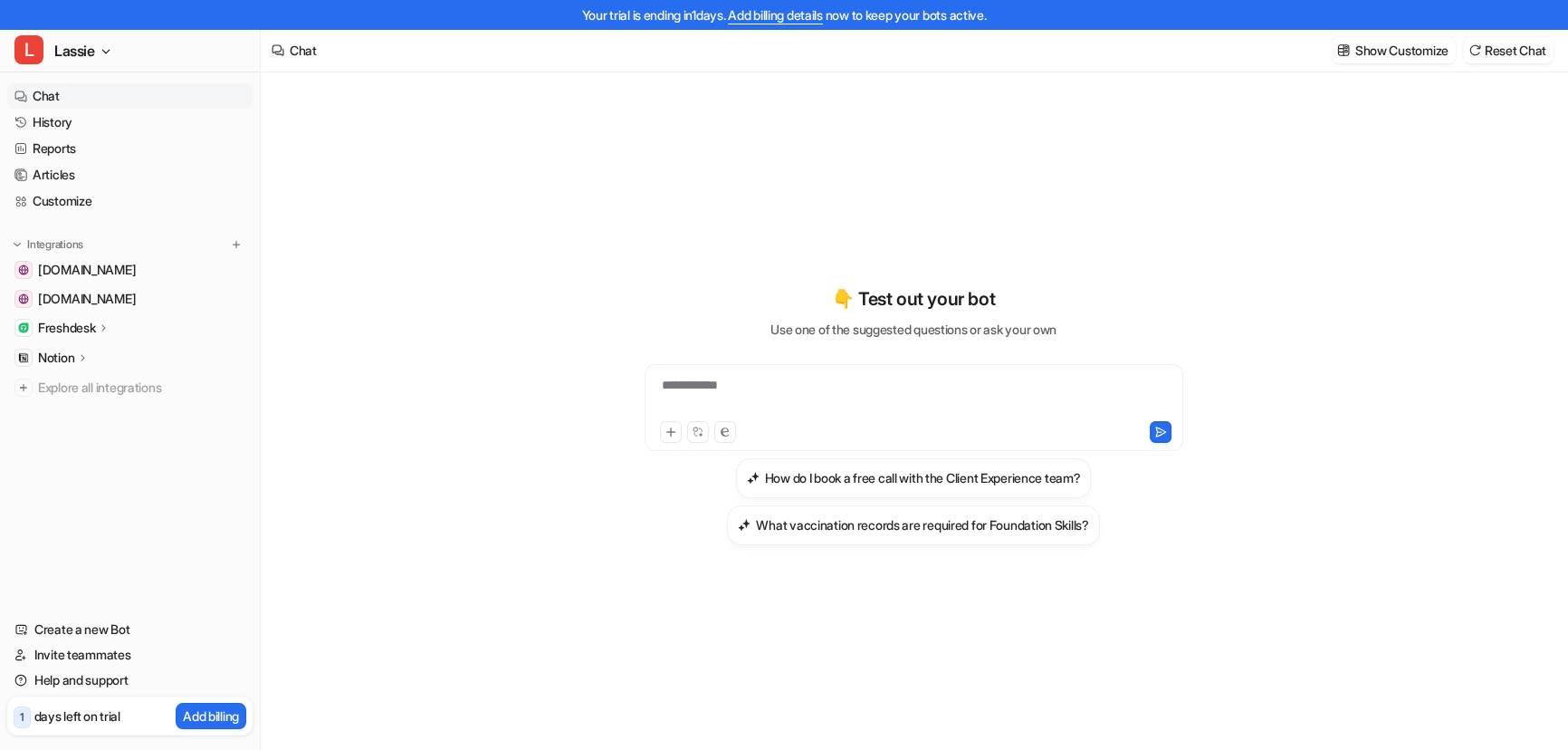
click at [83, 95] on link "Chat" at bounding box center [130, 96] width 245 height 25
click at [230, 241] on img at bounding box center [236, 244] width 13 height 13
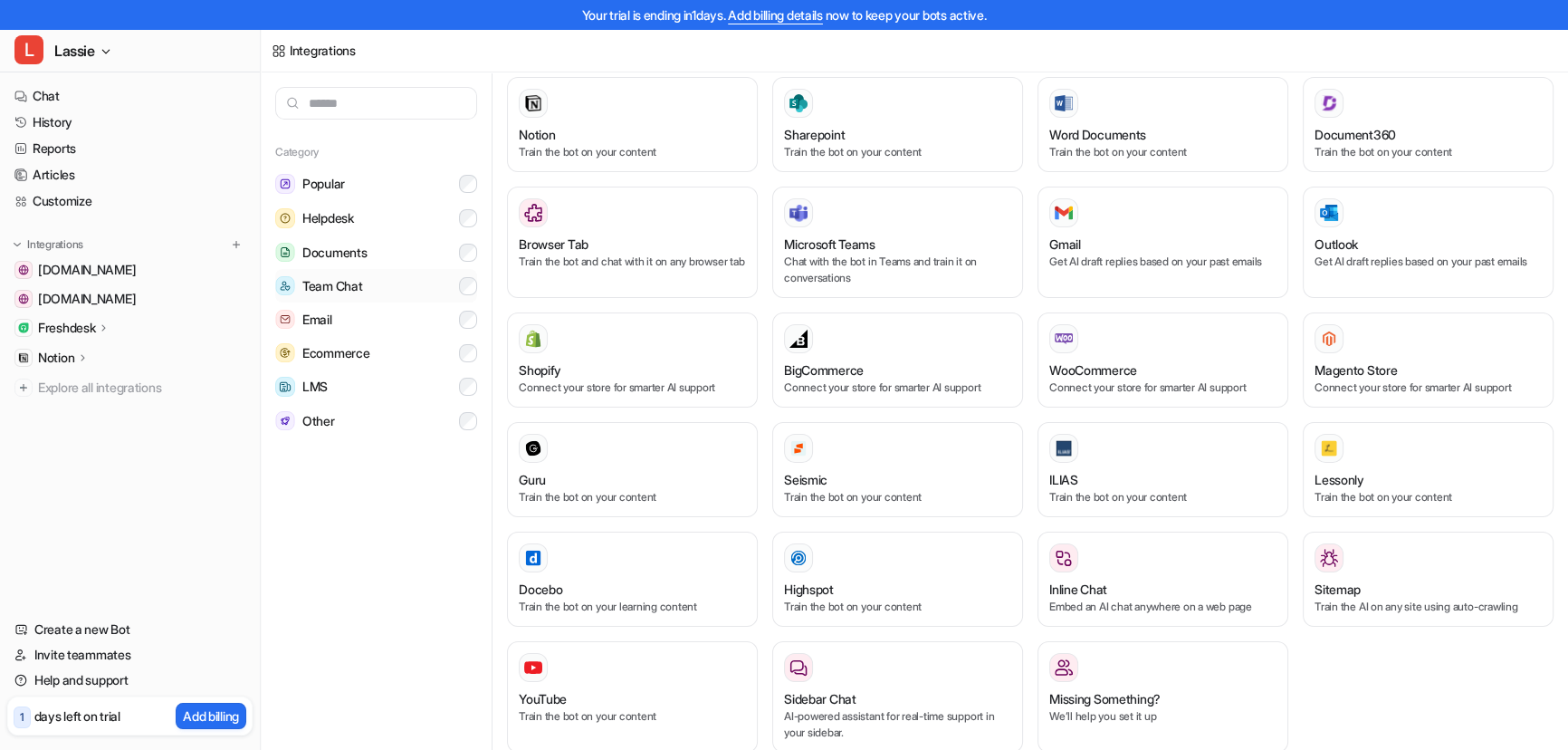
click at [362, 286] on span "Team Chat" at bounding box center [332, 286] width 60 height 18
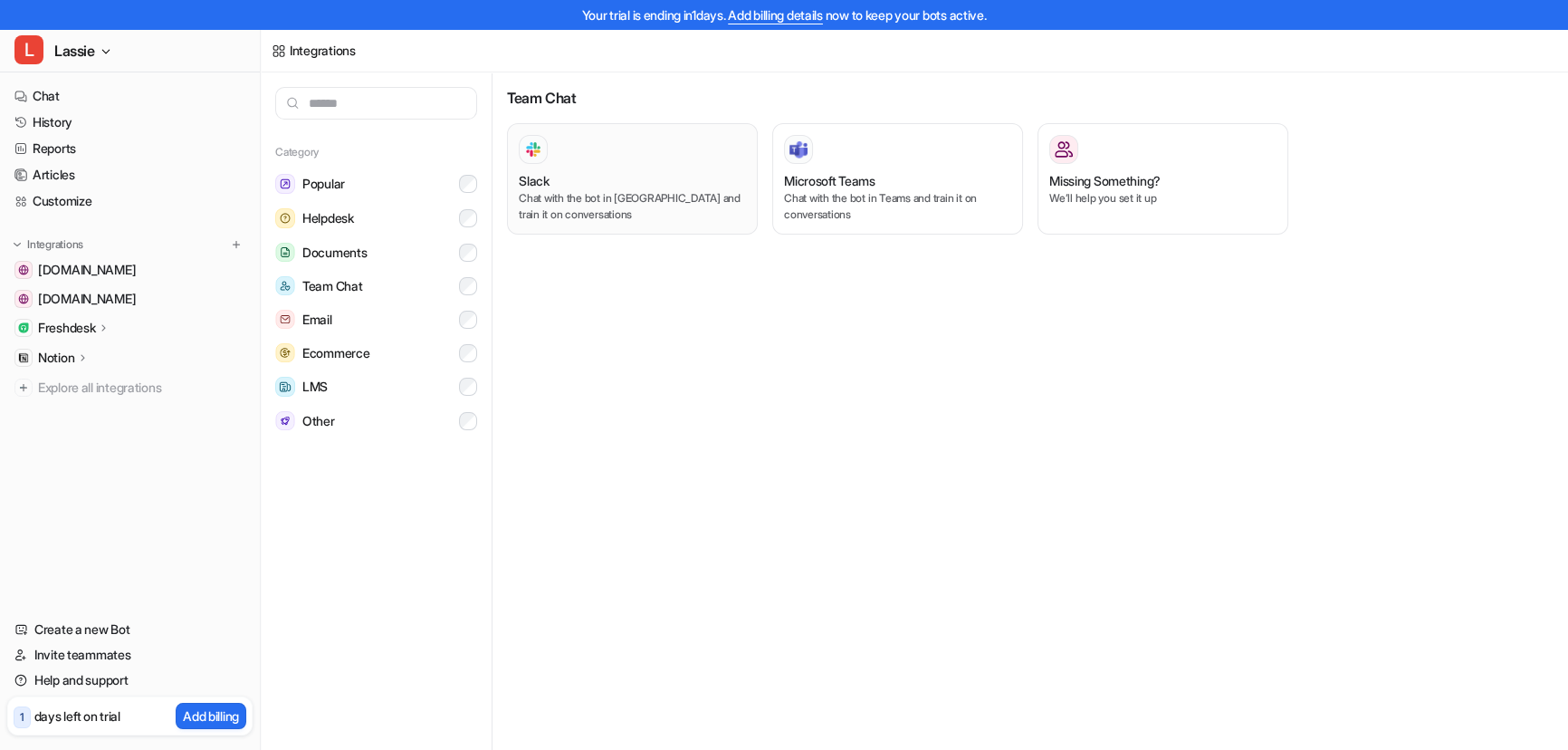
click at [619, 204] on p "Chat with the bot in Slack and train it on conversations" at bounding box center [632, 206] width 227 height 33
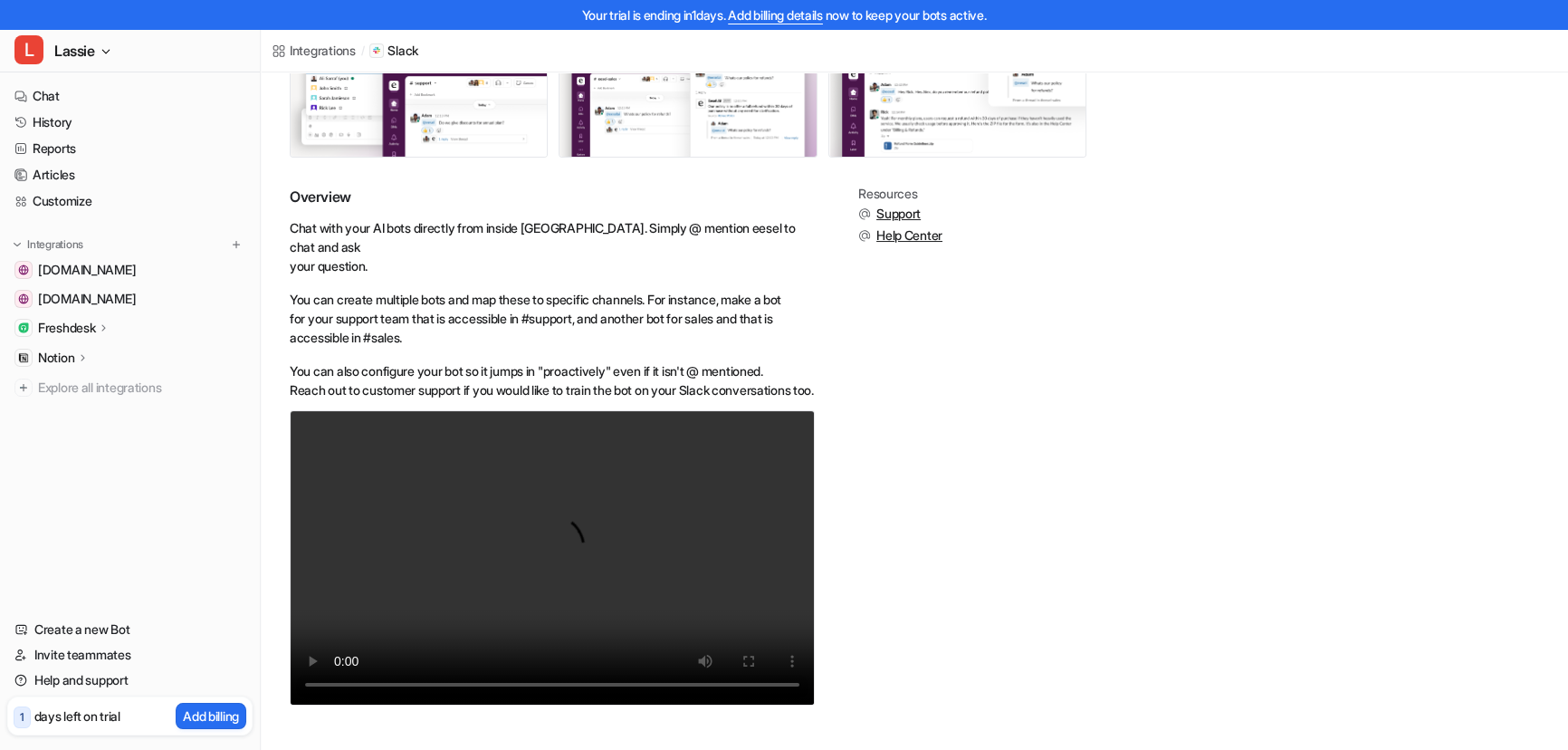
scroll to position [218, 0]
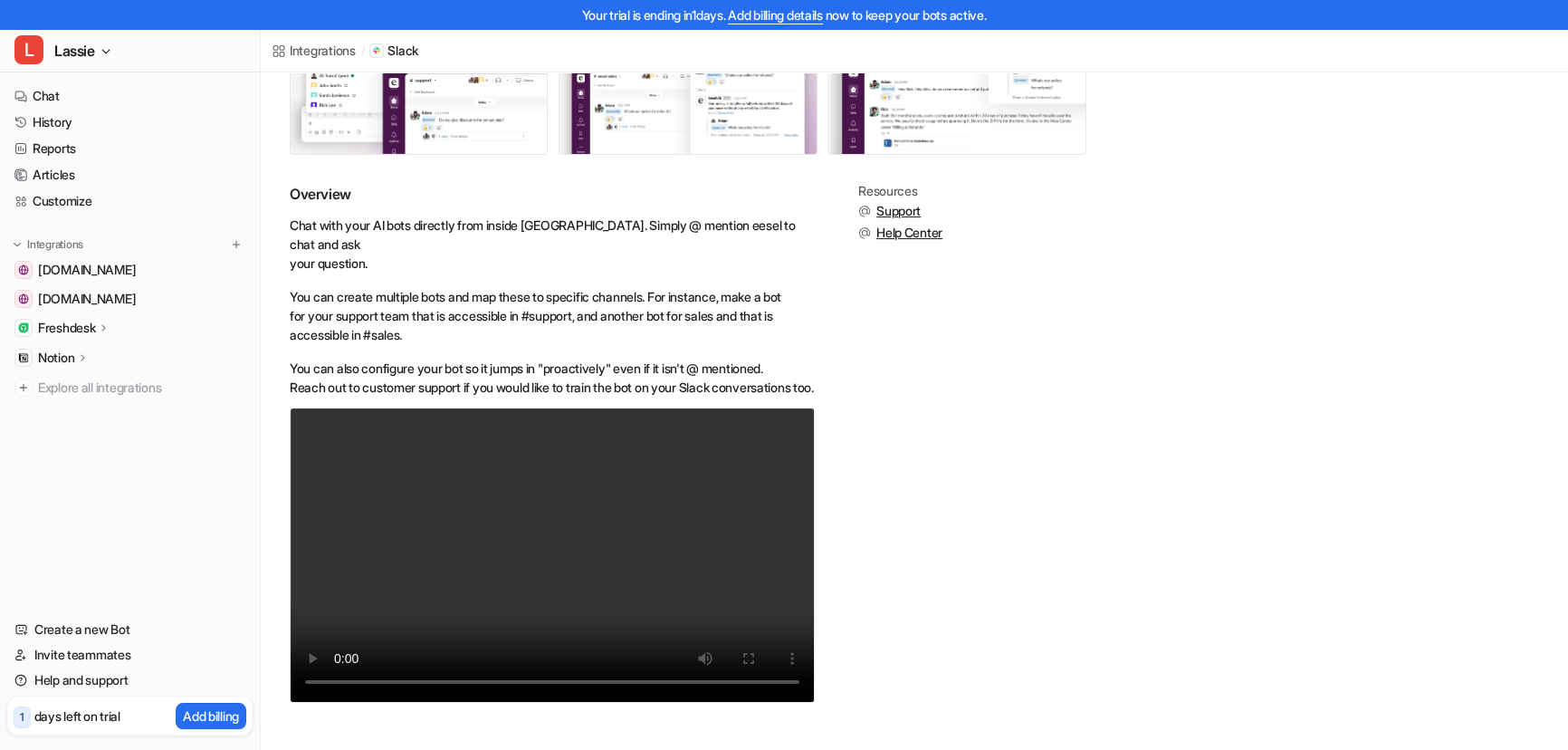
click at [316, 51] on div "Integrations" at bounding box center [322, 50] width 66 height 19
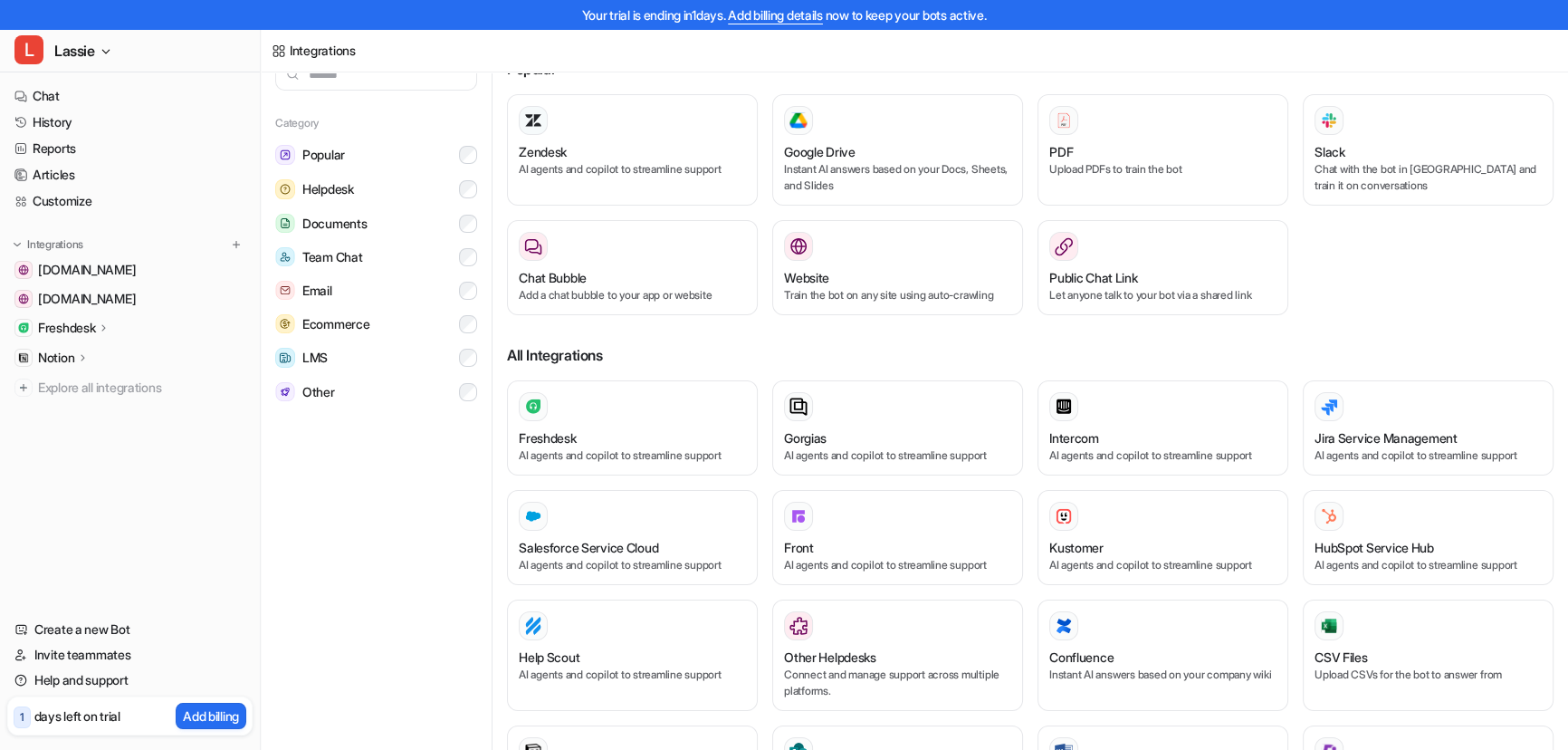
scroll to position [28, 0]
click at [397, 486] on div "Category Popular Helpdesk Documents Team Chat Email Ecommerce LMS Other" at bounding box center [376, 398] width 231 height 706
click at [63, 90] on link "Chat" at bounding box center [130, 96] width 245 height 25
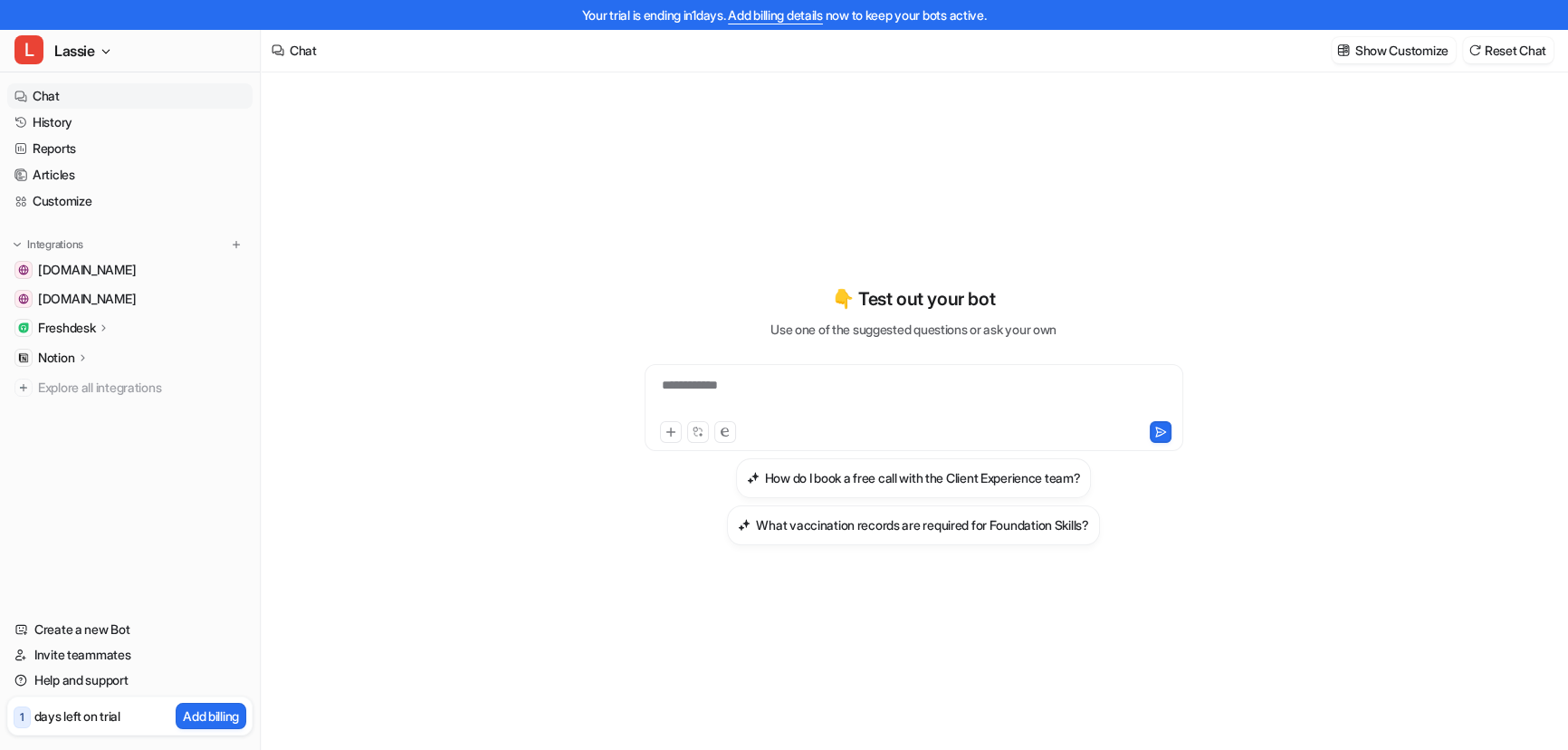
click at [806, 385] on div "**********" at bounding box center [913, 397] width 529 height 42
paste div
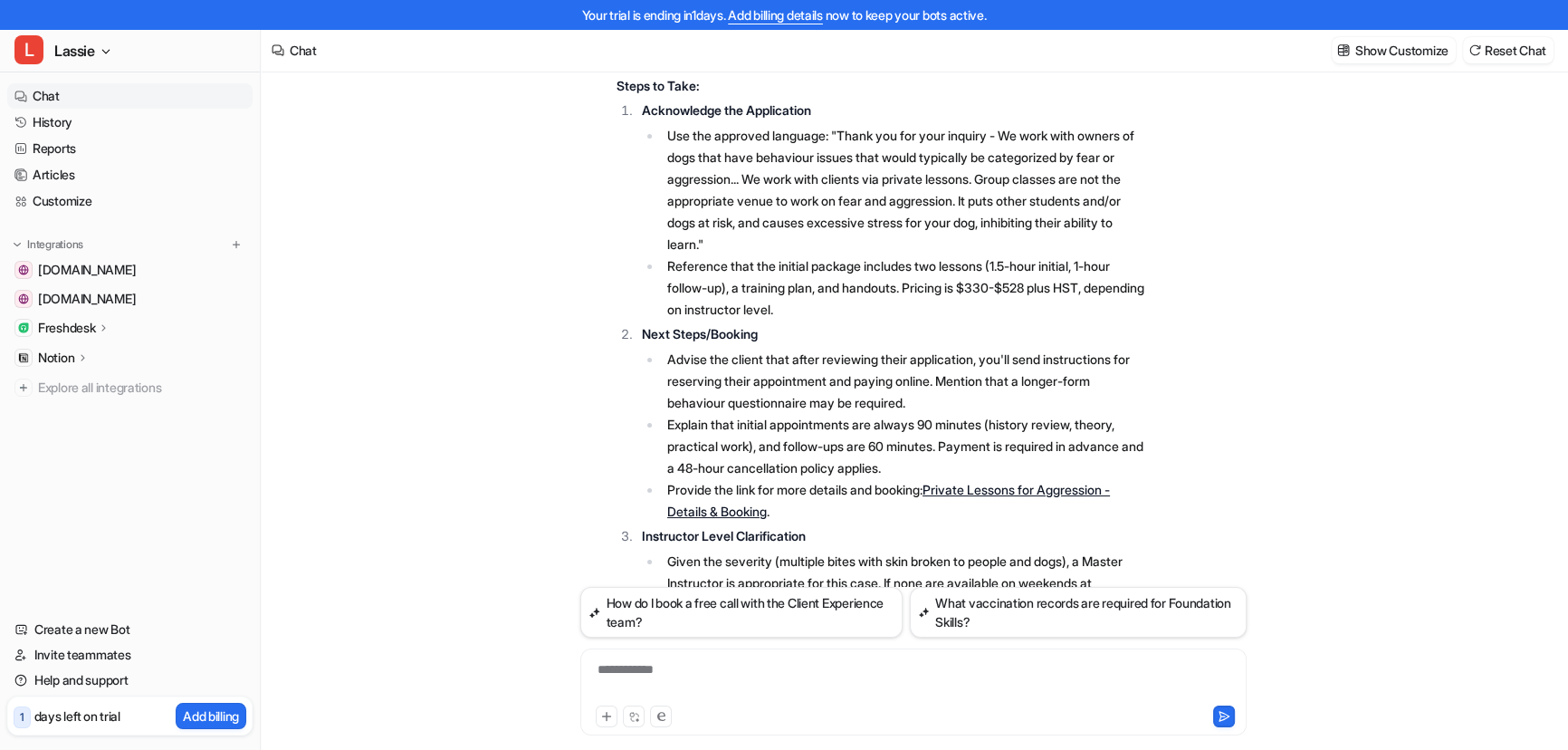
scroll to position [874, 0]
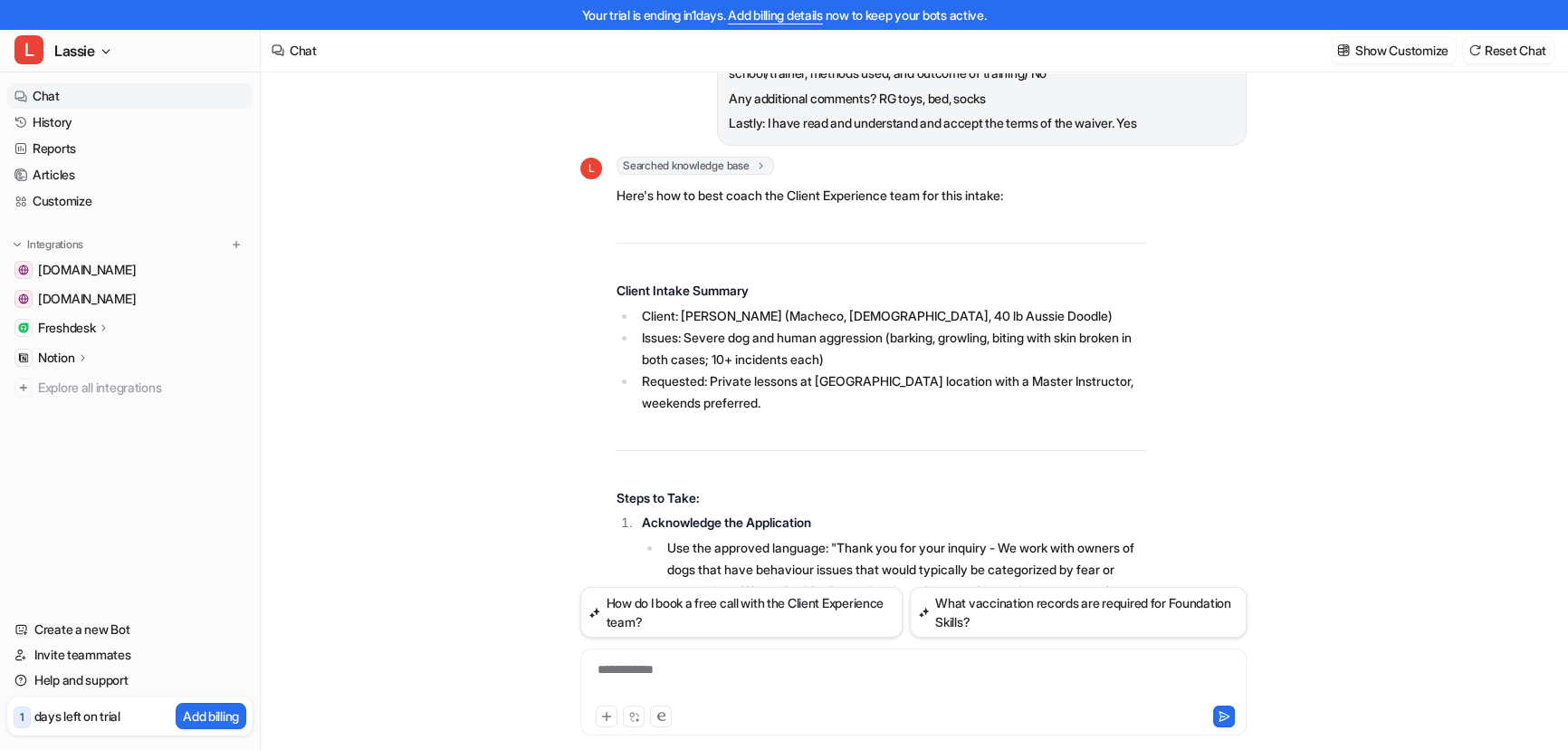
click at [74, 101] on link "Chat" at bounding box center [130, 96] width 245 height 25
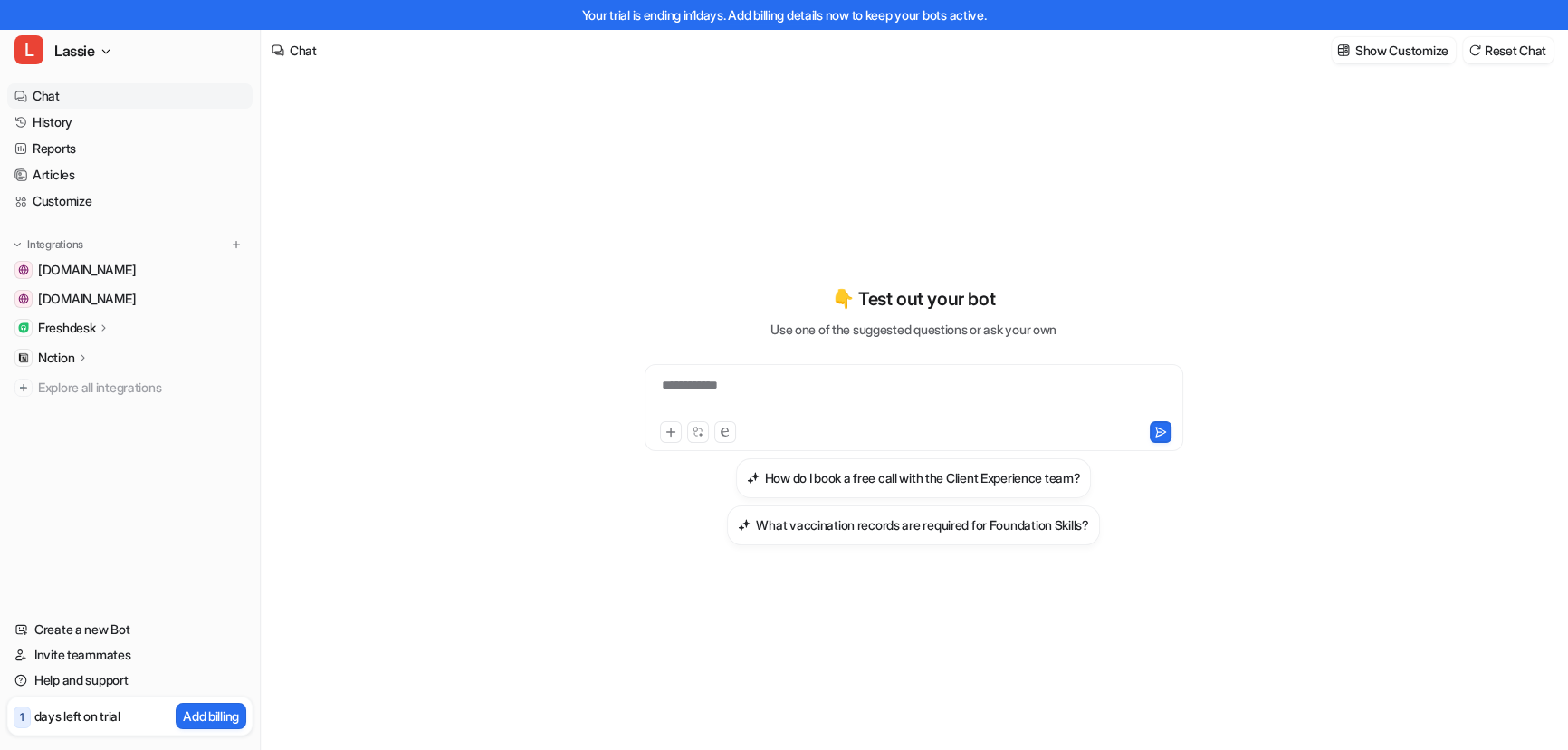
click at [730, 371] on div "**********" at bounding box center [913, 408] width 538 height 87
click at [733, 386] on div at bounding box center [913, 397] width 529 height 42
paste div
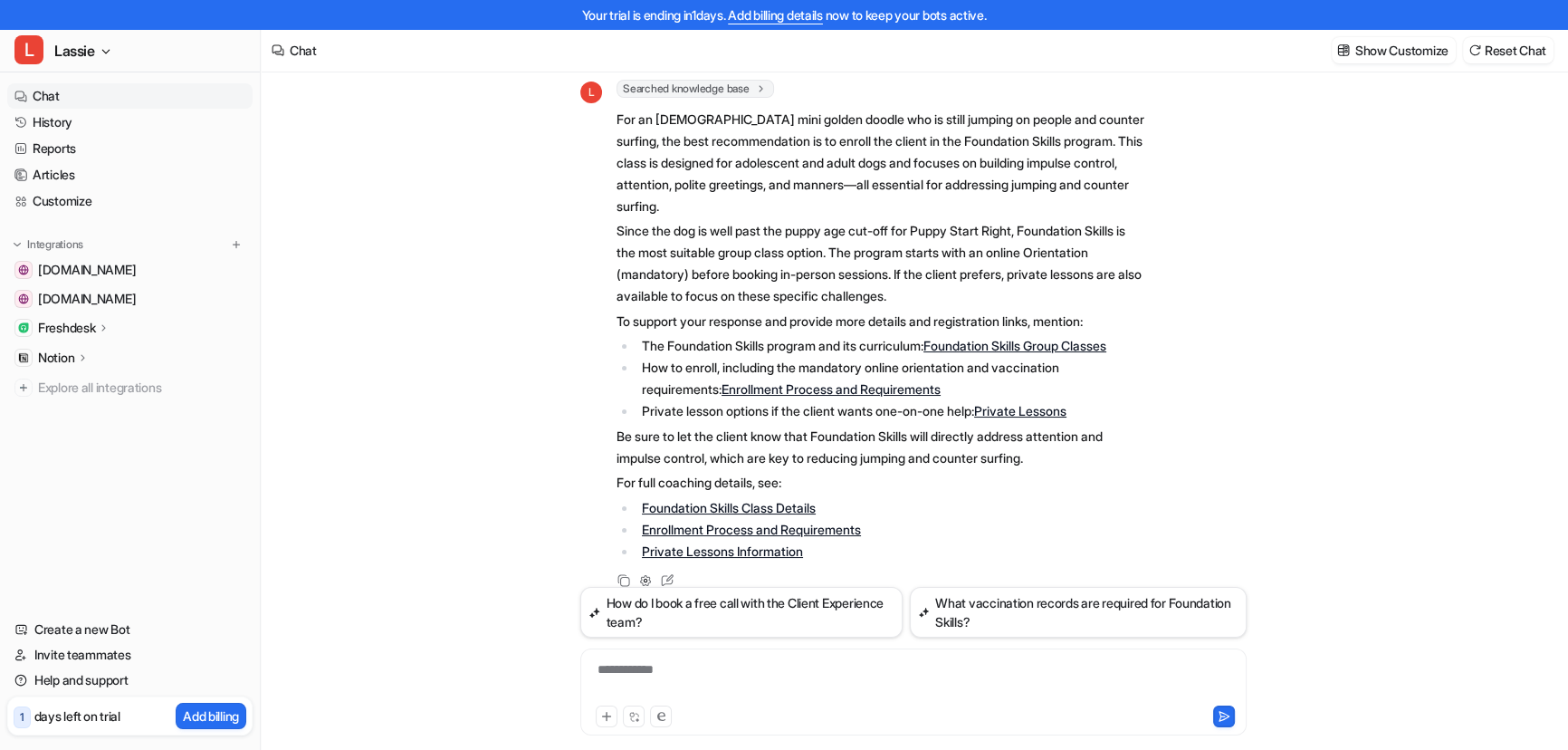
scroll to position [164, 0]
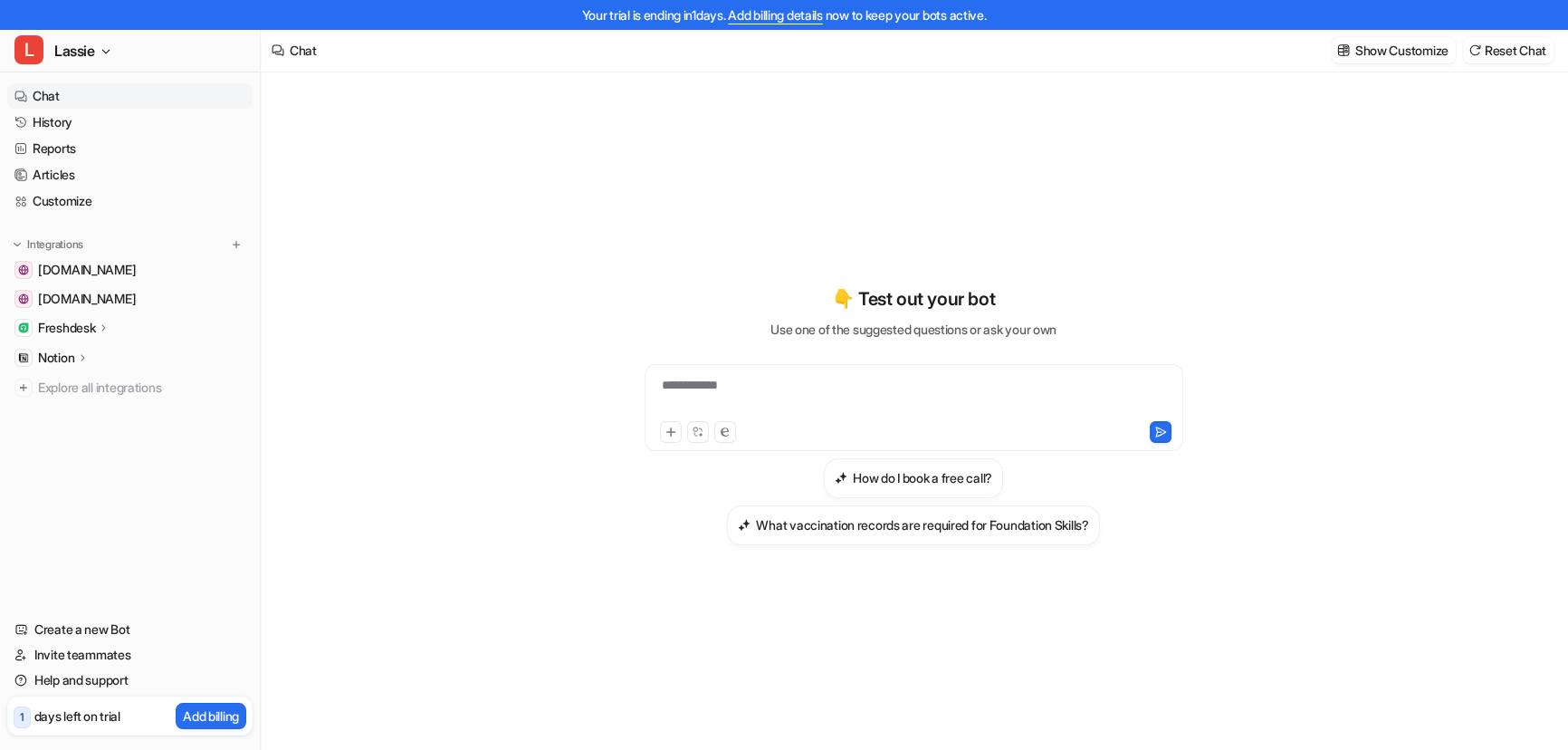
click at [752, 388] on div "**********" at bounding box center [913, 397] width 529 height 42
paste div
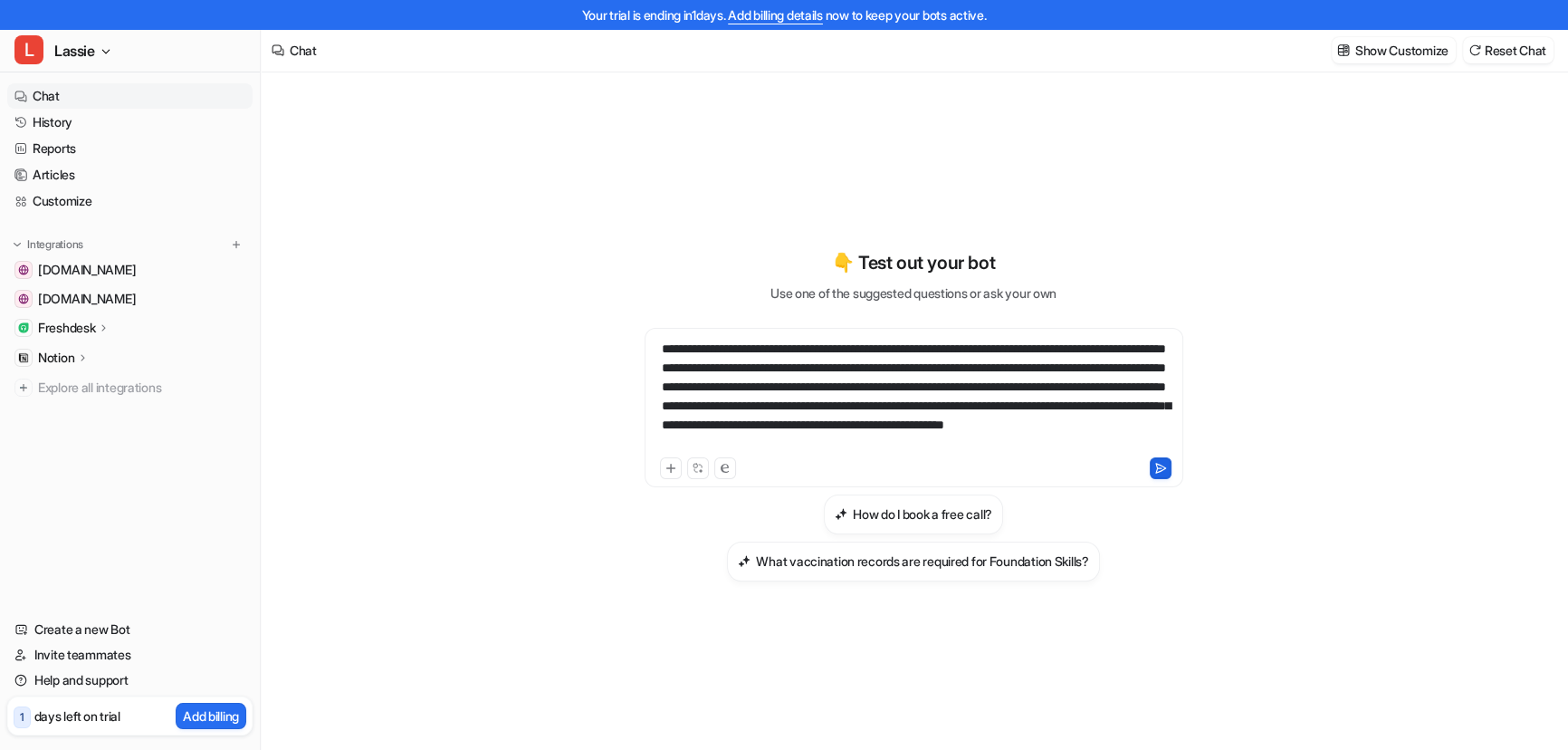
click at [1156, 467] on icon at bounding box center [1160, 468] width 10 height 9
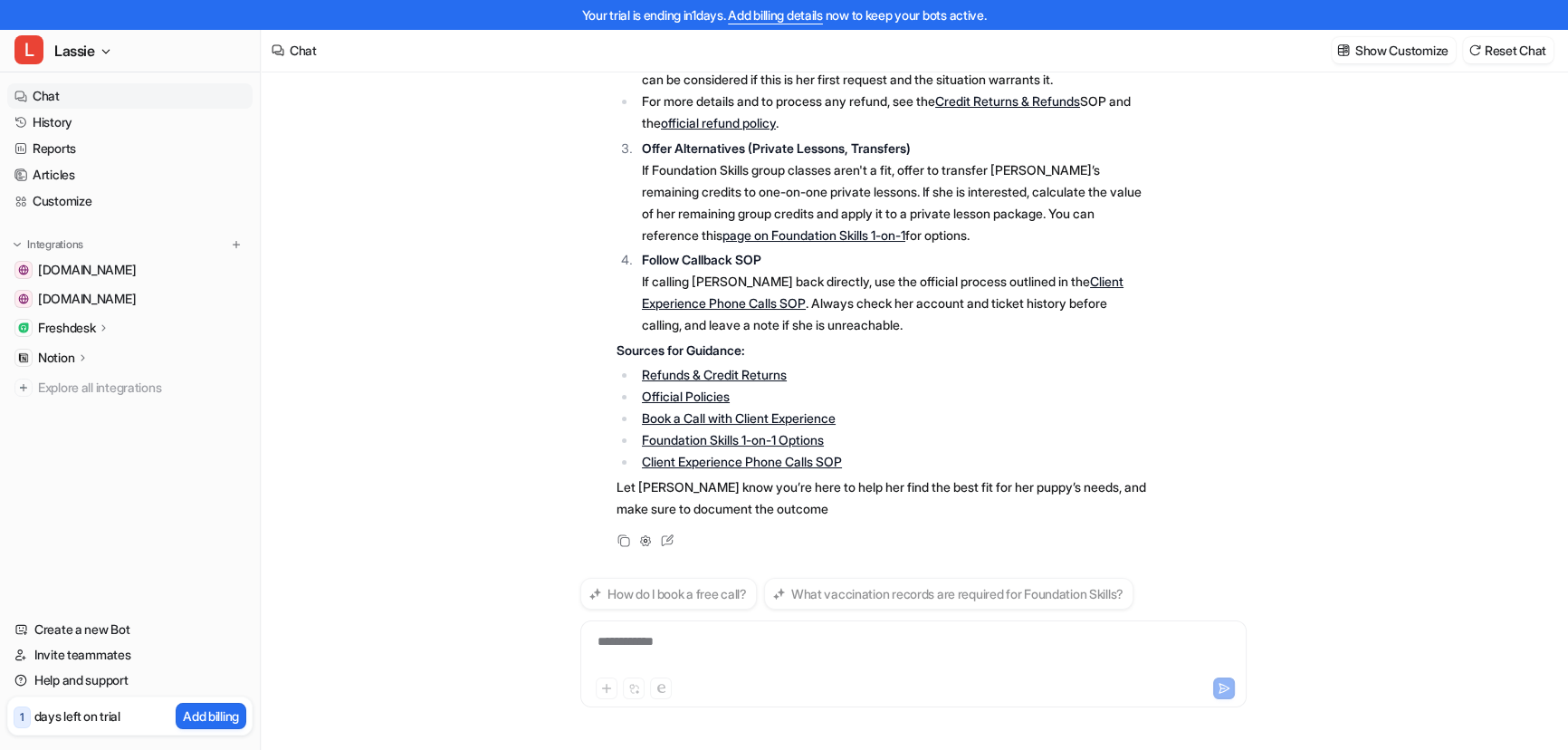
scroll to position [504, 0]
click at [706, 303] on link "Client Experience Phone Calls SOP" at bounding box center [882, 291] width 482 height 37
click at [65, 99] on link "Chat" at bounding box center [130, 96] width 245 height 25
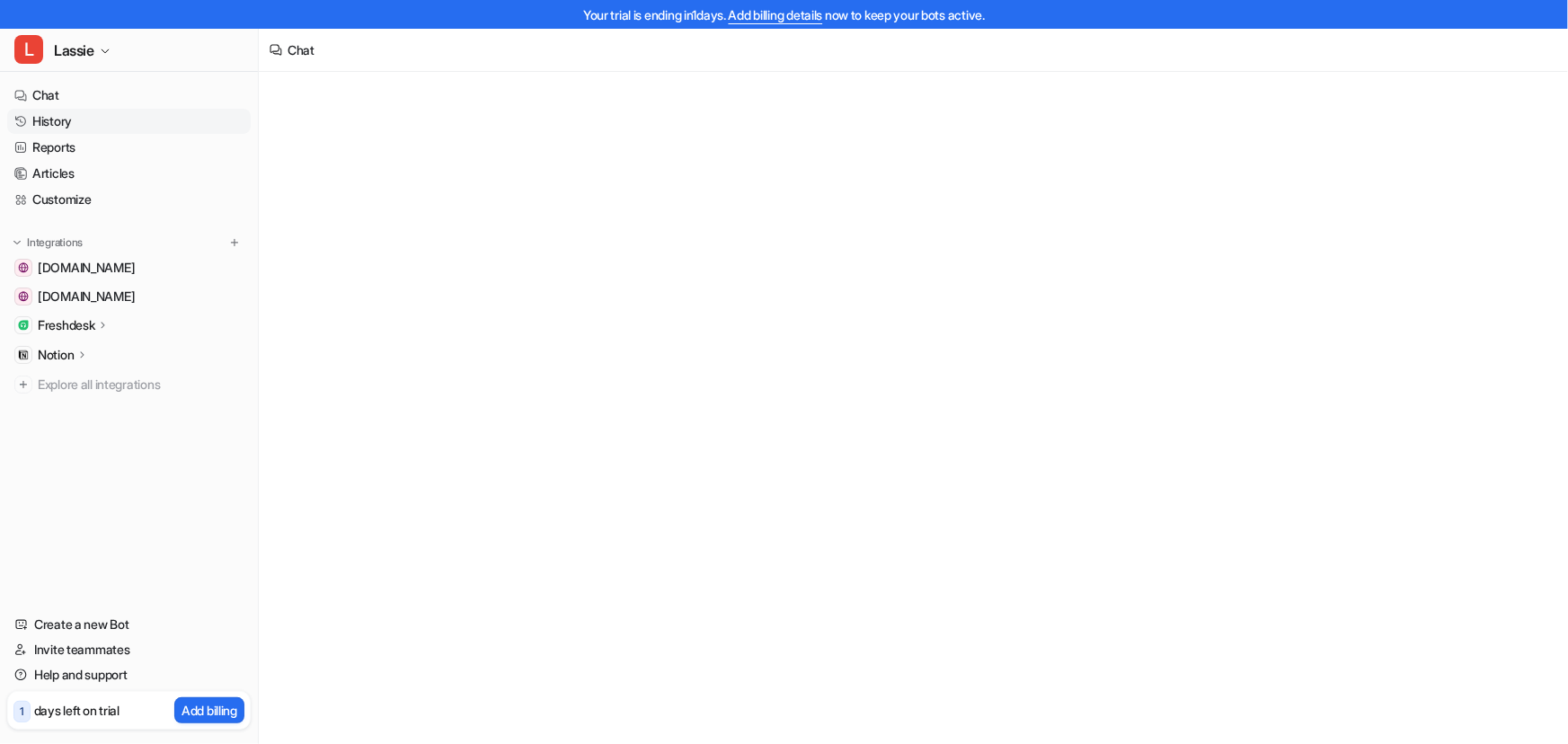
click at [56, 122] on link "History" at bounding box center [129, 122] width 243 height 25
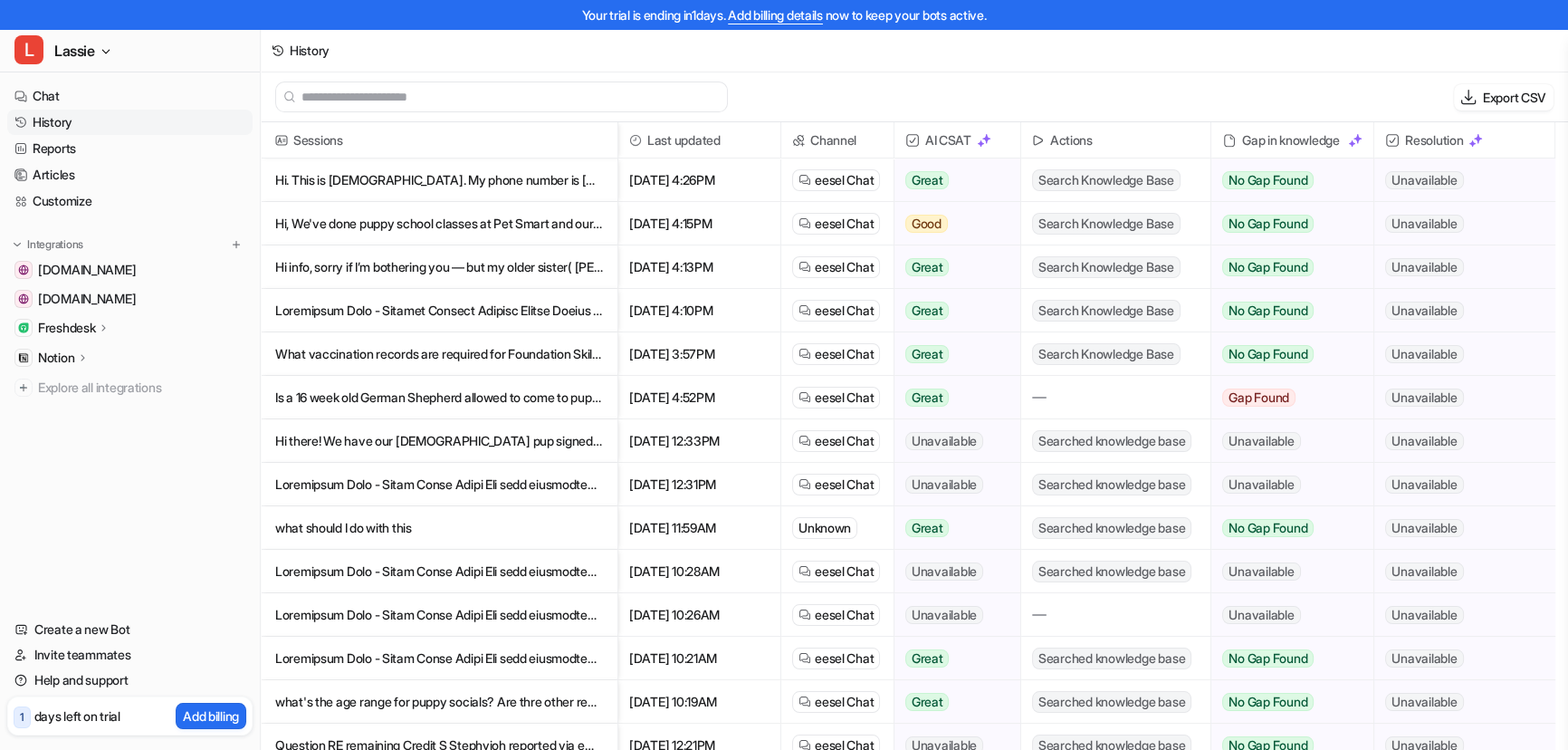
click at [913, 139] on img at bounding box center [912, 141] width 15 height 15
click at [988, 137] on img at bounding box center [984, 141] width 15 height 15
click at [942, 143] on span "AI CSAT" at bounding box center [956, 141] width 112 height 36
click at [913, 143] on img at bounding box center [912, 141] width 15 height 15
click at [472, 397] on p "Is a 16 week old German Shepherd allowed to come to puppy start right?" at bounding box center [438, 398] width 328 height 44
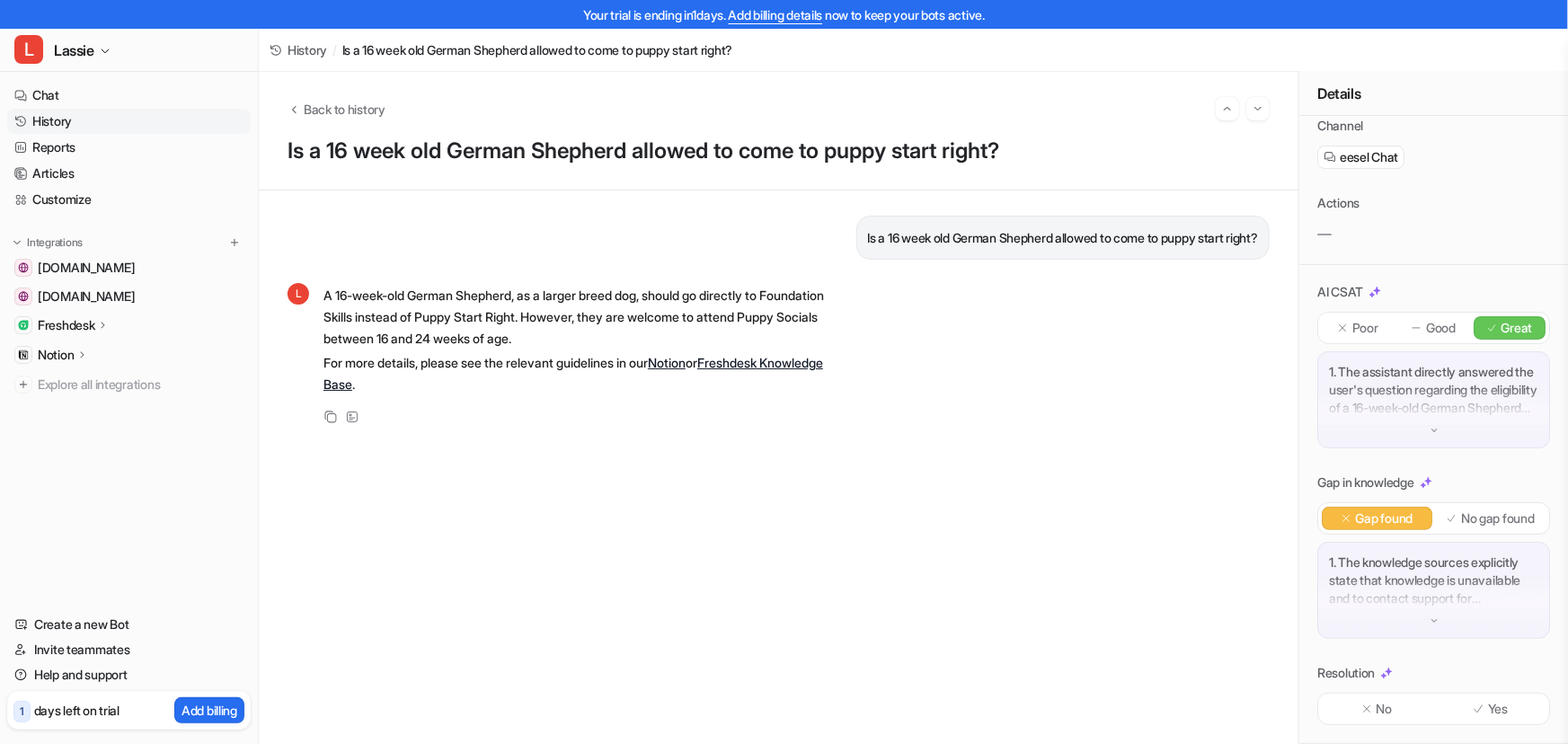
scroll to position [104, 0]
click at [1430, 617] on img at bounding box center [1434, 621] width 13 height 13
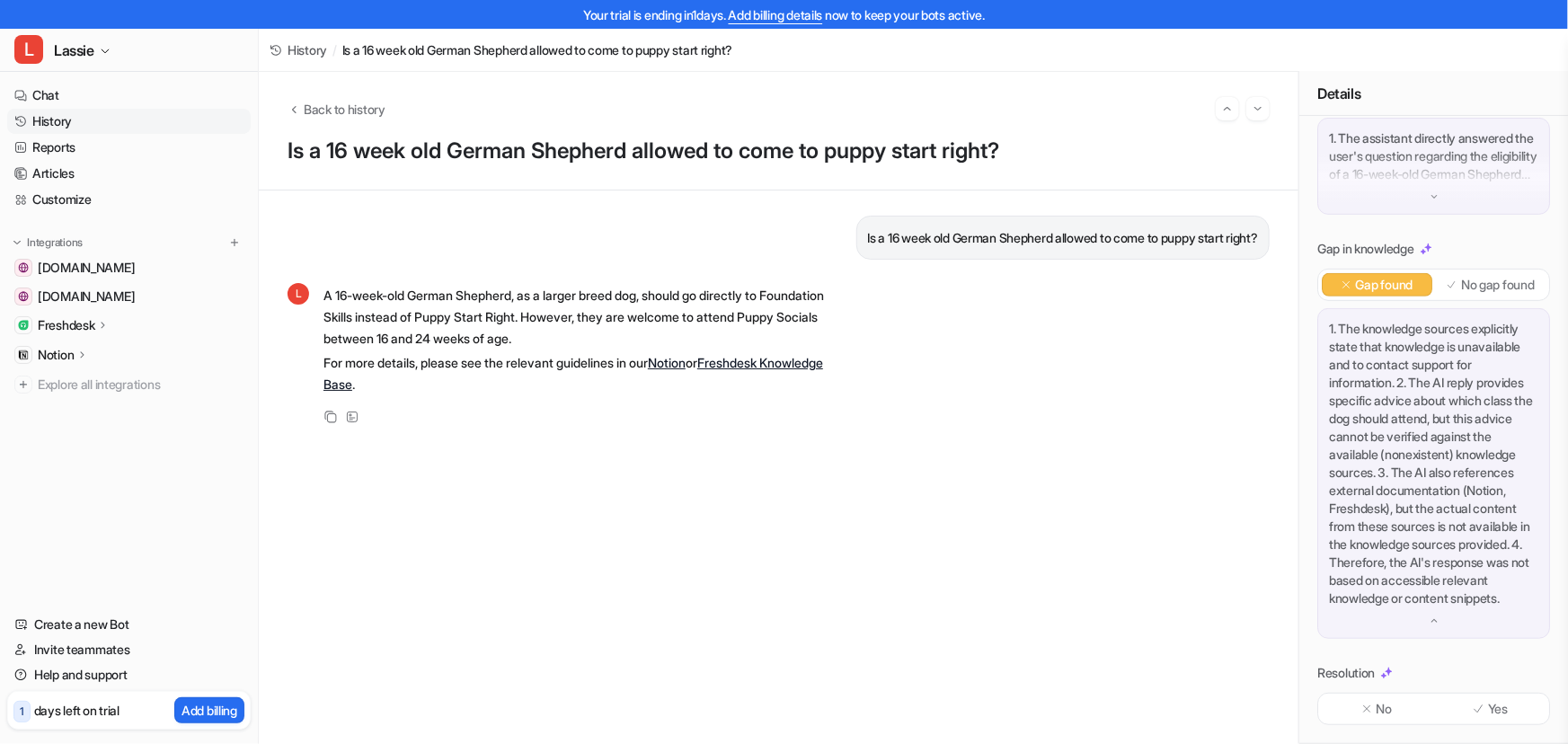
scroll to position [374, 0]
click at [1436, 143] on div "1. The assistant directly answered the user's question regarding the eligibilit…" at bounding box center [1433, 167] width 232 height 97
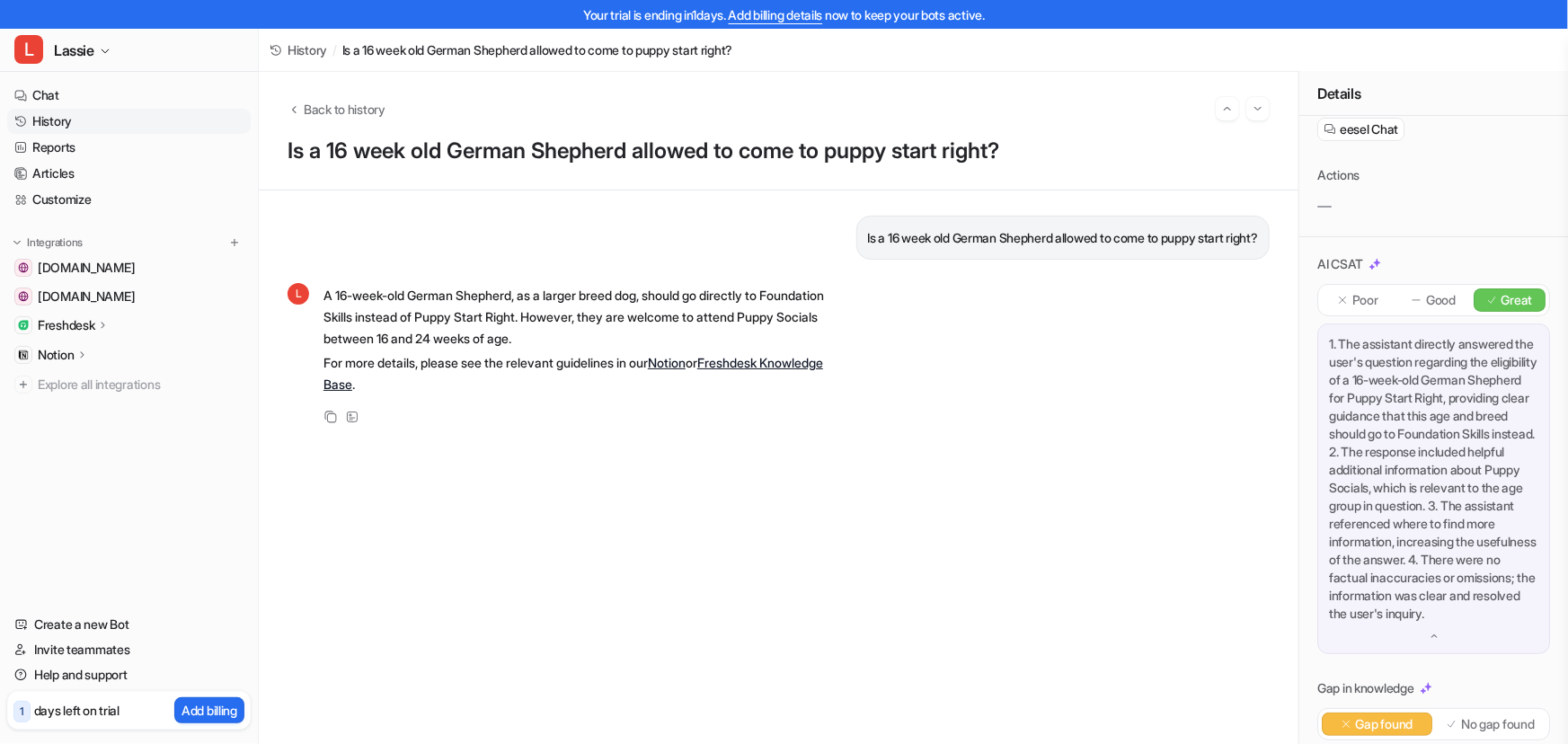
scroll to position [0, 0]
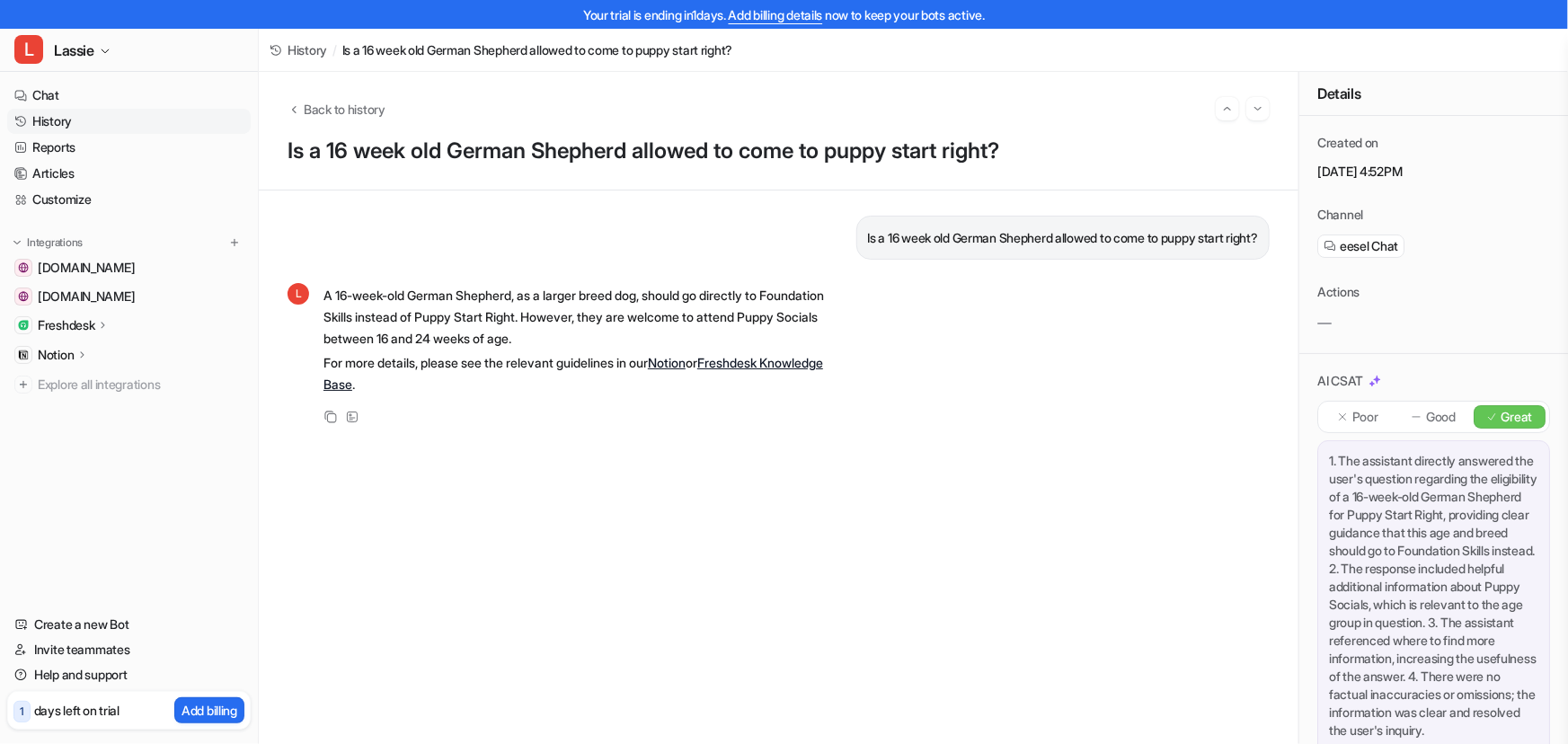
click at [1442, 408] on p "Good" at bounding box center [1440, 417] width 30 height 18
click at [1488, 415] on div "Great" at bounding box center [1509, 417] width 72 height 23
click at [292, 50] on span "History" at bounding box center [307, 50] width 40 height 19
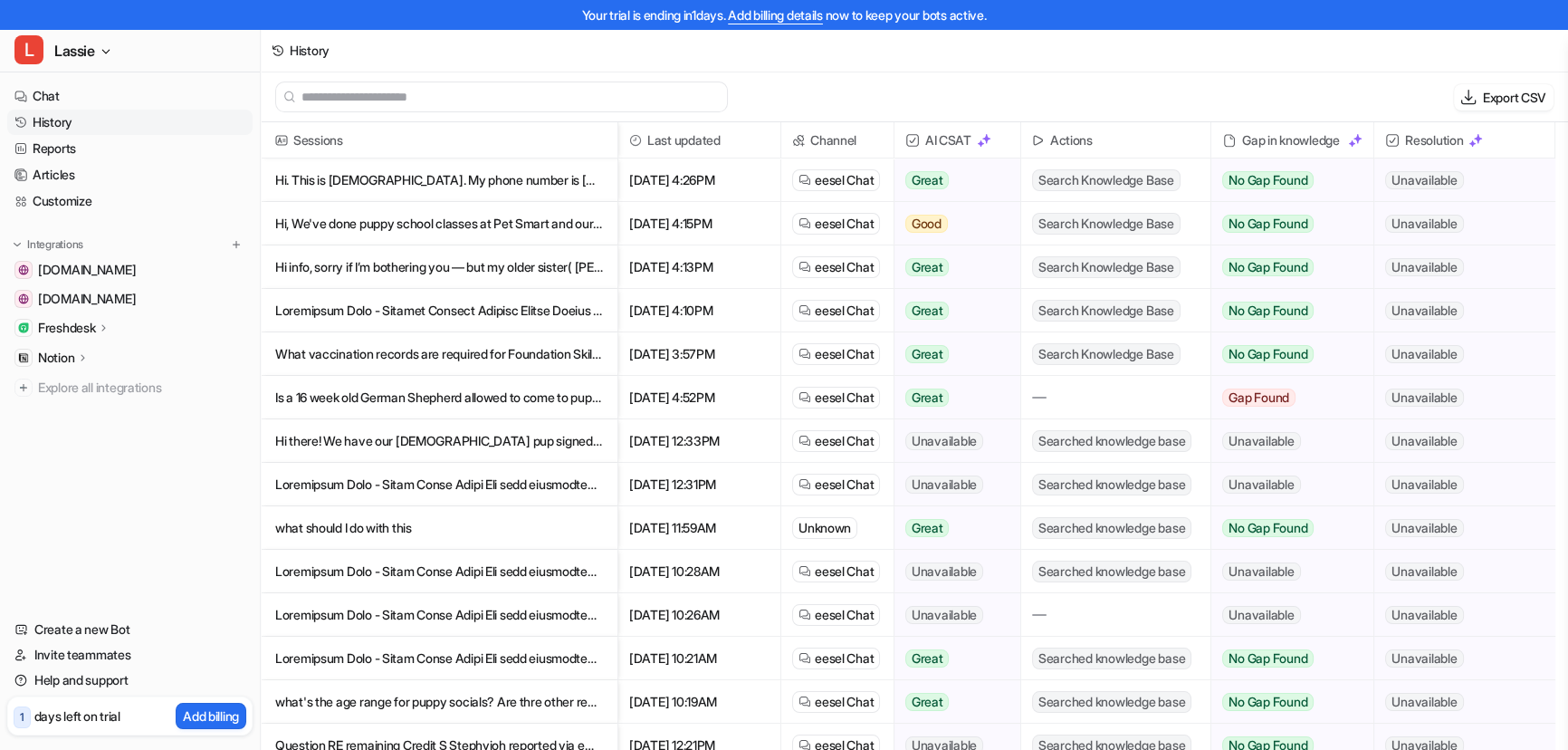
click at [349, 222] on p "Hi, We've done puppy school classes at Pet Smart and our dog (mini golden doodl…" at bounding box center [438, 223] width 328 height 44
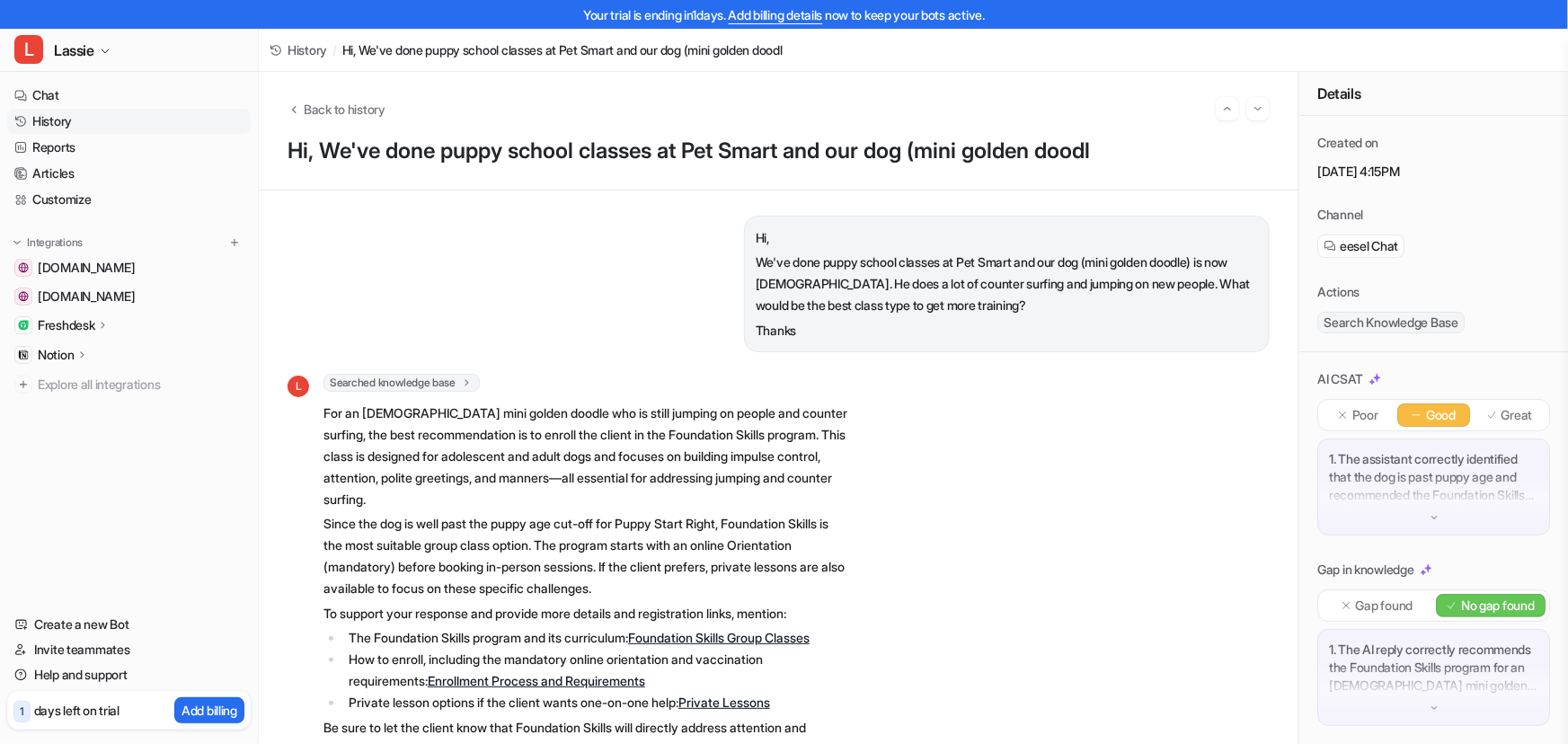
click at [304, 53] on span "History" at bounding box center [307, 50] width 40 height 19
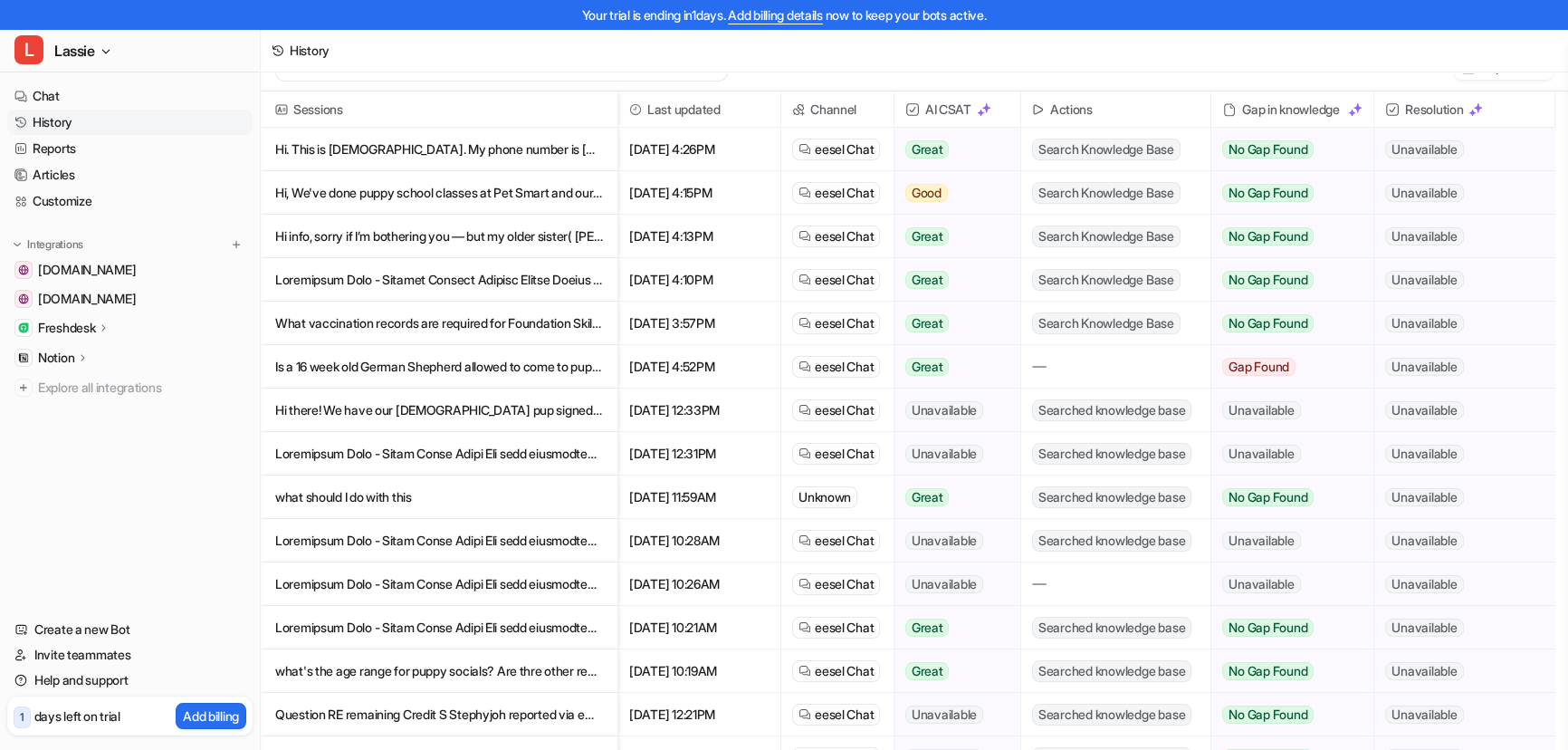
click at [477, 498] on p "what should I do with this" at bounding box center [438, 498] width 328 height 44
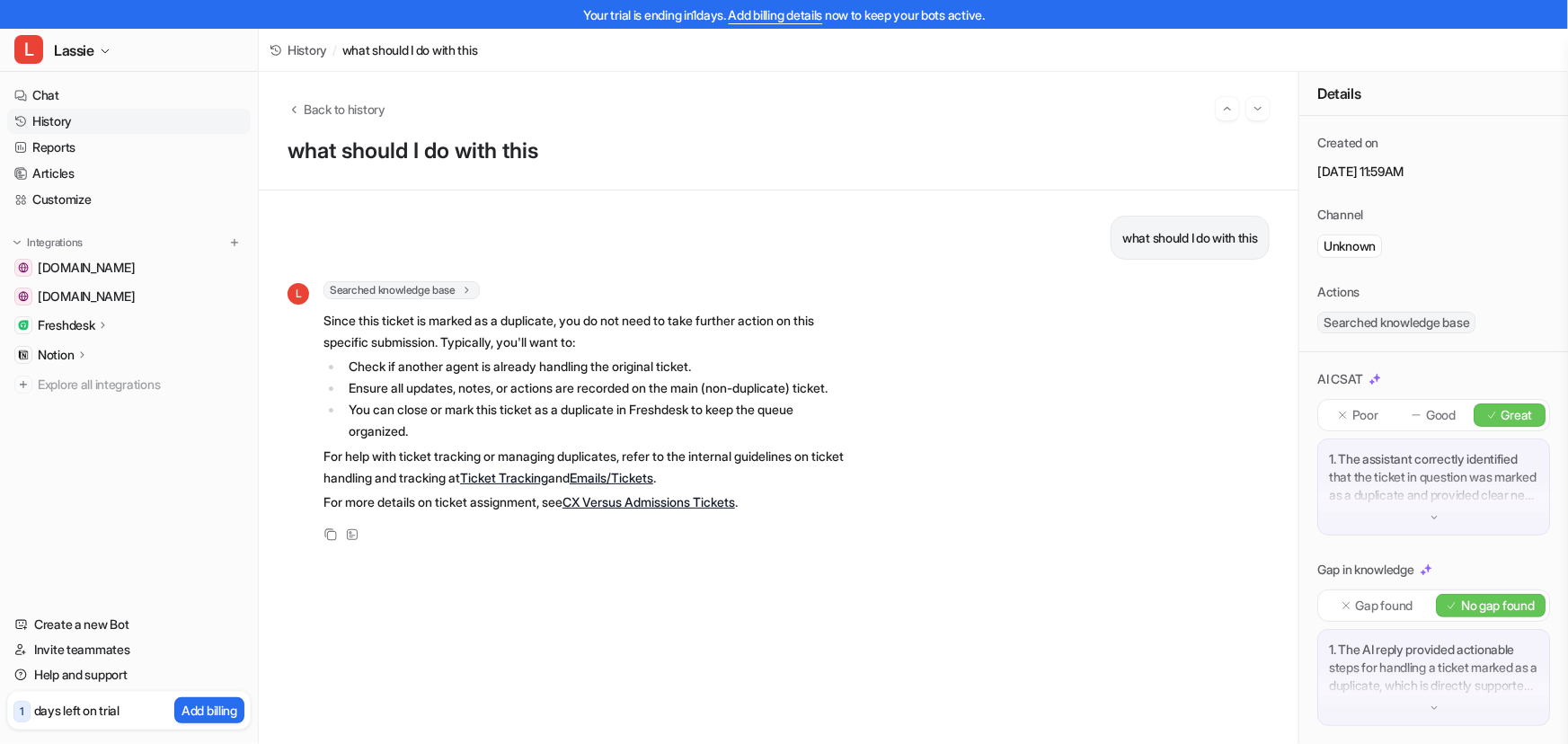
click at [314, 50] on span "History" at bounding box center [307, 50] width 40 height 19
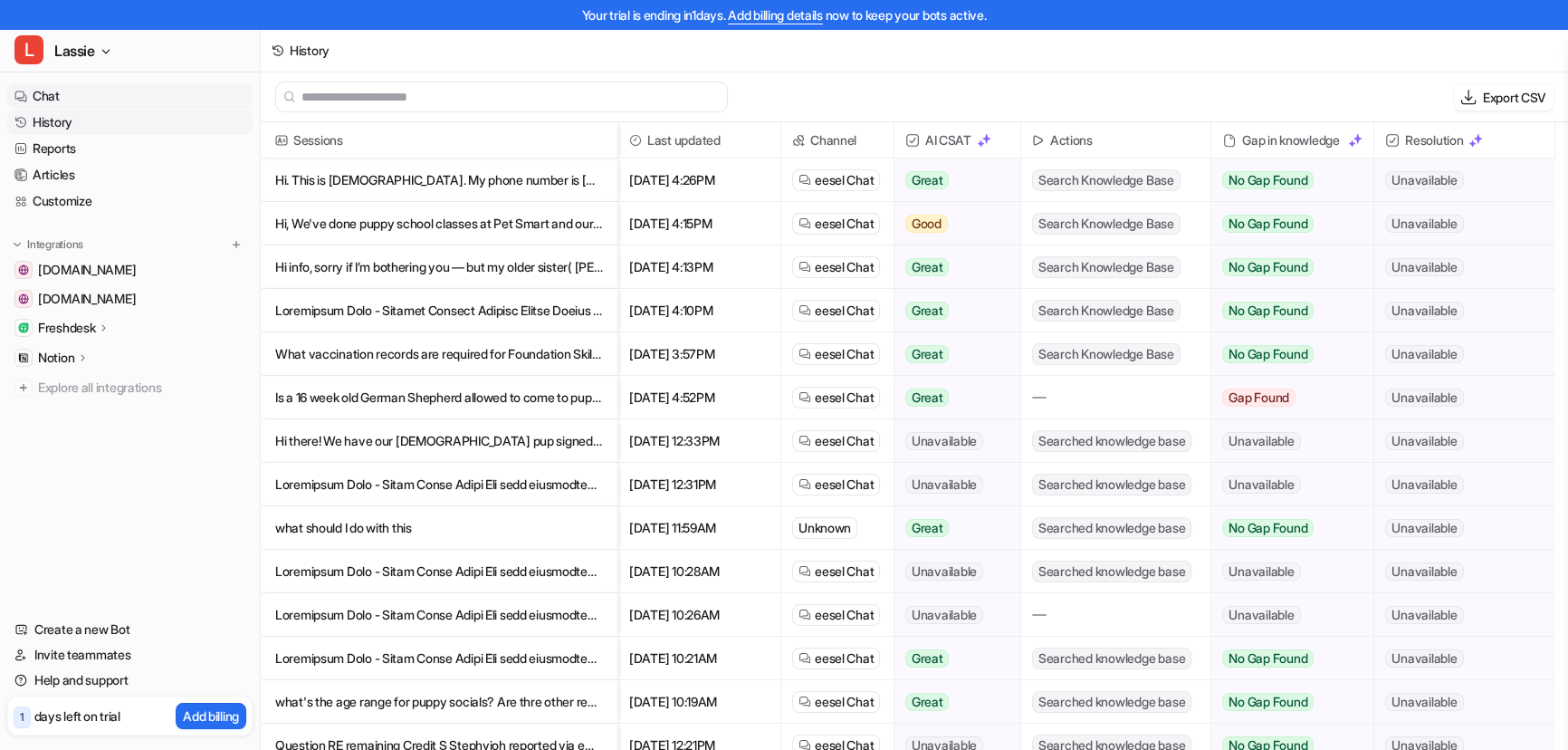
click at [86, 104] on link "Chat" at bounding box center [130, 96] width 245 height 25
